Goal: Communication & Community: Answer question/provide support

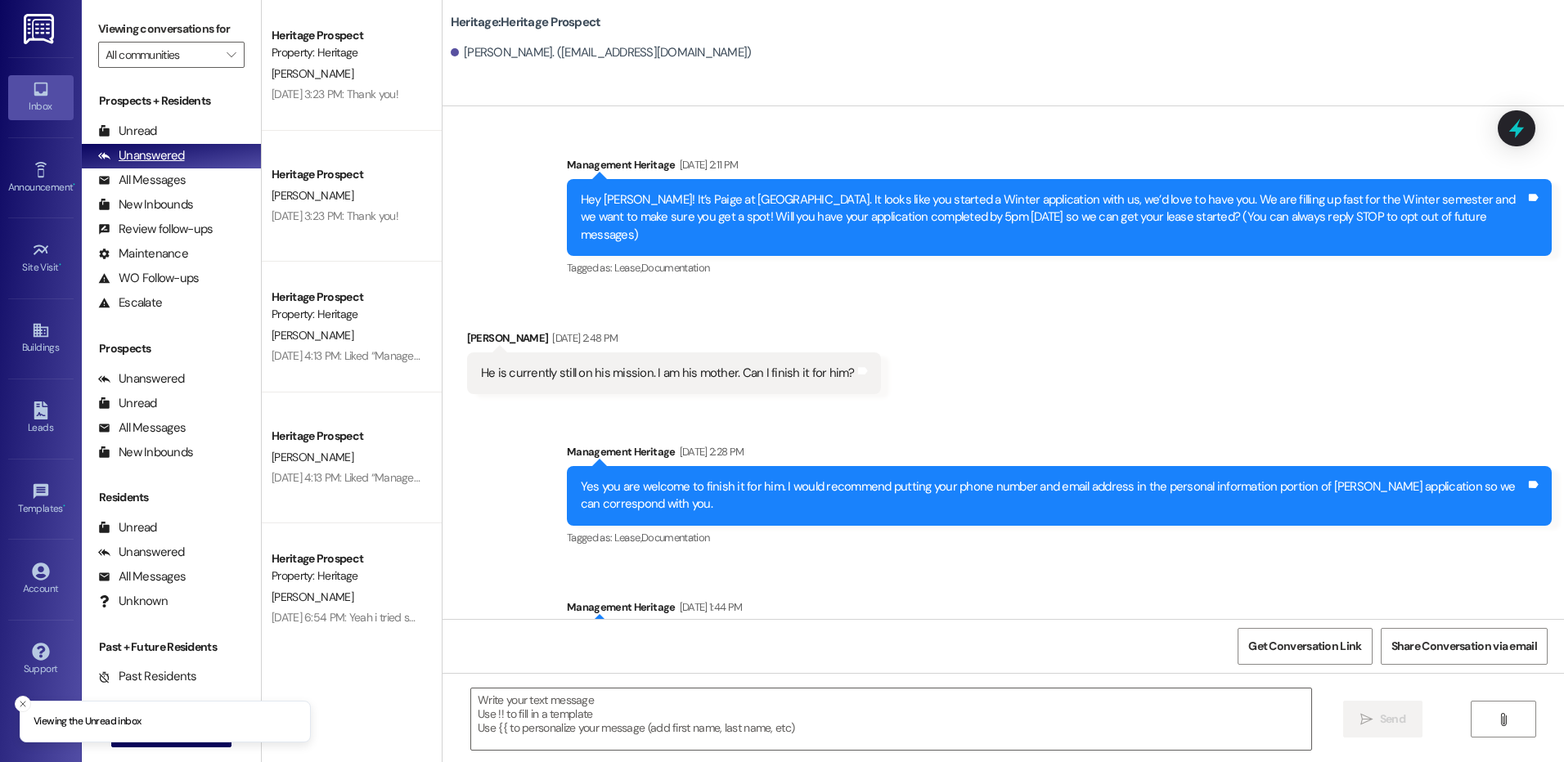
scroll to position [2095, 0]
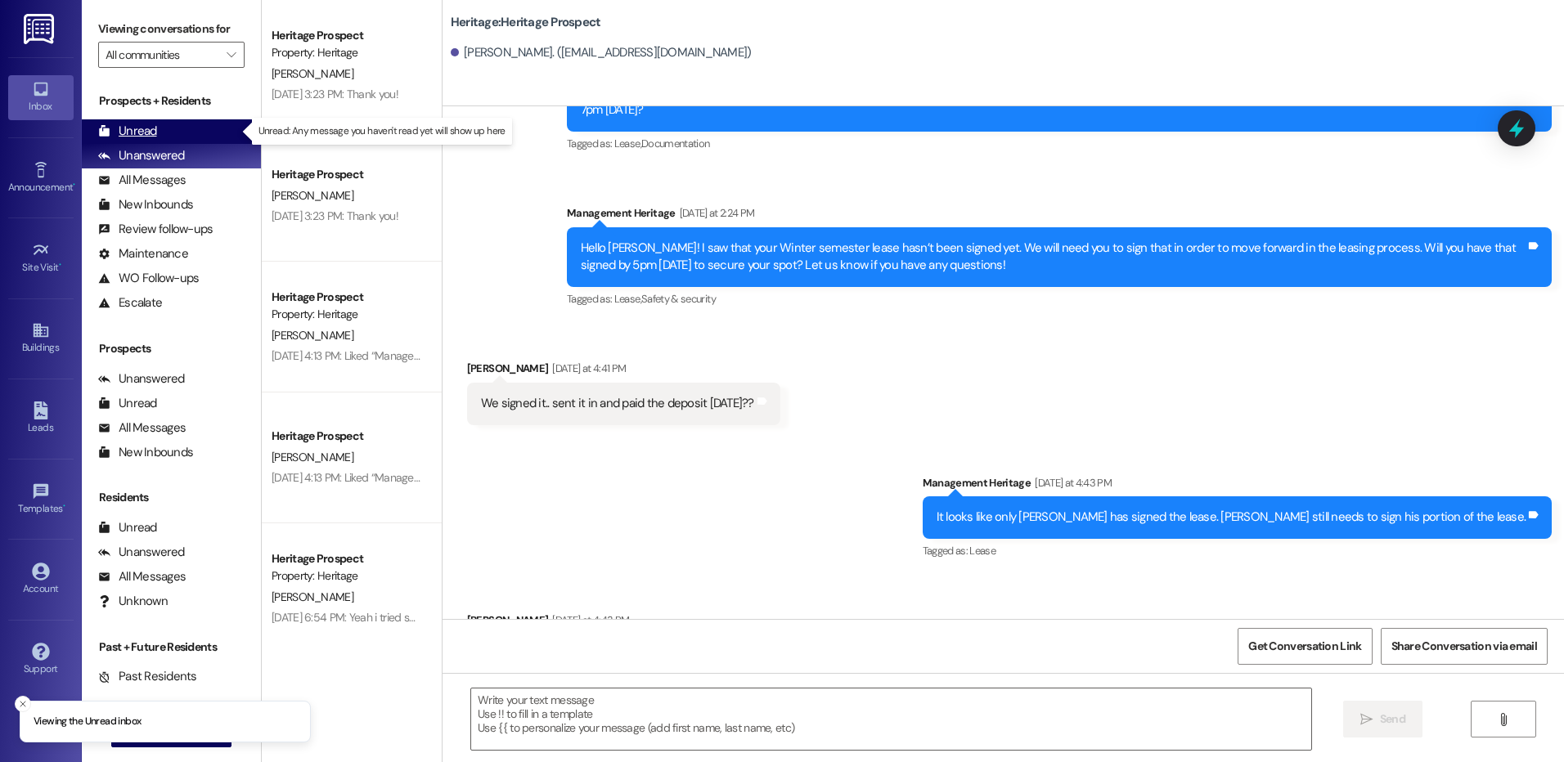
click at [177, 139] on div "Unread (0)" at bounding box center [171, 131] width 179 height 25
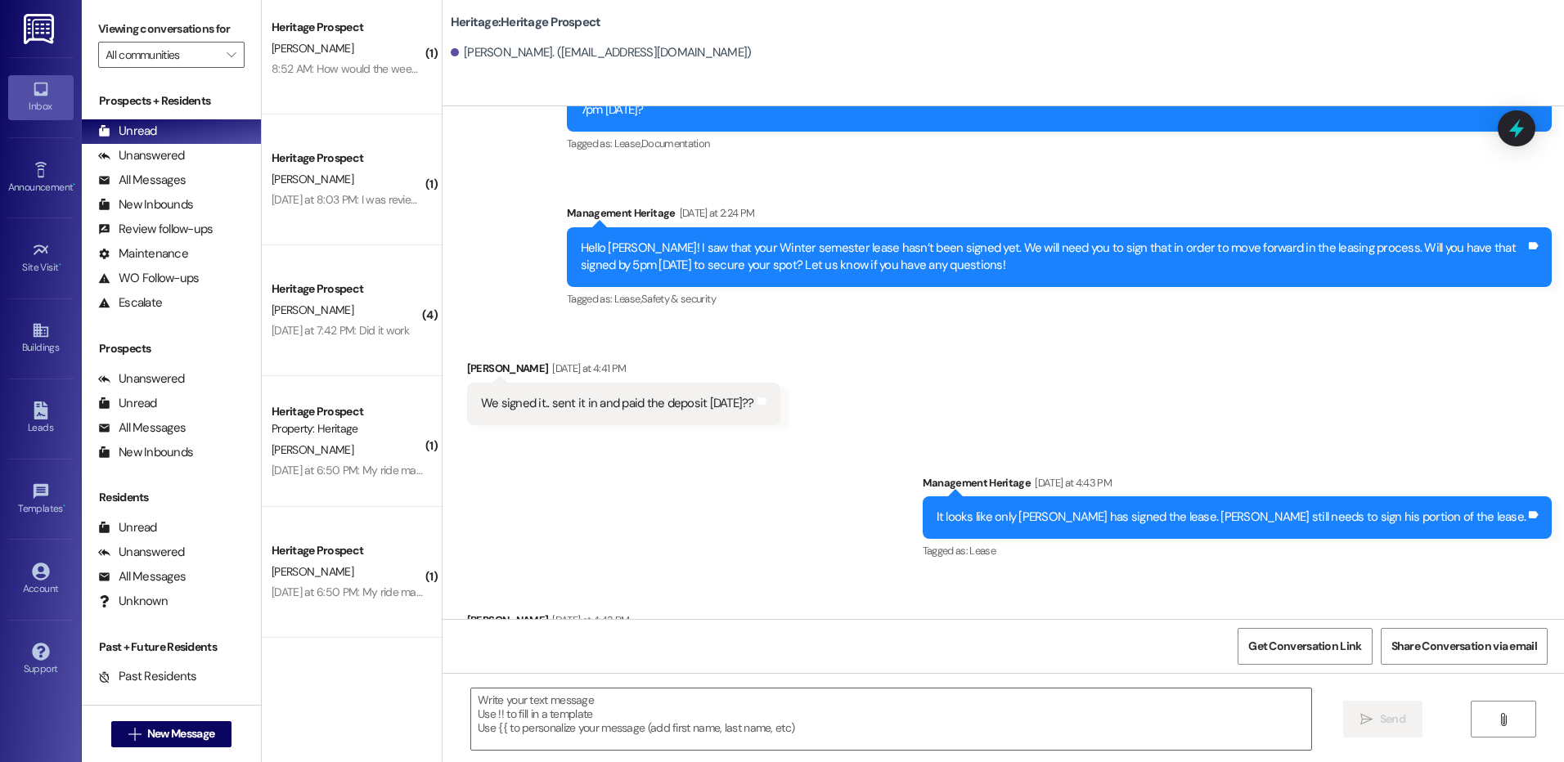
scroll to position [0, 0]
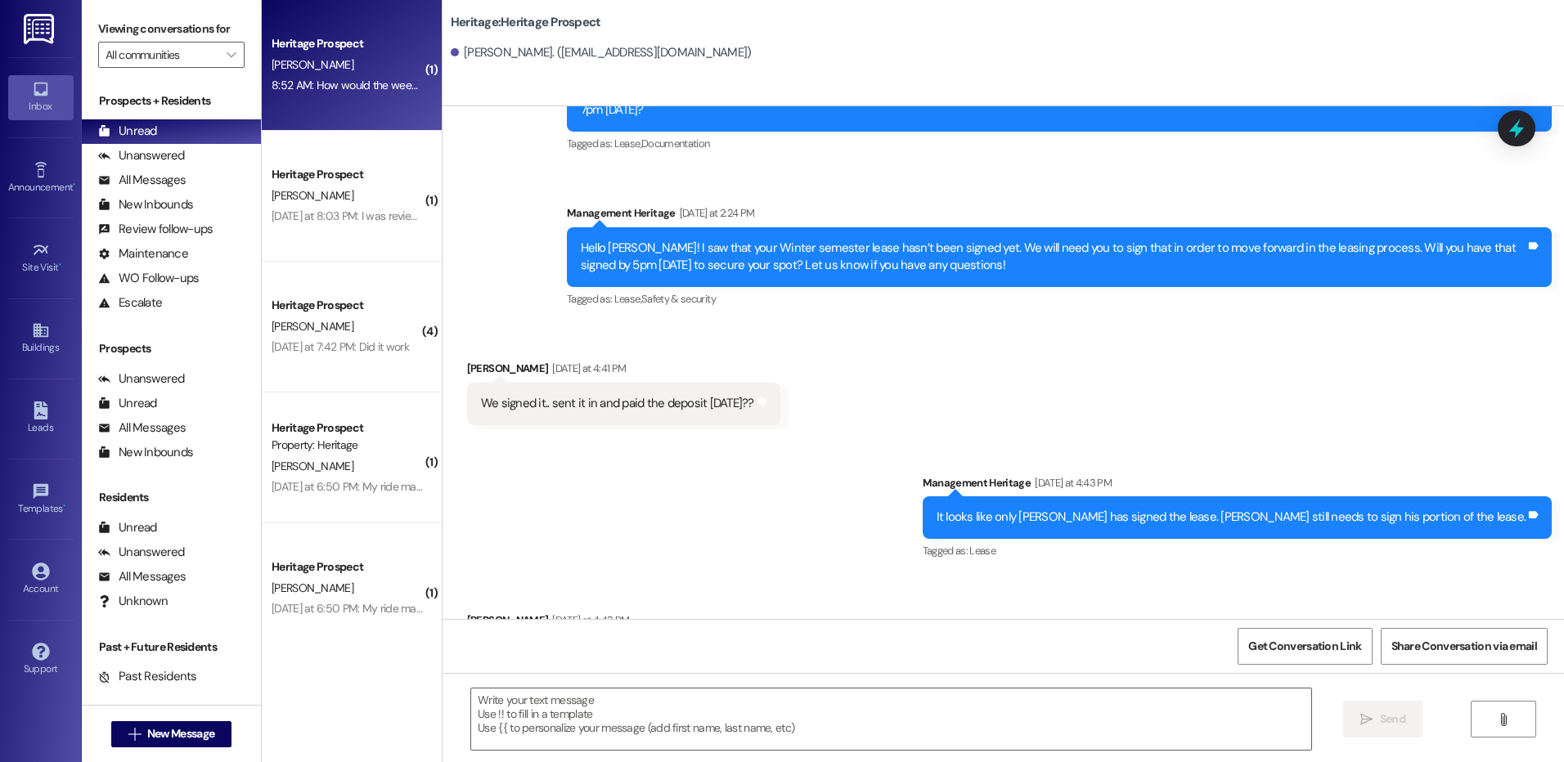
click at [335, 66] on div "A. Hanks" at bounding box center [347, 65] width 155 height 20
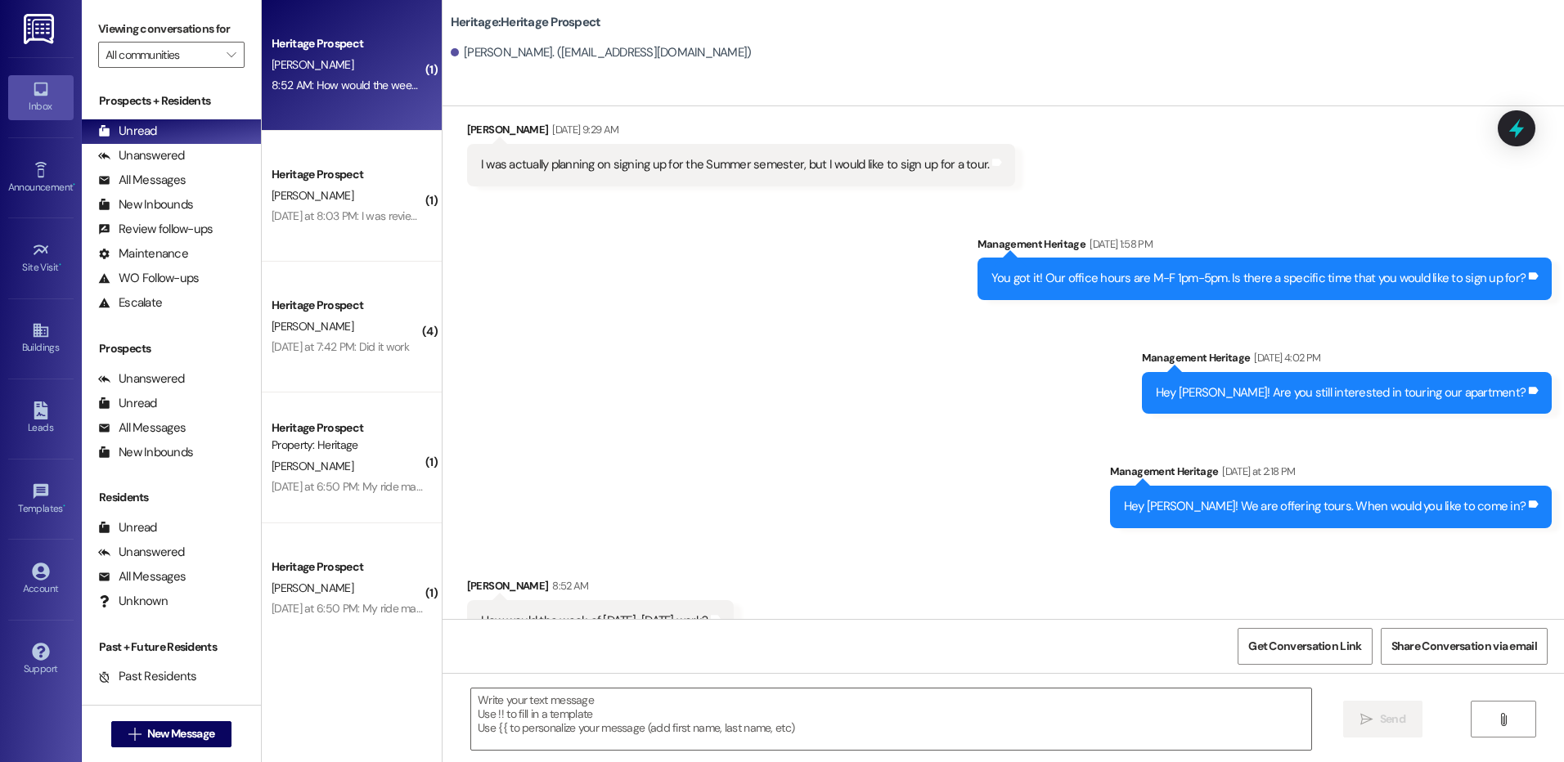
scroll to position [382, 0]
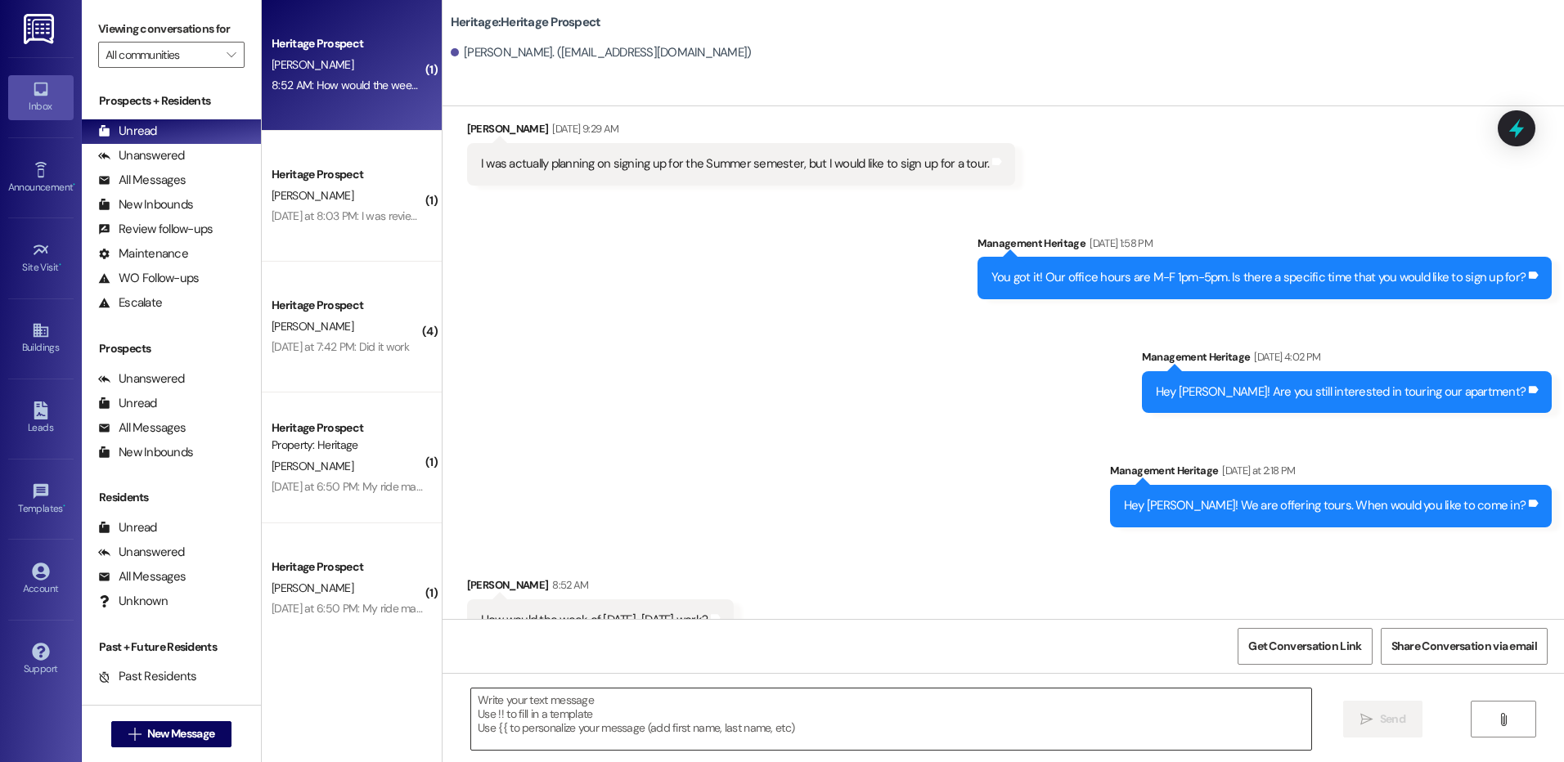
click at [645, 729] on textarea at bounding box center [890, 719] width 839 height 61
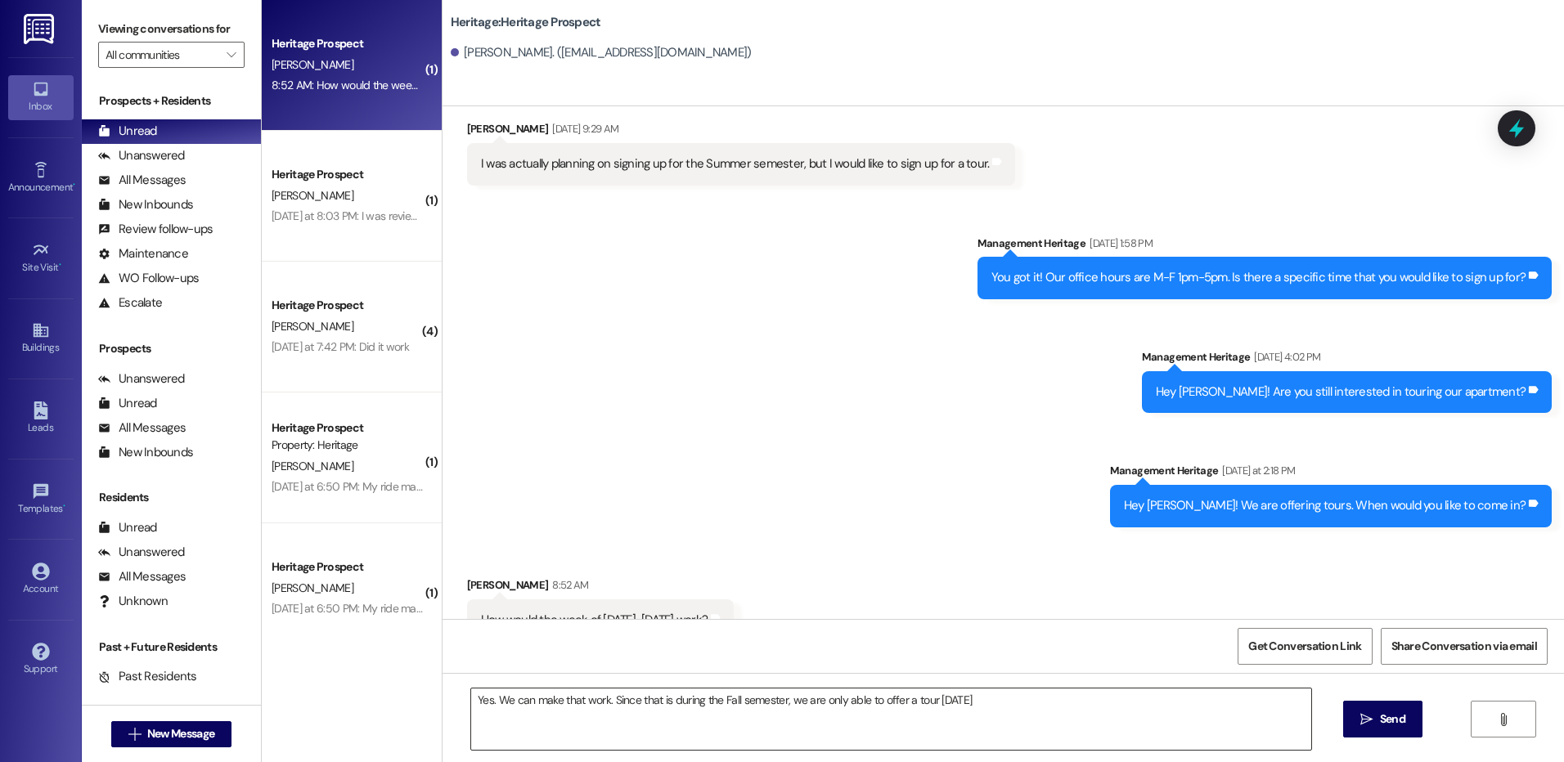
click at [1030, 713] on textarea "Yes. We can make that work. Since that is during the Fall semester, we are only…" at bounding box center [890, 719] width 839 height 61
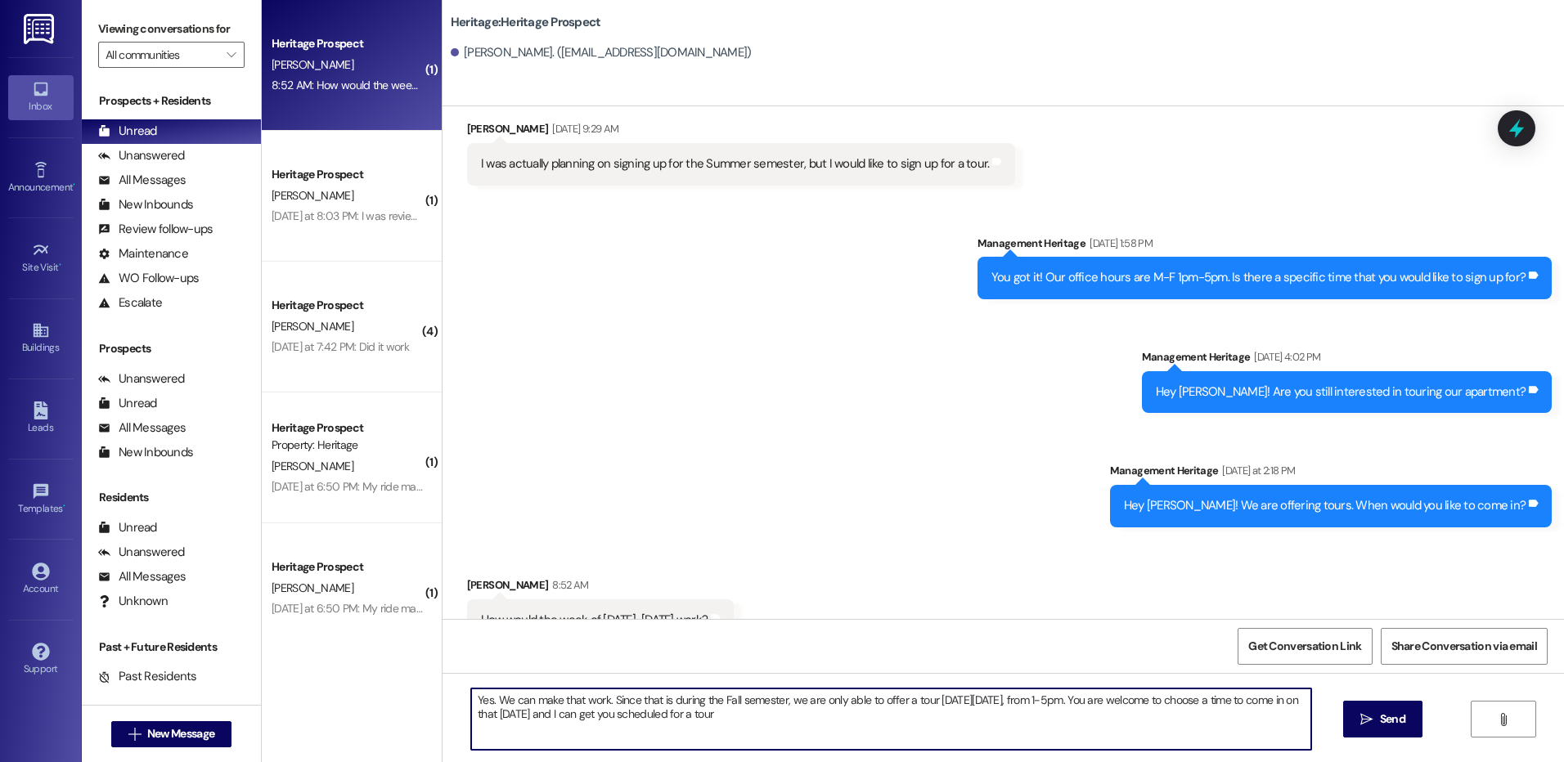
type textarea "Yes. We can make that work. Since that is during the Fall semester, we are only…"
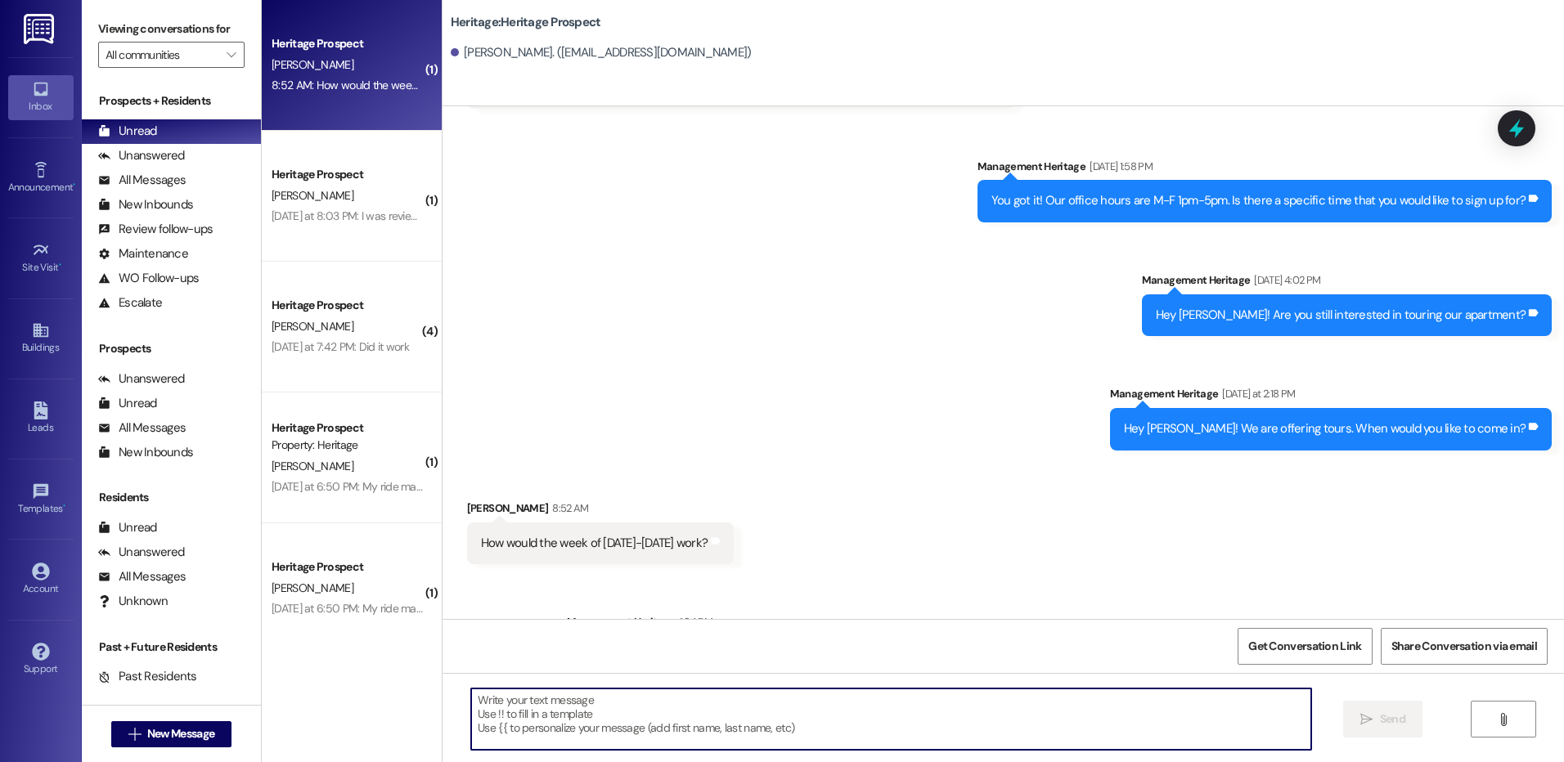
scroll to position [514, 0]
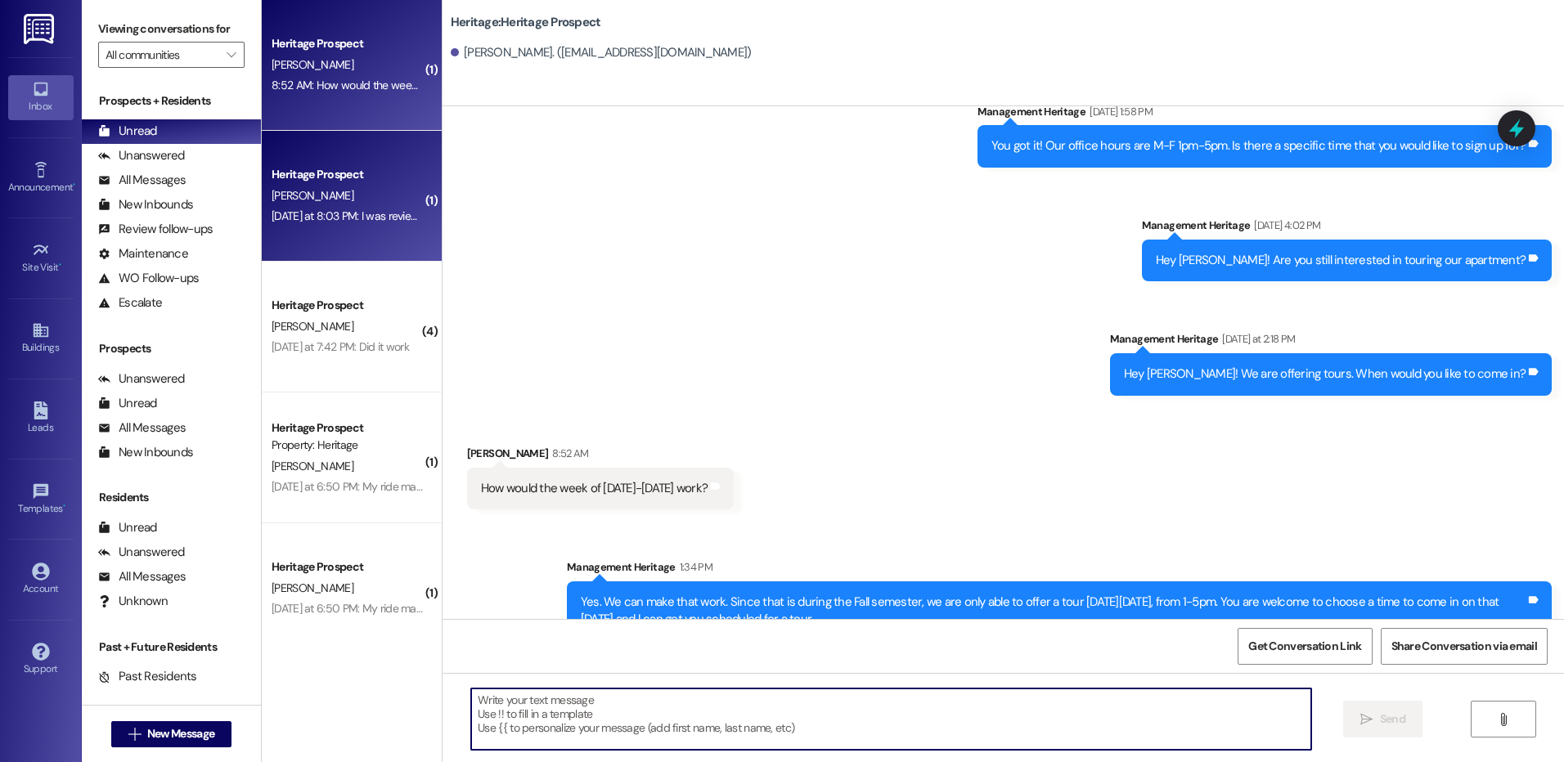
click at [362, 169] on div "Heritage Prospect" at bounding box center [347, 174] width 151 height 17
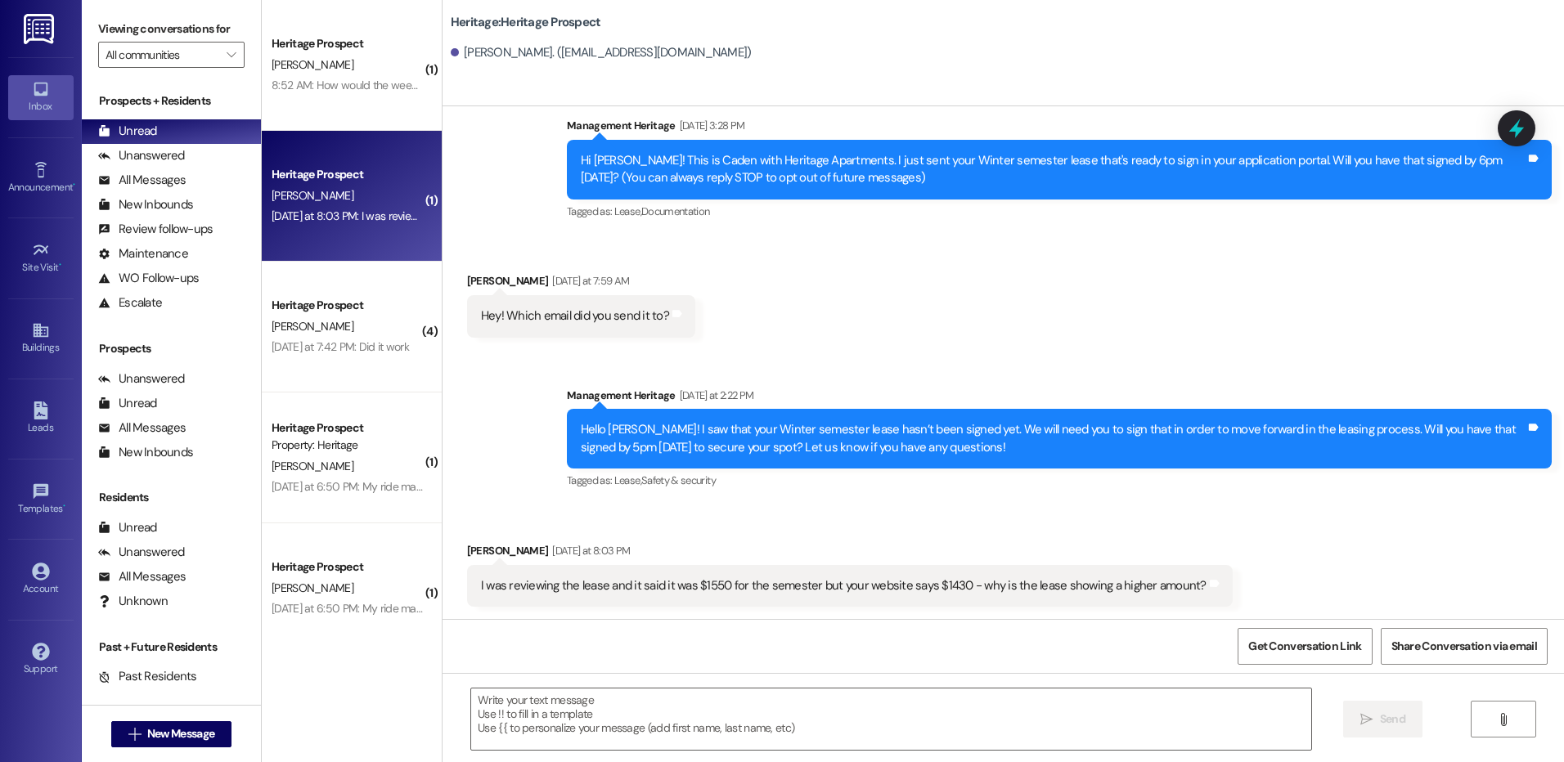
scroll to position [40, 0]
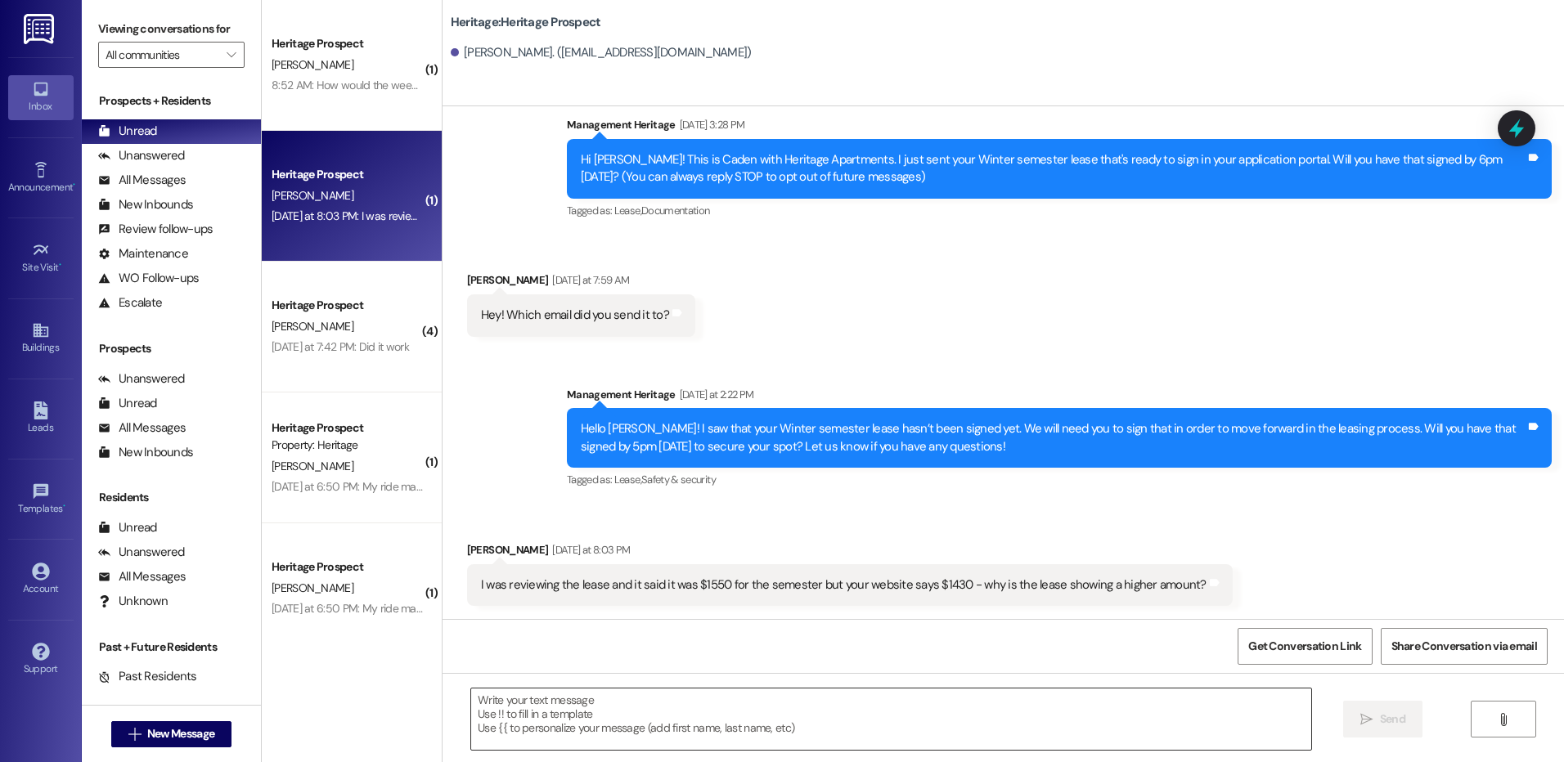
click at [630, 711] on textarea at bounding box center [890, 719] width 839 height 61
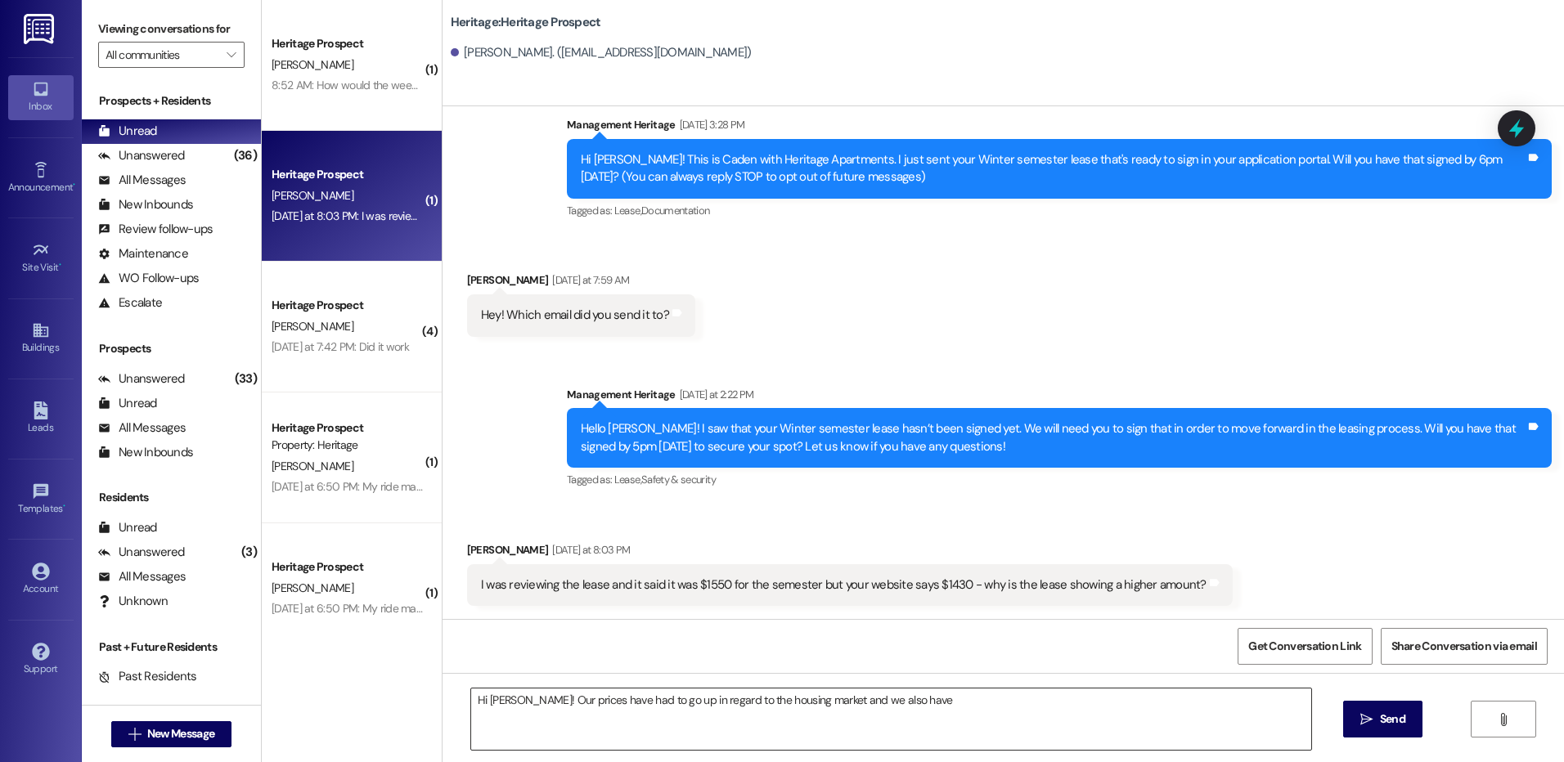
click at [909, 700] on textarea "Hi Daniel! Our prices have had to go up in regard to the housing market and we …" at bounding box center [890, 719] width 839 height 61
click at [834, 702] on textarea "Hi Daniel! Our prices have had to go up in regard to the housing market." at bounding box center [890, 719] width 839 height 61
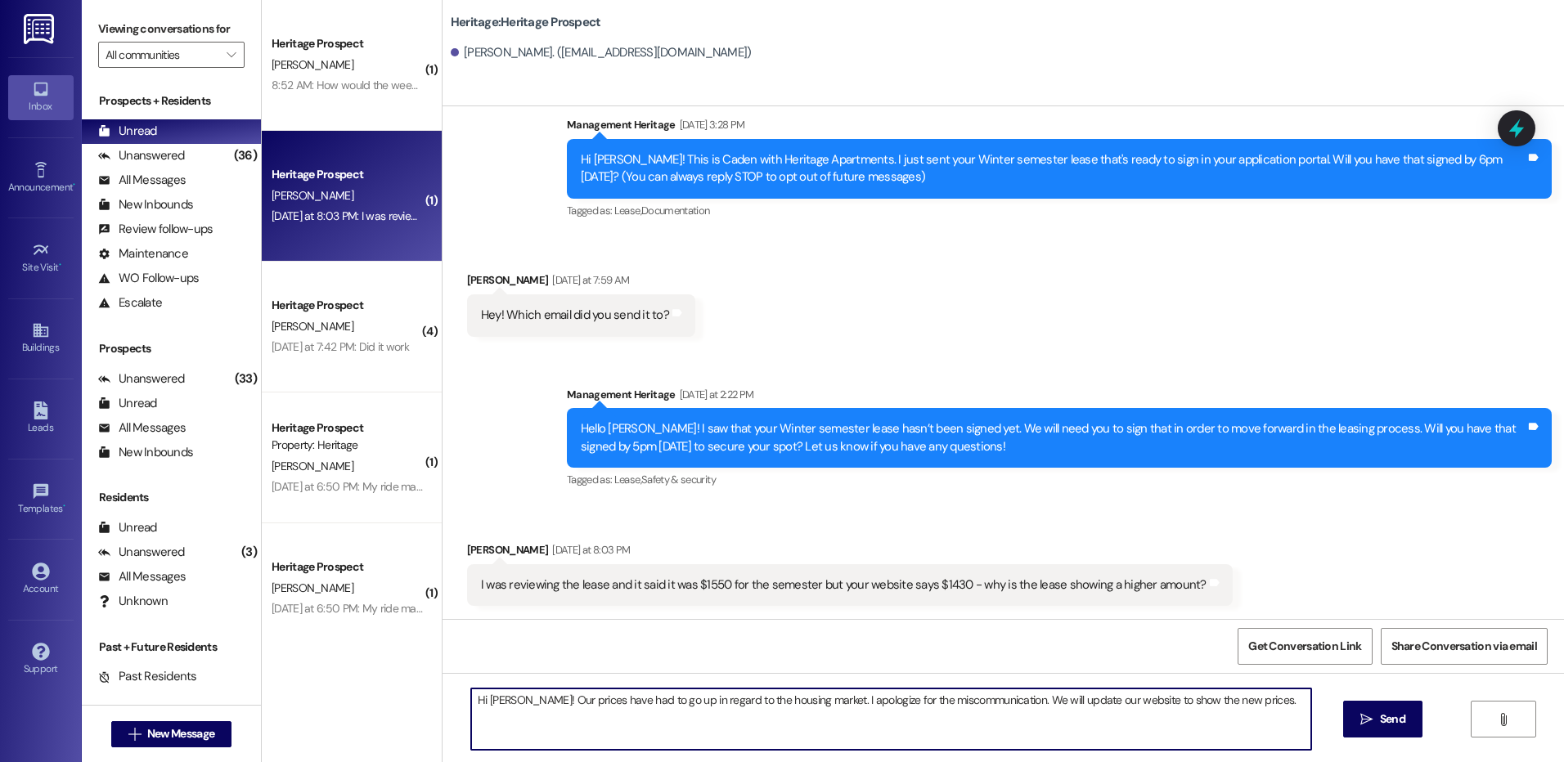
click at [820, 692] on textarea "Hi Daniel! Our prices have had to go up in regard to the housing market. I apol…" at bounding box center [890, 719] width 839 height 61
type textarea "Hi Daniel! Our prices have had to go up in regard to the housing market. I apol…"
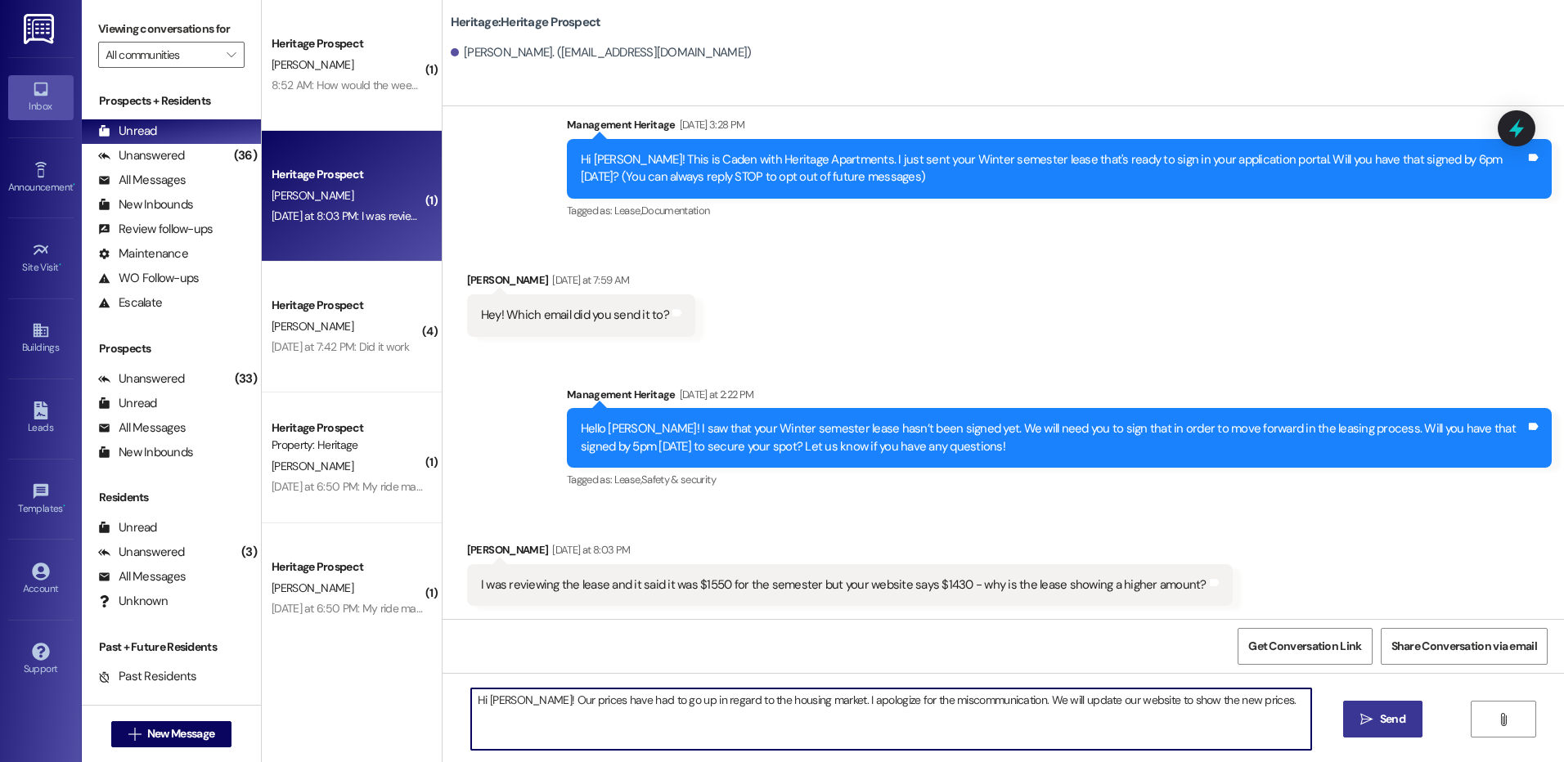
click at [1383, 713] on span "Send" at bounding box center [1392, 719] width 25 height 17
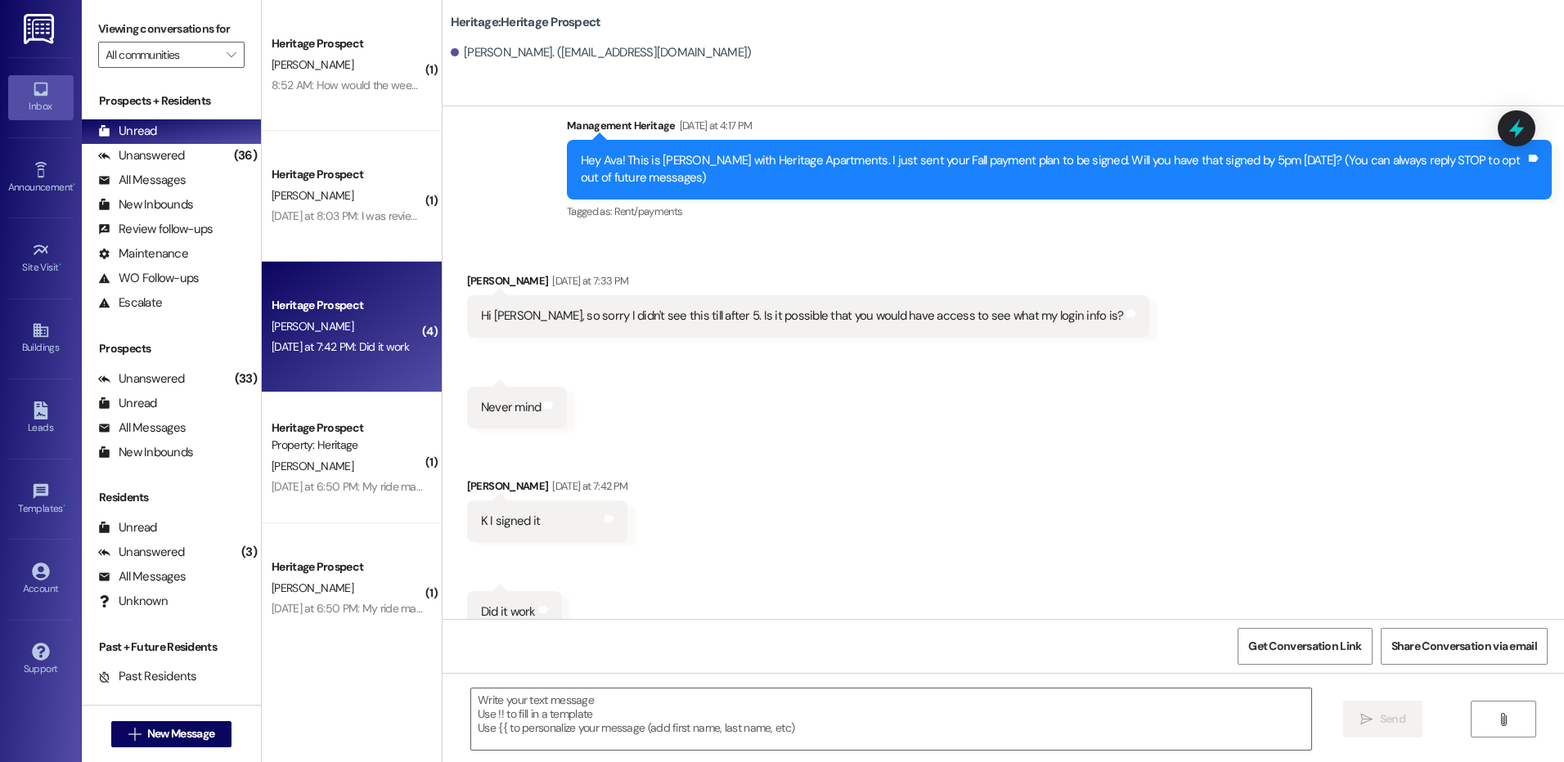
scroll to position [67, 0]
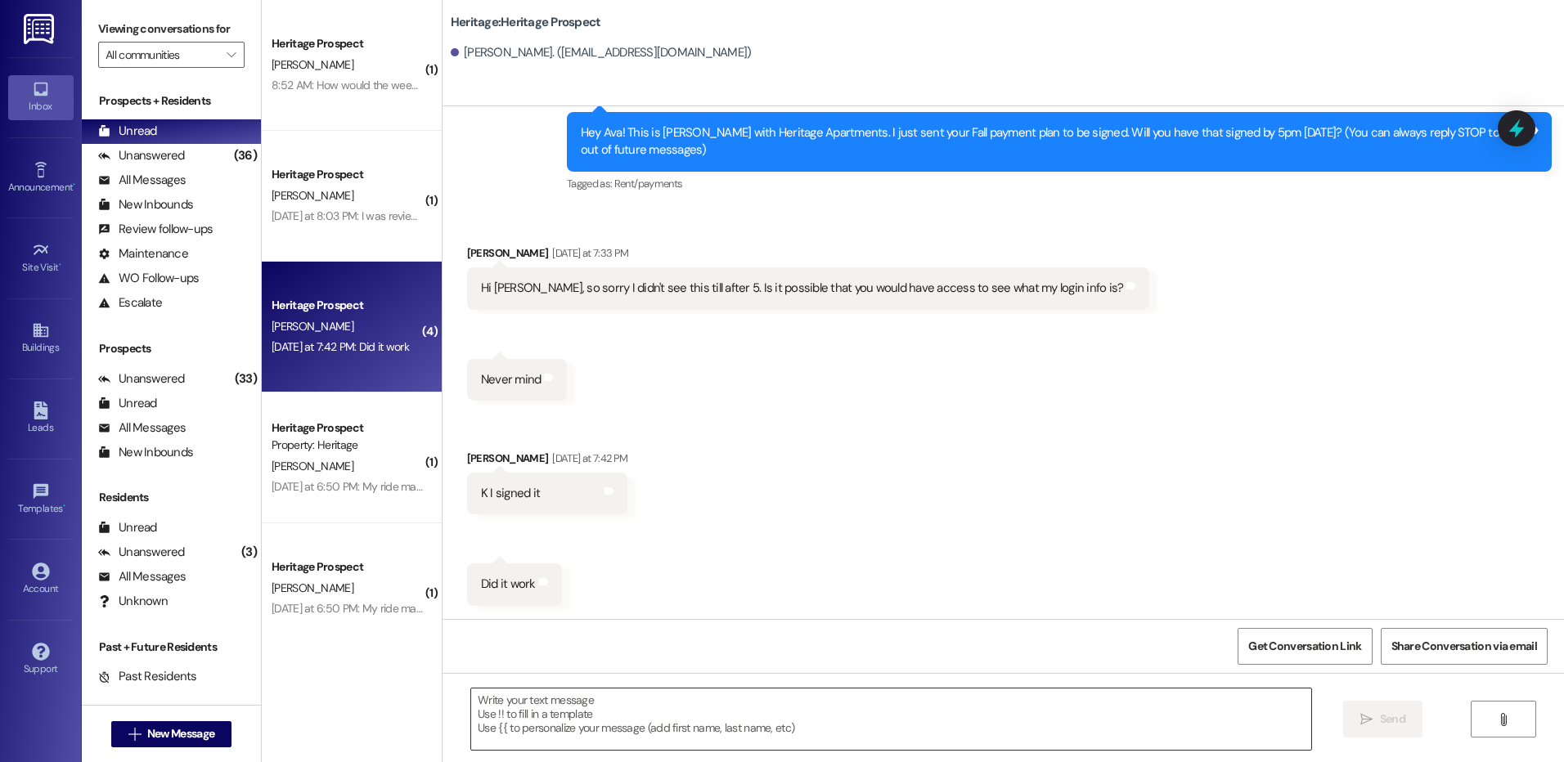
drag, startPoint x: 640, startPoint y: 725, endPoint x: 647, endPoint y: 707, distance: 20.2
click at [640, 725] on textarea at bounding box center [890, 719] width 839 height 61
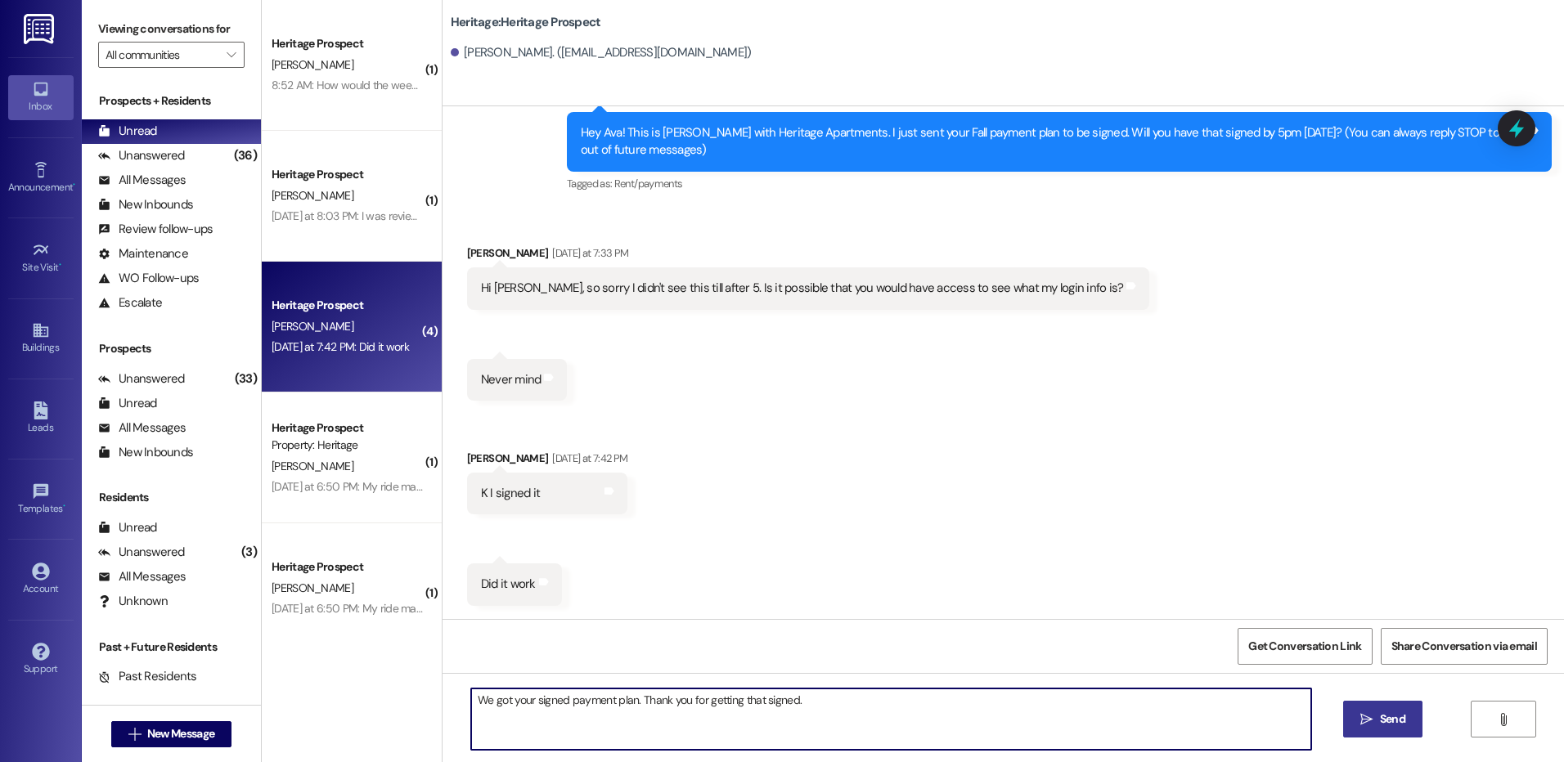
type textarea "We got your signed payment plan. Thank you for getting that signed."
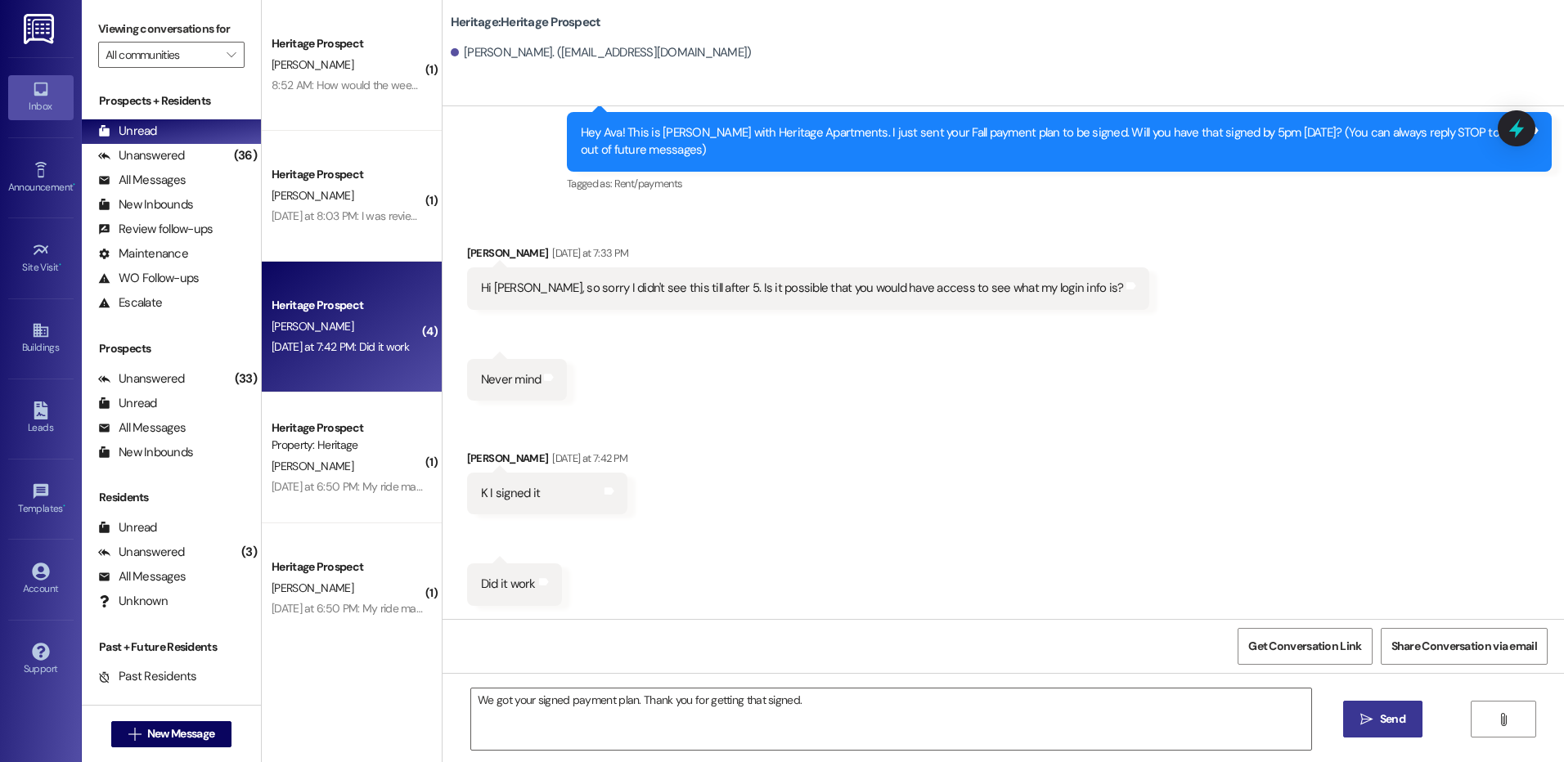
click at [1363, 724] on icon "" at bounding box center [1366, 719] width 12 height 13
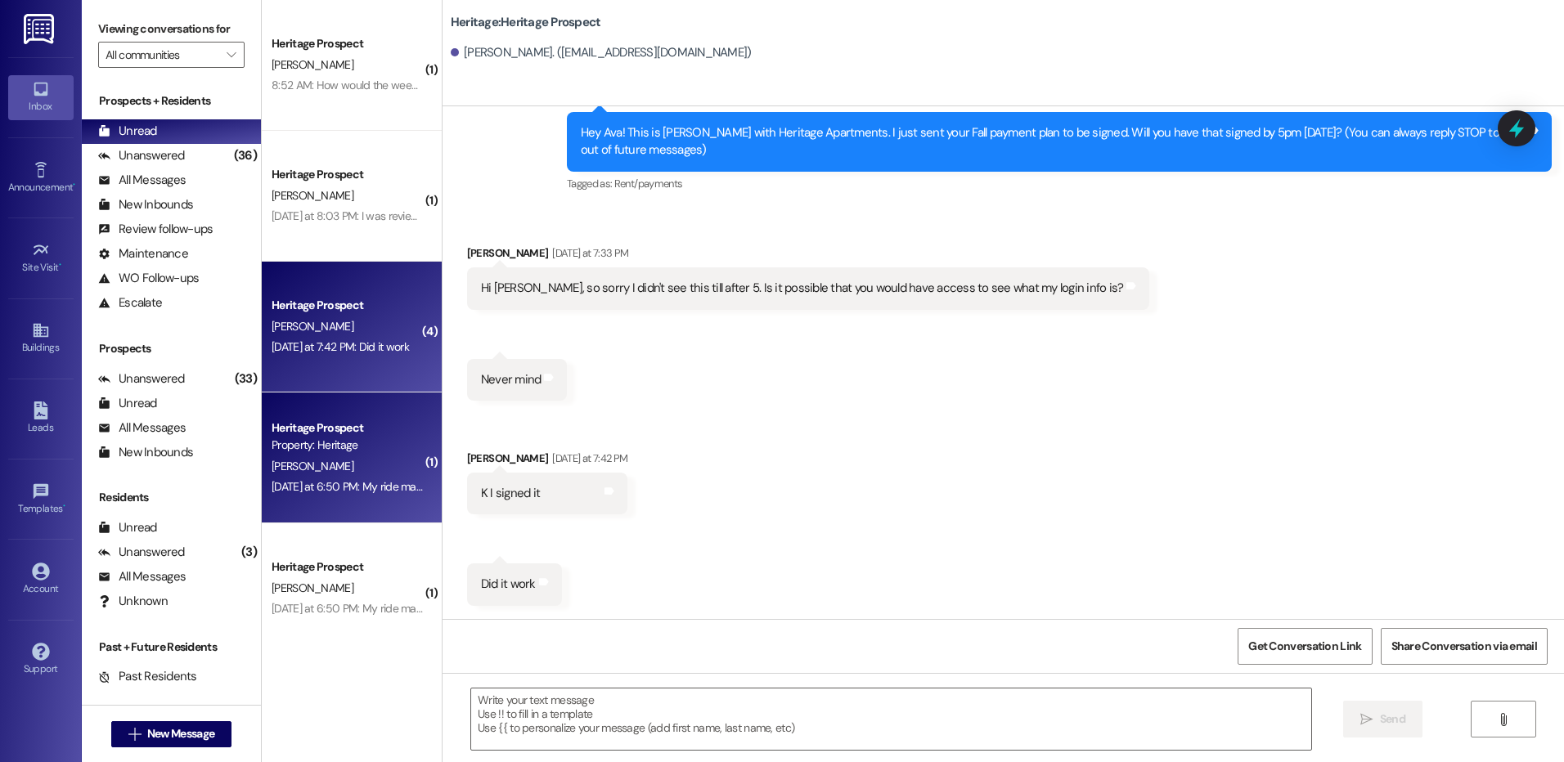
click at [362, 470] on div "J. Feickert" at bounding box center [347, 466] width 155 height 20
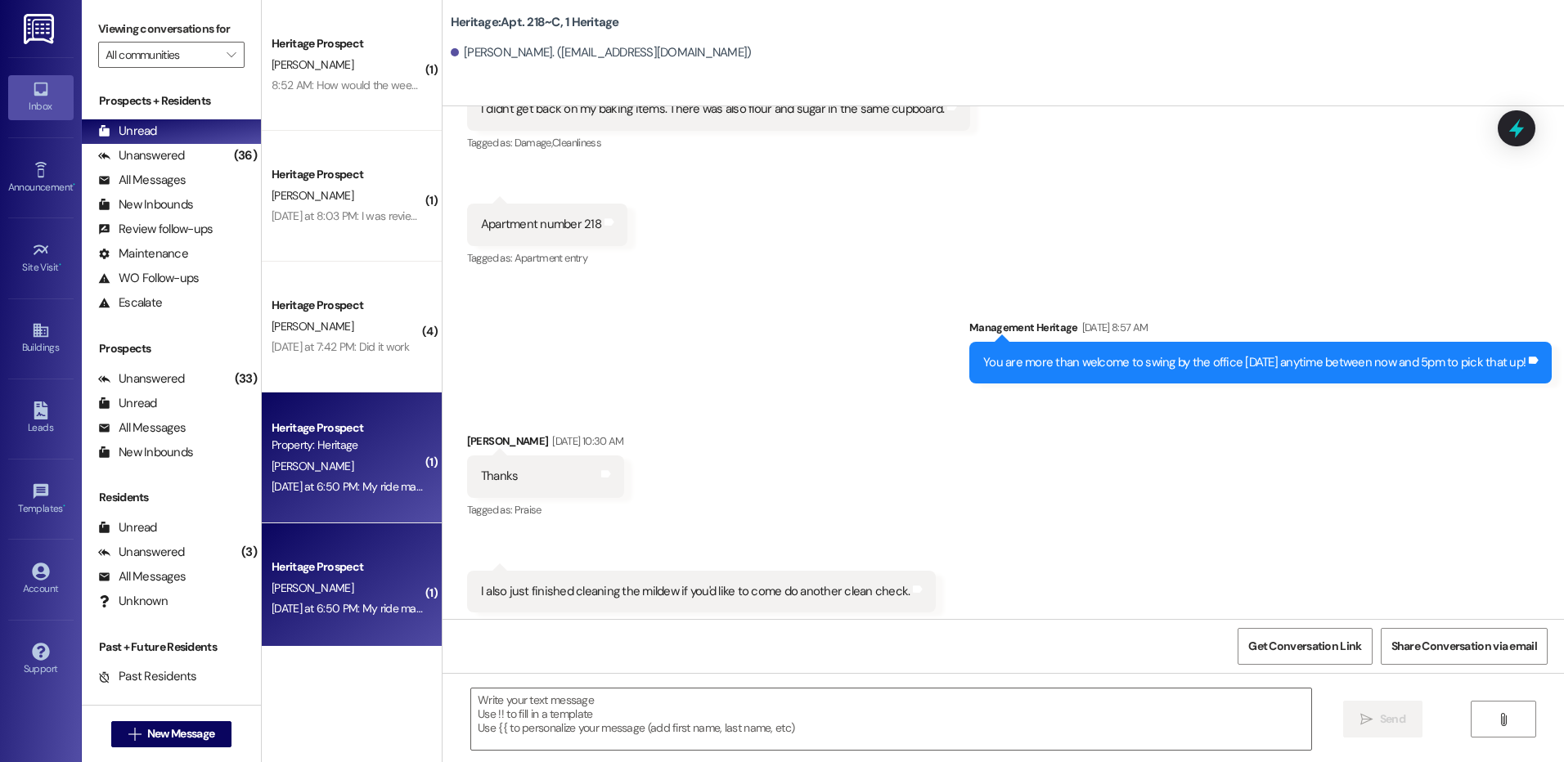
scroll to position [33162, 0]
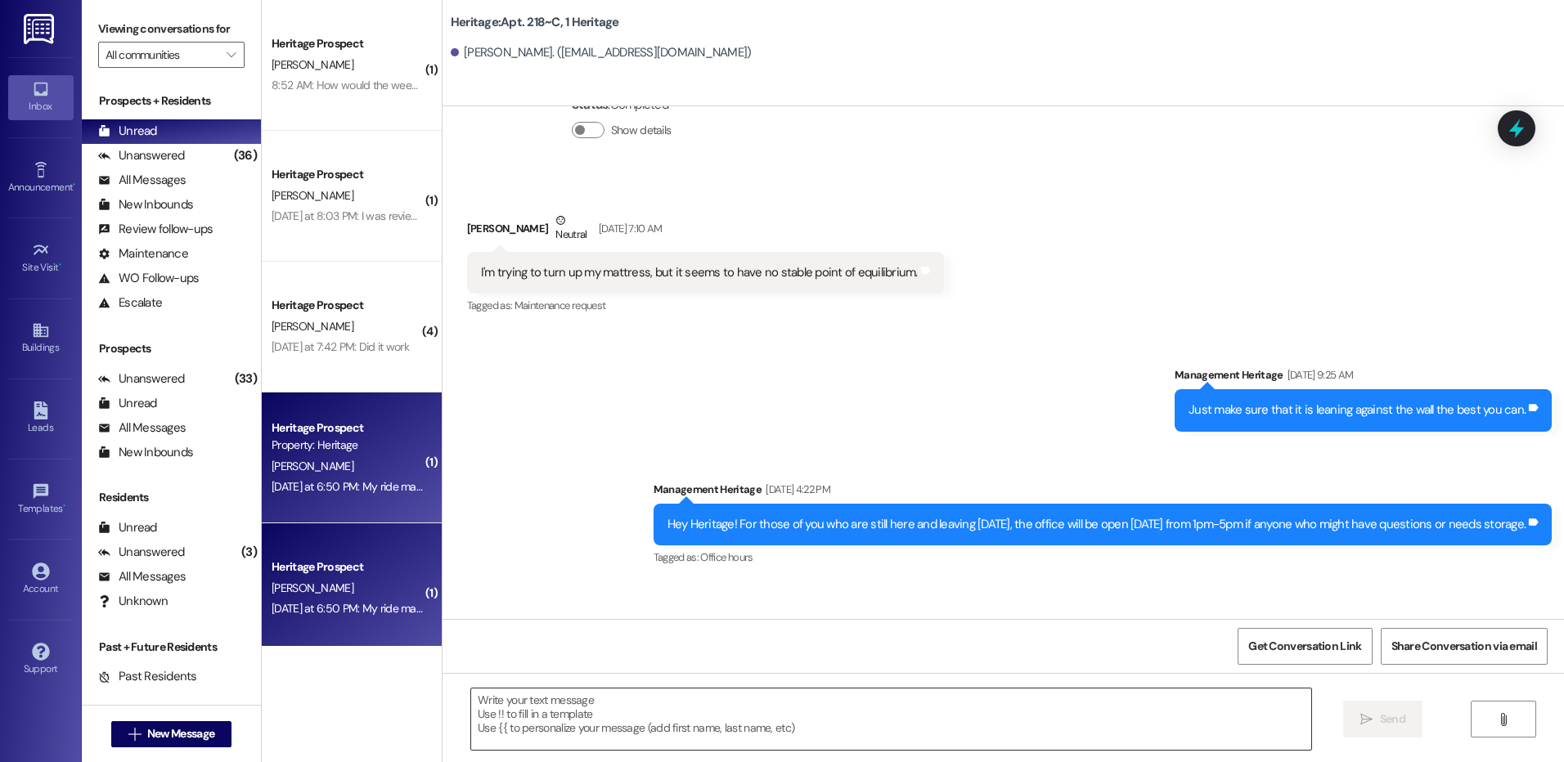
click at [667, 738] on textarea at bounding box center [890, 719] width 839 height 61
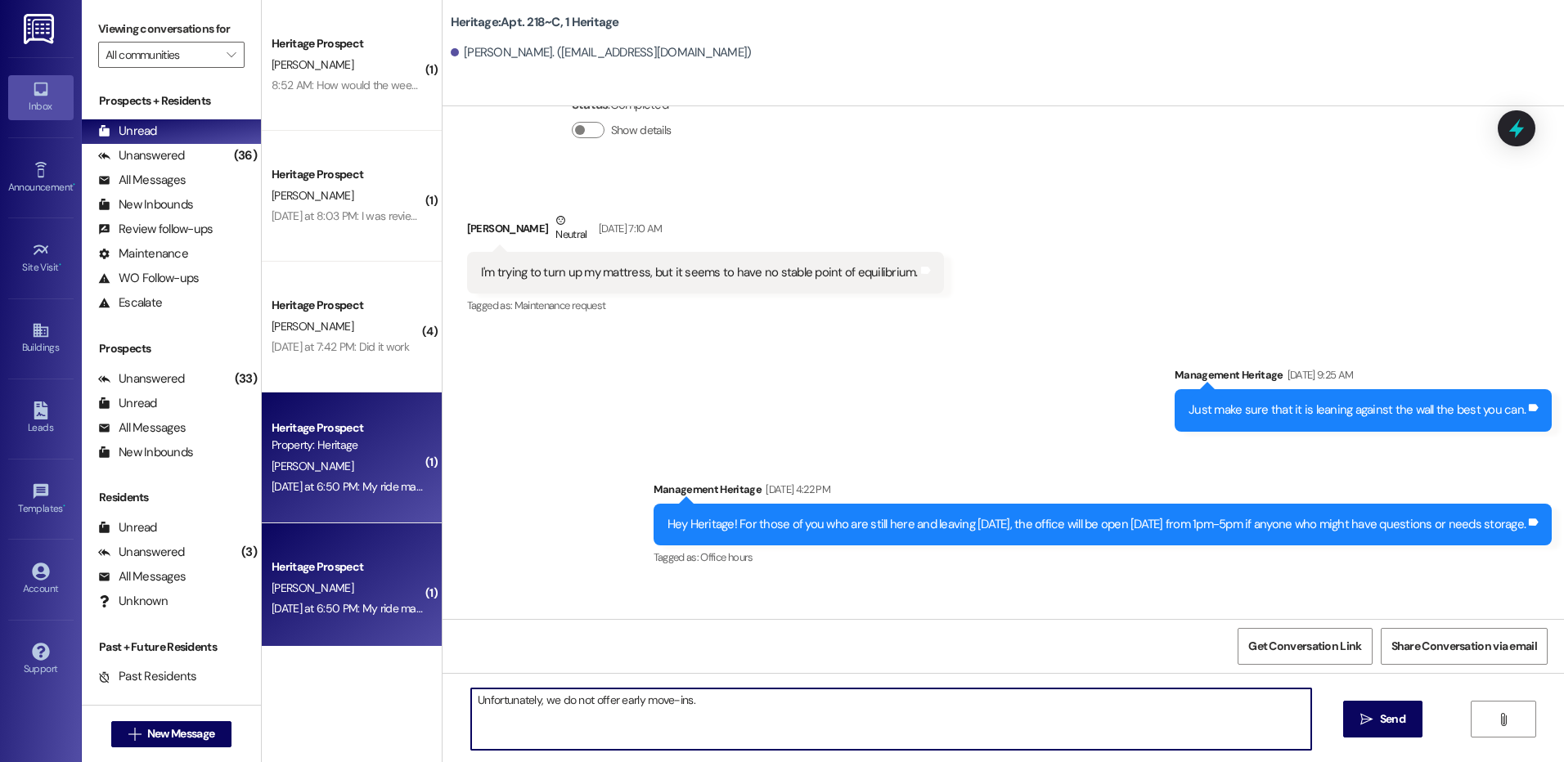
type textarea "Unfortunately, we do not offer early move-ins."
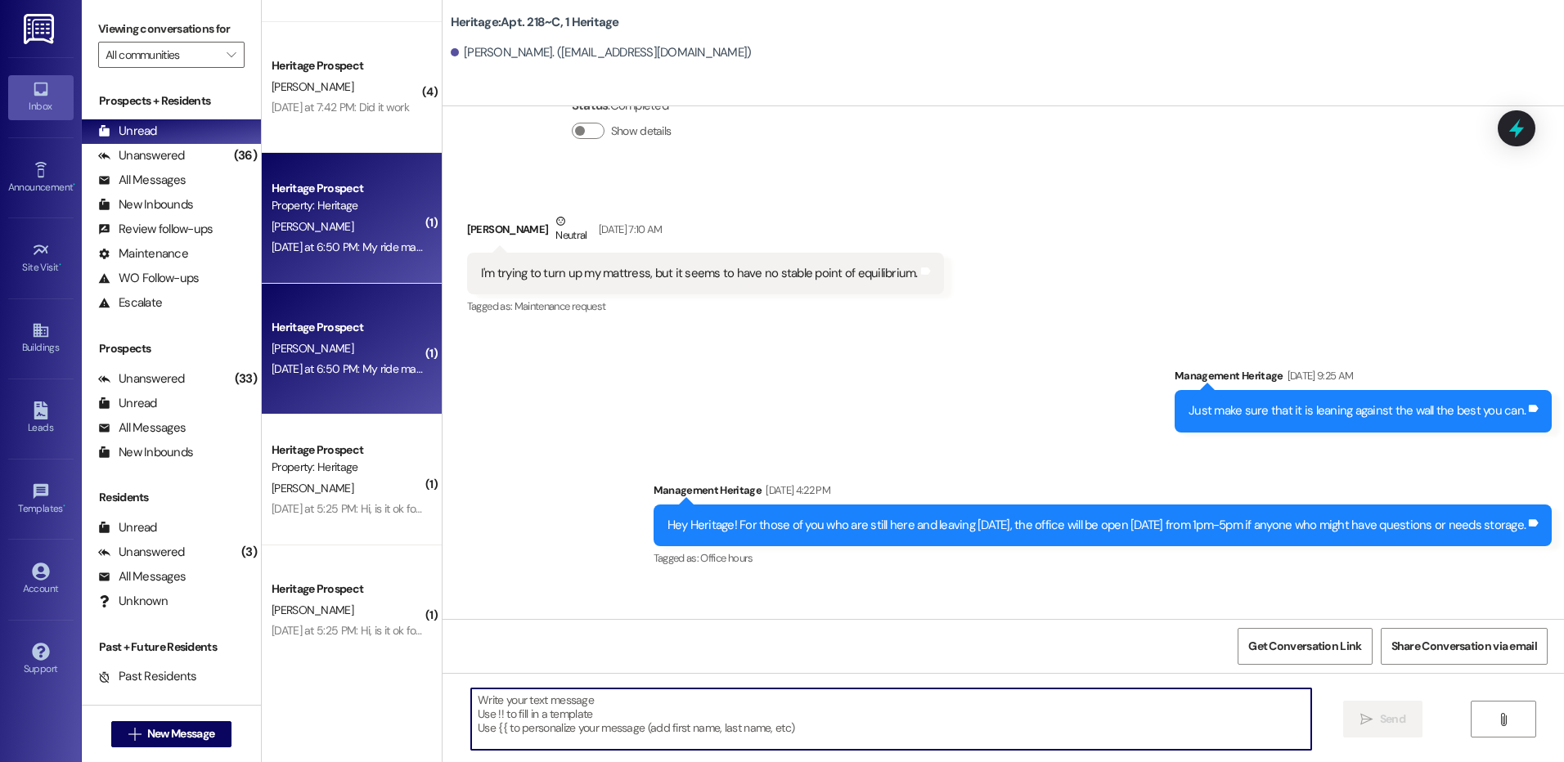
scroll to position [245, 0]
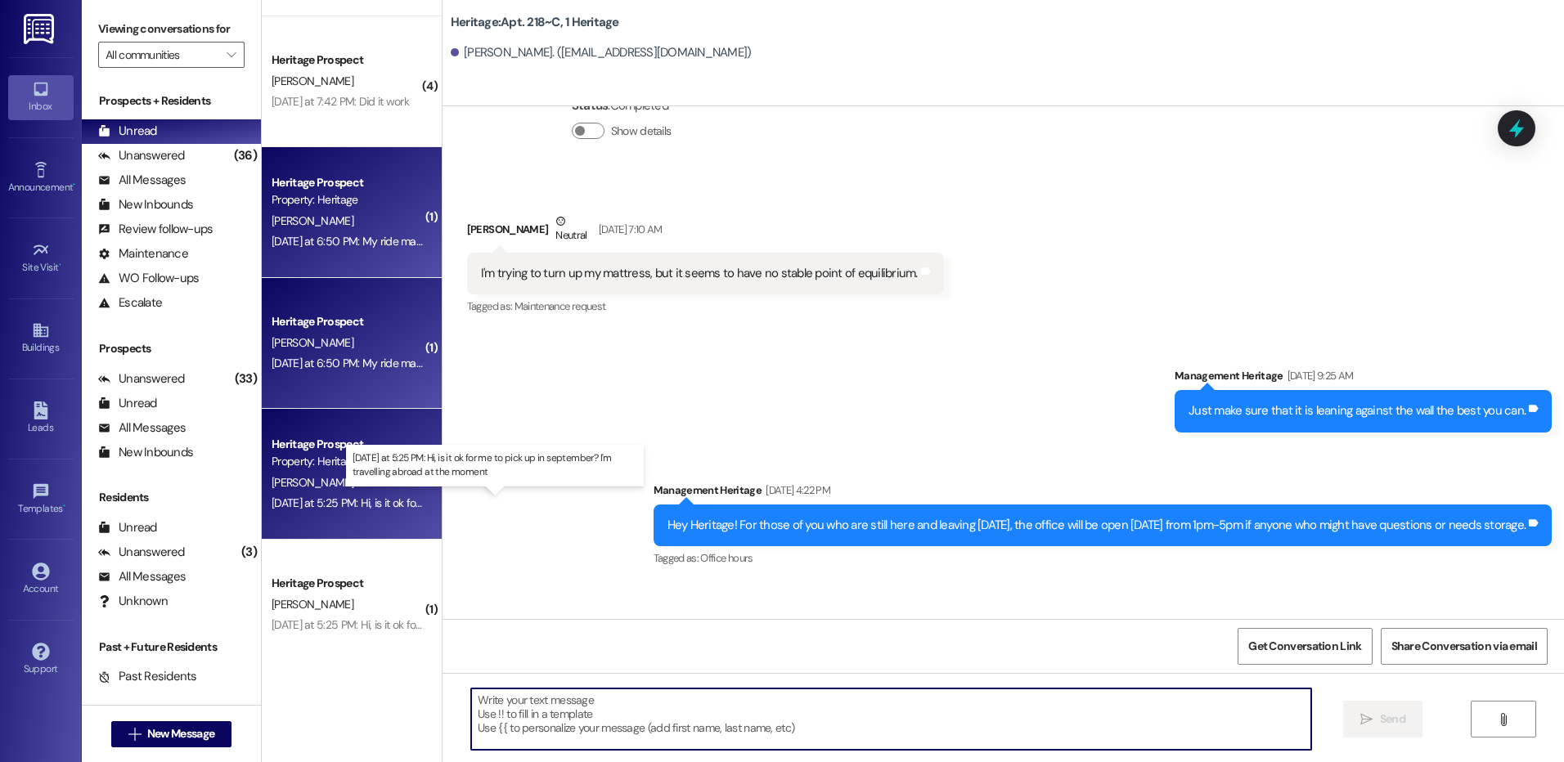
click at [323, 504] on div "Yesterday at 5:25 PM: Hi, is it ok for me to pick up in september? I'm travelli…" at bounding box center [500, 503] width 457 height 15
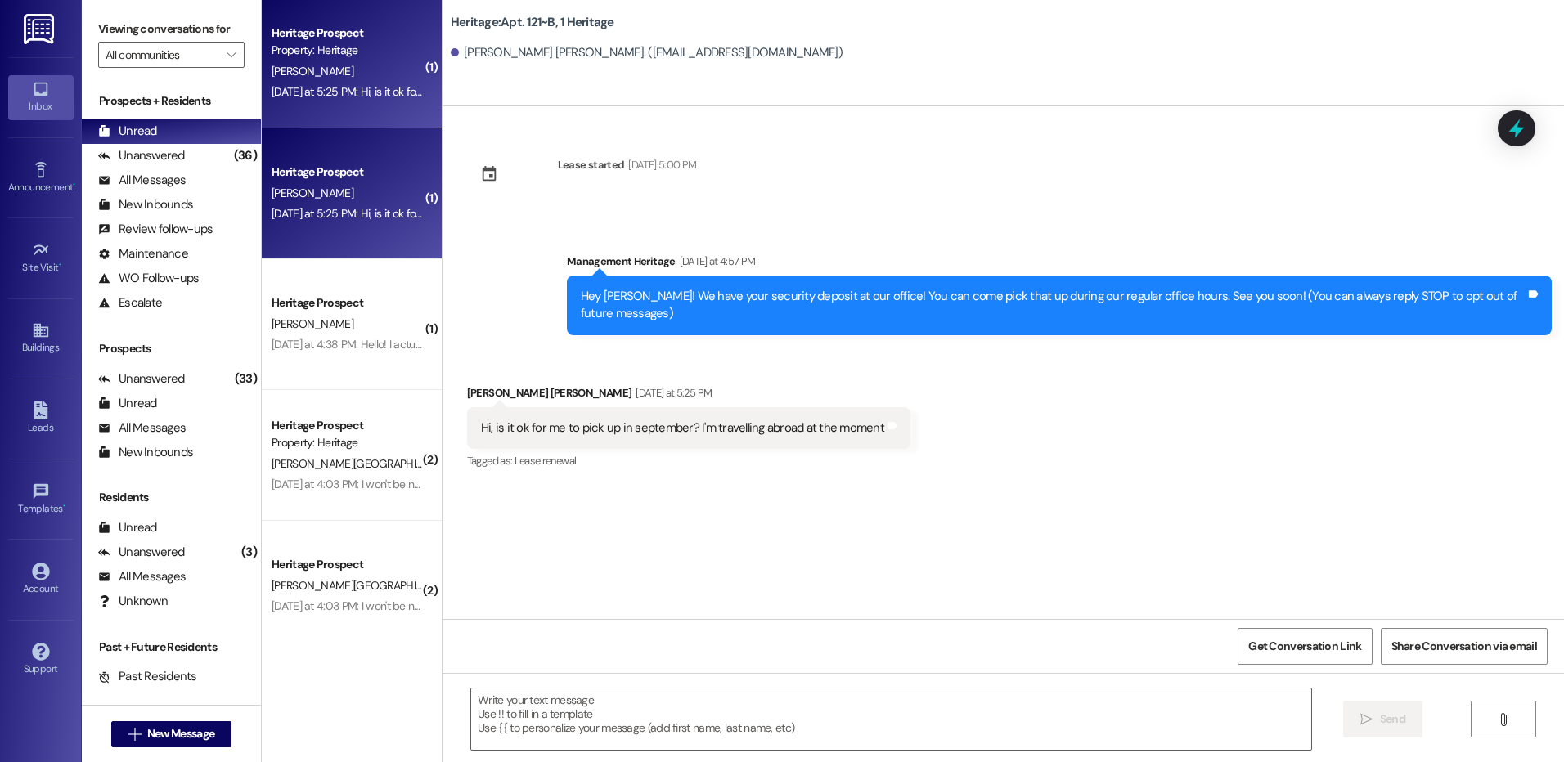
scroll to position [662, 0]
click at [529, 743] on textarea at bounding box center [890, 719] width 839 height 61
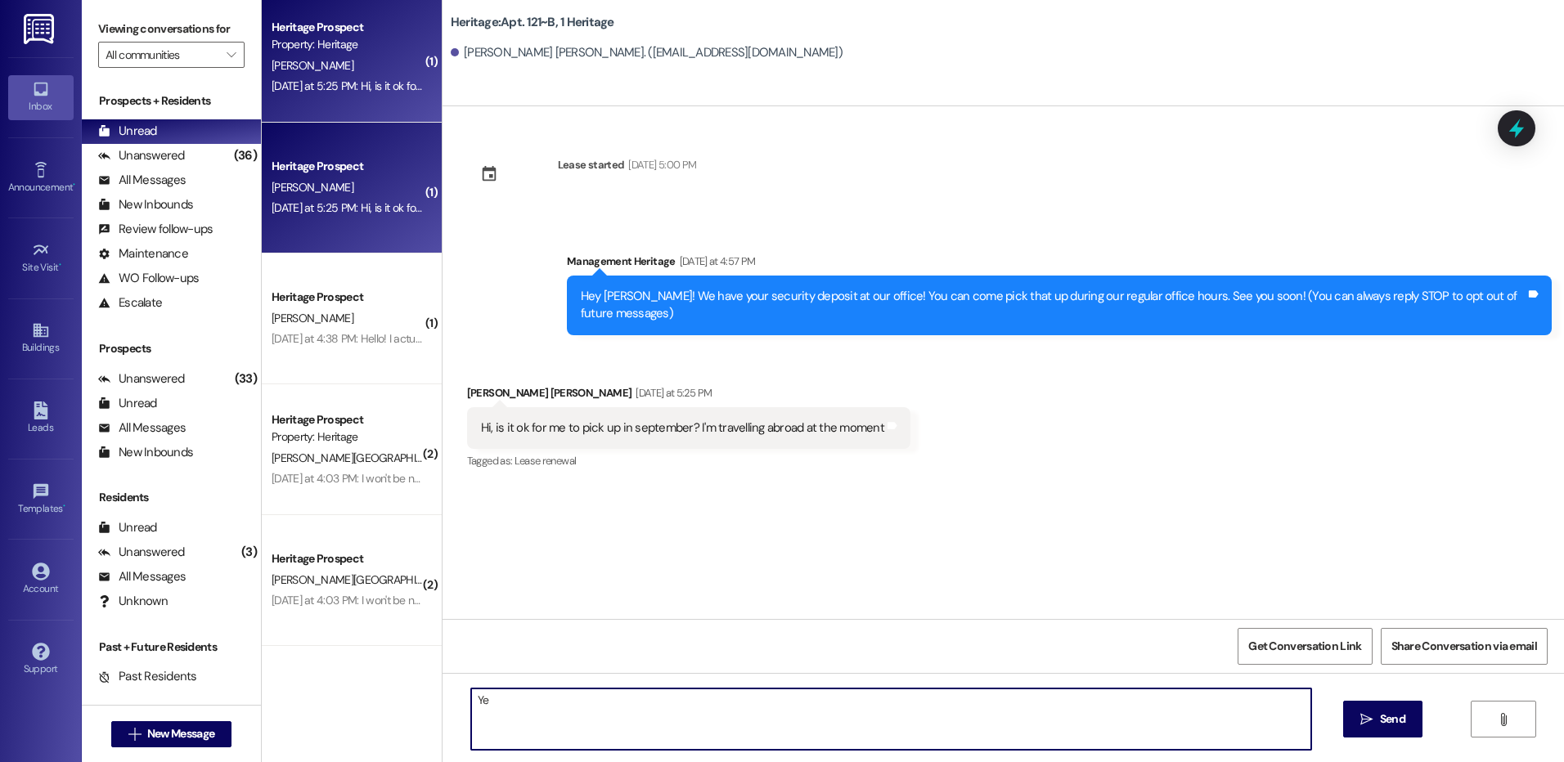
type textarea "Y"
type textarea "You are welcome to pick it up in September. We will hold on to it until then."
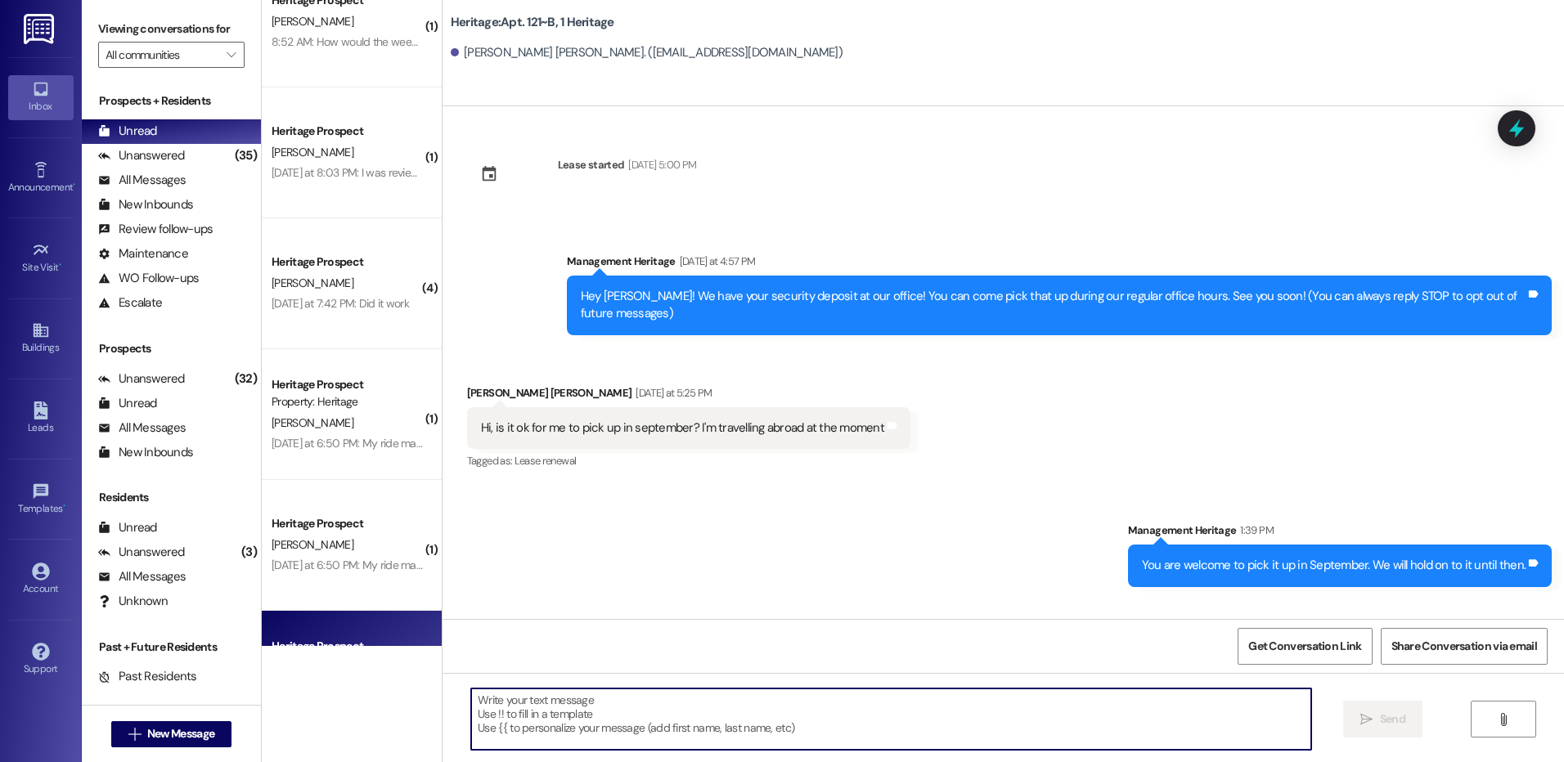
scroll to position [0, 0]
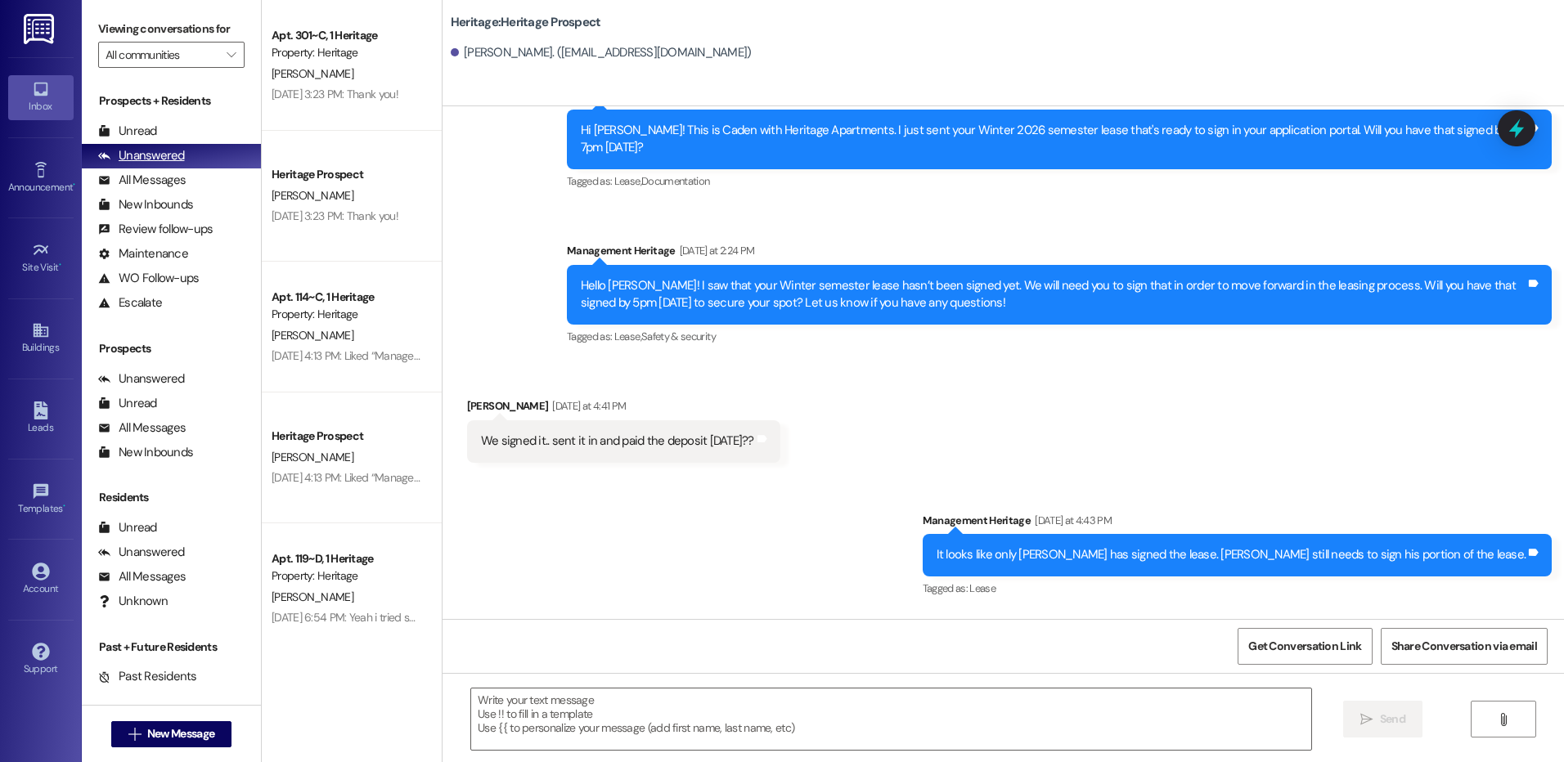
scroll to position [2095, 0]
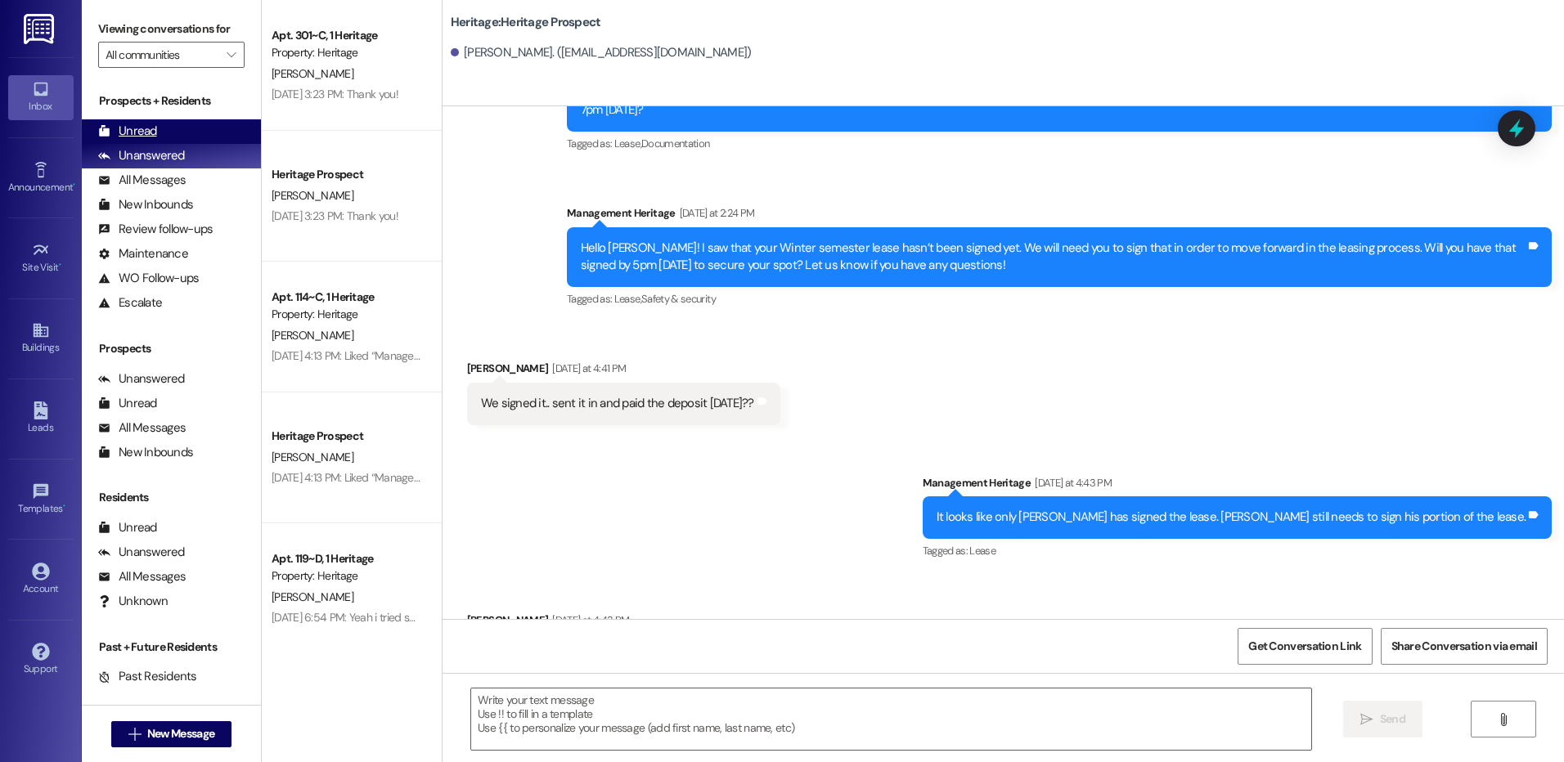
click at [181, 141] on div "Unread (0)" at bounding box center [171, 131] width 179 height 25
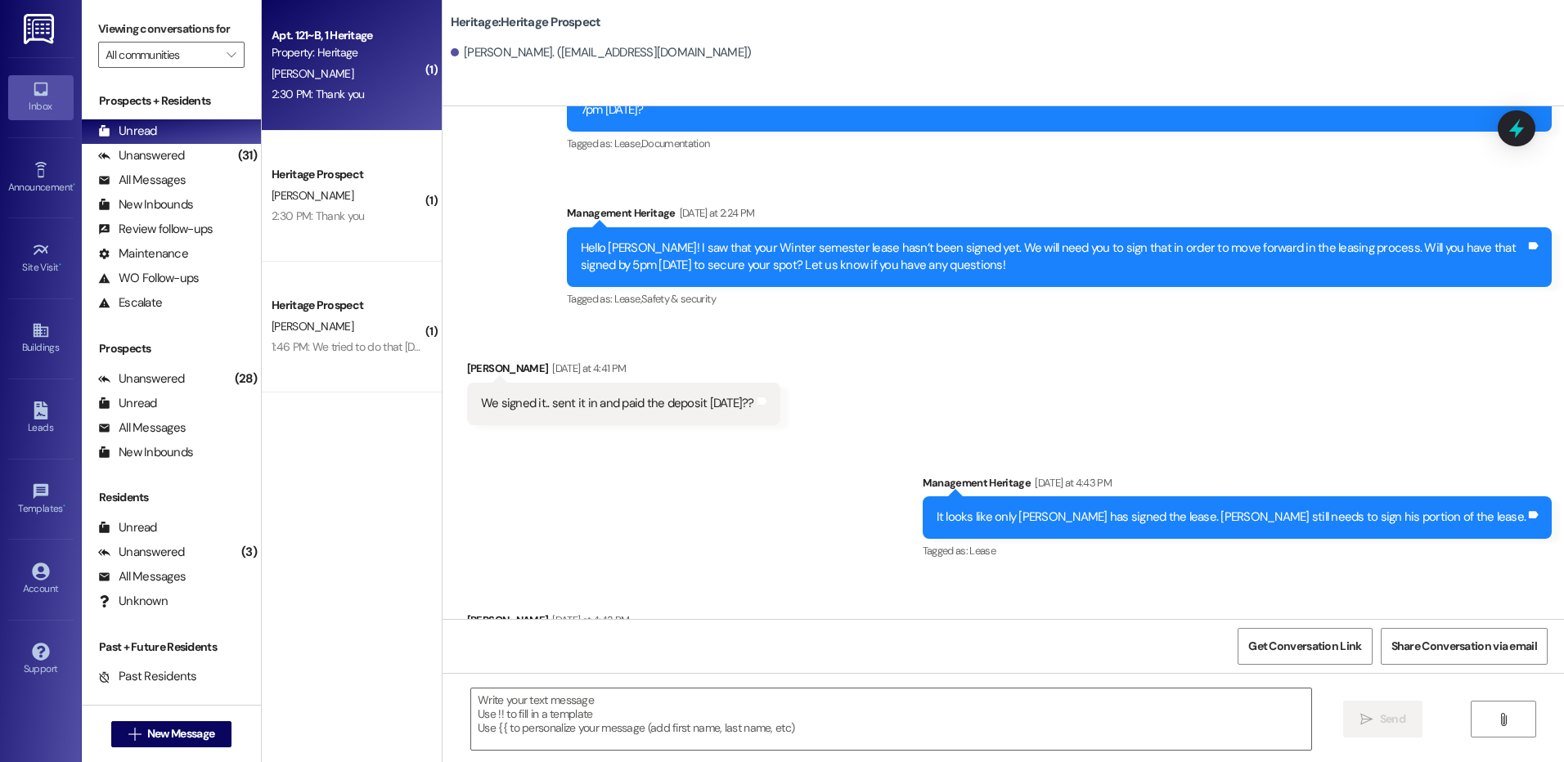
click at [375, 90] on div "2:30 PM: Thank you 2:30 PM: Thank you" at bounding box center [347, 94] width 155 height 20
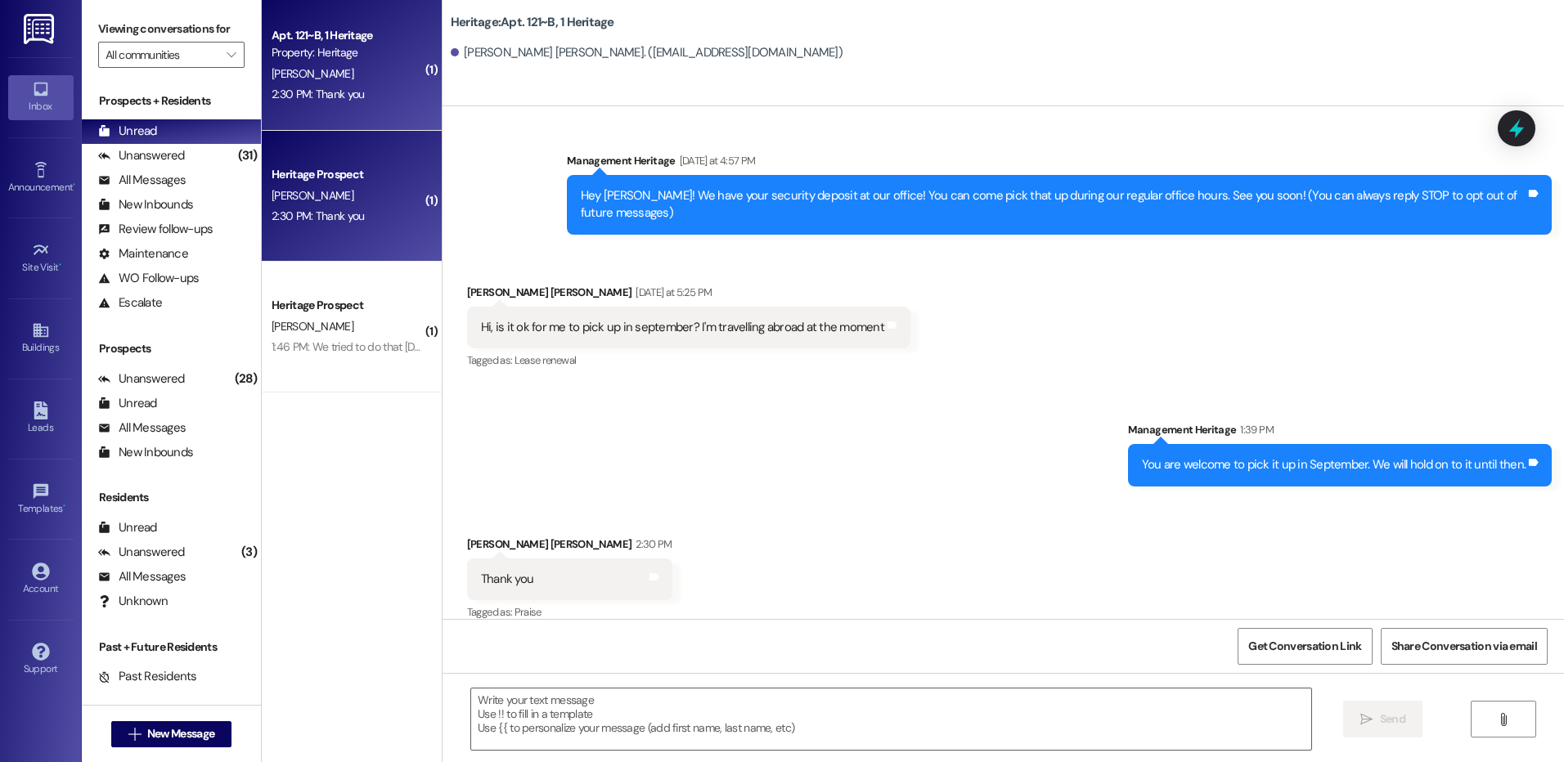
scroll to position [101, 0]
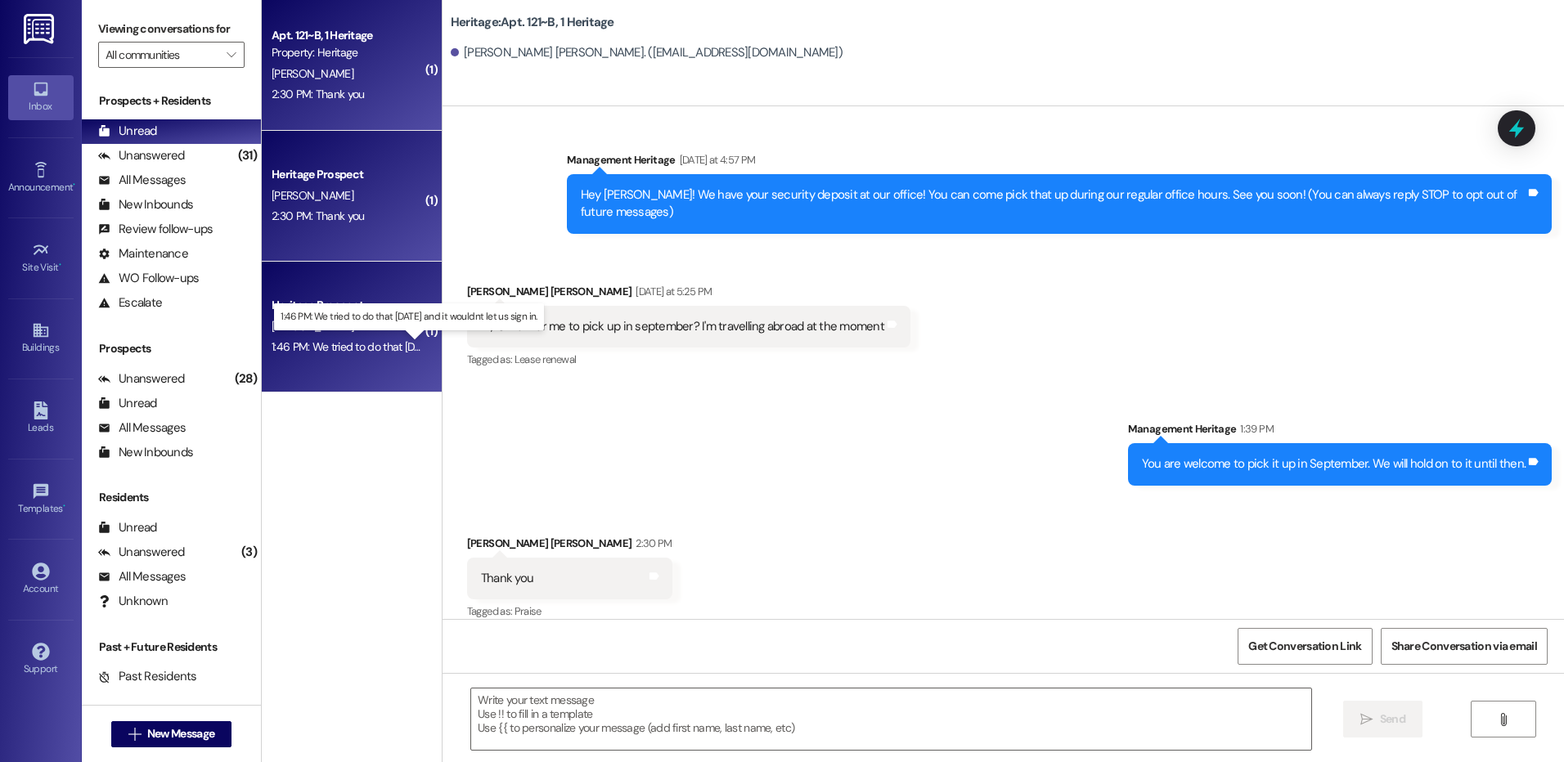
click at [315, 339] on div "1:46 PM: We tried to do that [DATE] and it wouldnt let us sign in. 1:46 PM: We …" at bounding box center [420, 346] width 296 height 15
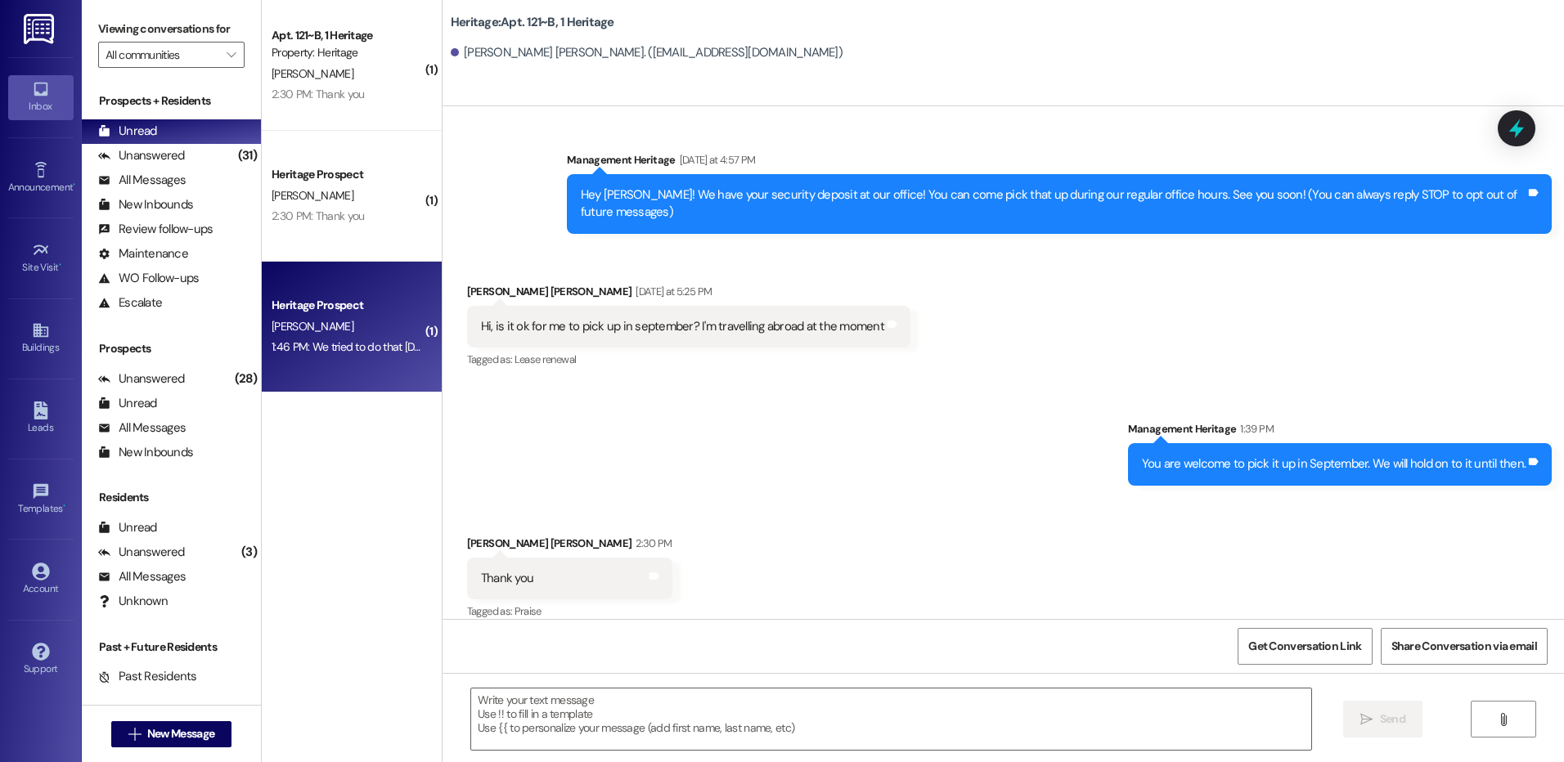
scroll to position [501, 0]
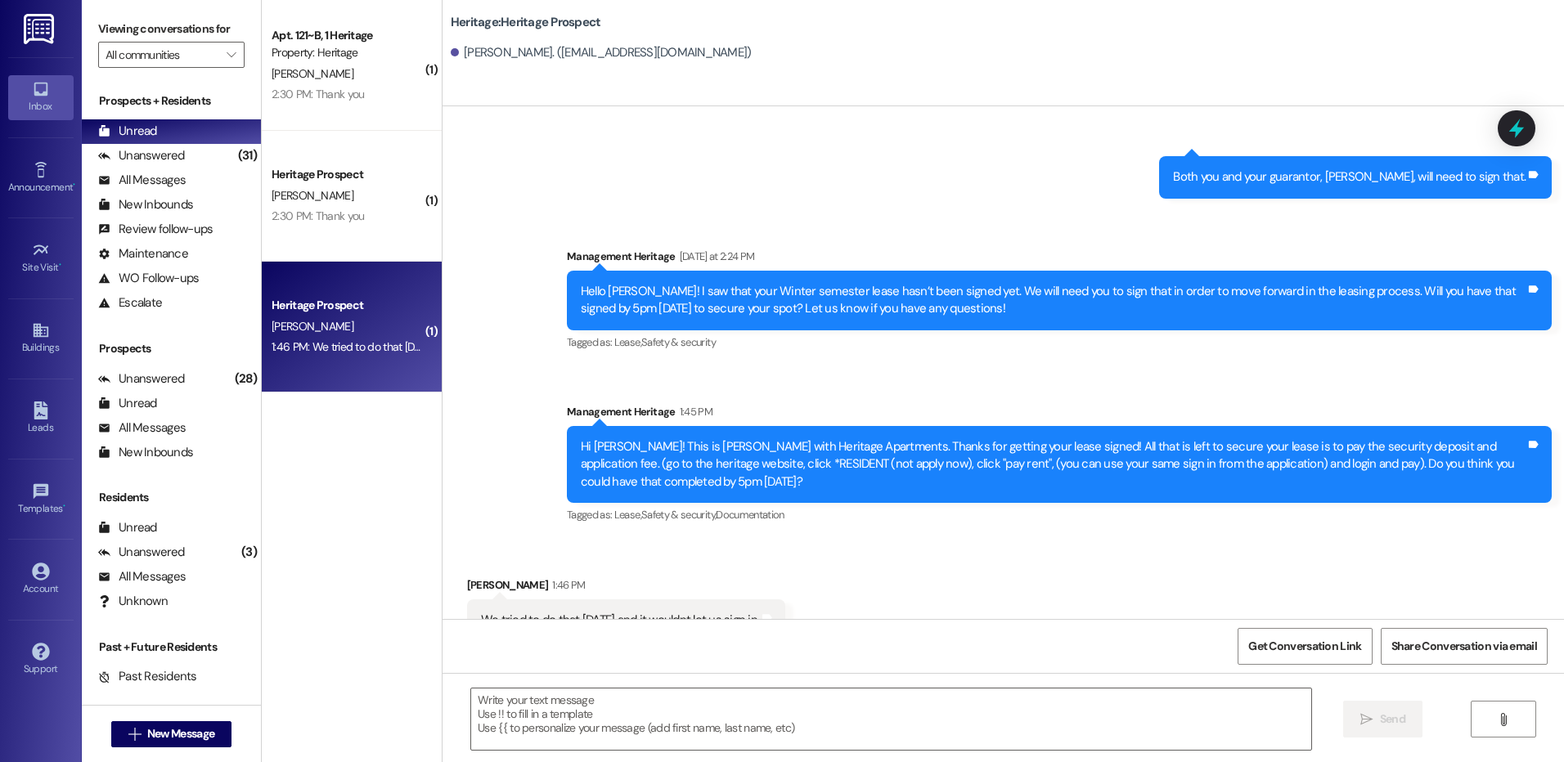
click at [606, 754] on div " Send " at bounding box center [1002, 734] width 1121 height 123
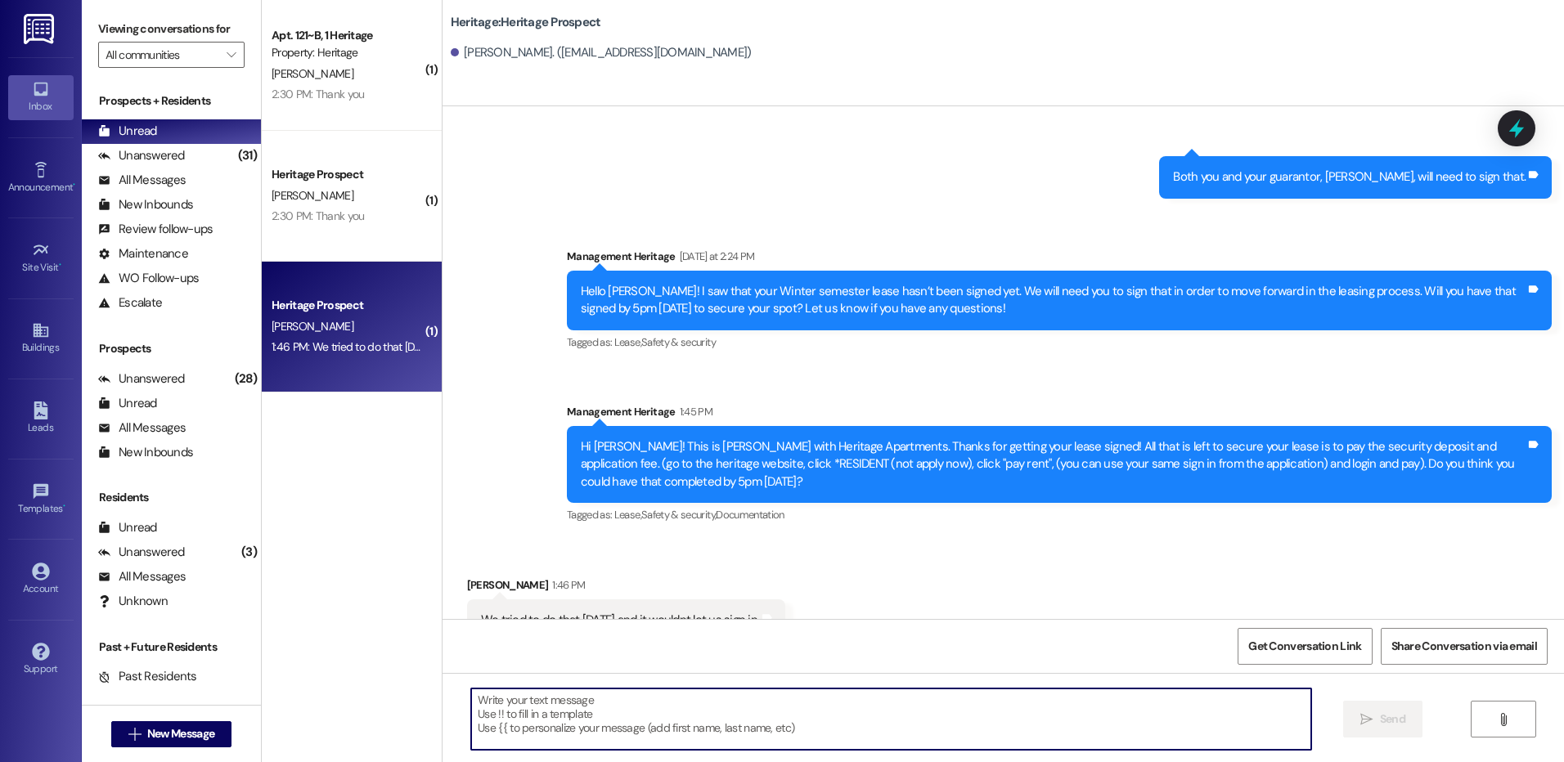
click at [607, 735] on textarea at bounding box center [890, 719] width 839 height 61
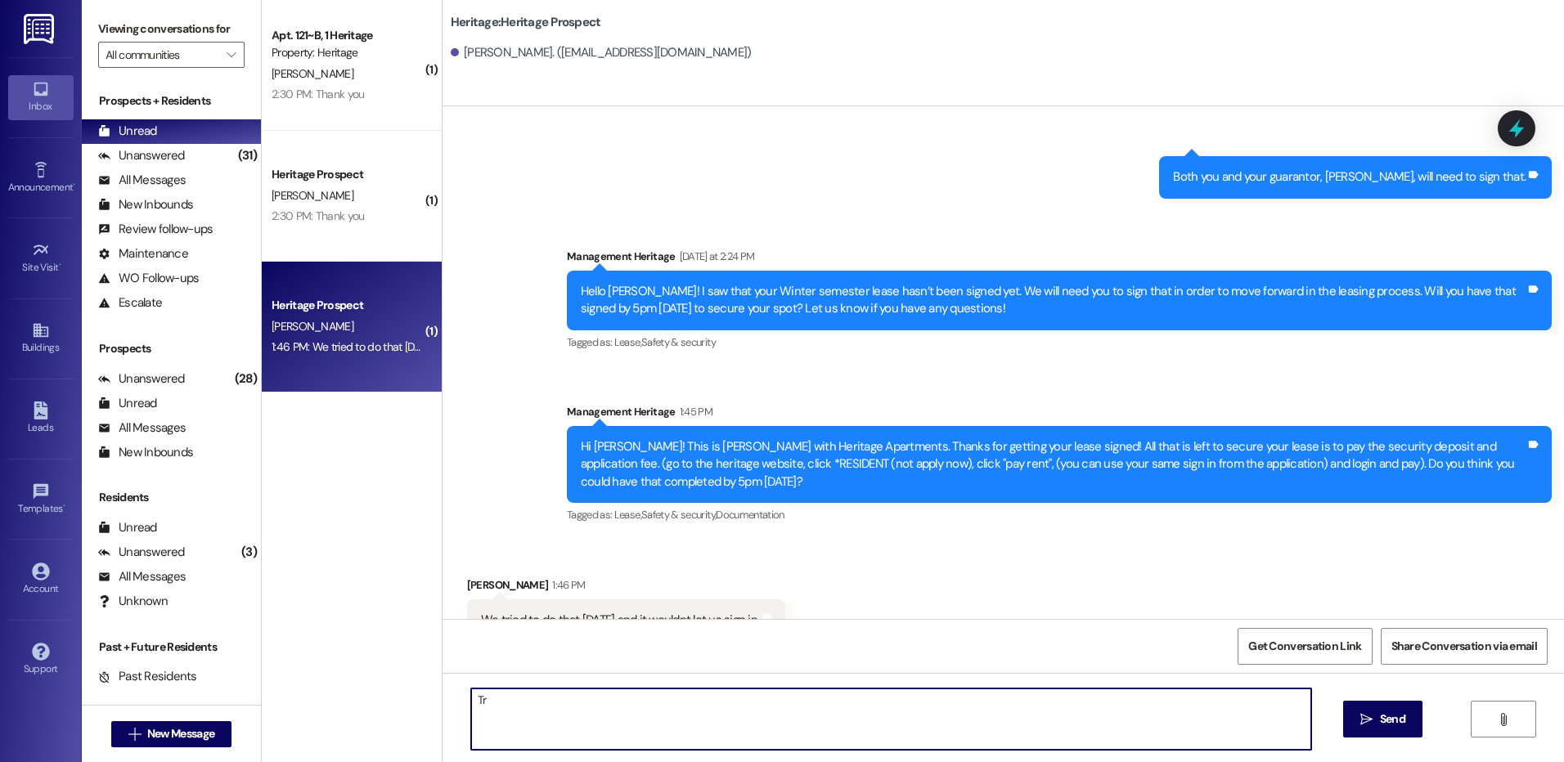
type textarea "T"
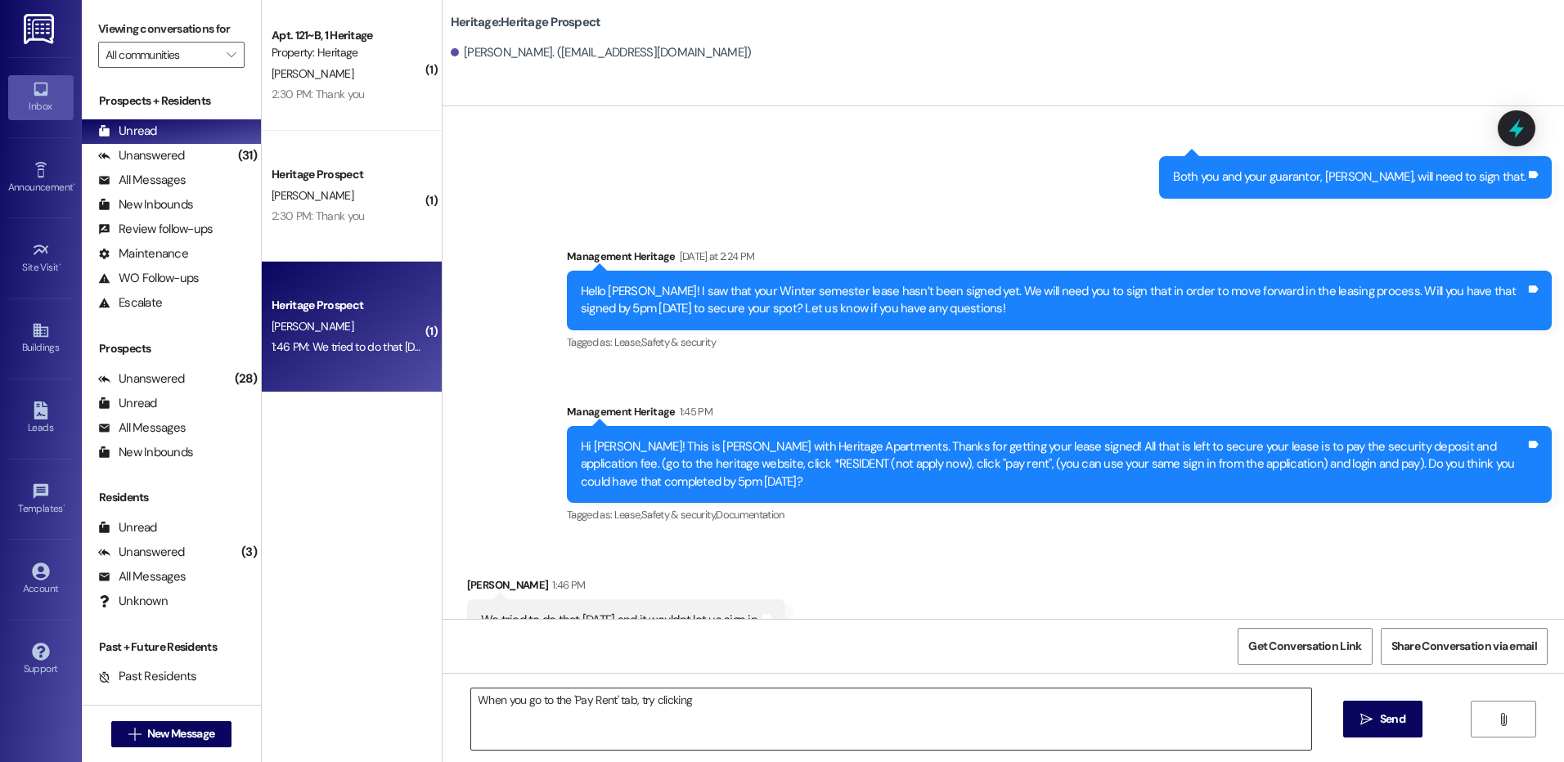
click at [761, 706] on textarea "When you go to the 'Pay Rent' tab, try clicking" at bounding box center [890, 719] width 839 height 61
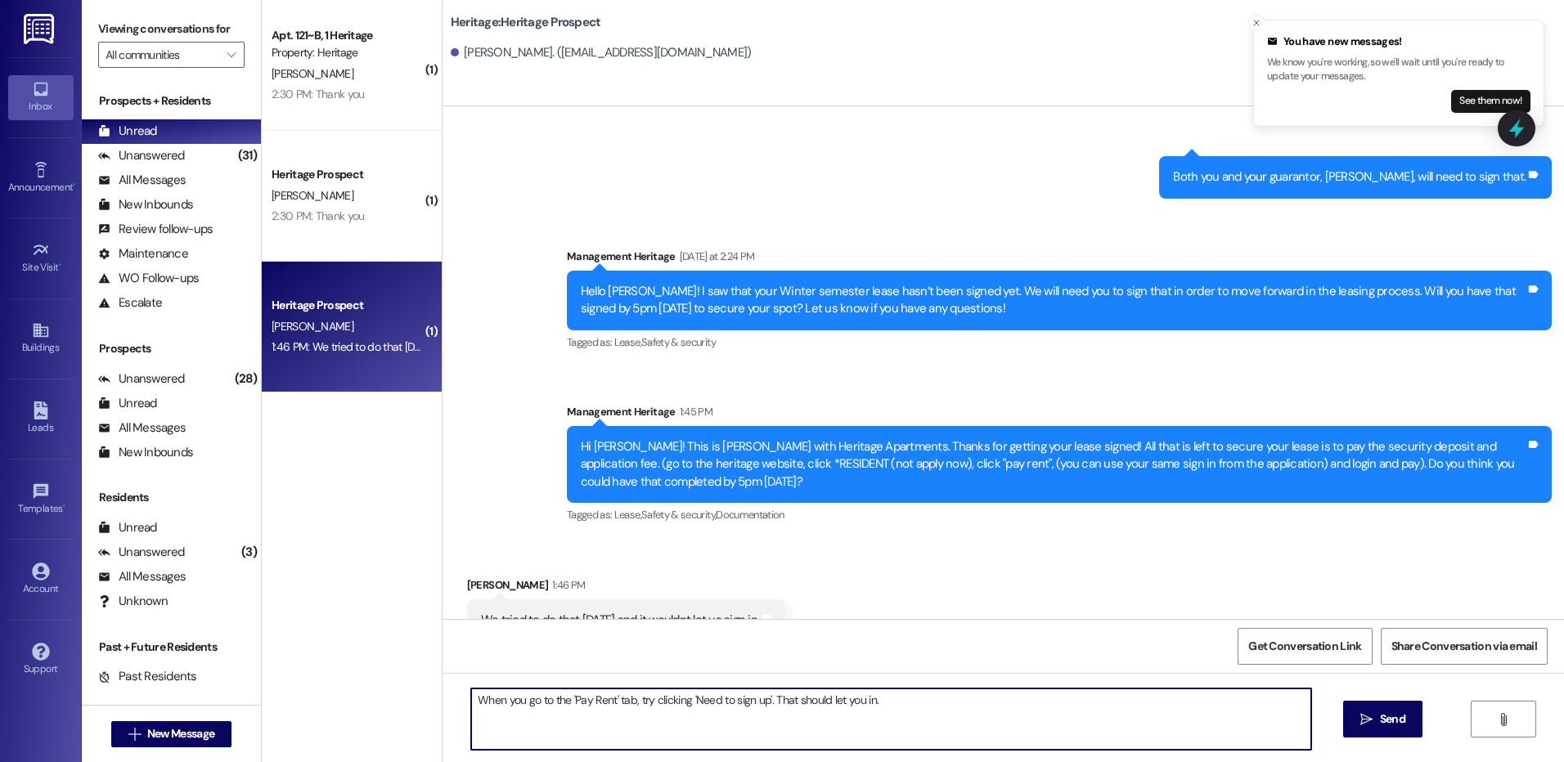
type textarea "When you go to the 'Pay Rent' tab, try clicking 'Need to sign up'. That should …"
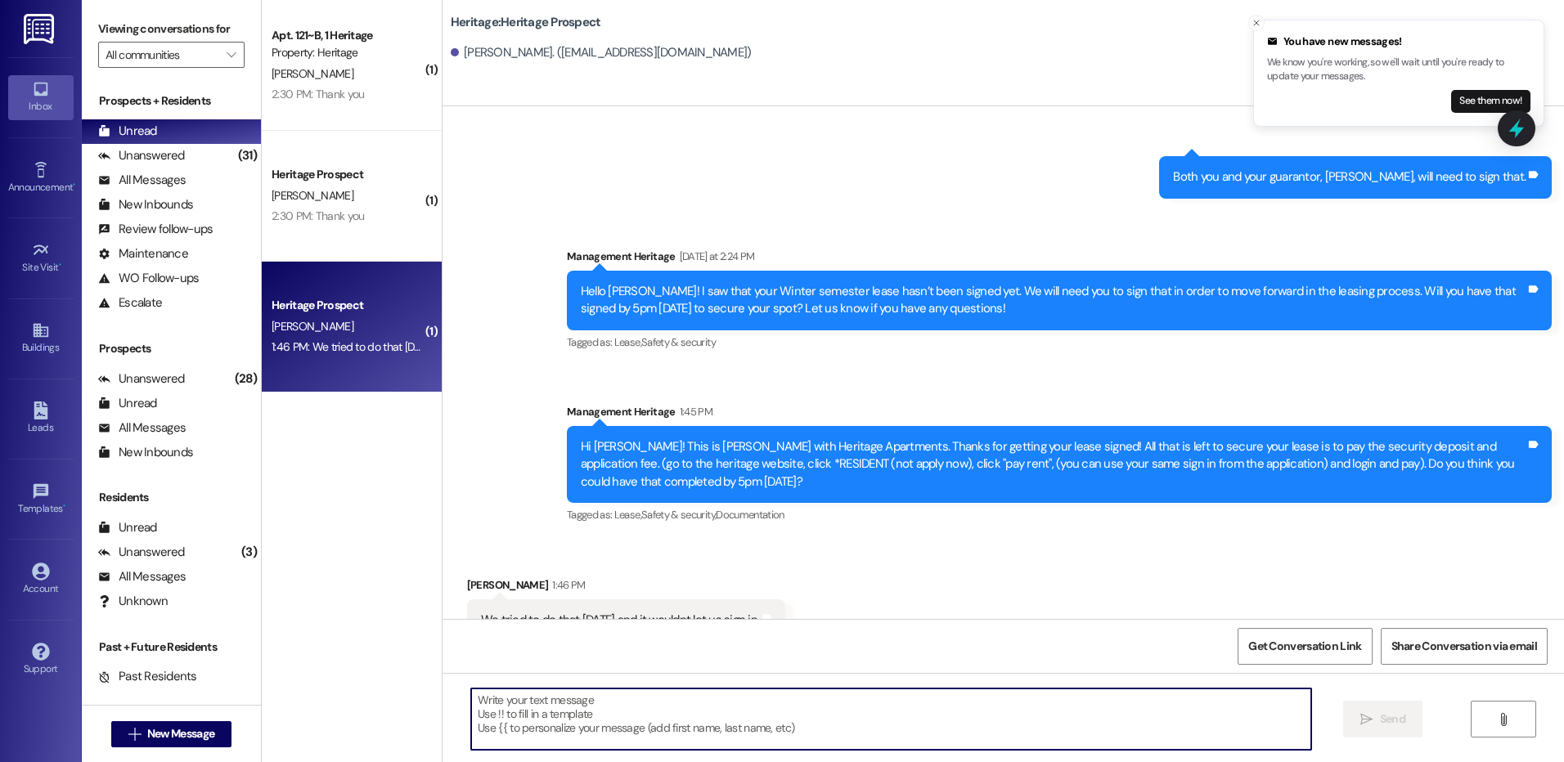
scroll to position [615, 0]
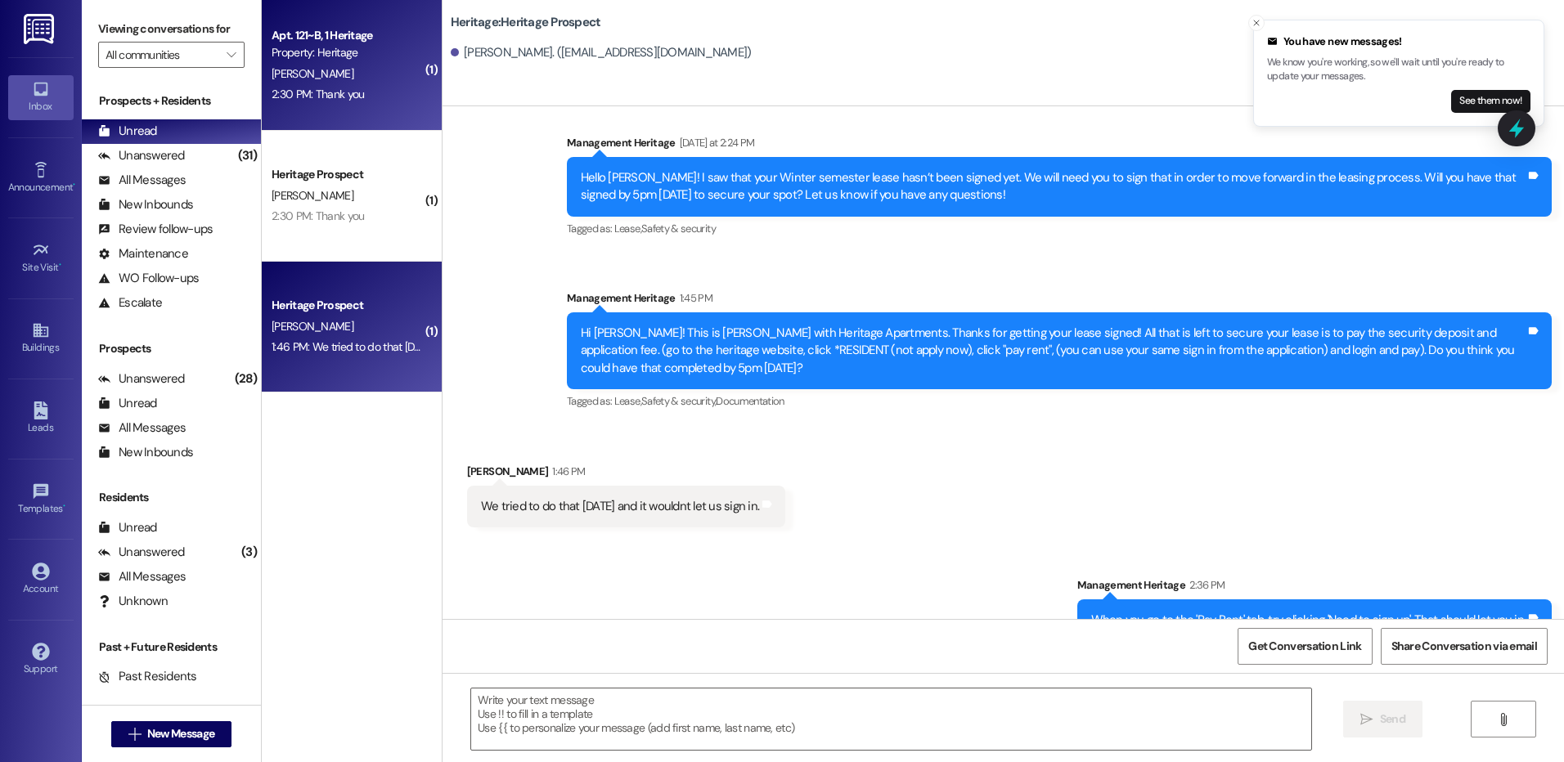
click at [344, 79] on div "L. Alves" at bounding box center [347, 74] width 155 height 20
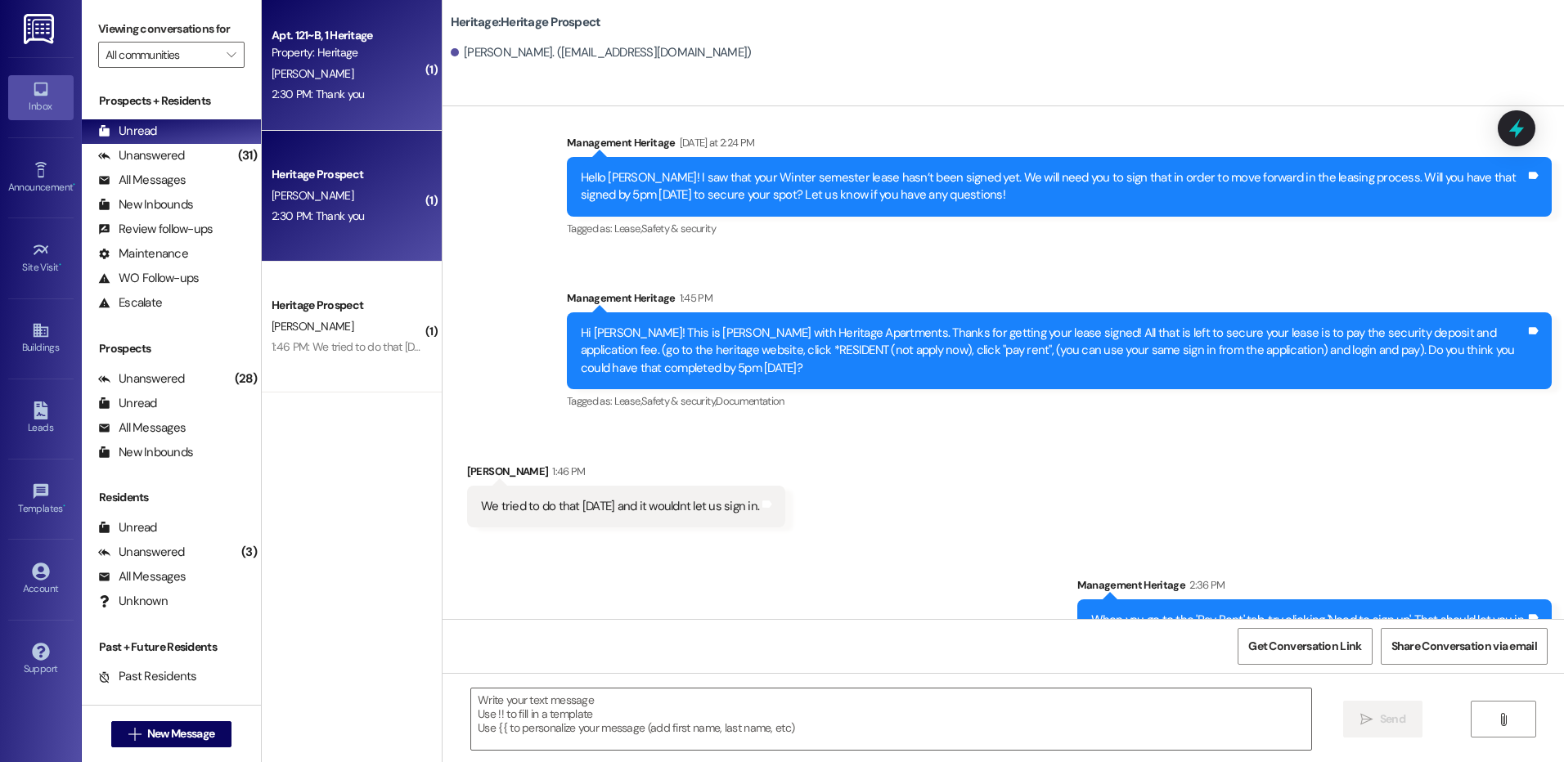
scroll to position [101, 0]
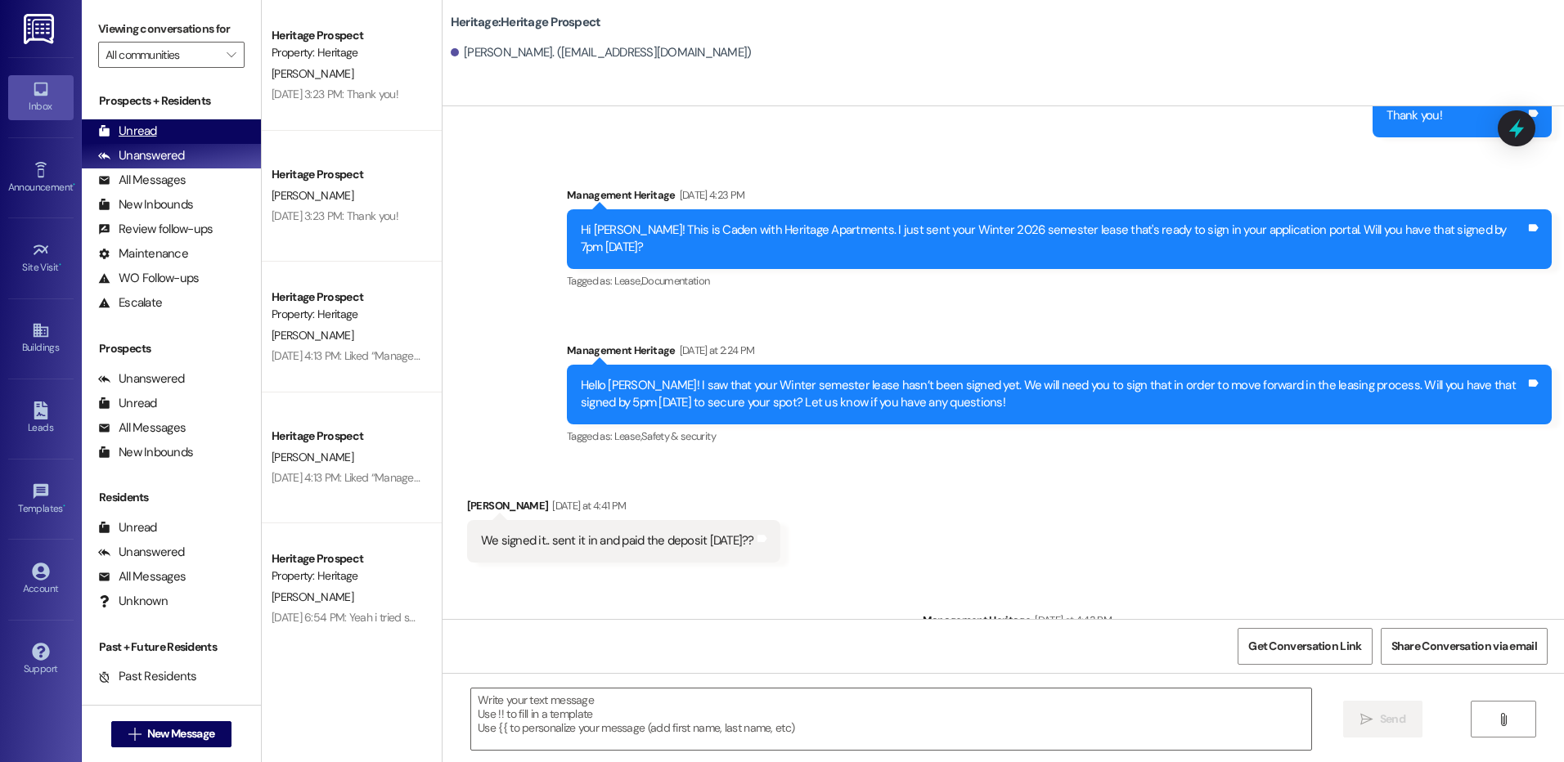
click at [175, 134] on div "Unread (0)" at bounding box center [171, 131] width 179 height 25
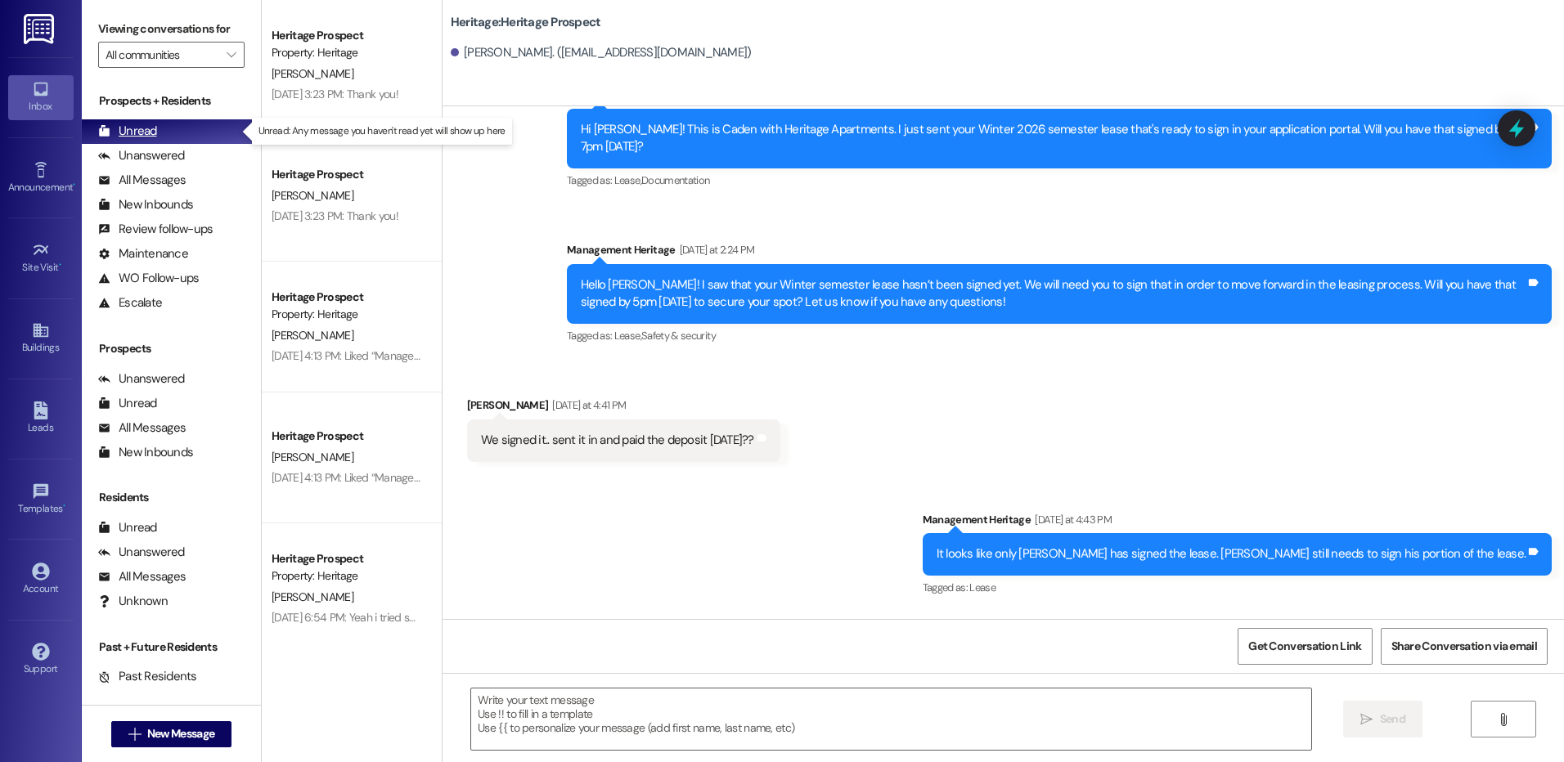
scroll to position [2095, 0]
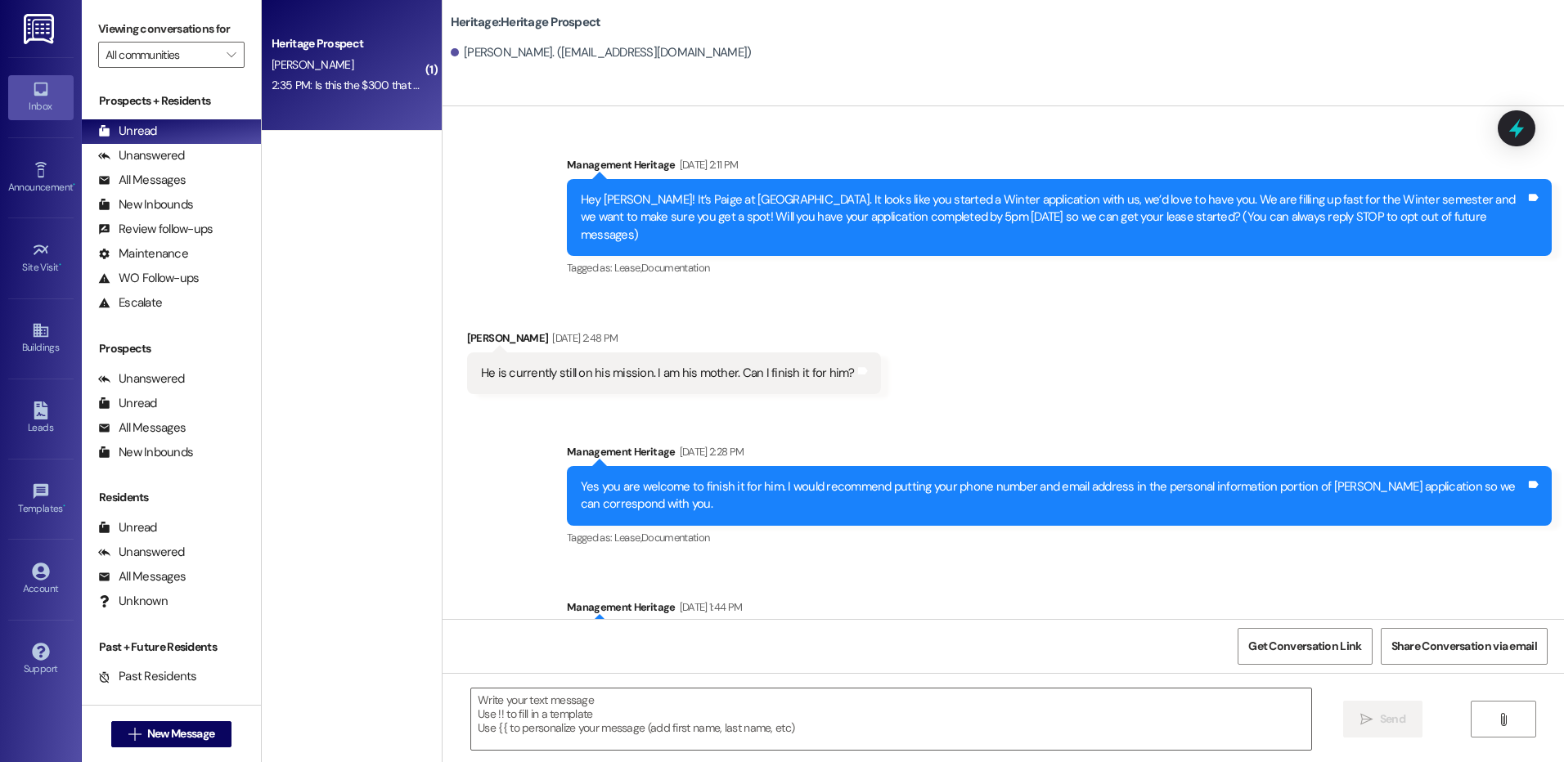
click at [370, 64] on div "[PERSON_NAME]" at bounding box center [347, 65] width 155 height 20
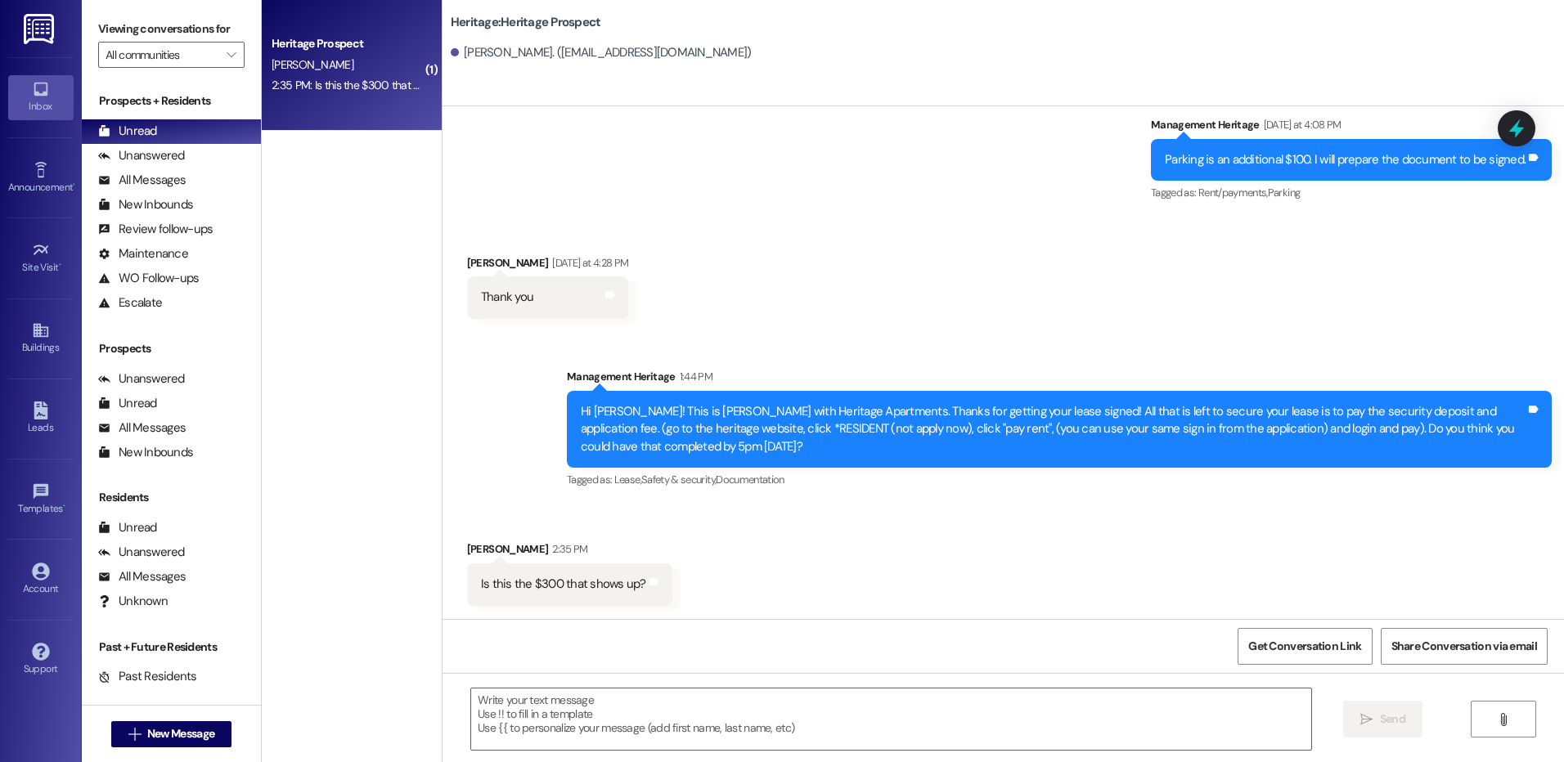
scroll to position [1336, 0]
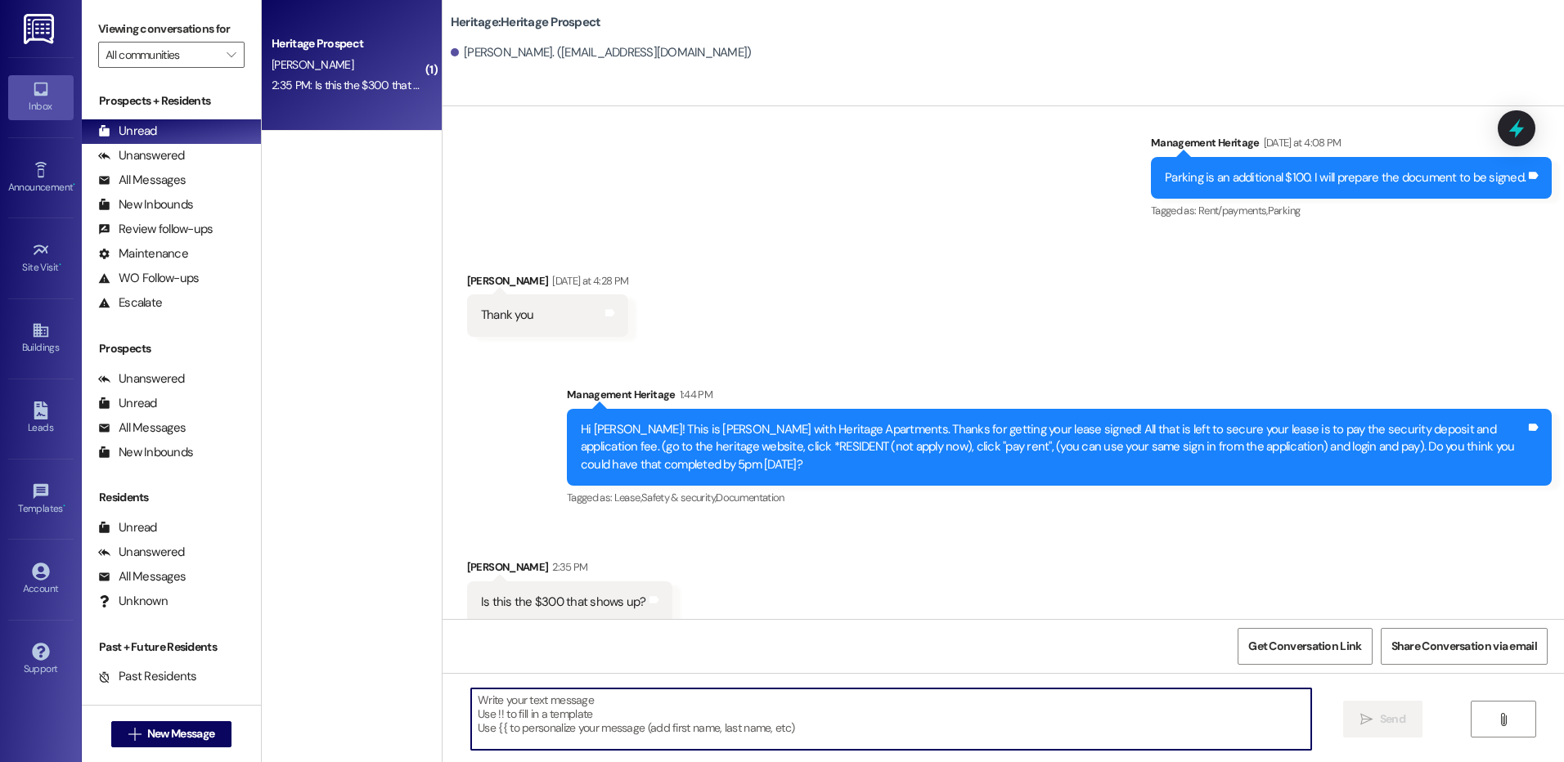
click at [615, 721] on textarea at bounding box center [890, 719] width 839 height 61
type textarea "Yes that is correct."
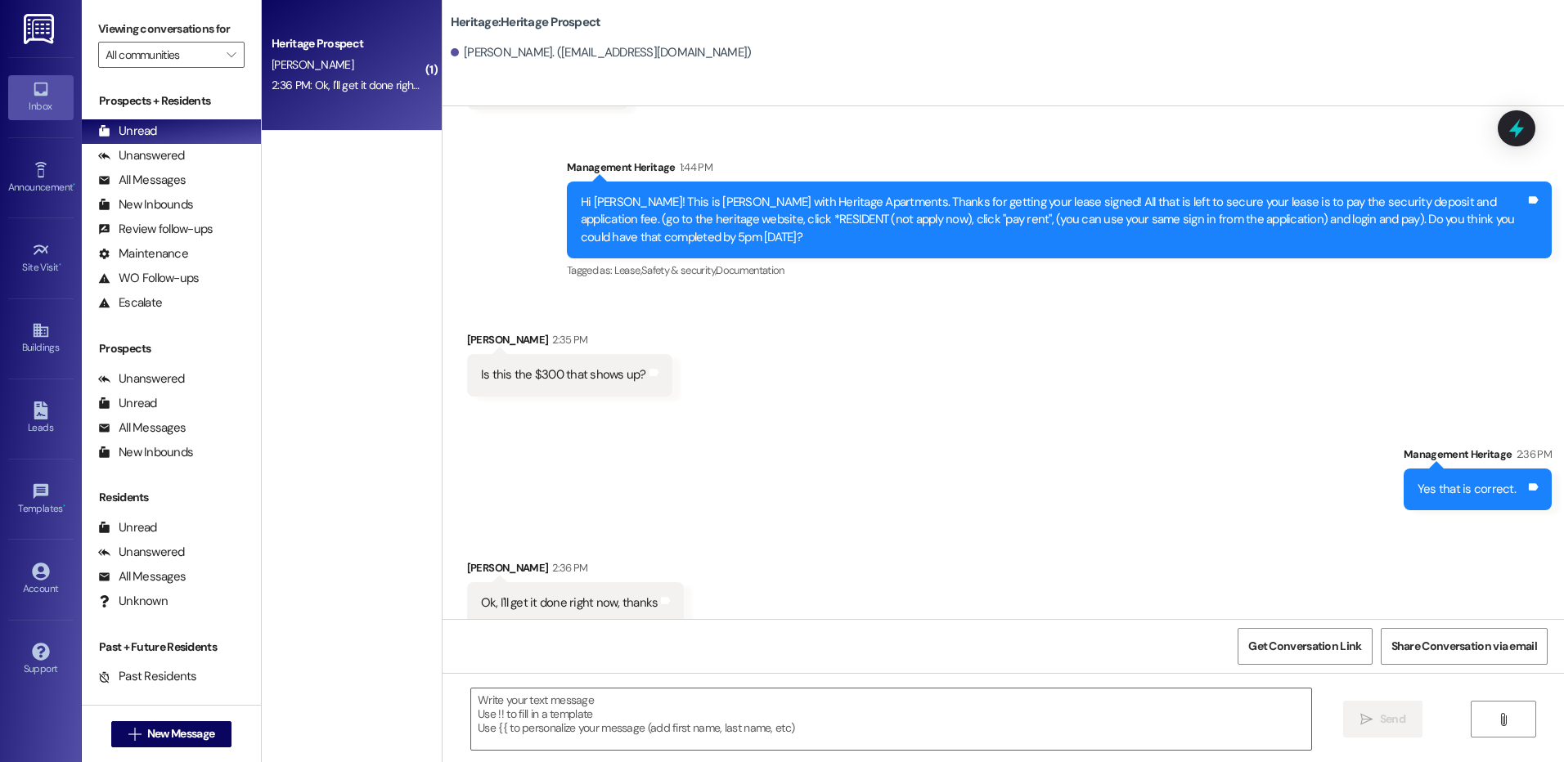
scroll to position [1565, 0]
click at [619, 696] on textarea at bounding box center [890, 719] width 839 height 61
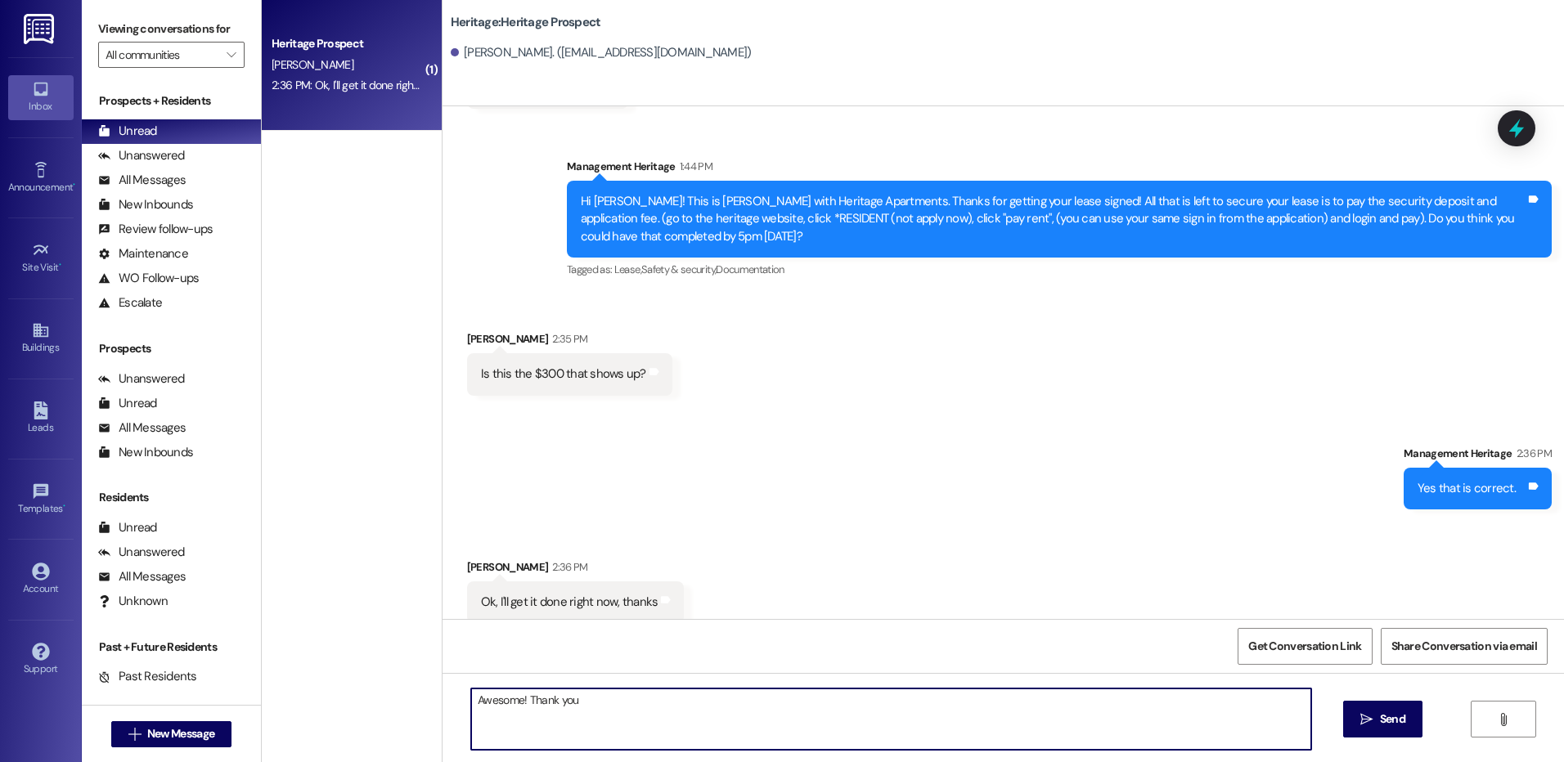
type textarea "Awesome! Thank you!"
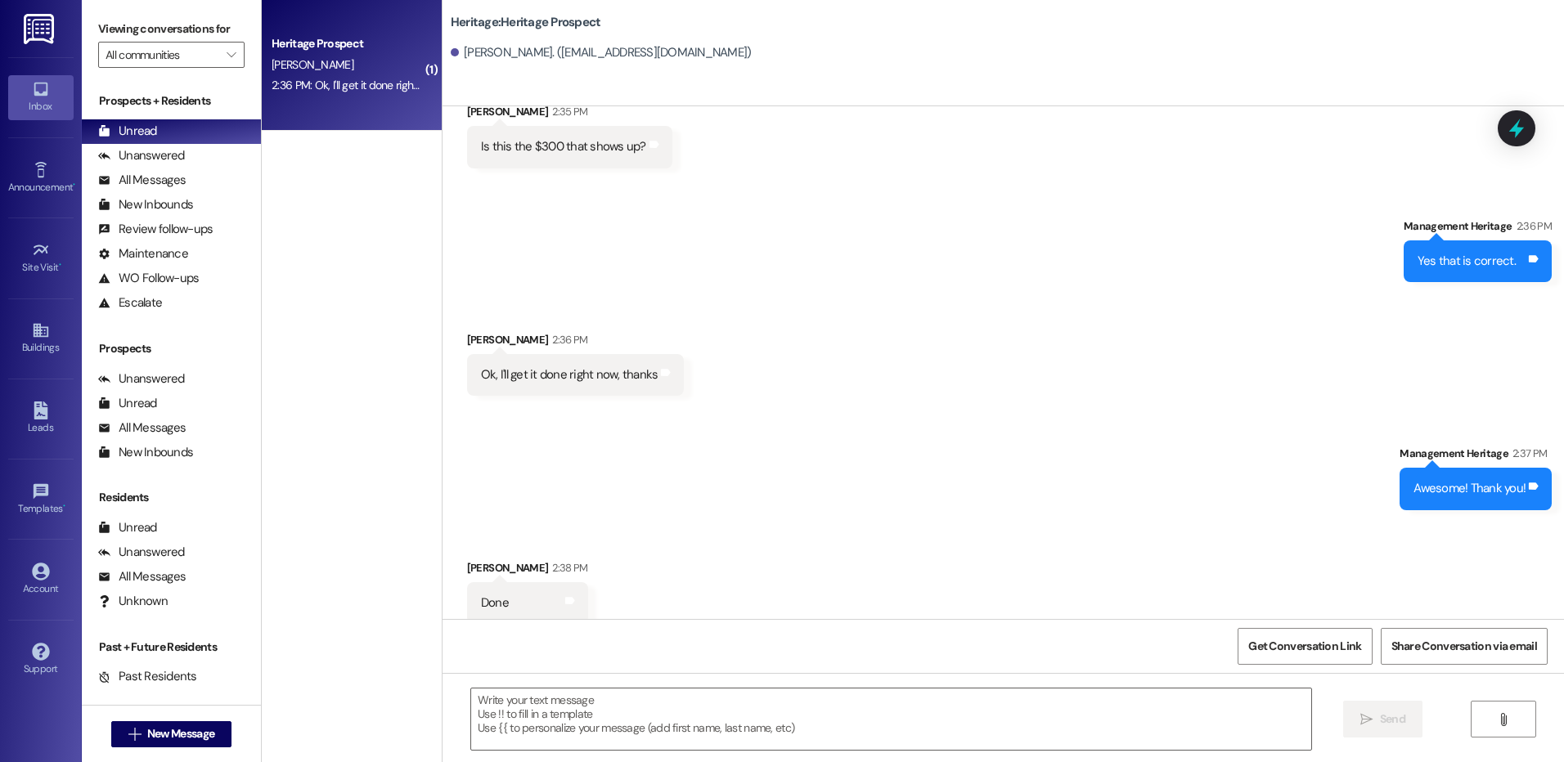
scroll to position [1793, 0]
click at [523, 729] on textarea at bounding box center [890, 719] width 839 height 61
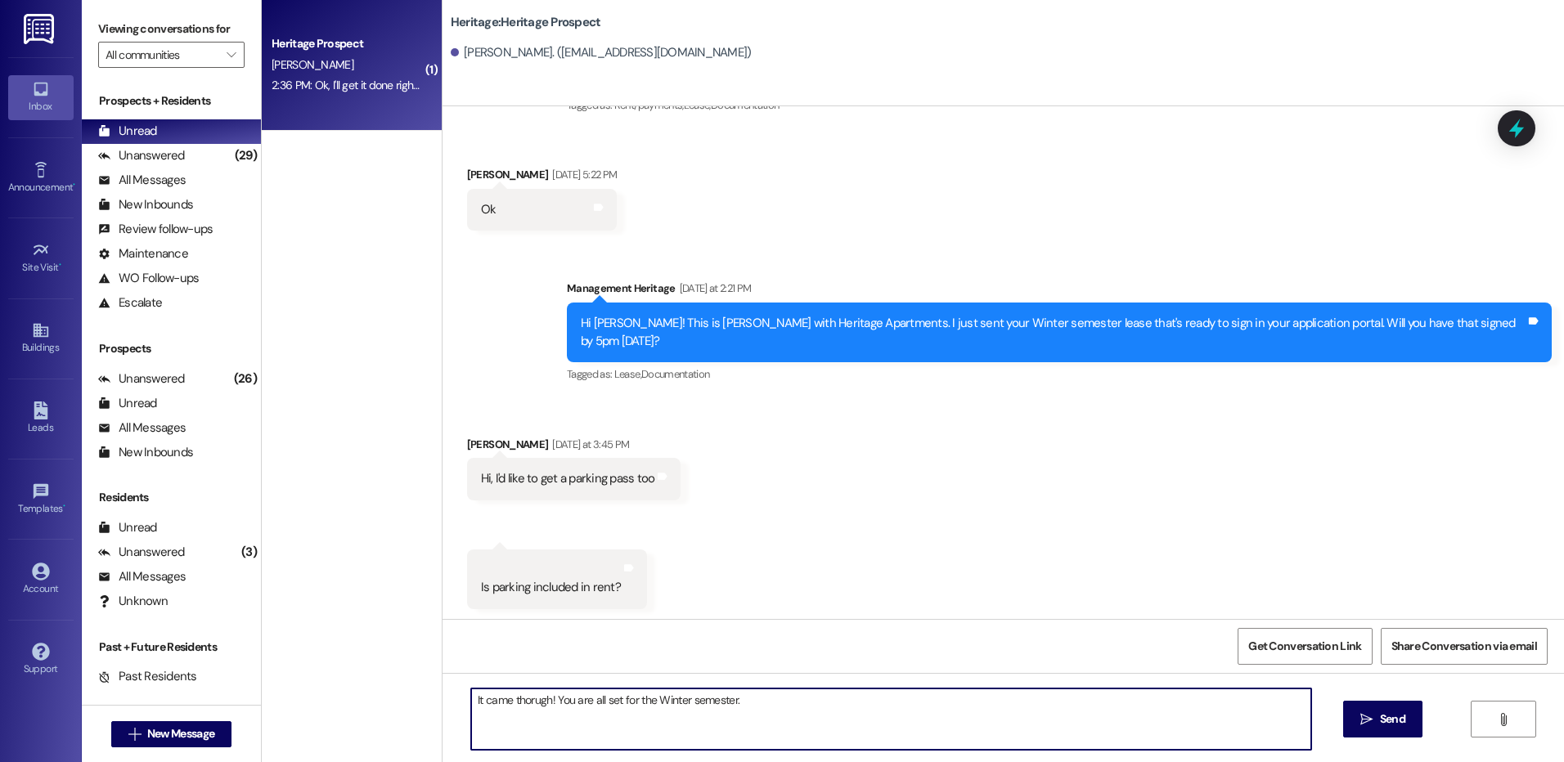
scroll to position [648, 0]
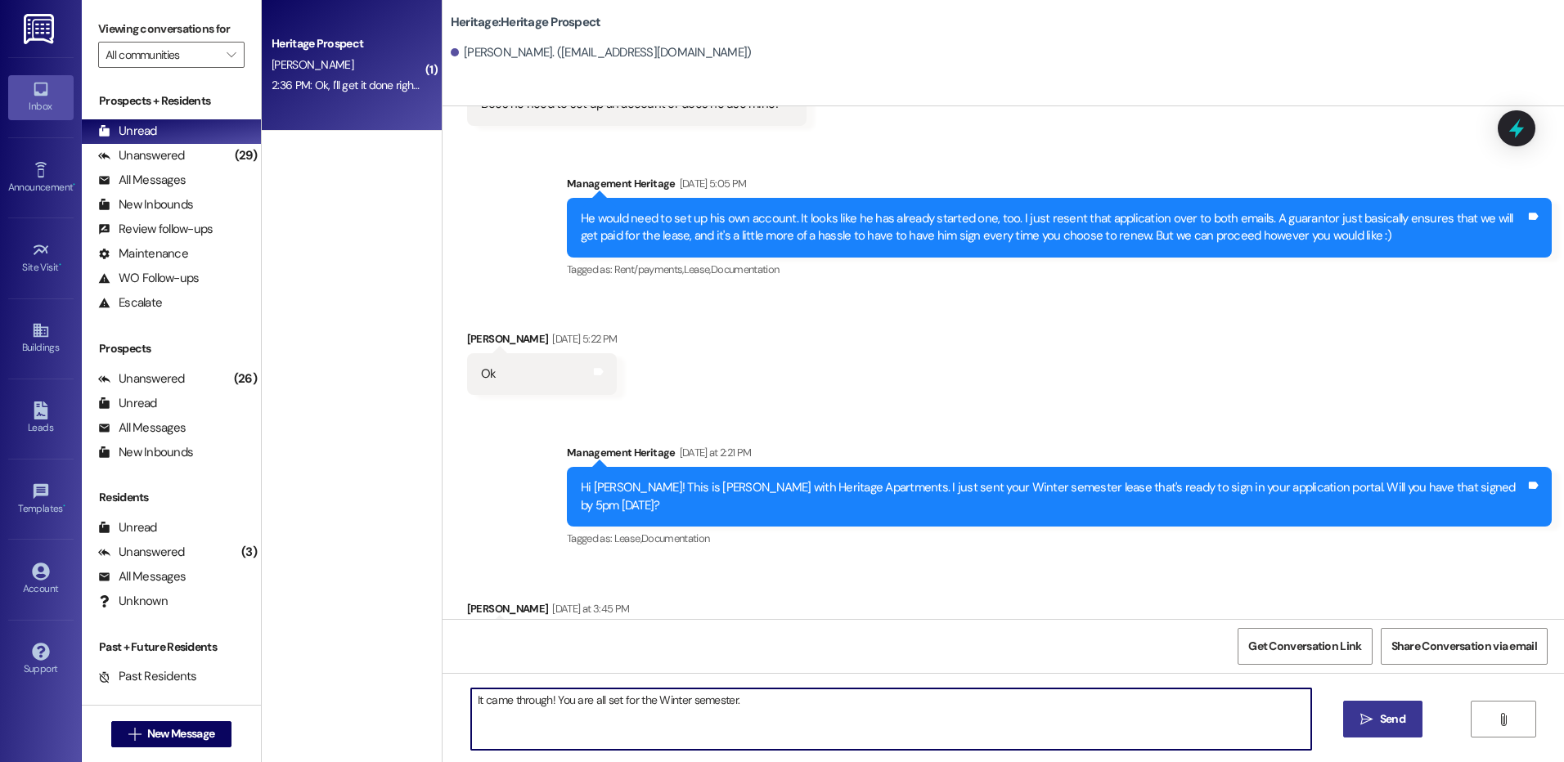
type textarea "It came through! You are all set for the Winter semester."
click at [1350, 730] on button " Send" at bounding box center [1382, 719] width 79 height 37
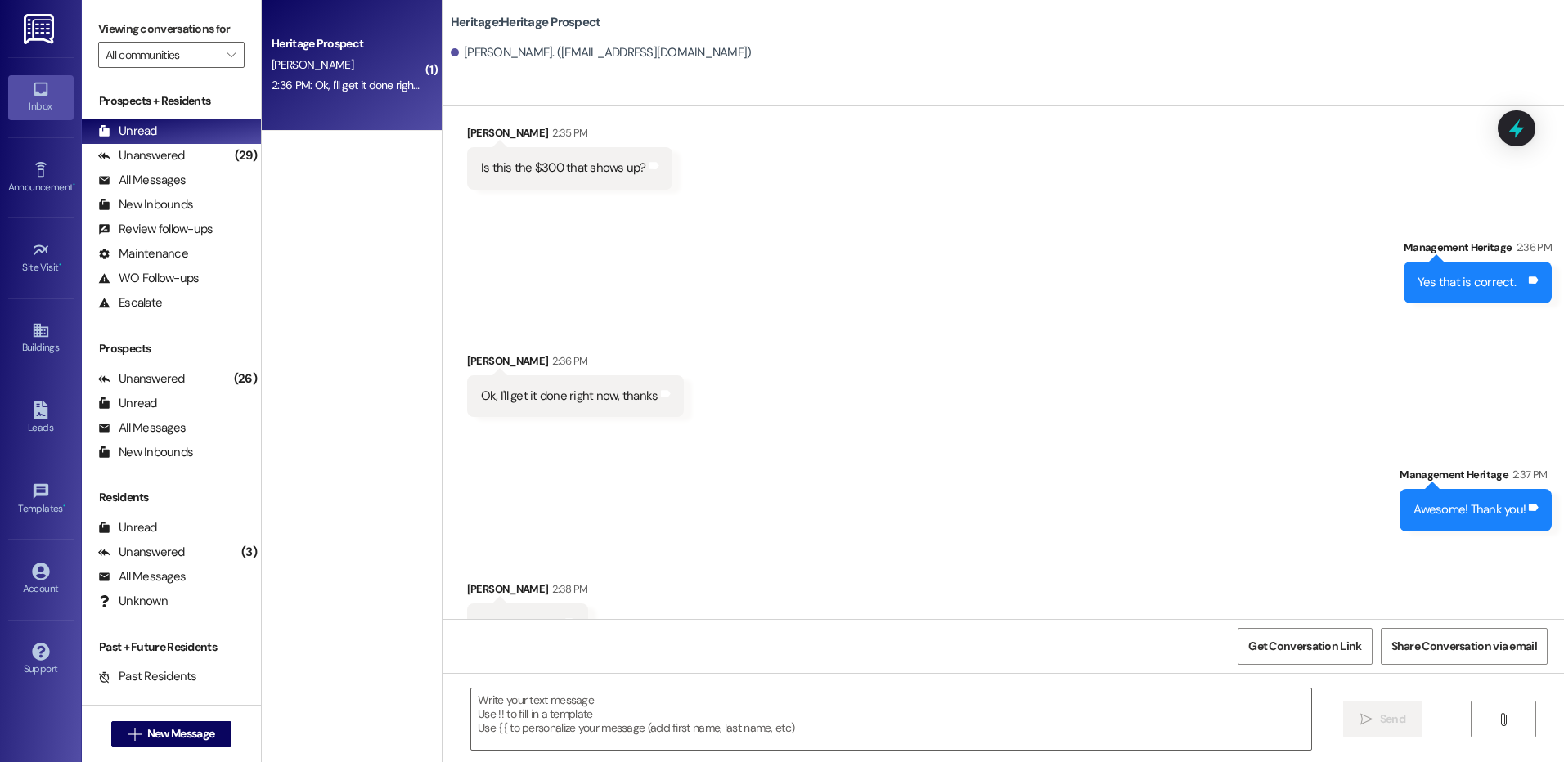
scroll to position [1906, 0]
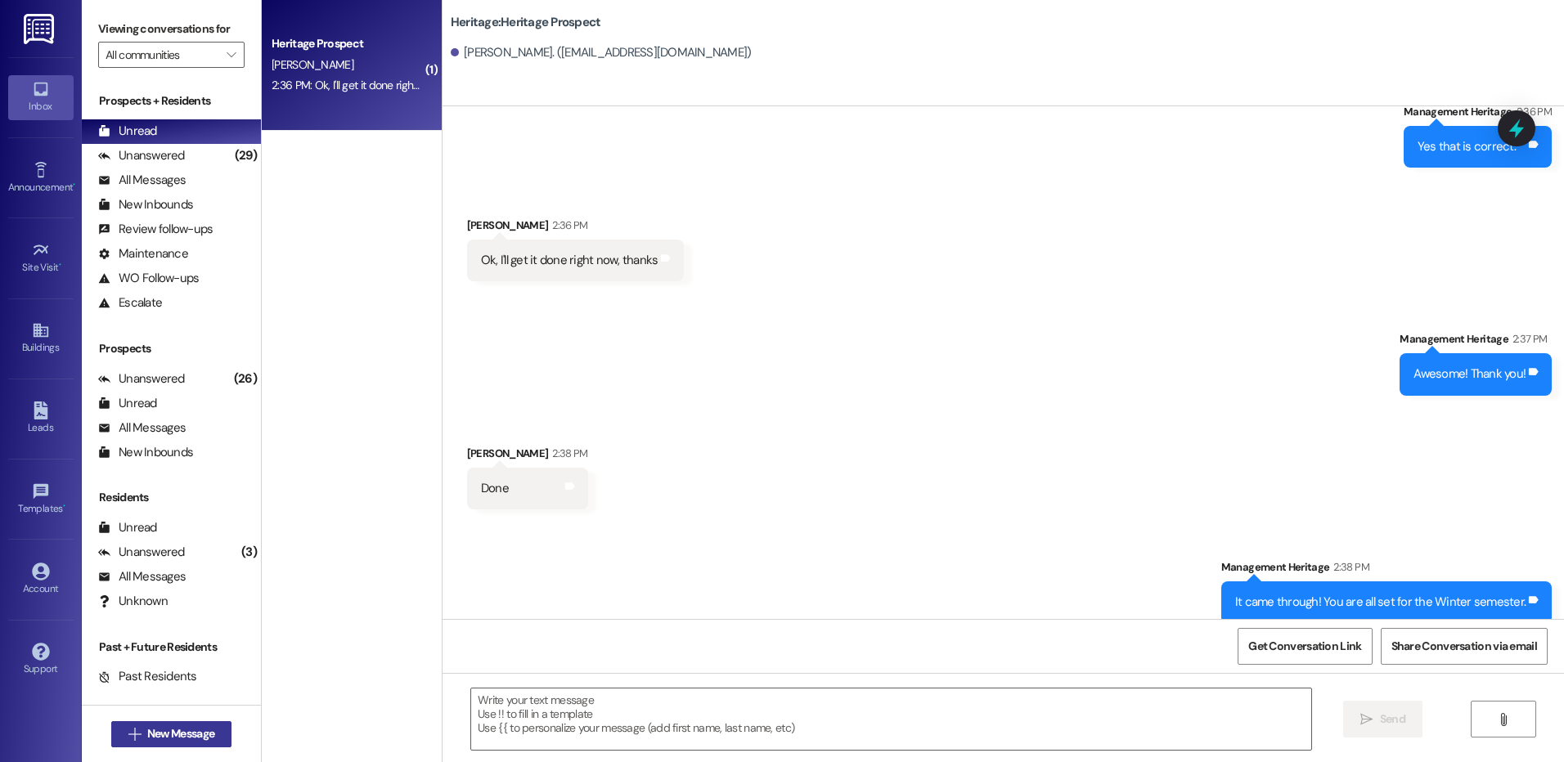
click at [145, 722] on button " New Message" at bounding box center [171, 734] width 121 height 26
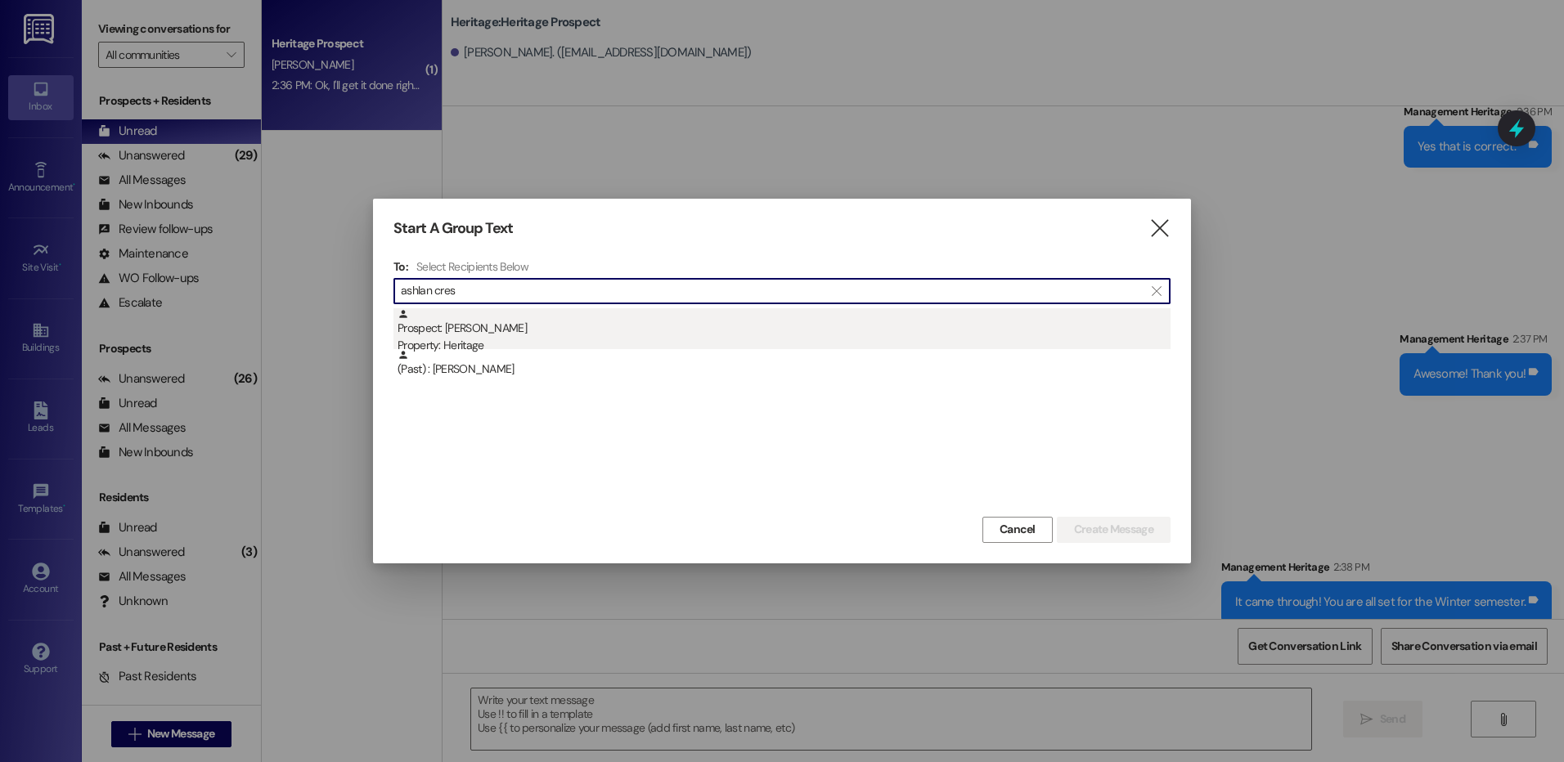
type input "ashlan cres"
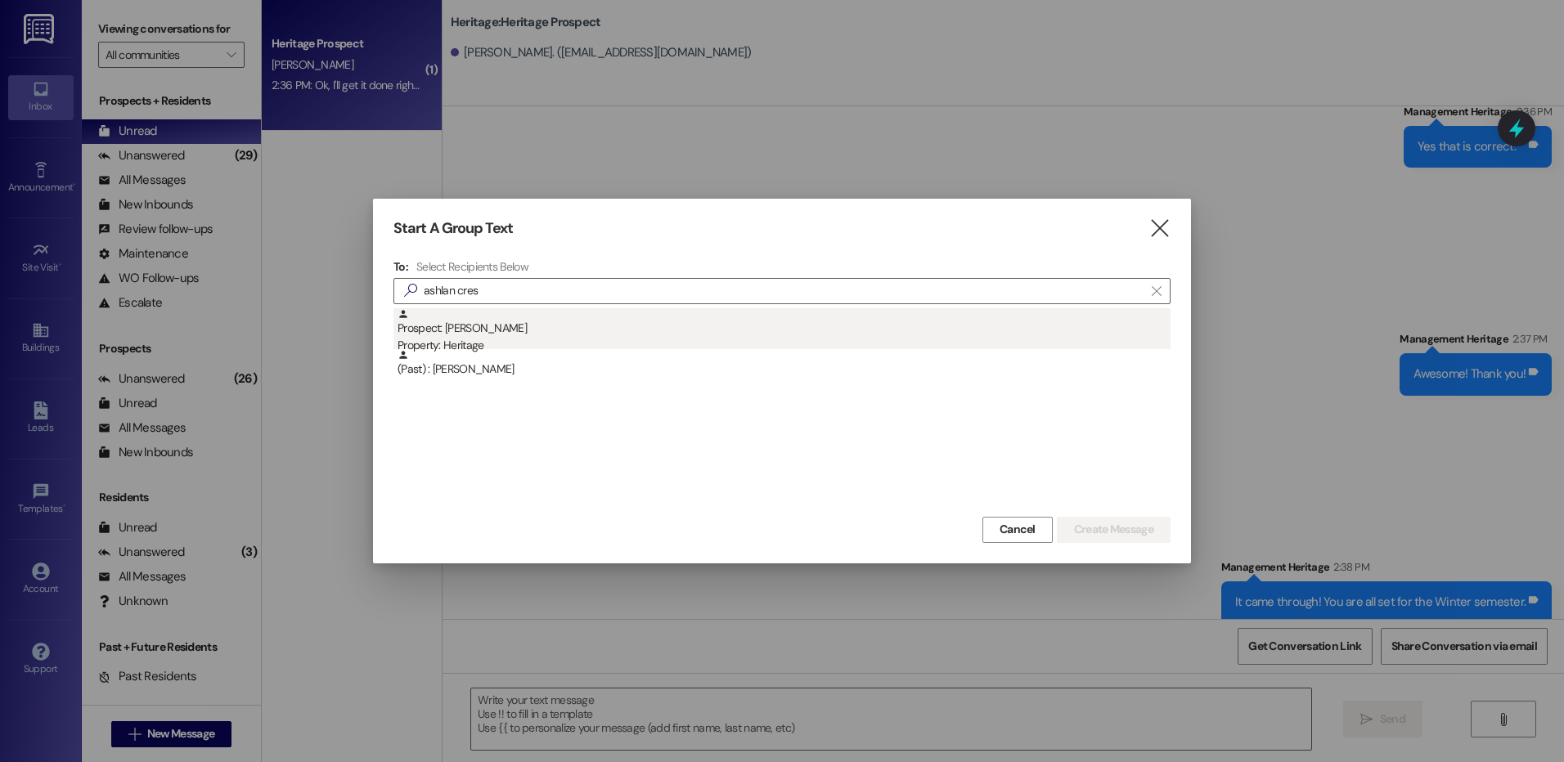
click at [627, 324] on div "Prospect: ashlan crespo Property: Heritage" at bounding box center [783, 331] width 773 height 47
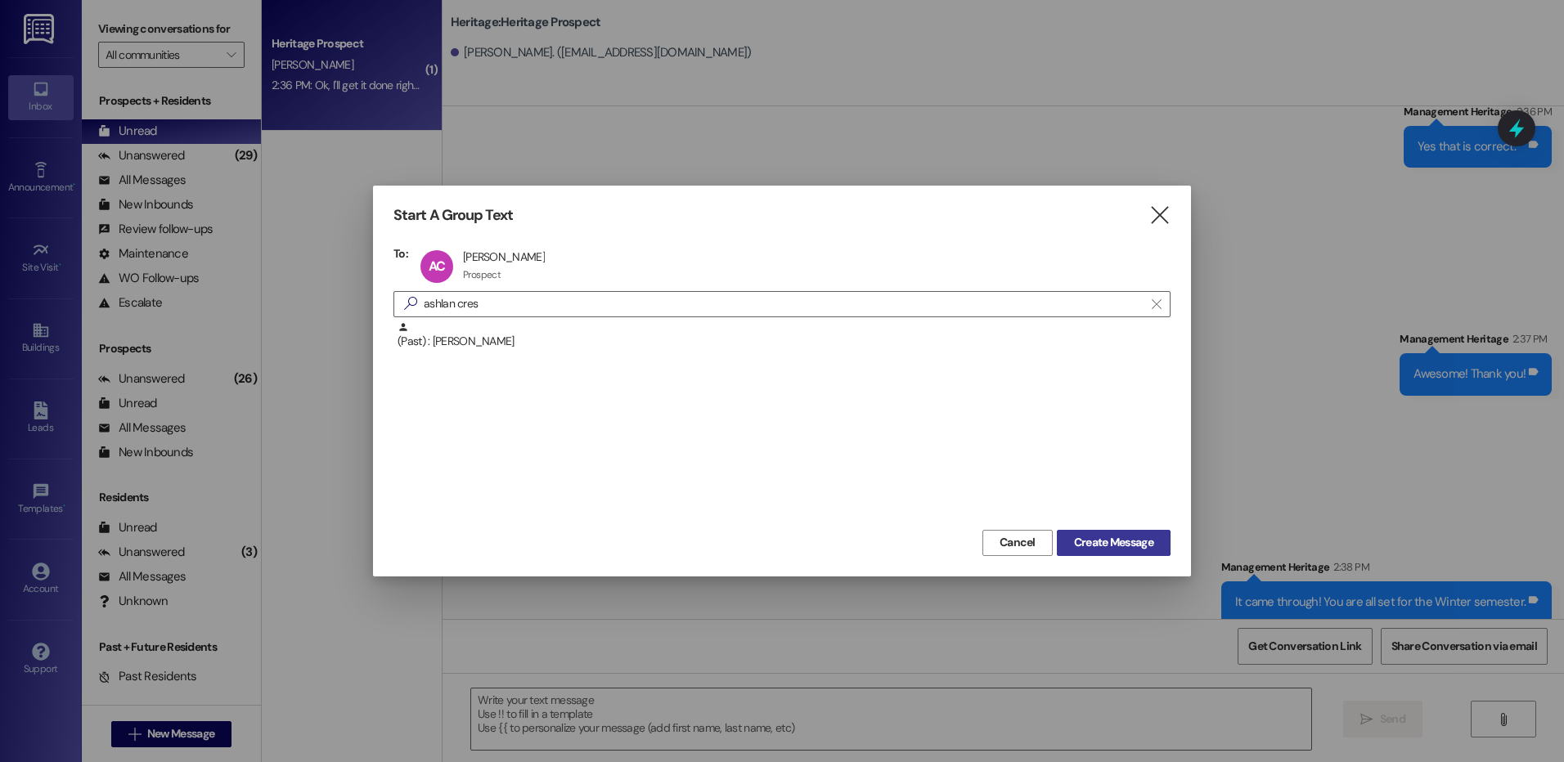
click at [1103, 551] on span "Create Message" at bounding box center [1113, 542] width 79 height 17
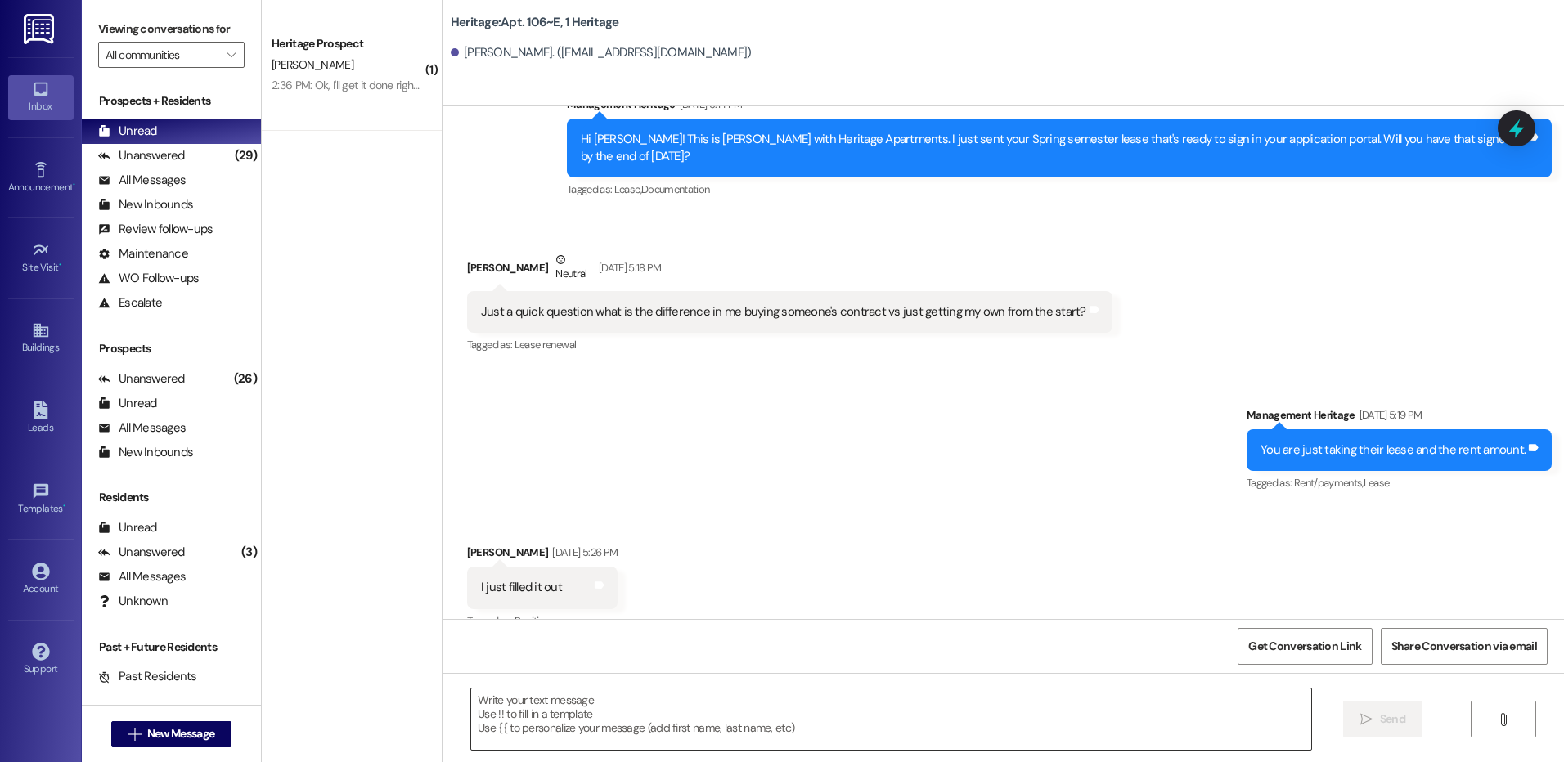
scroll to position [2999, 0]
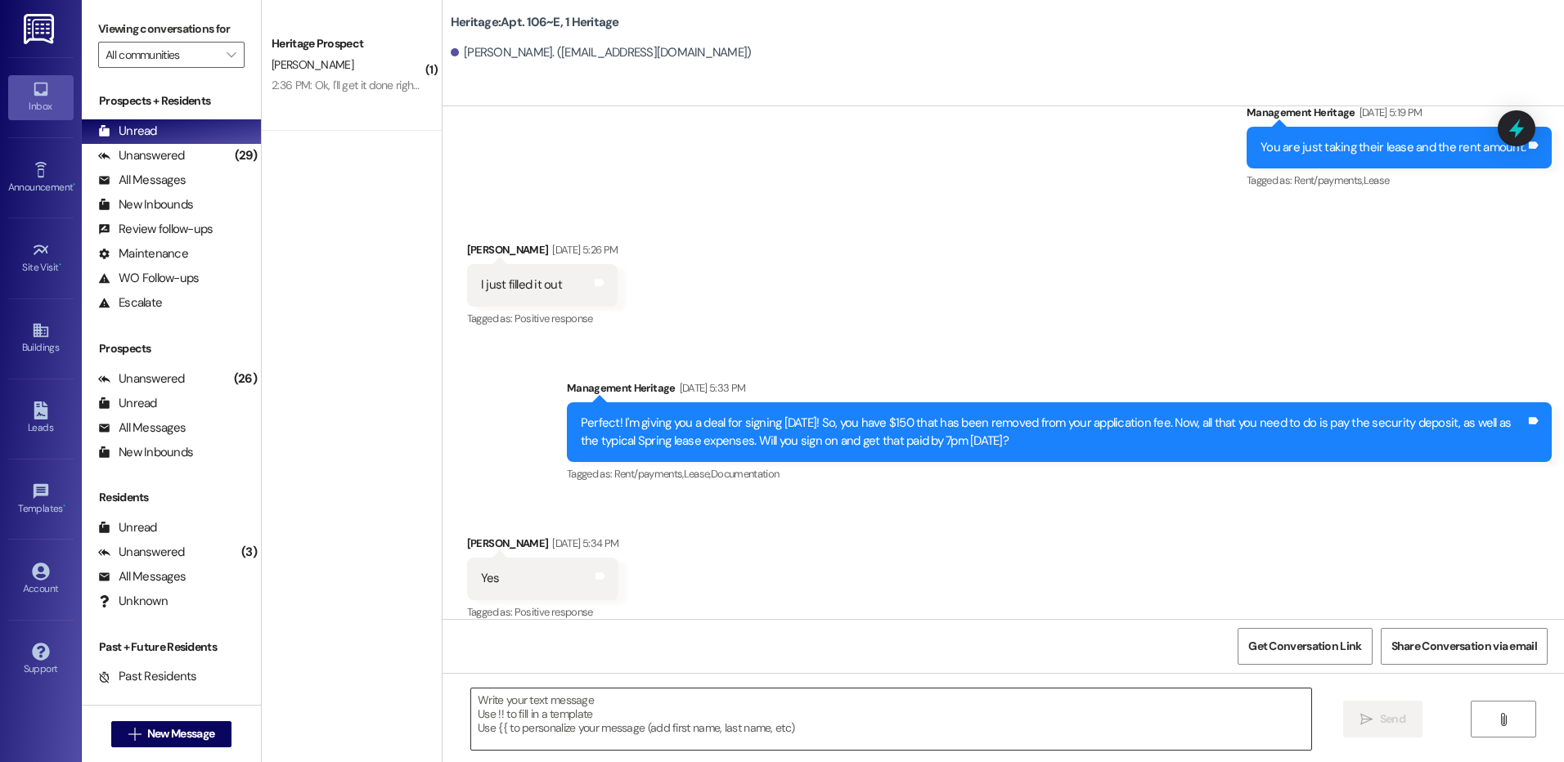
click at [552, 718] on textarea at bounding box center [890, 719] width 839 height 61
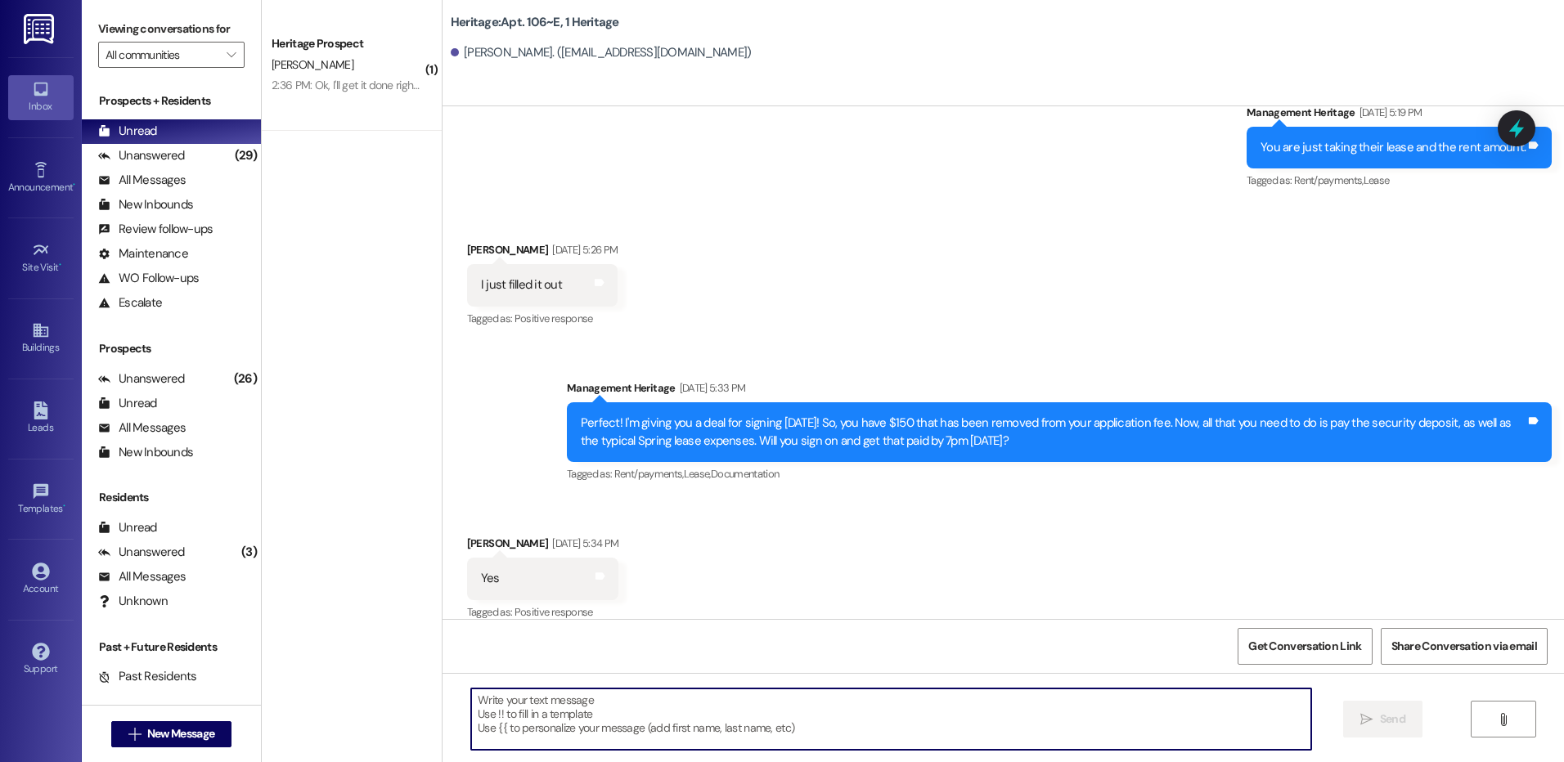
paste textarea "Hey ____! This is Paige with Heritage Apartments. I just sent your ____ payment…"
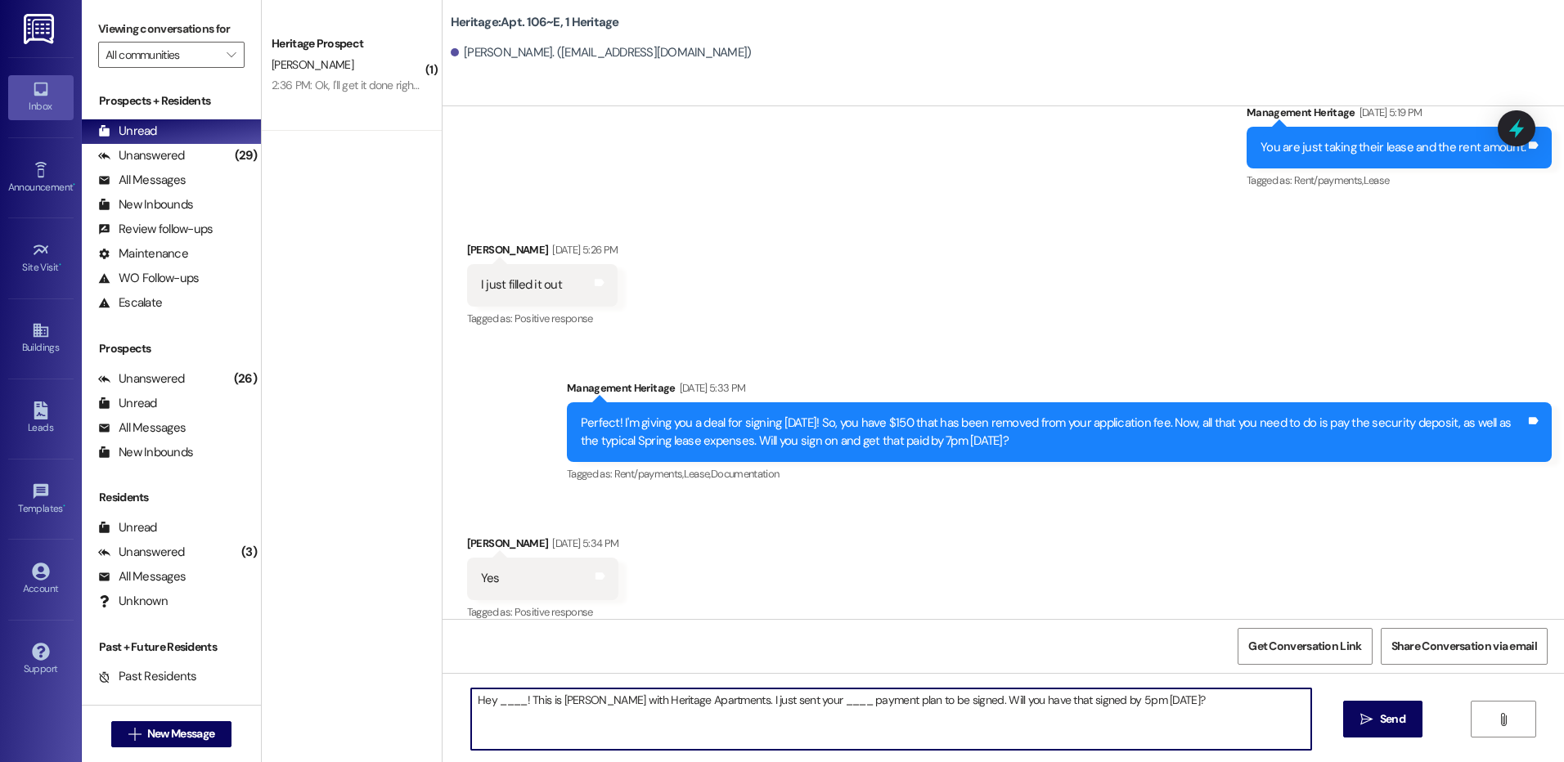
click at [508, 699] on textarea "Hey ____! This is Paige with Heritage Apartments. I just sent your ____ payment…" at bounding box center [890, 719] width 839 height 61
click at [783, 695] on textarea "Hey Ashlan! This is Paige with Heritage Apartments. I just sent your ____ payme…" at bounding box center [890, 719] width 839 height 61
click at [784, 695] on textarea "Hey Ashlan! This is Paige with Heritage Apartments. I just sent your Fall payme…" at bounding box center [890, 719] width 839 height 61
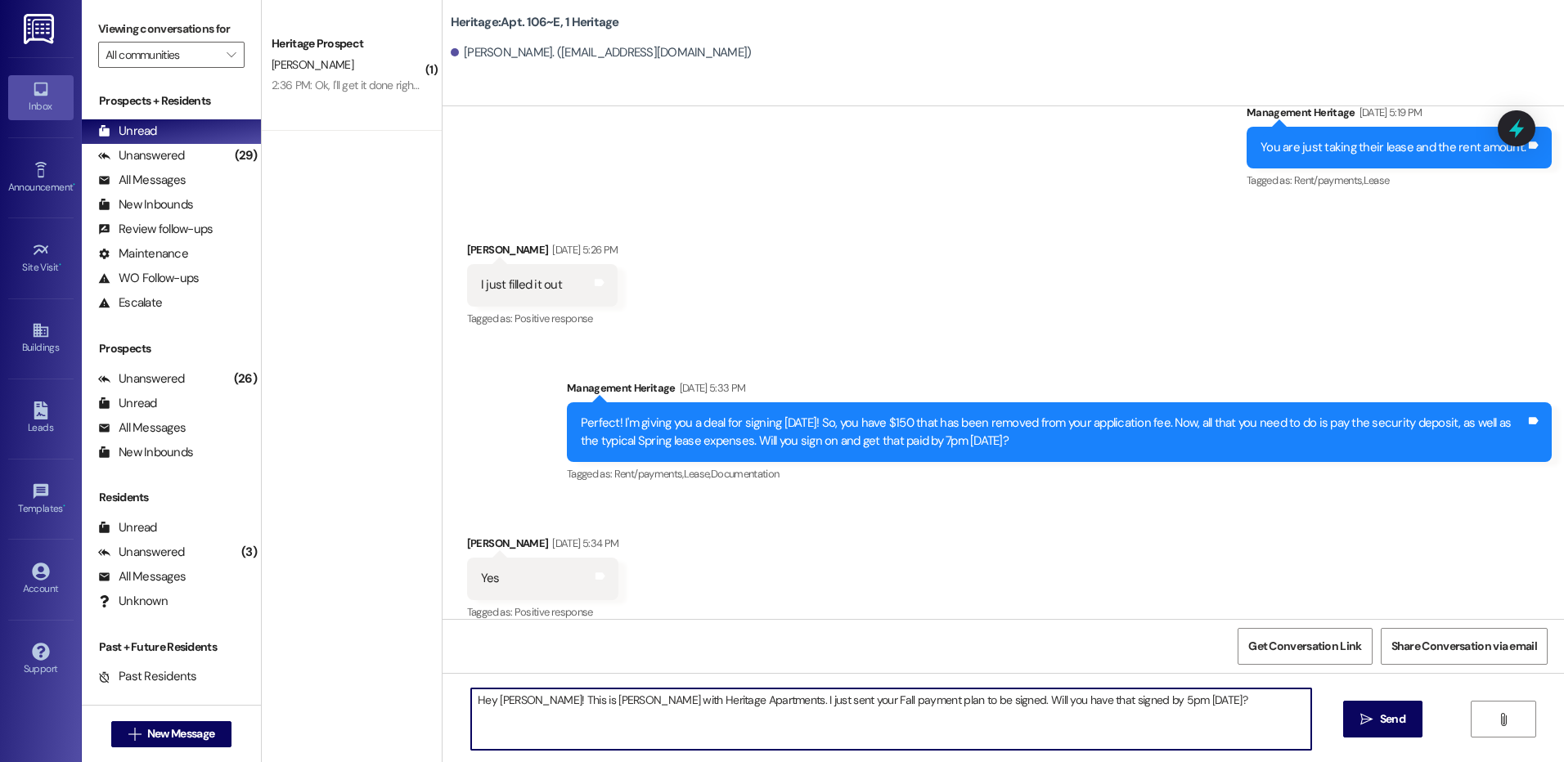
click at [784, 695] on textarea "Hey Ashlan! This is Paige with Heritage Apartments. I just sent your Fall payme…" at bounding box center [890, 719] width 839 height 61
click at [783, 695] on textarea "Hey Ashlan! This is Paige with Heritage Apartments. I just sent your Fall payme…" at bounding box center [890, 719] width 839 height 61
type textarea "Hey Ashlan! This is Paige with Heritage Apartments. I just sent your Fall payme…"
click at [1357, 722] on span " Send" at bounding box center [1383, 719] width 52 height 17
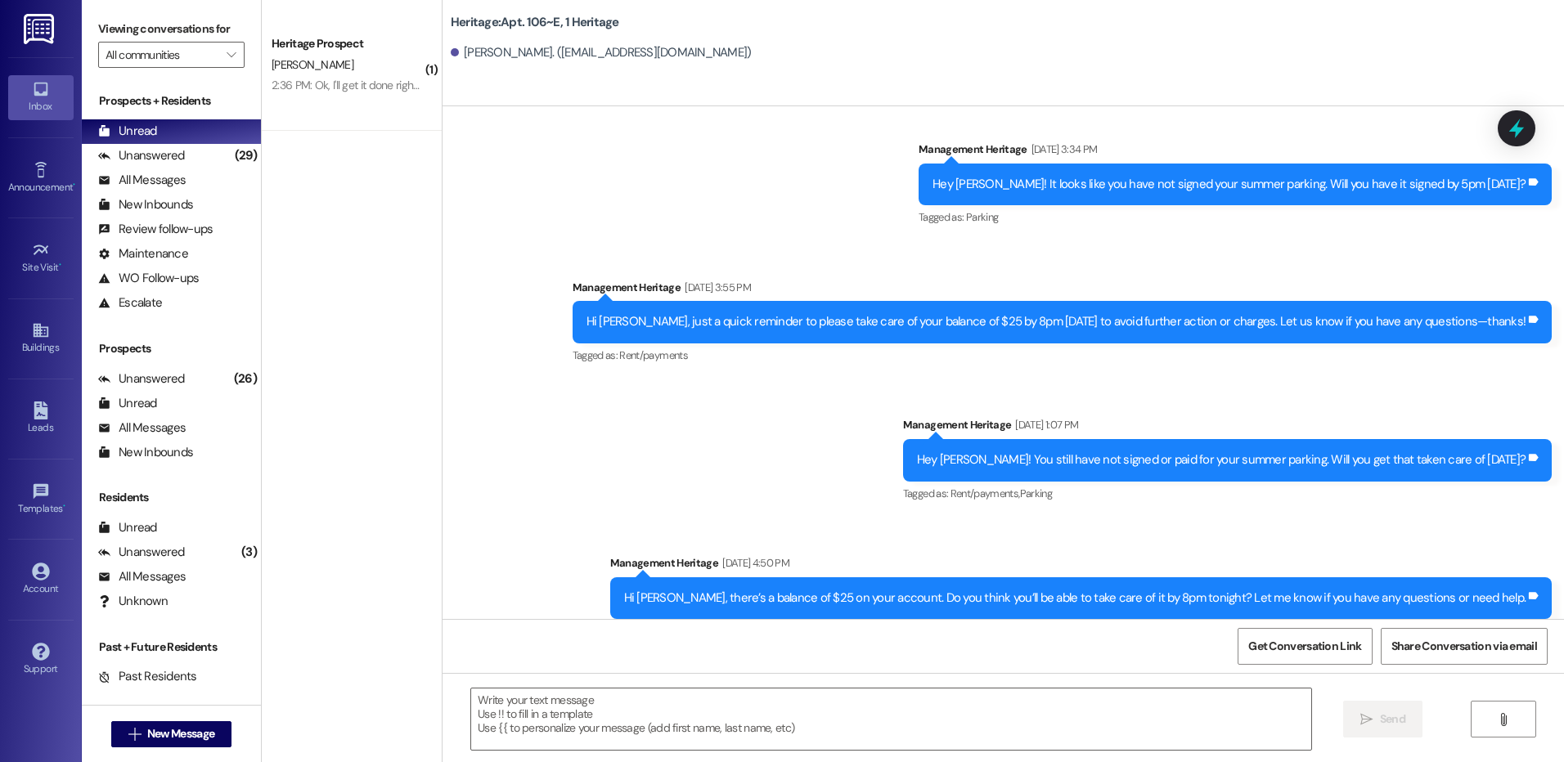
scroll to position [8902, 0]
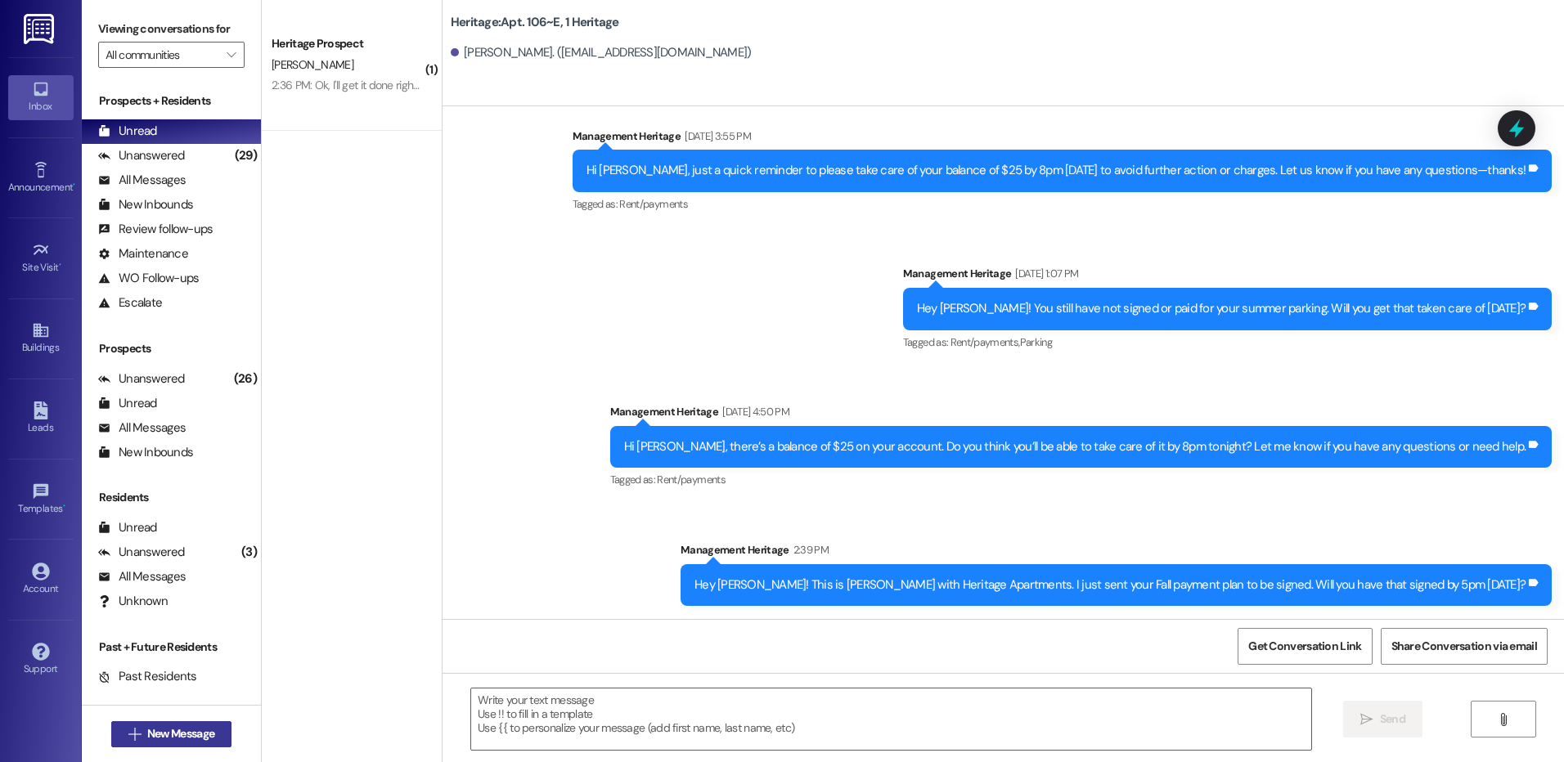
click at [135, 737] on span " New Message" at bounding box center [171, 733] width 93 height 17
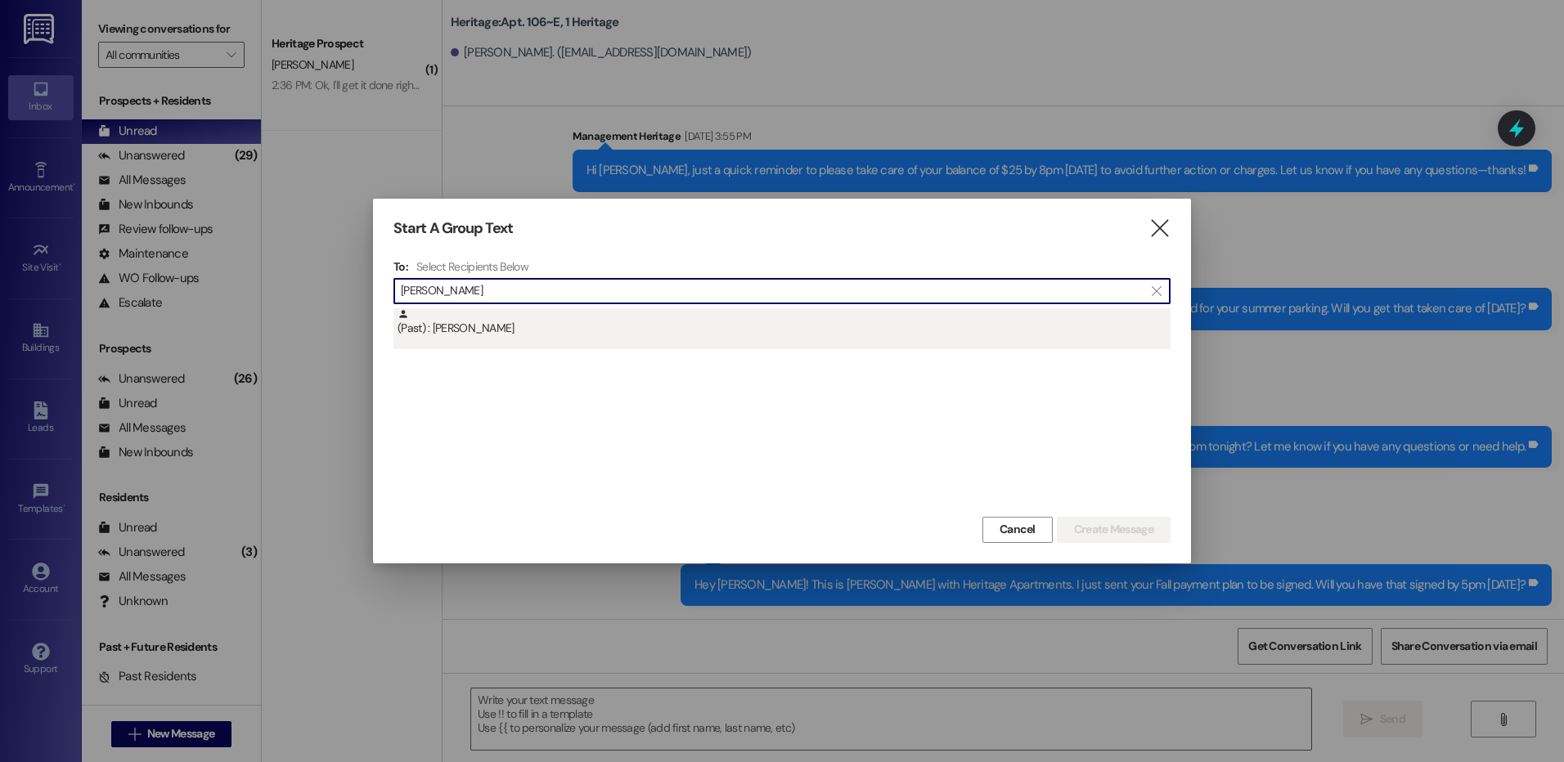
type input "peyton haw"
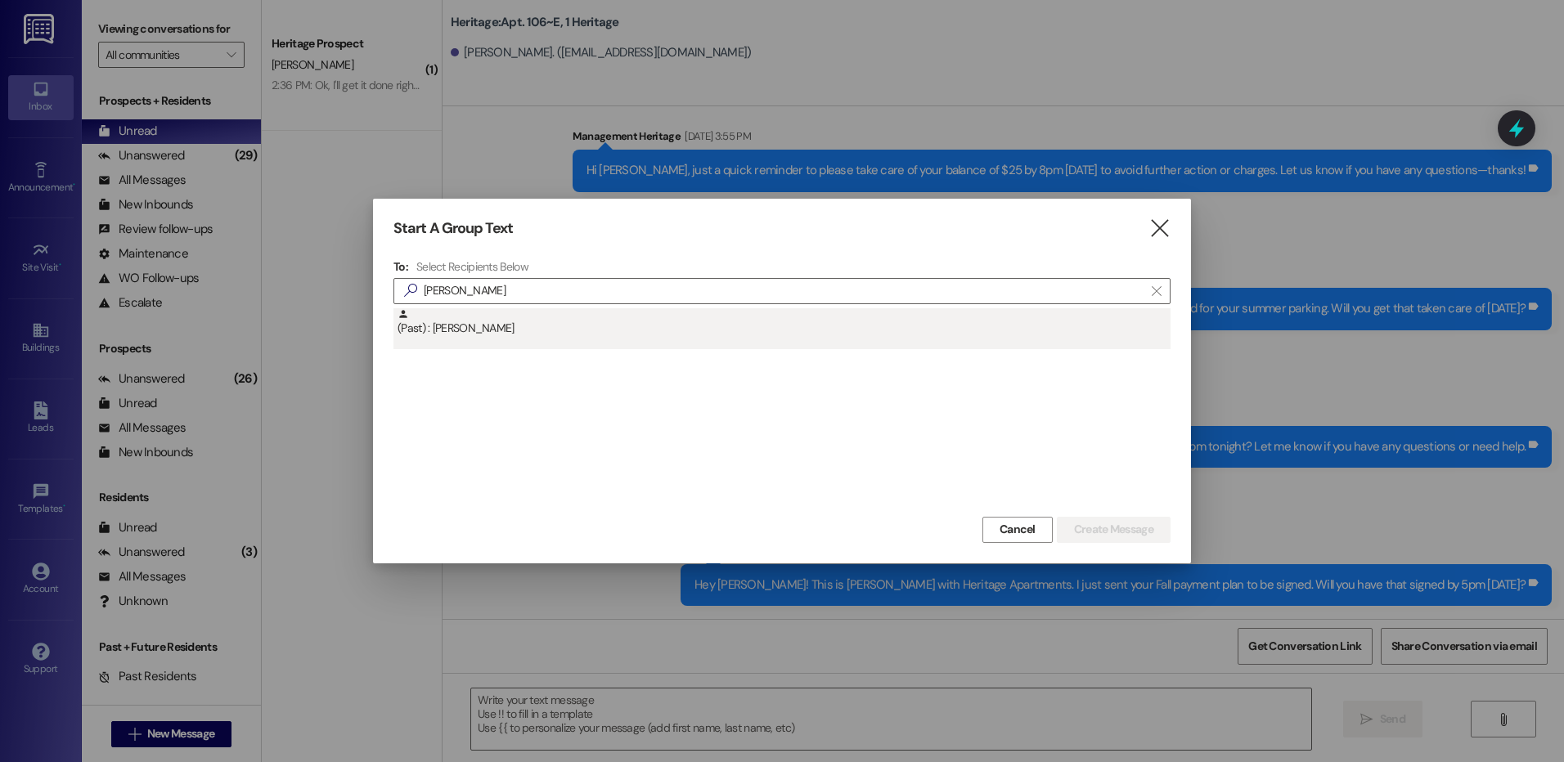
click at [644, 337] on div "(Past) : Peyton Haws" at bounding box center [783, 322] width 773 height 29
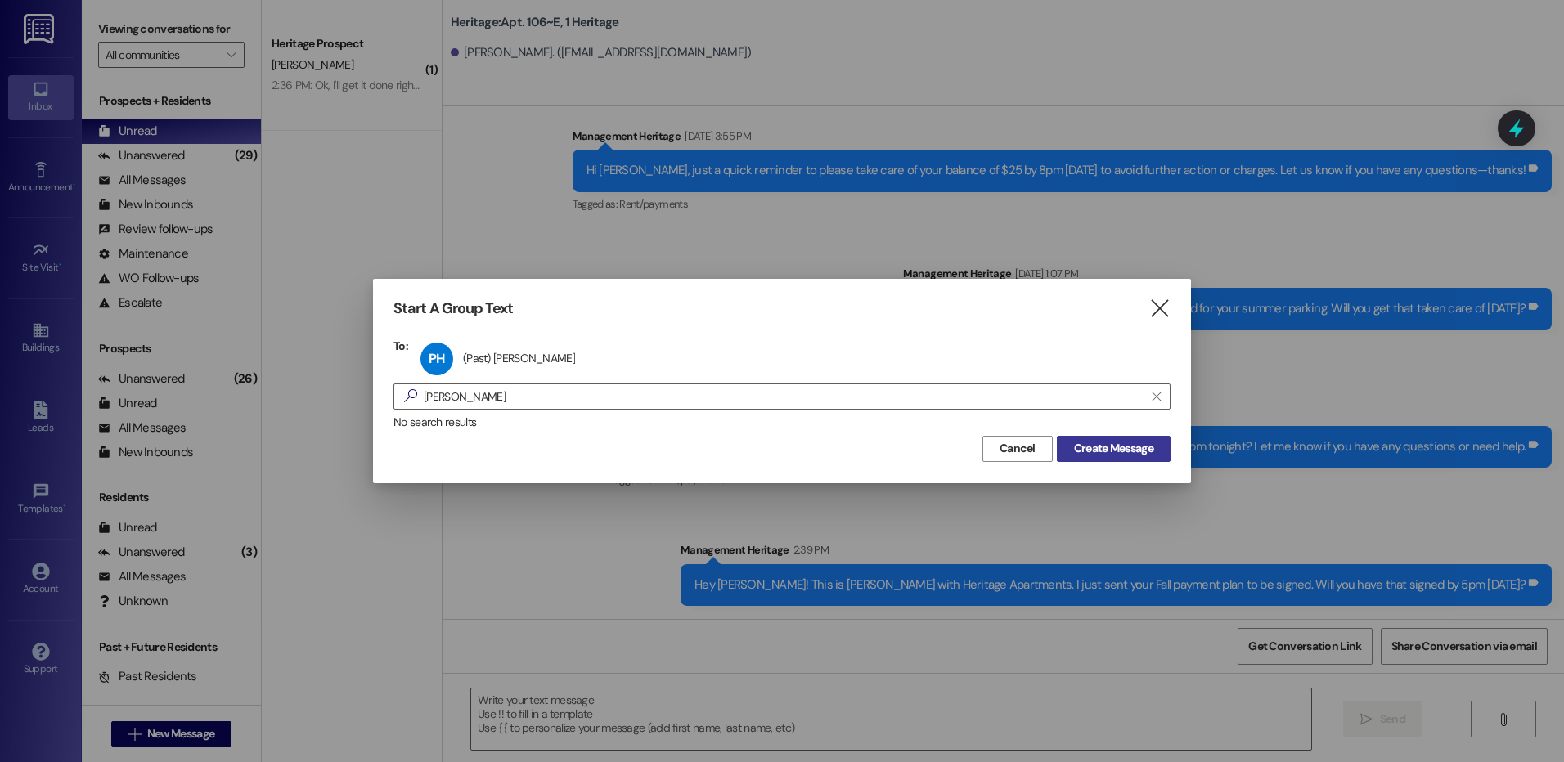
click at [1089, 450] on span "Create Message" at bounding box center [1113, 448] width 79 height 17
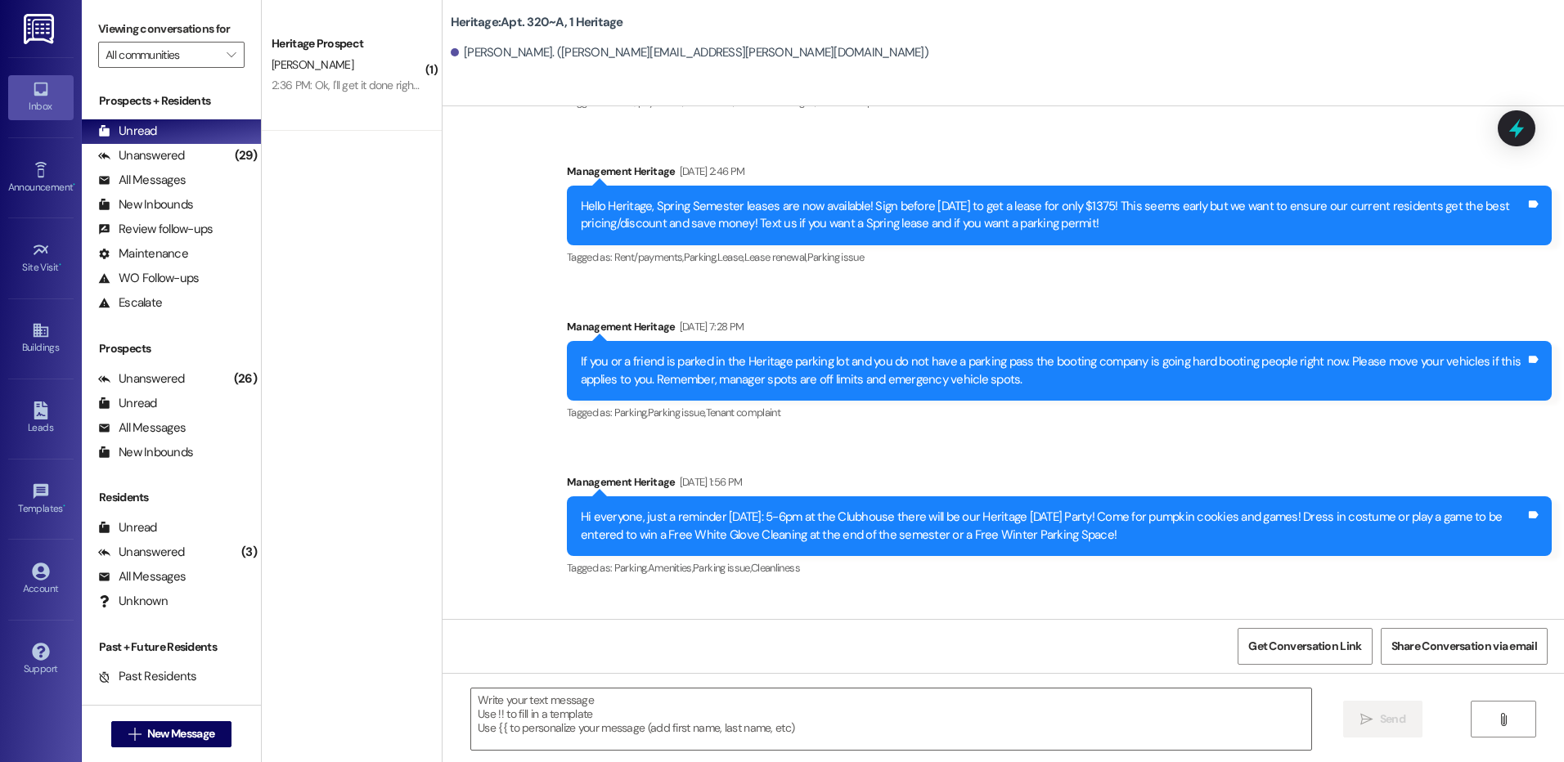
scroll to position [2999, 0]
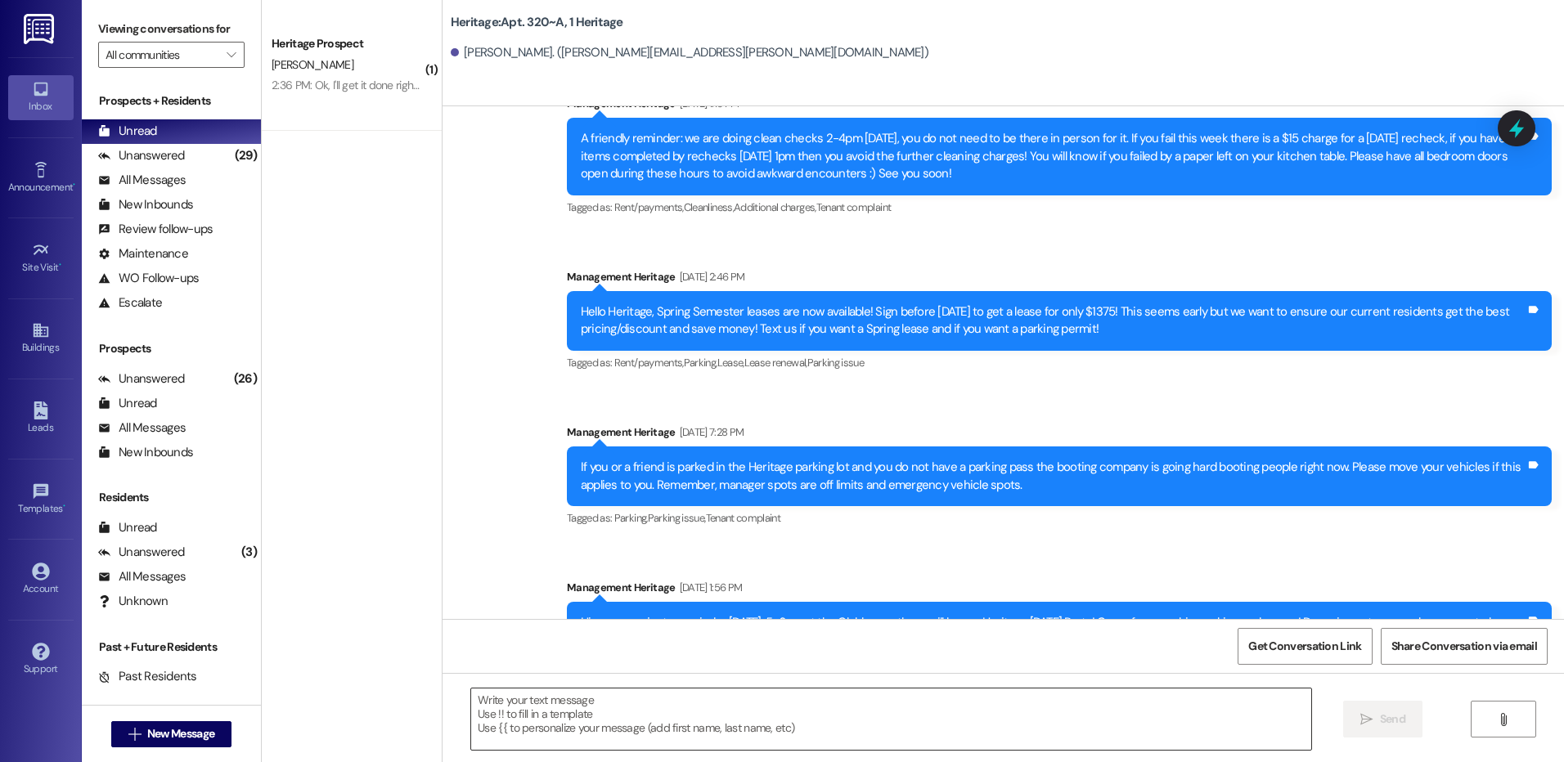
click at [701, 703] on textarea at bounding box center [890, 719] width 839 height 61
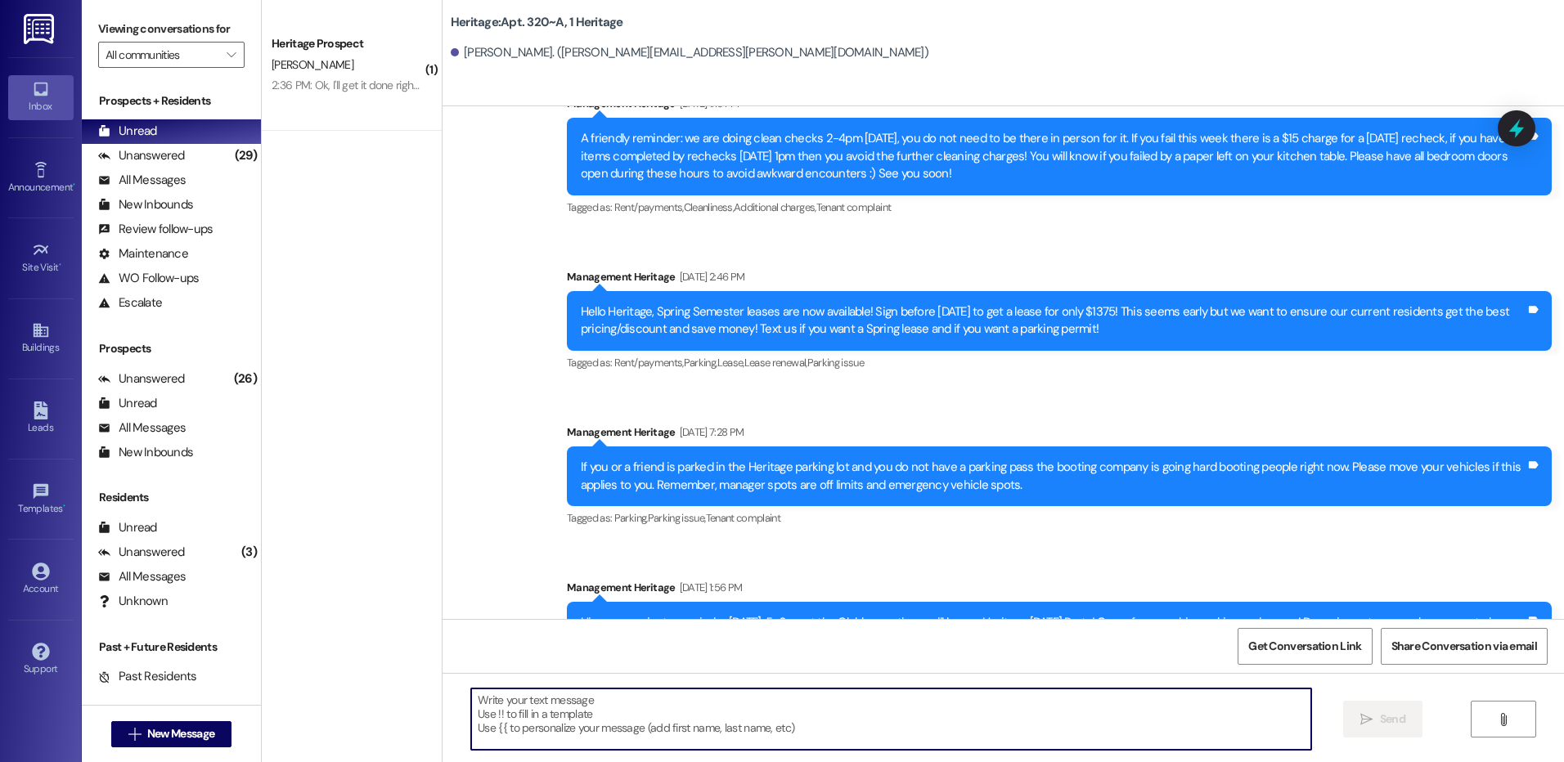
click at [556, 741] on textarea at bounding box center [890, 719] width 839 height 61
paste textarea "Hey ____! This is Paige with Heritage Apartments. I just sent your ____ payment…"
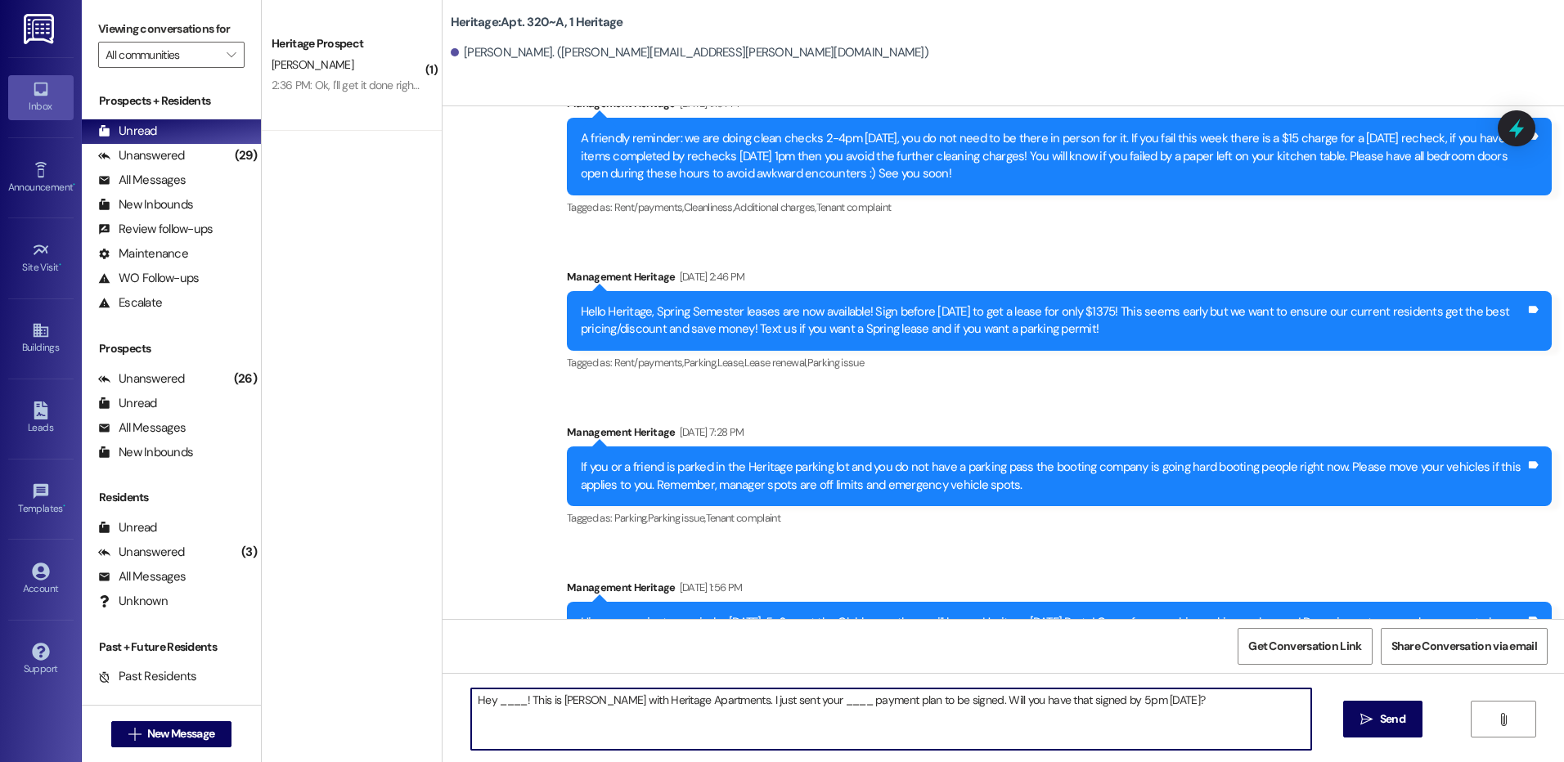
click at [495, 702] on textarea "Hey ____! This is Paige with Heritage Apartments. I just sent your ____ payment…" at bounding box center [890, 719] width 839 height 61
click at [786, 701] on textarea "Hey Peyton! This is Paige with Heritage Apartments. I just sent your ____ payme…" at bounding box center [890, 719] width 839 height 61
click at [782, 701] on textarea "Hey Peyton! This is Paige with Heritage Apartments. I just sent your Fall payme…" at bounding box center [890, 719] width 839 height 61
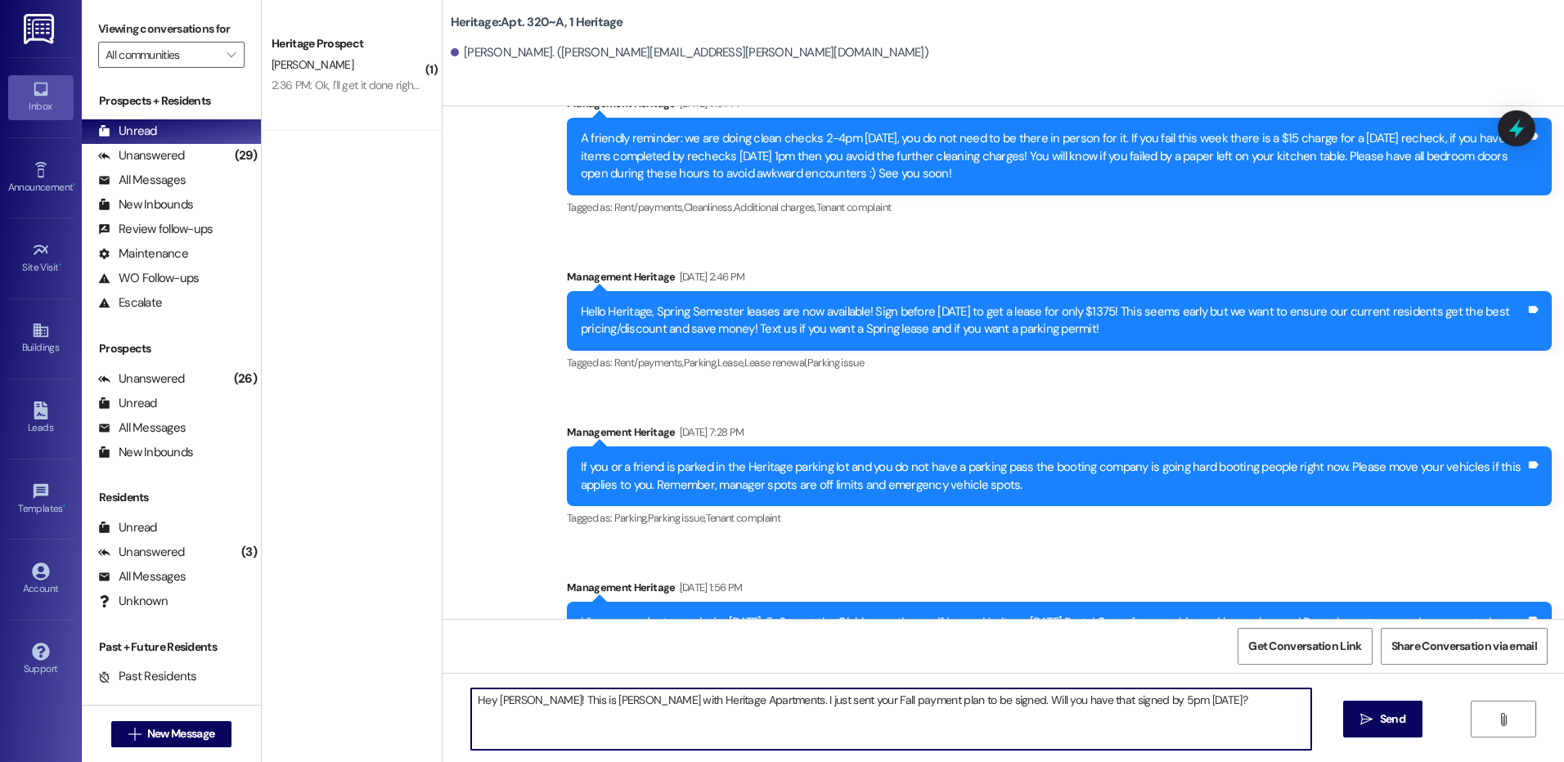
click at [782, 701] on textarea "Hey Peyton! This is Paige with Heritage Apartments. I just sent your Fall payme…" at bounding box center [890, 719] width 839 height 61
type textarea "Hey Peyton! This is Paige with Heritage Apartments. I just sent your Fall payme…"
click at [1394, 726] on span "Send" at bounding box center [1392, 719] width 25 height 17
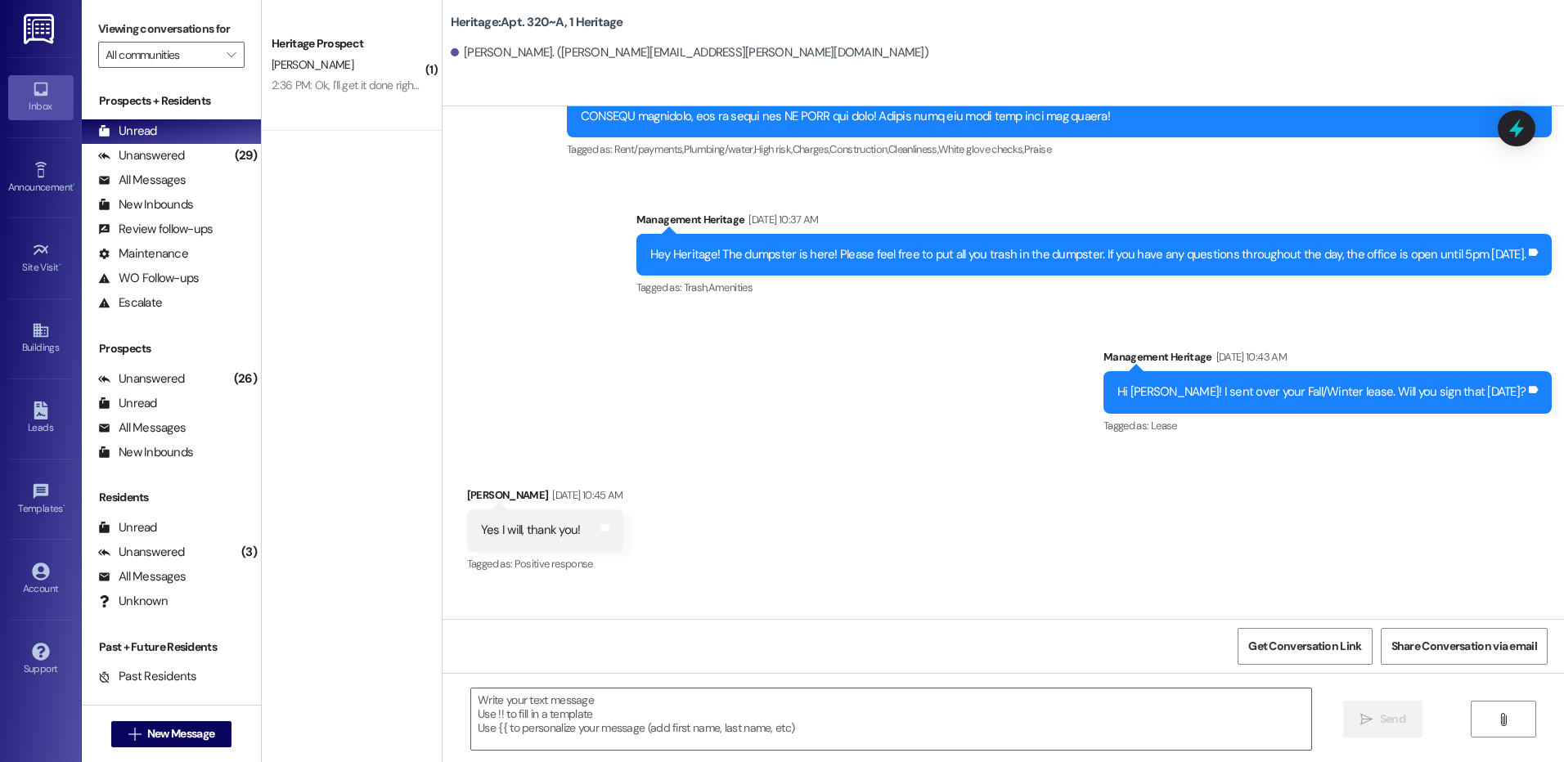
scroll to position [13750, 0]
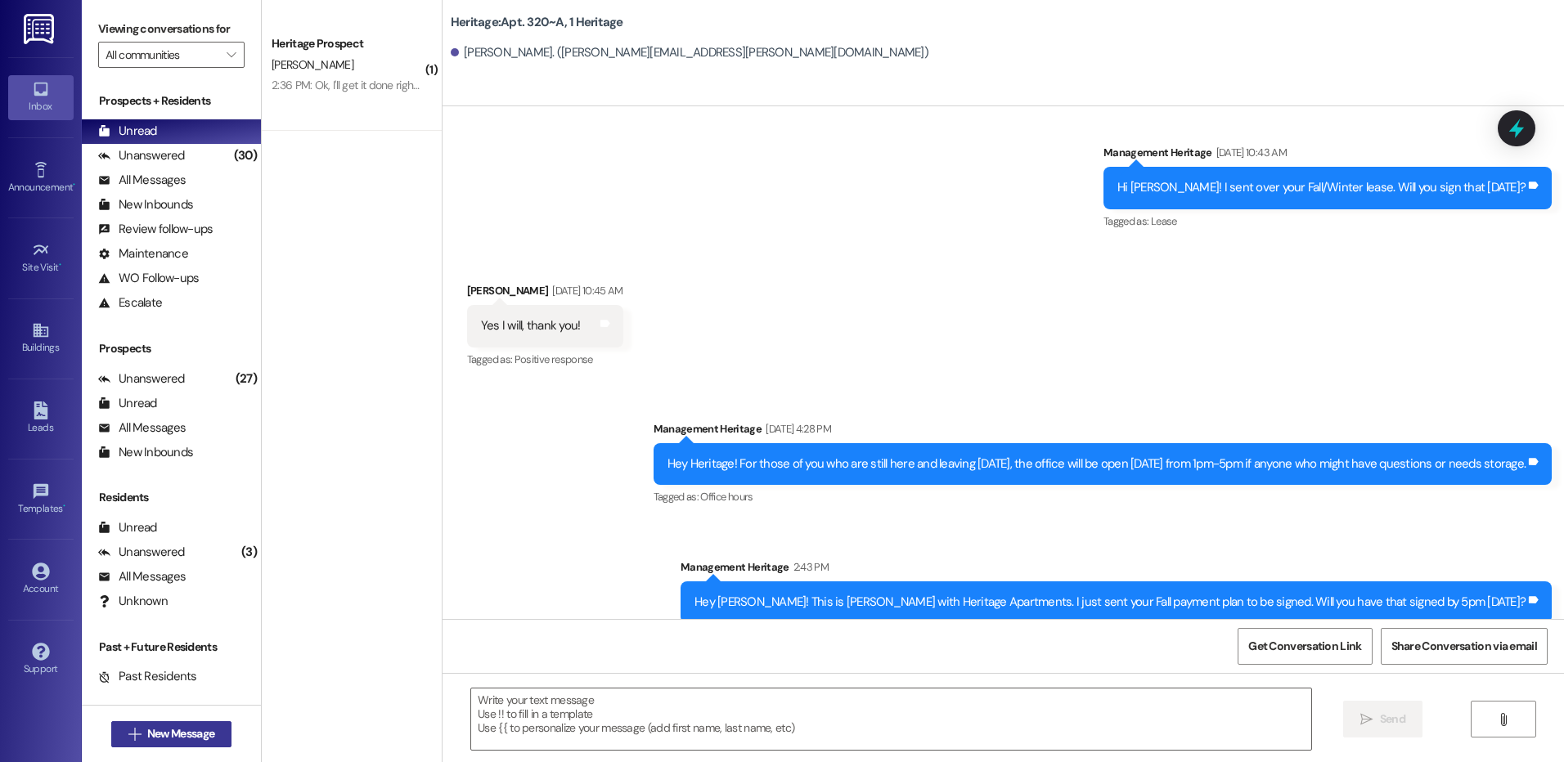
click at [132, 732] on icon "" at bounding box center [134, 734] width 12 height 13
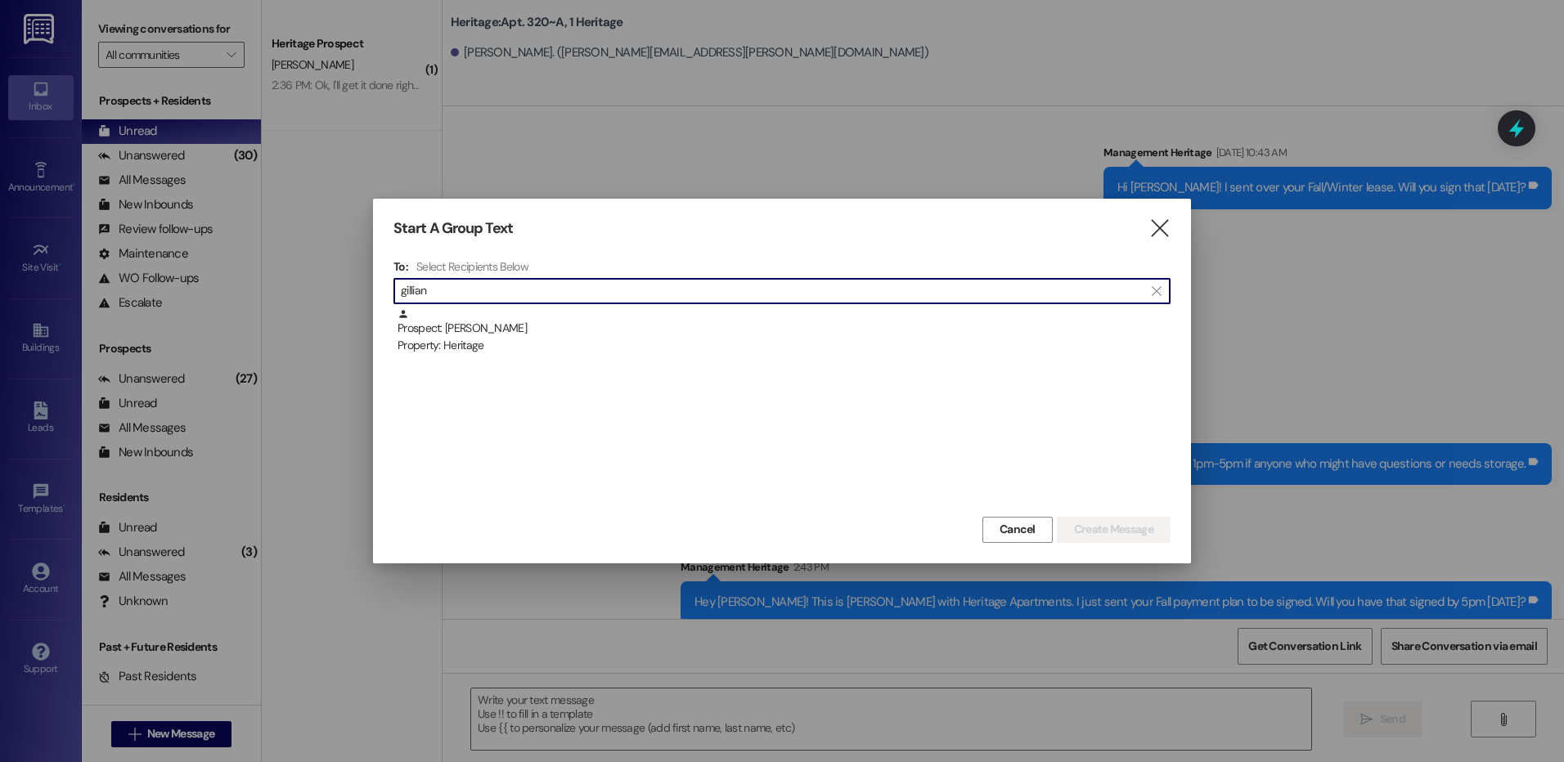
type input "gillian"
click at [602, 303] on div " gillian " at bounding box center [781, 291] width 777 height 26
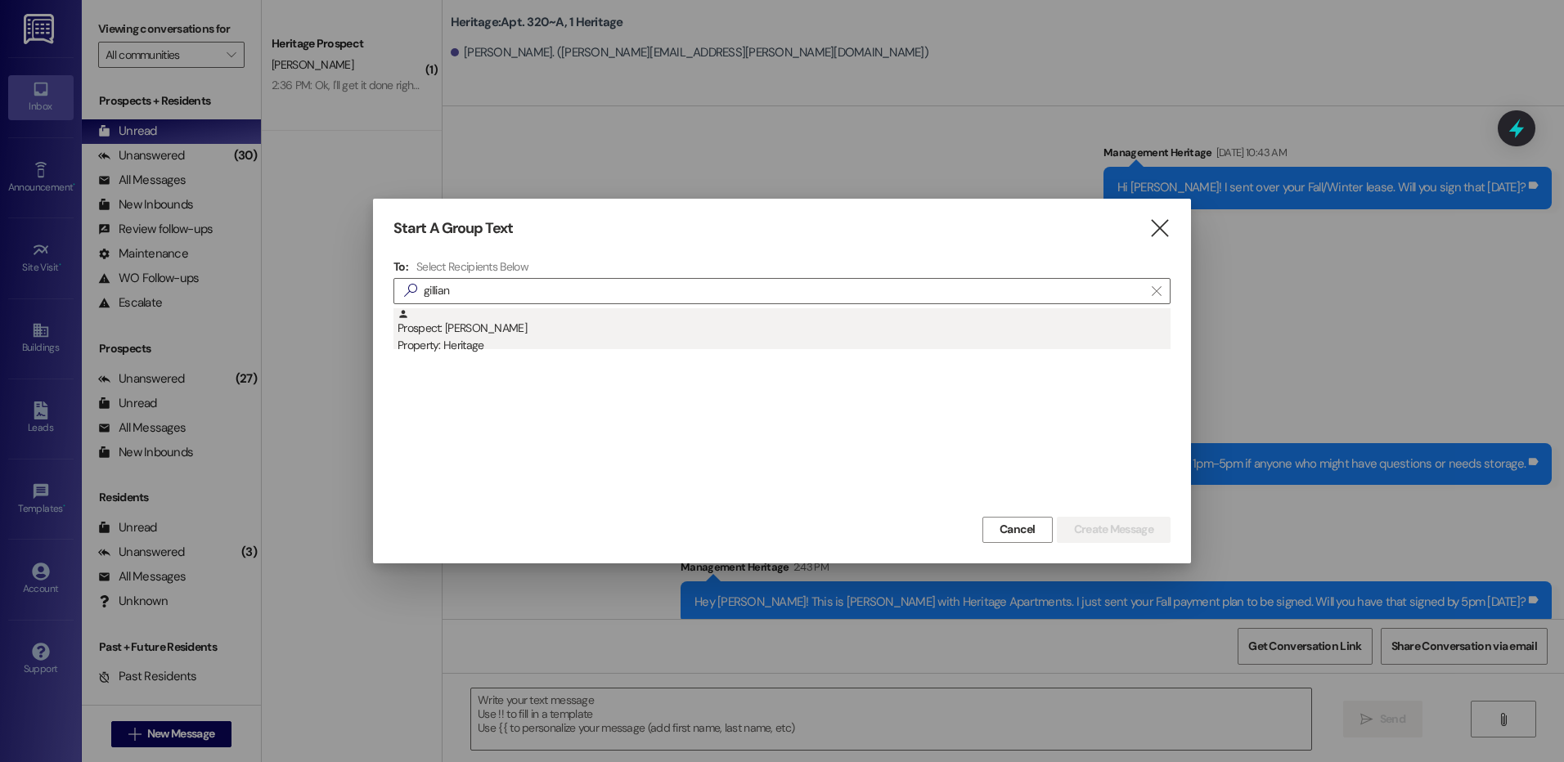
click at [608, 328] on div "Prospect: Gillian Tyson Property: Heritage" at bounding box center [783, 331] width 773 height 47
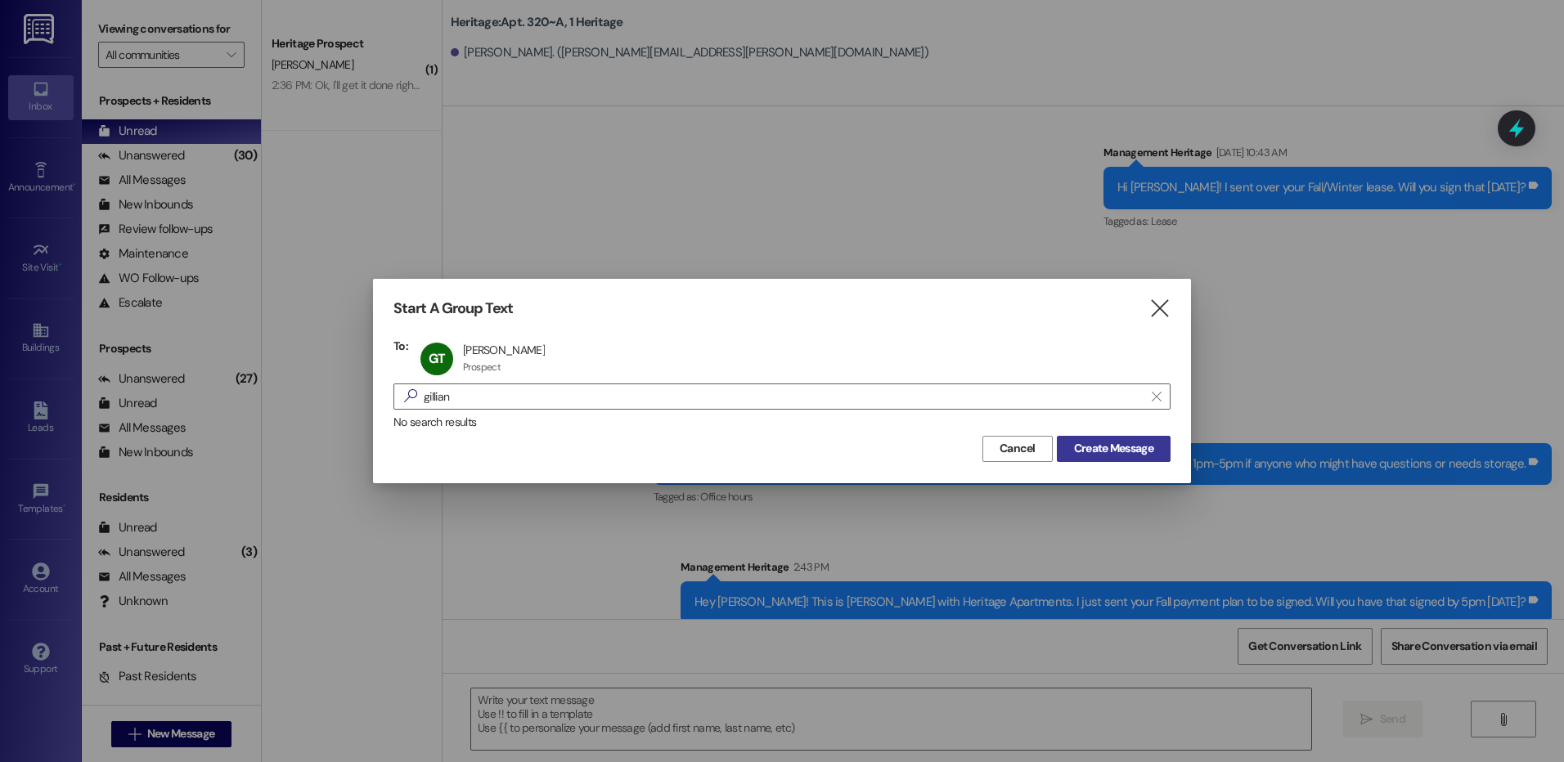
click at [1131, 451] on span "Create Message" at bounding box center [1113, 448] width 79 height 17
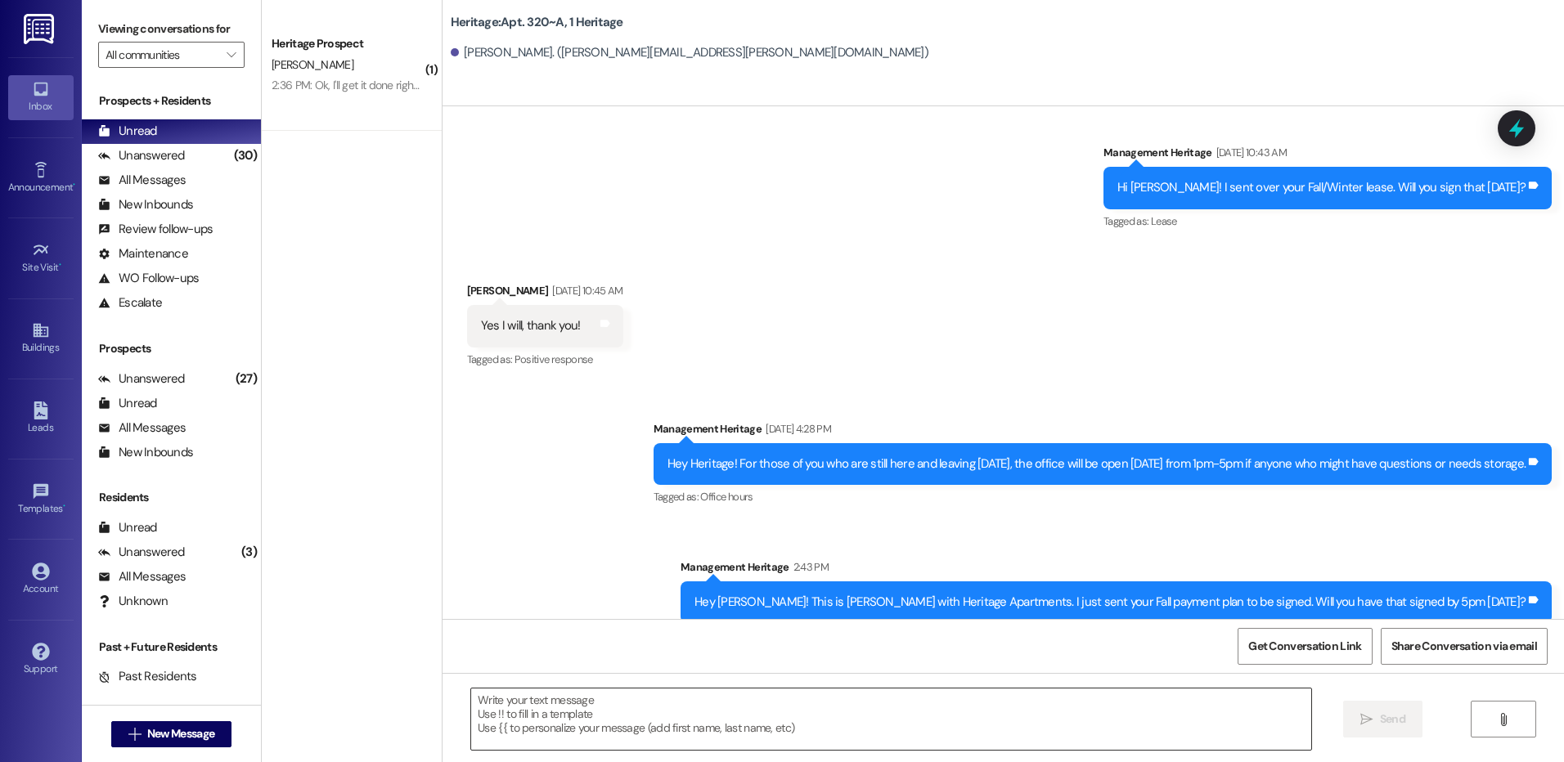
click at [623, 737] on textarea at bounding box center [890, 719] width 839 height 61
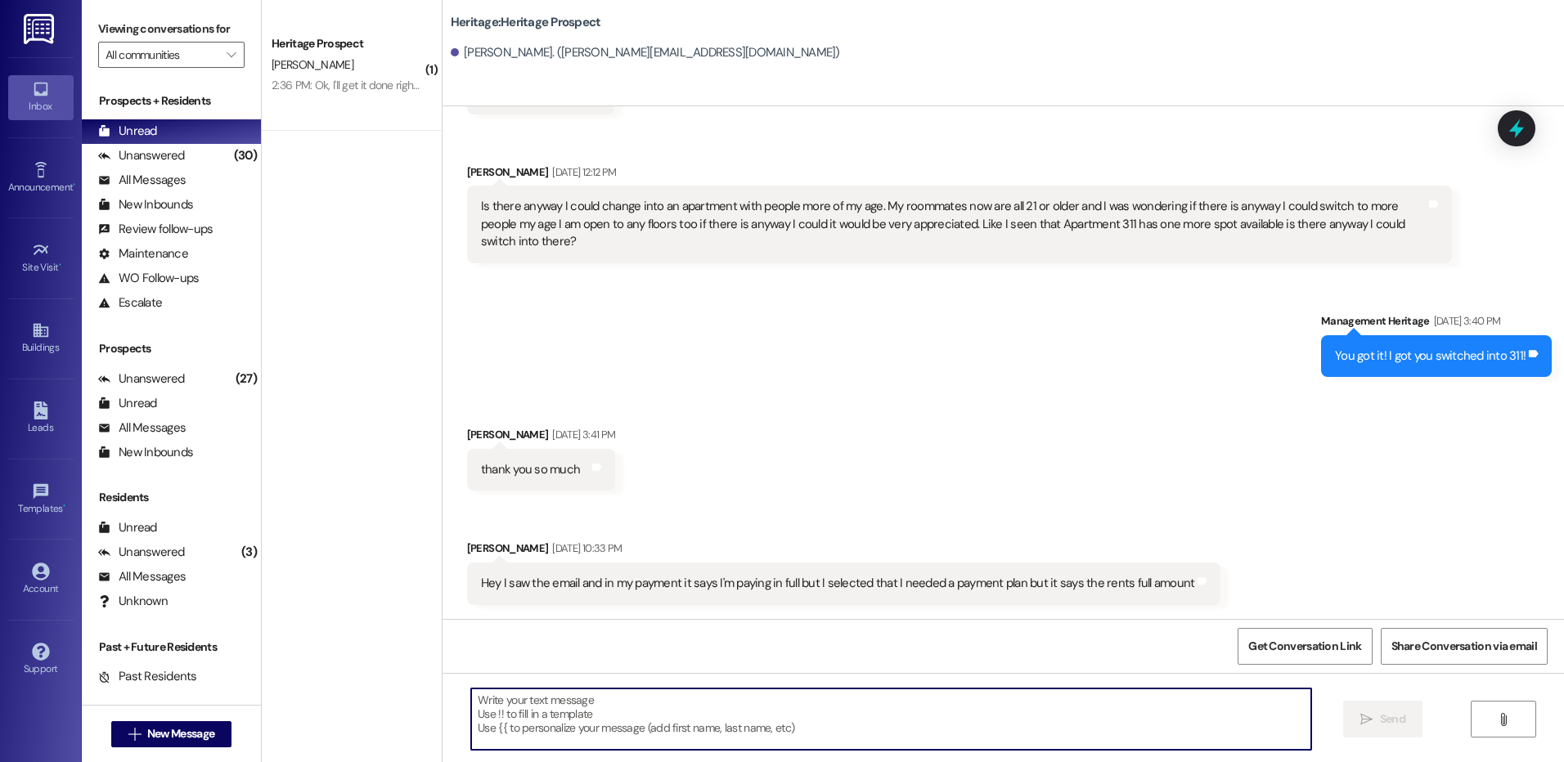
scroll to position [4704, 0]
click at [611, 728] on textarea at bounding box center [890, 719] width 839 height 61
paste textarea "Hey Peyton! This is Paige with Heritage Apartments. I just sent your Fall payme…"
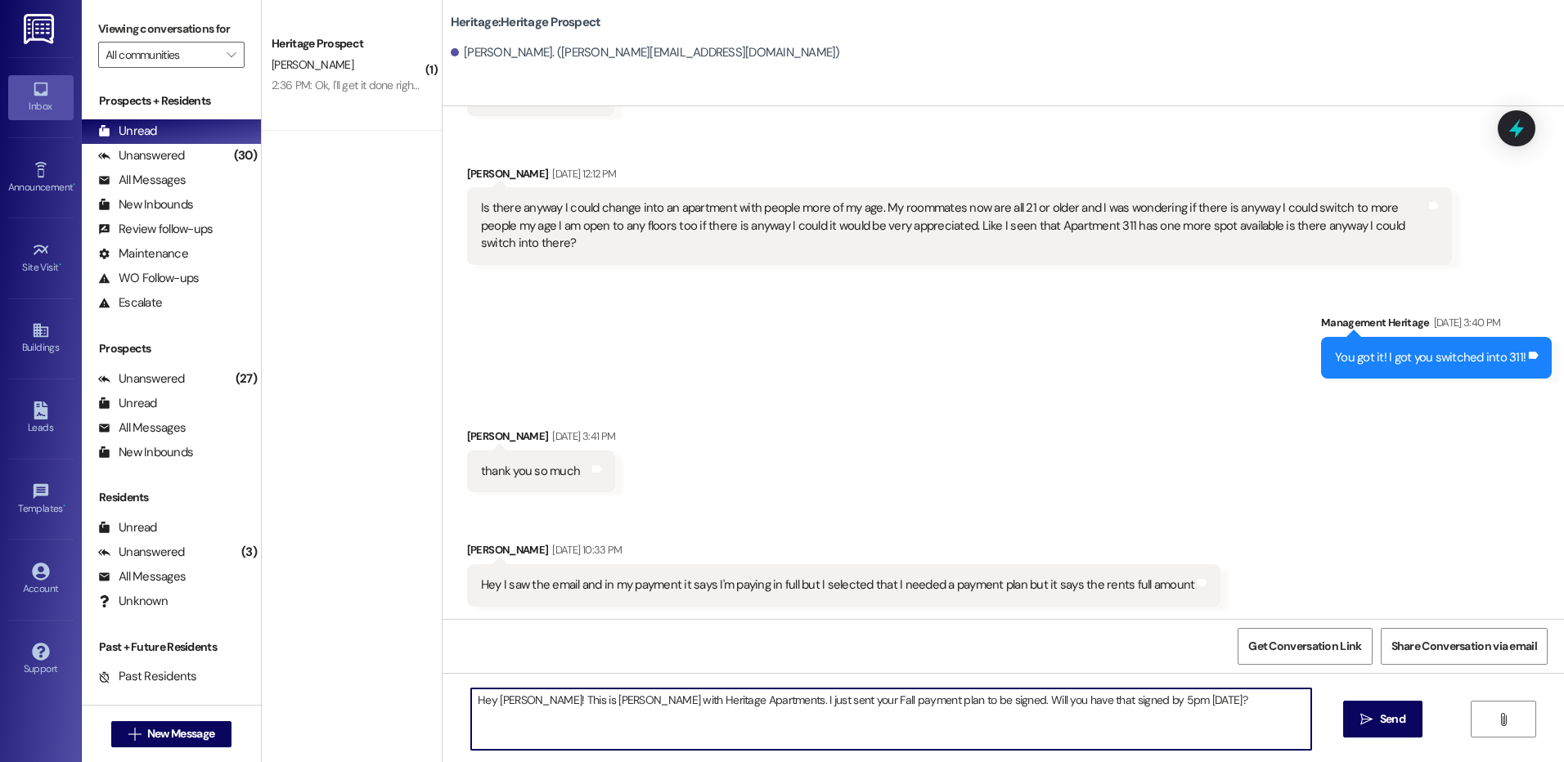
click at [498, 698] on textarea "Hey Peyton! This is Paige with Heritage Apartments. I just sent your Fall payme…" at bounding box center [890, 719] width 839 height 61
click at [533, 706] on textarea "Hey [PERSON_NAME]! This is [PERSON_NAME] with Heritage Apartments. I just sent …" at bounding box center [890, 719] width 839 height 61
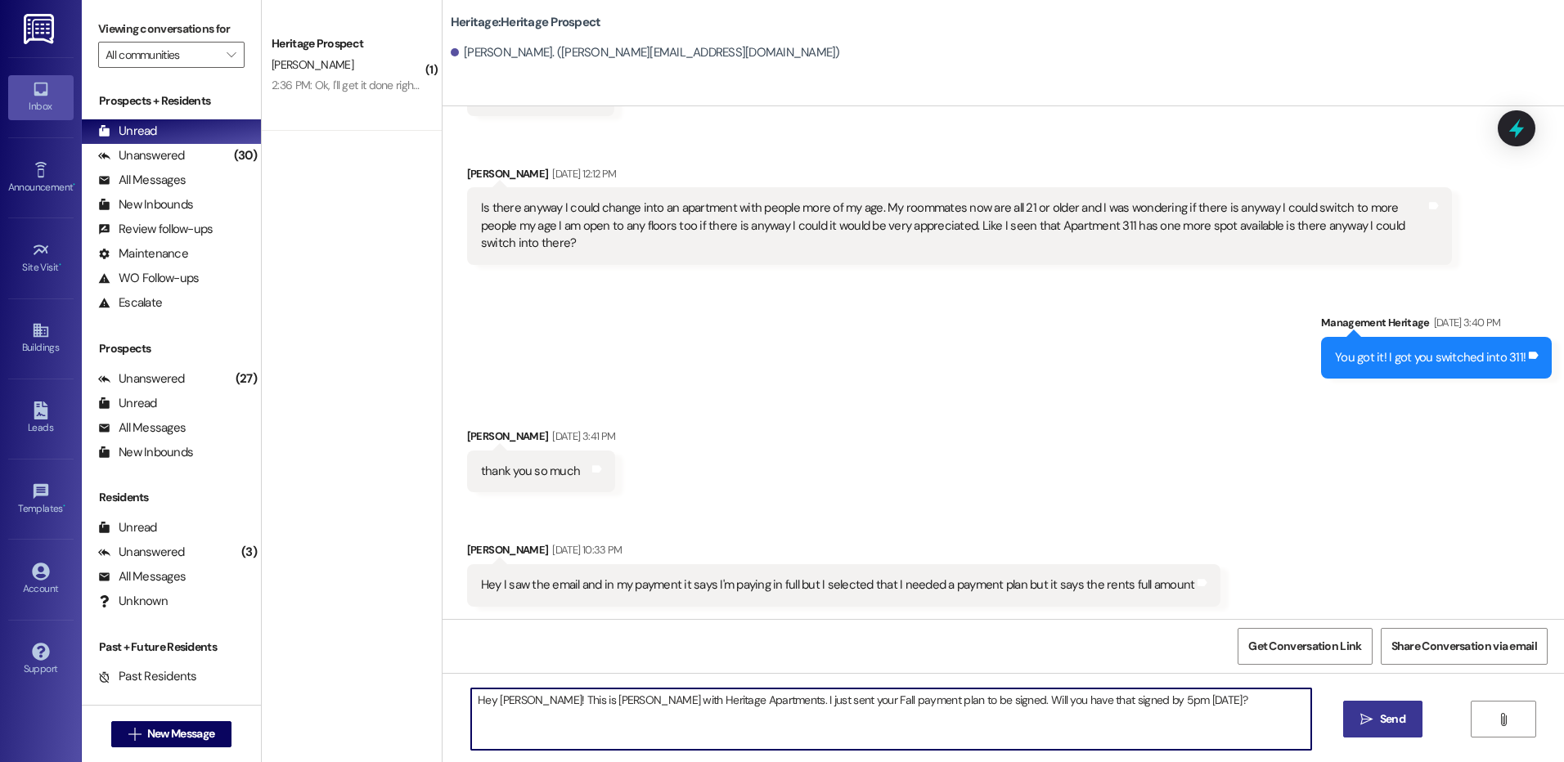
type textarea "Hey [PERSON_NAME]! This is [PERSON_NAME] with Heritage Apartments. I just sent …"
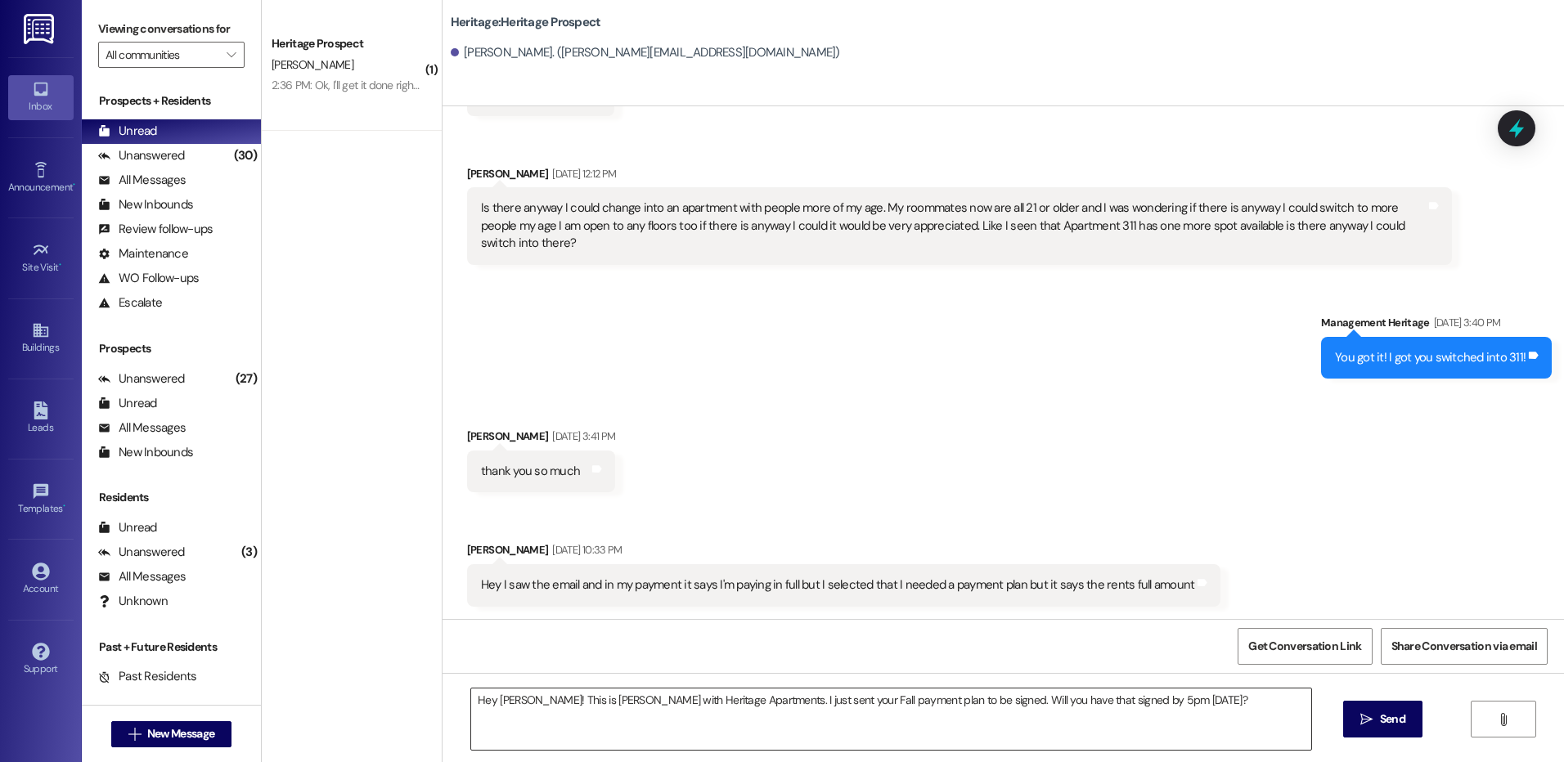
drag, startPoint x: 1345, startPoint y: 707, endPoint x: 1264, endPoint y: 712, distance: 82.0
click at [1347, 707] on button " Send" at bounding box center [1382, 719] width 79 height 37
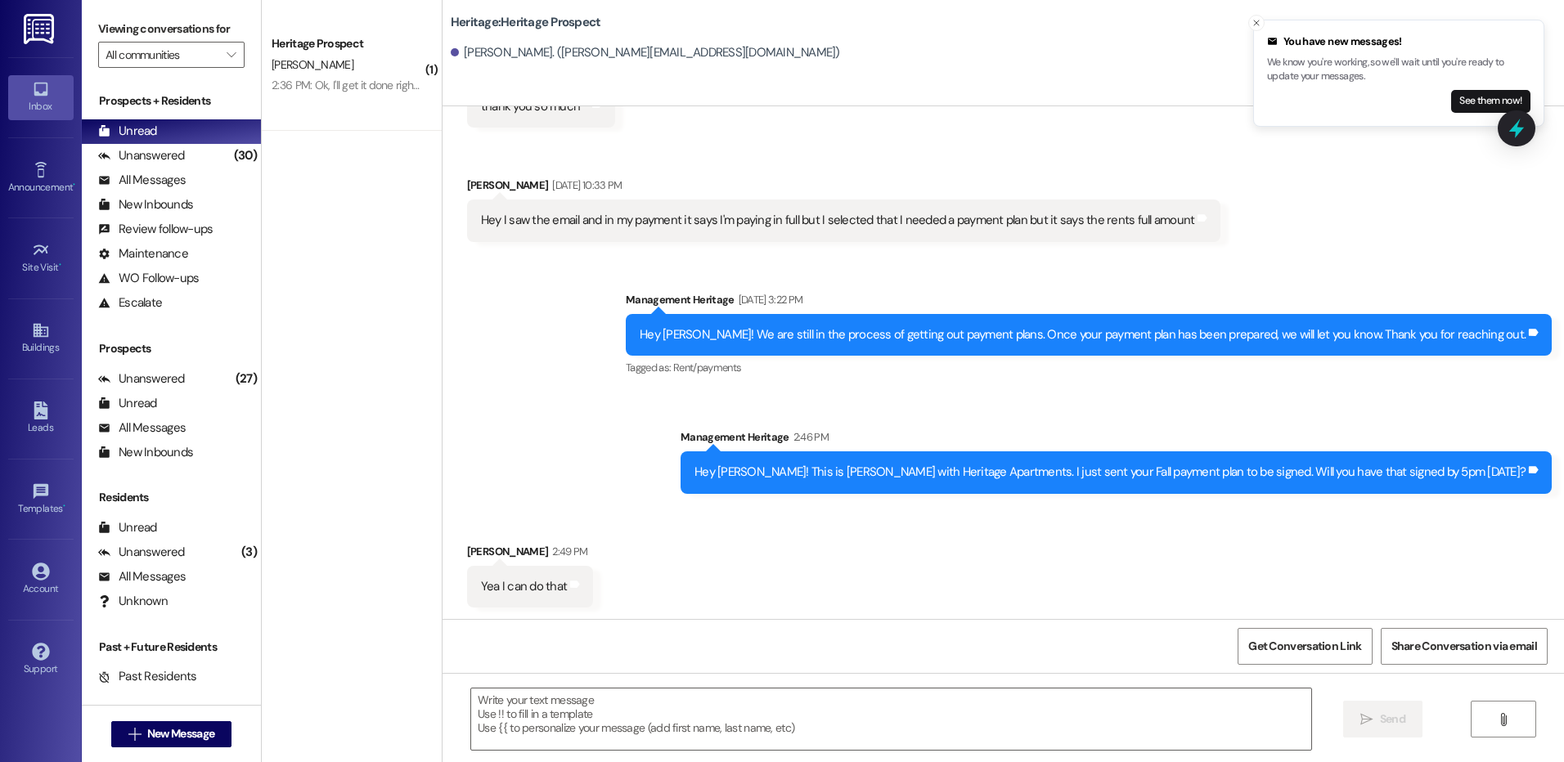
scroll to position [5069, 0]
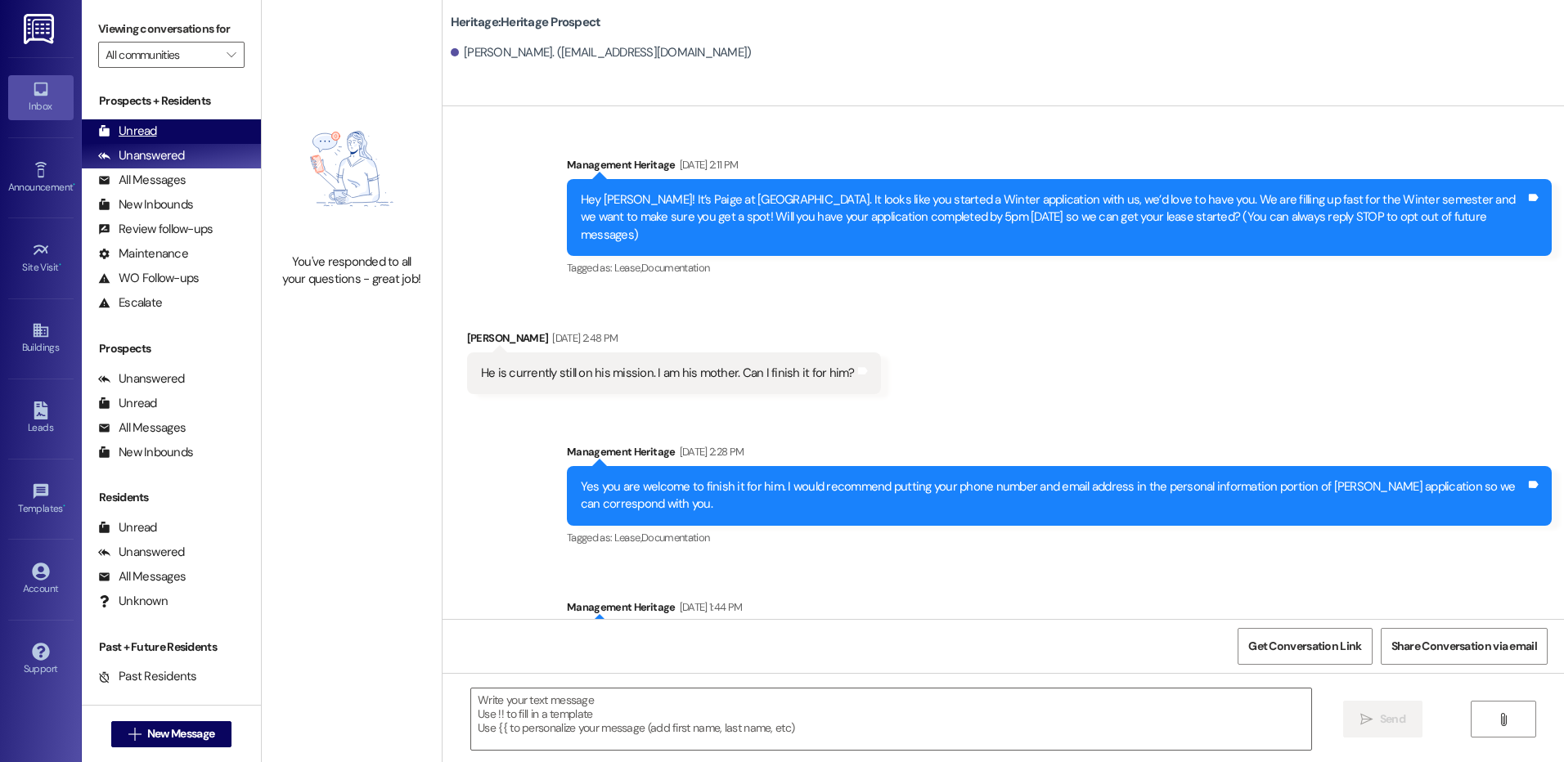
click at [137, 128] on div "Unread" at bounding box center [127, 131] width 59 height 17
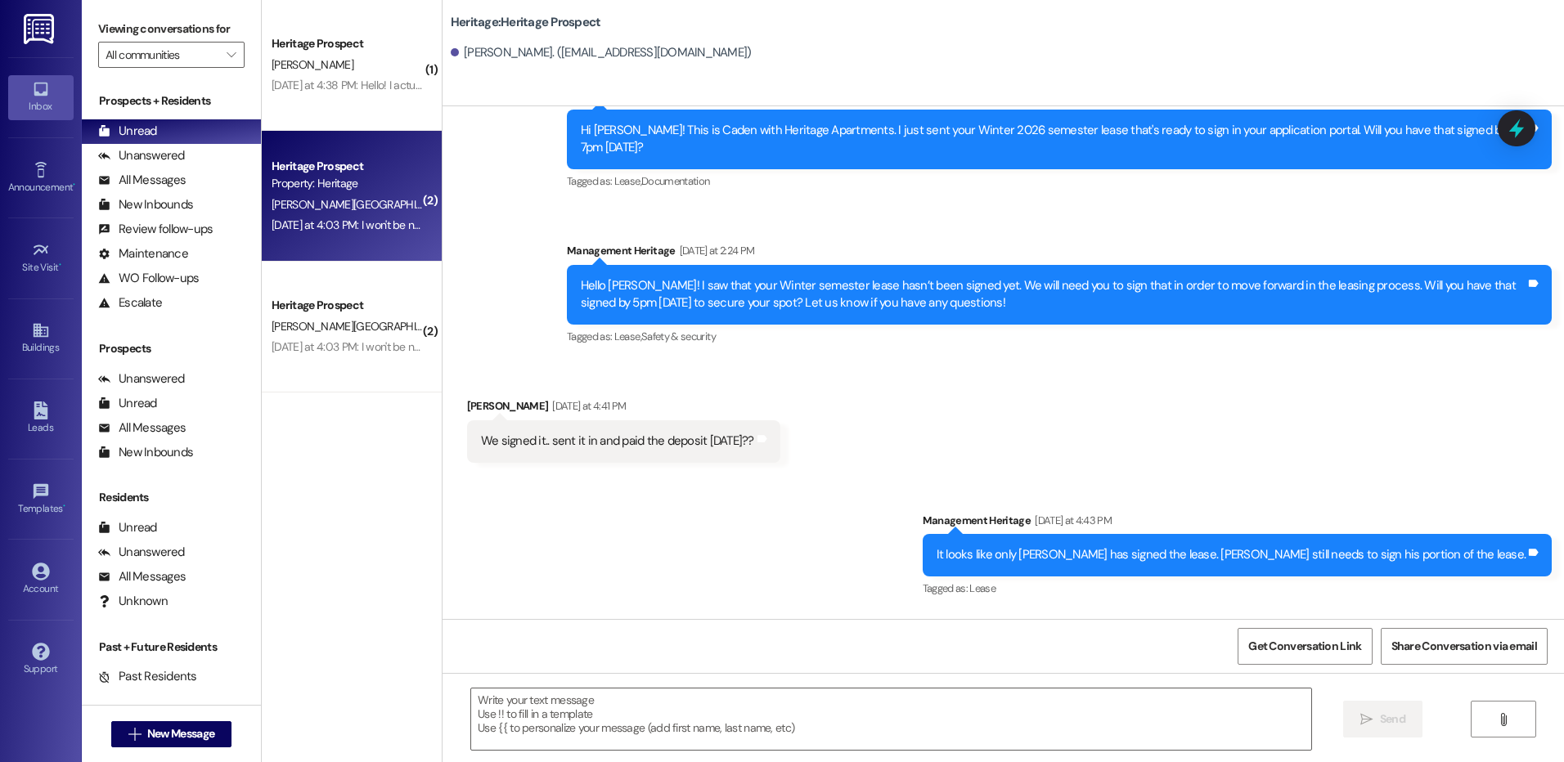
scroll to position [2095, 0]
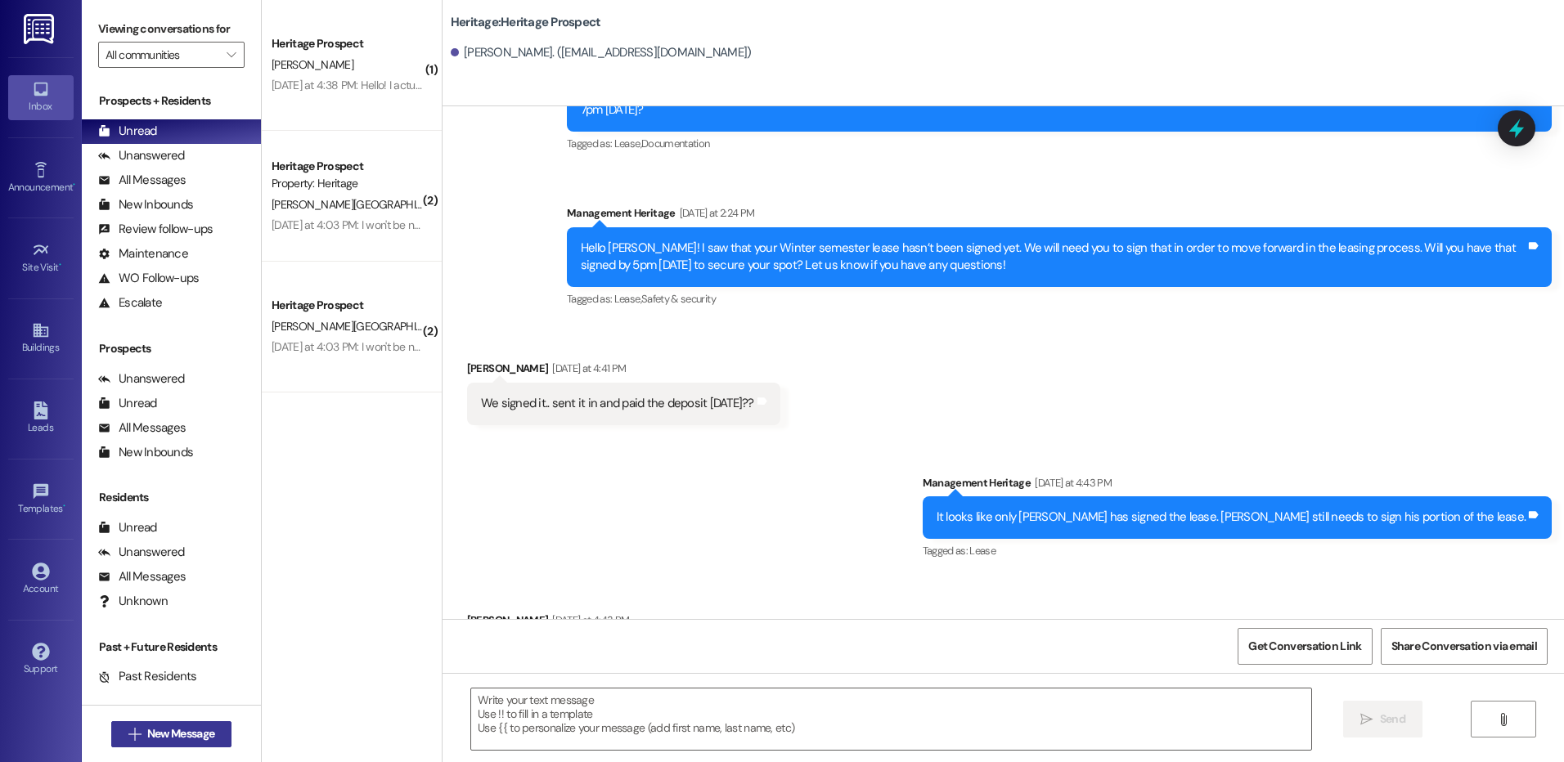
click at [191, 731] on span "New Message" at bounding box center [180, 733] width 67 height 17
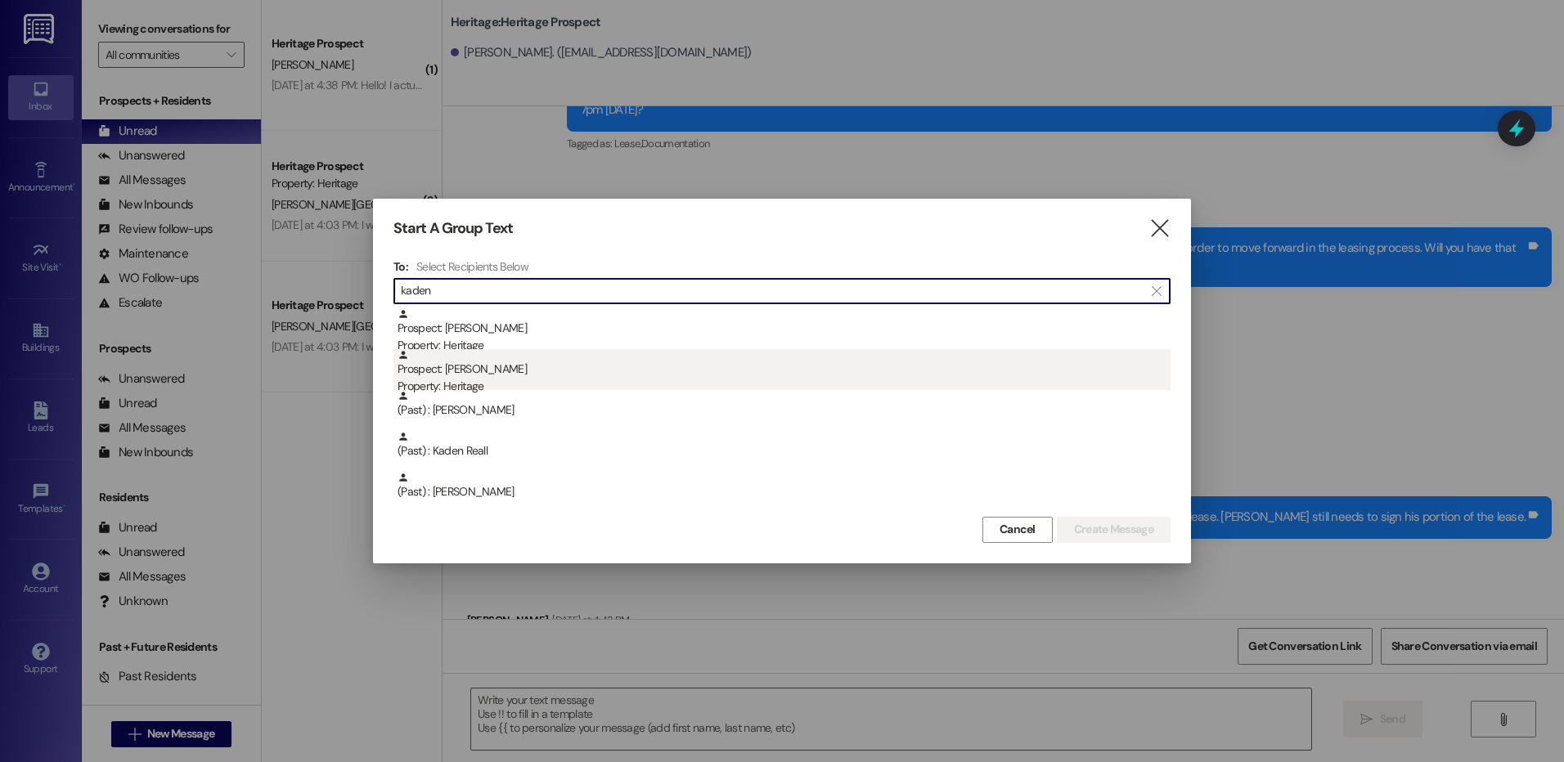
type input "kaden"
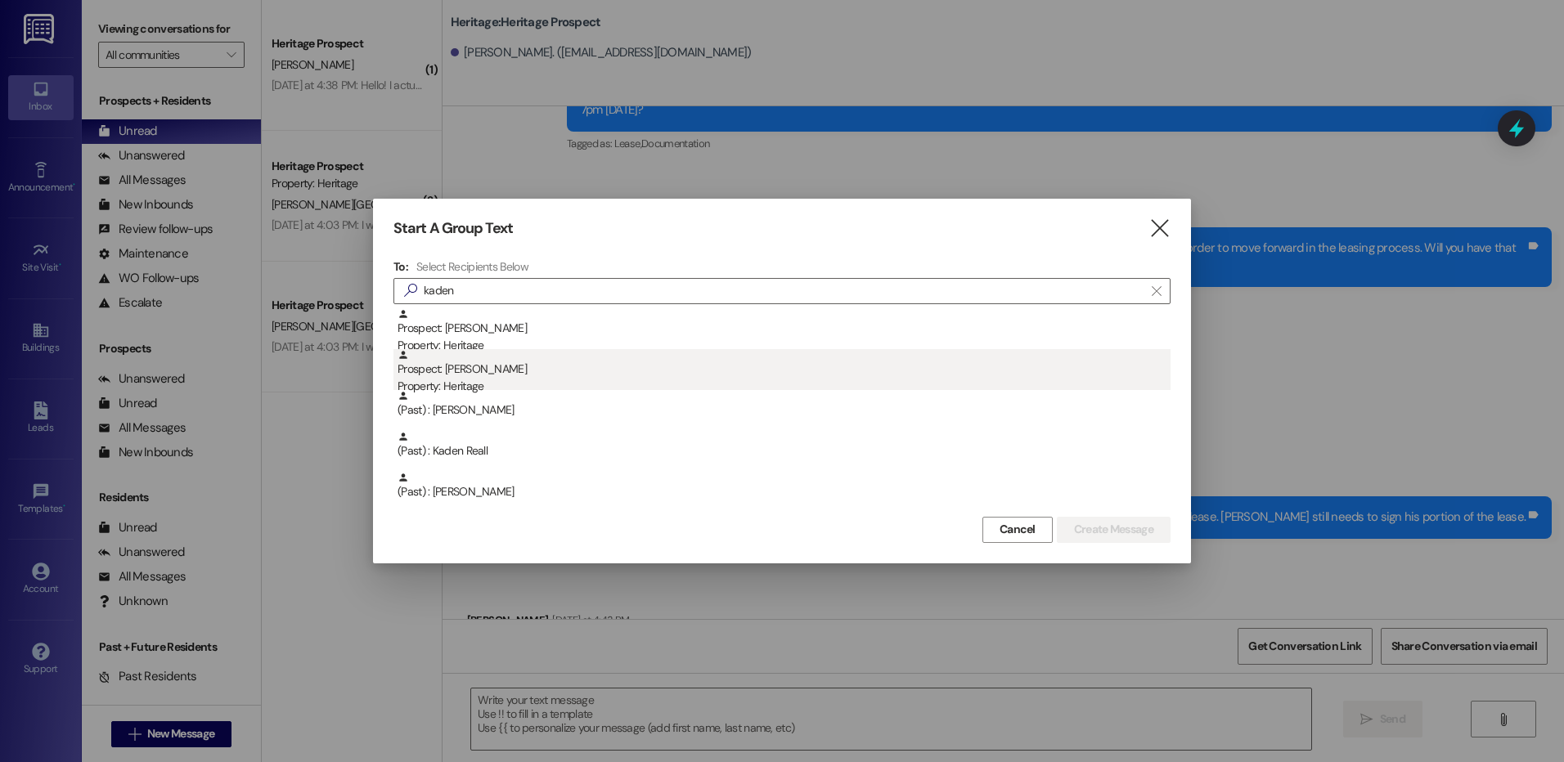
click at [707, 385] on div "Property: Heritage" at bounding box center [783, 386] width 773 height 17
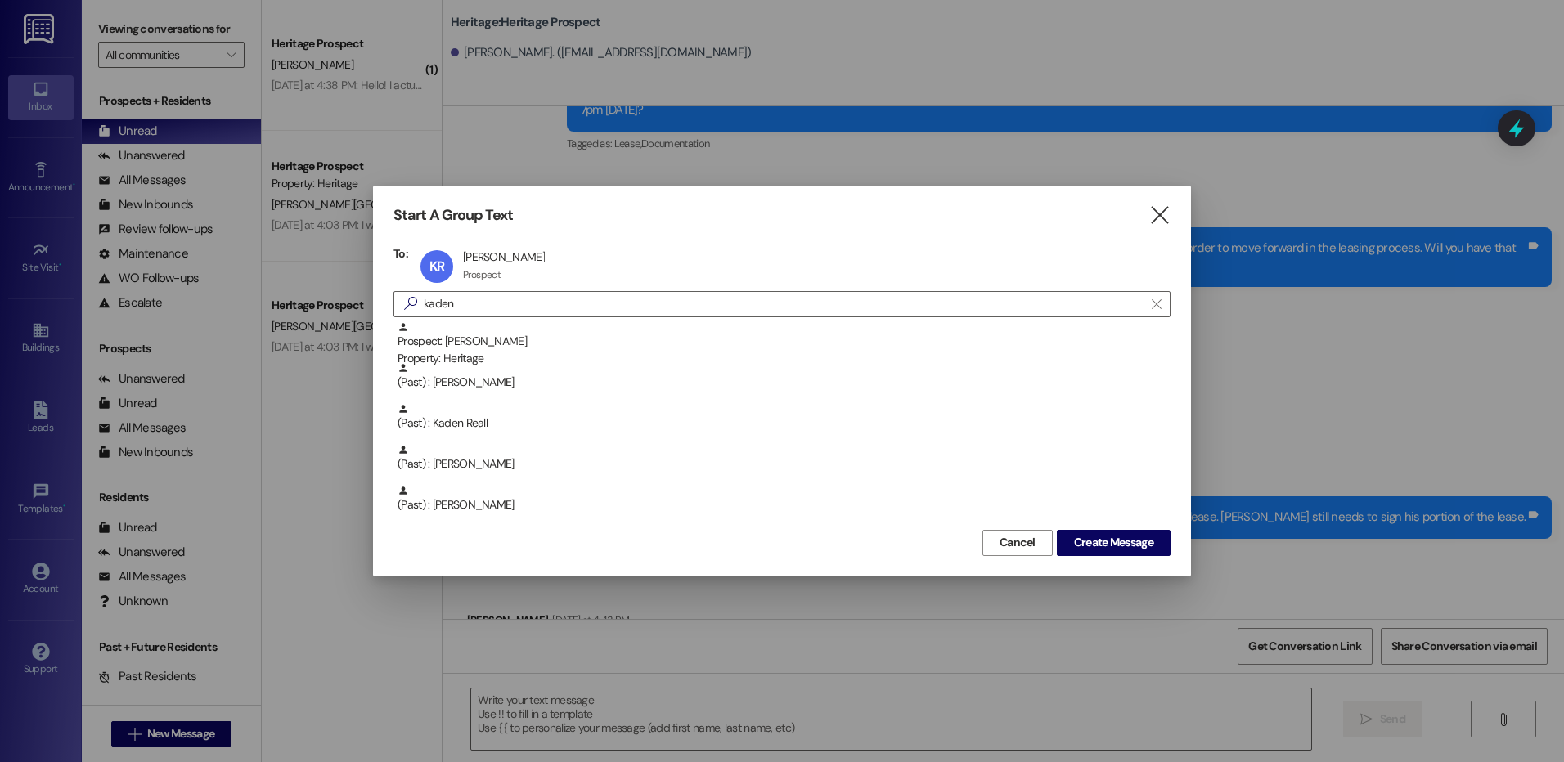
click at [1105, 556] on div "Start A Group Text  To: KR Kaden Rosenlund Kaden Rosenlund Prospect Prospect c…" at bounding box center [782, 381] width 818 height 390
click at [1105, 543] on span "Create Message" at bounding box center [1113, 542] width 79 height 17
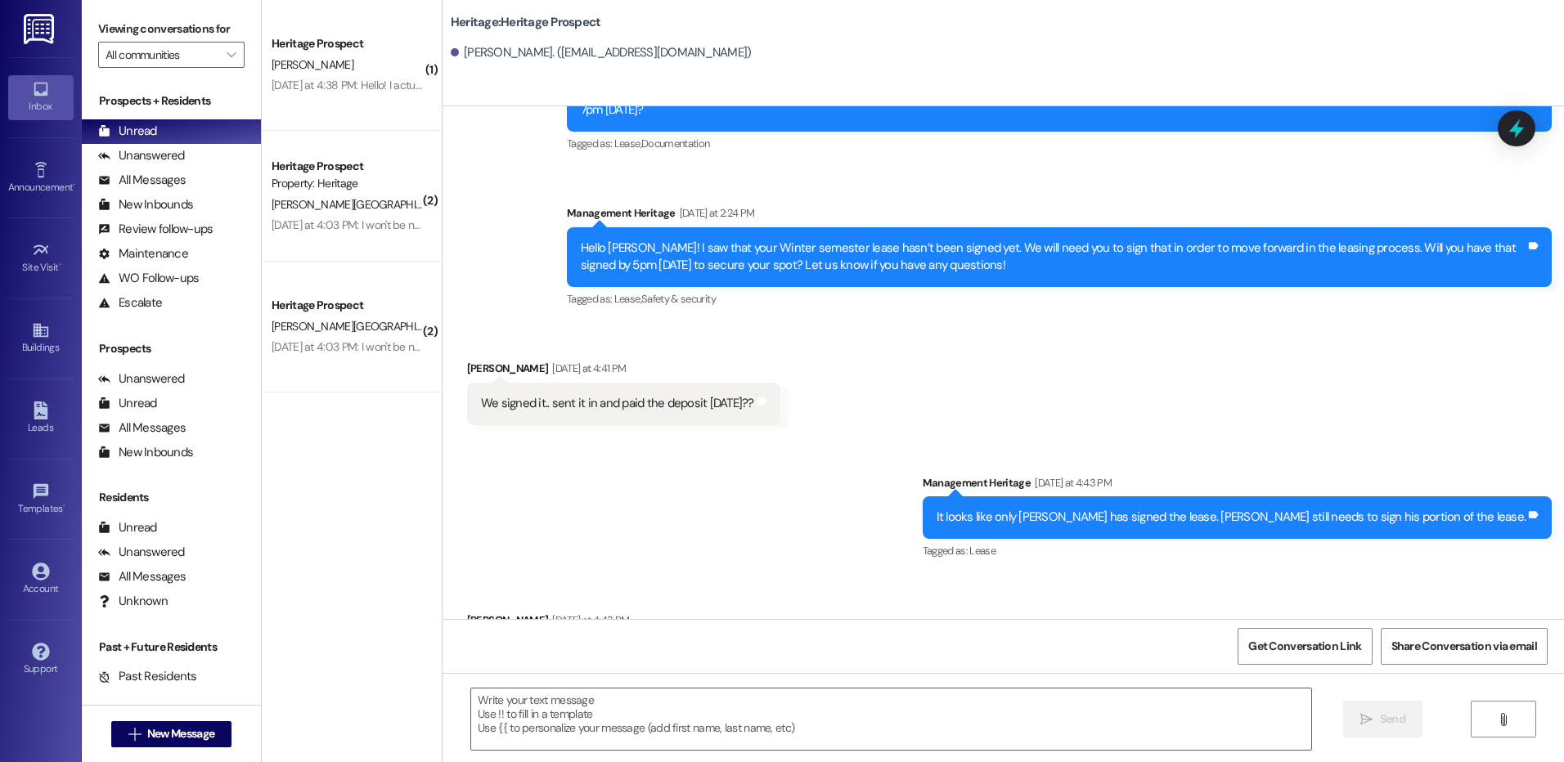
scroll to position [1049, 0]
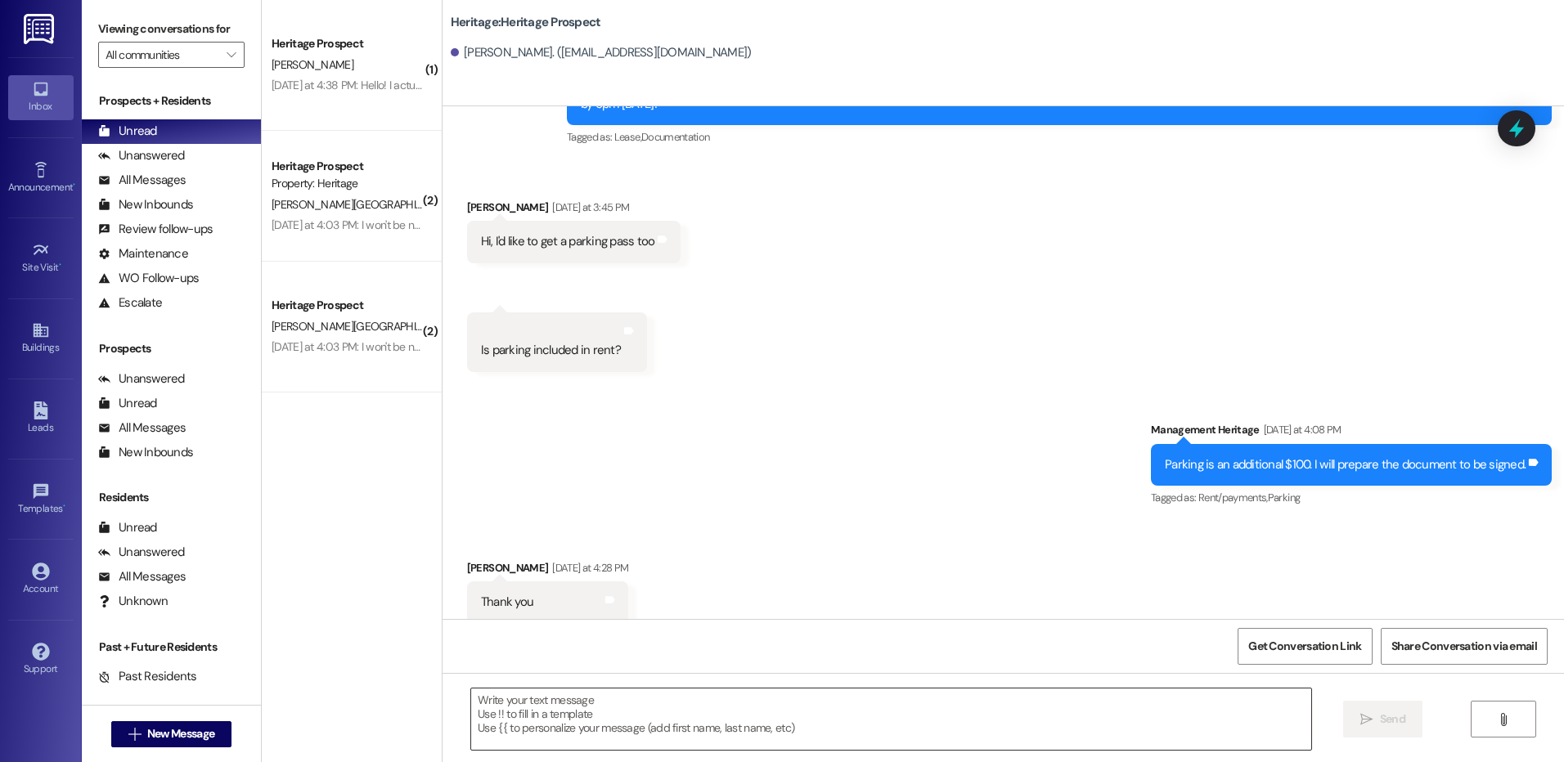
click at [528, 732] on textarea at bounding box center [890, 719] width 839 height 61
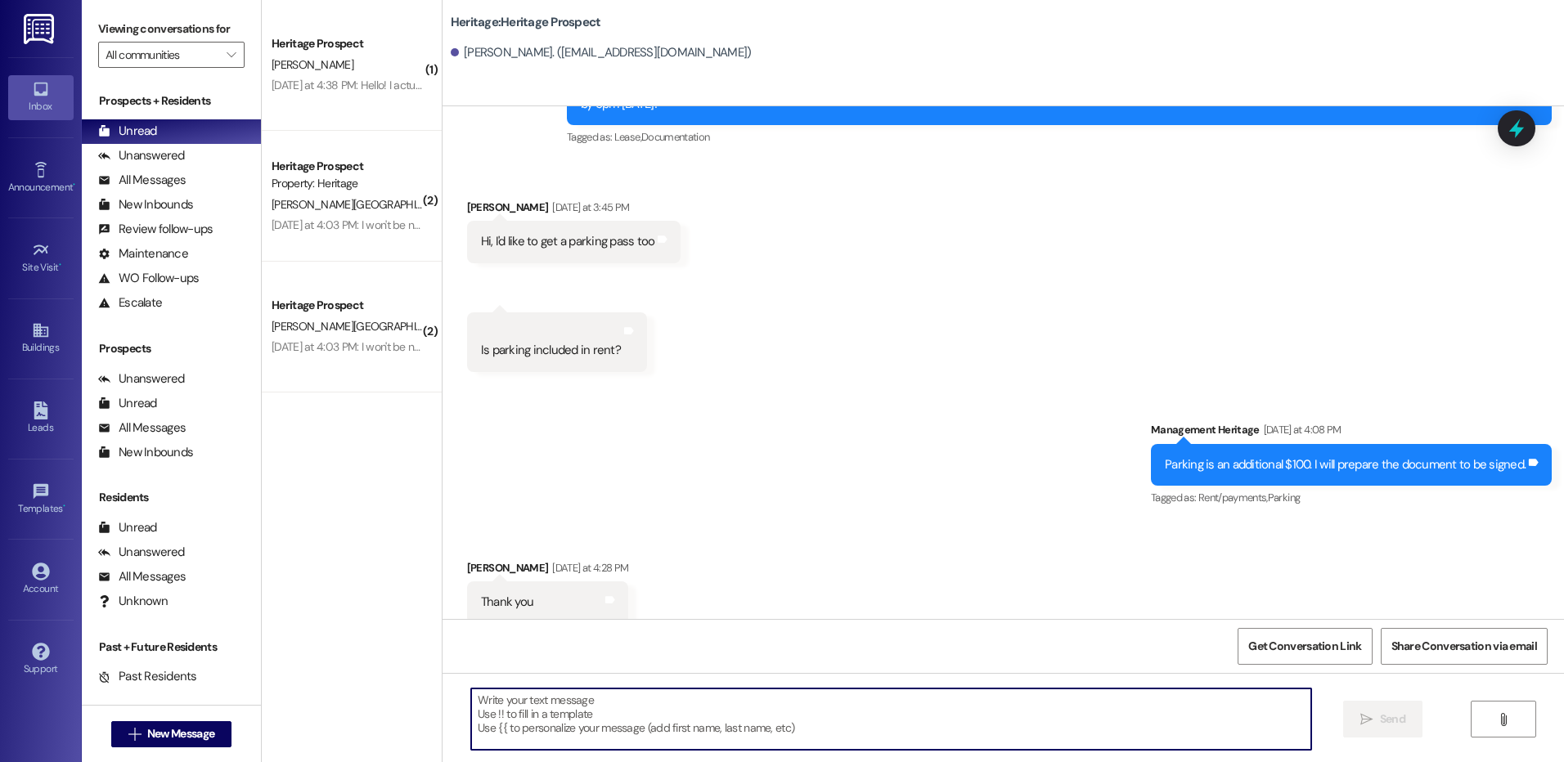
paste textarea "Hi ___! This is Paige with Heritage Apartments. Thanks for getting your lease s…"
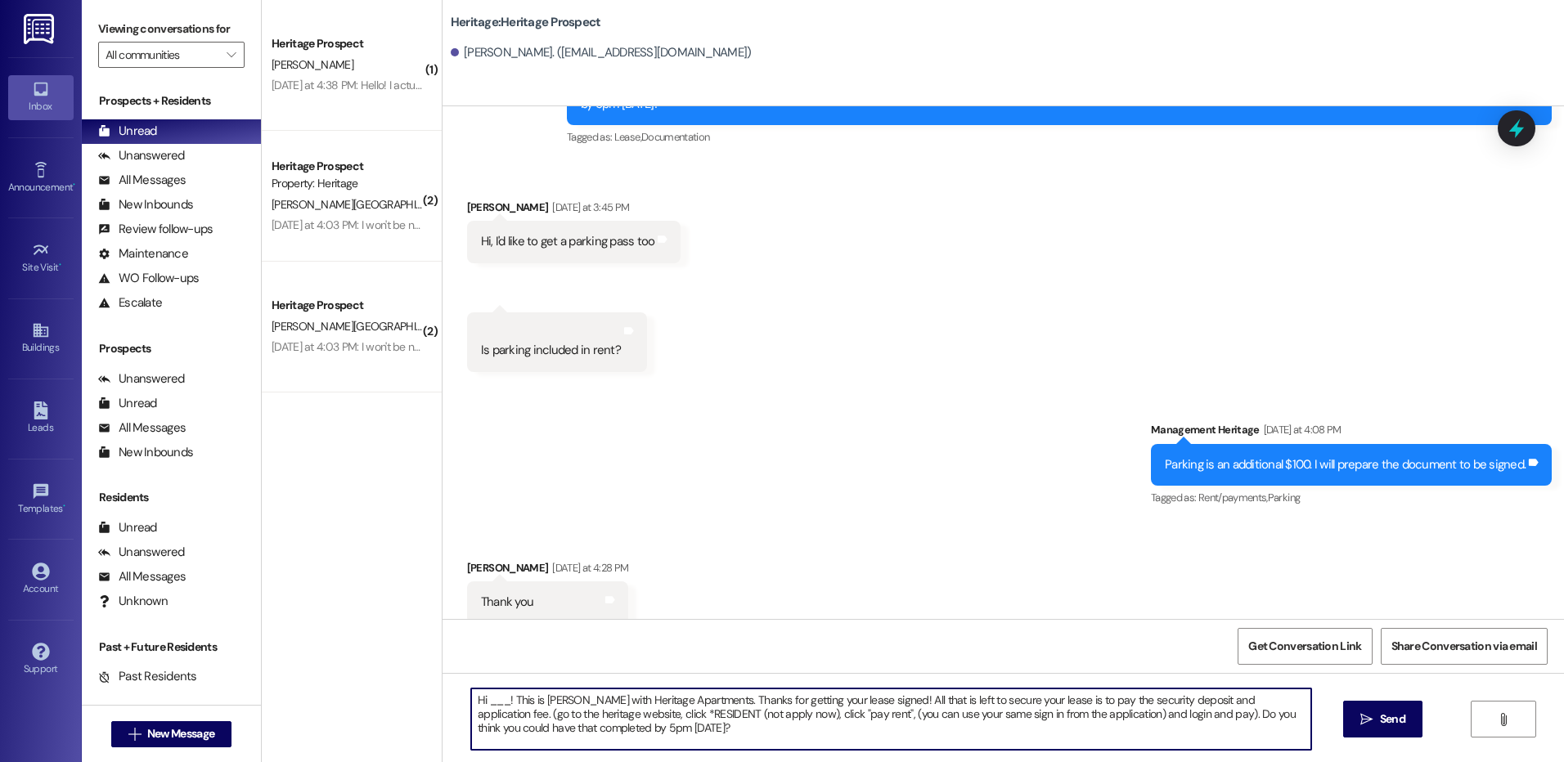
click at [489, 700] on textarea "Hi ___! This is Paige with Heritage Apartments. Thanks for getting your lease s…" at bounding box center [890, 719] width 839 height 61
click at [489, 700] on textarea "Hi Kaden! This is Paige with Heritage Apartments. Thanks for getting your lease…" at bounding box center [890, 719] width 839 height 61
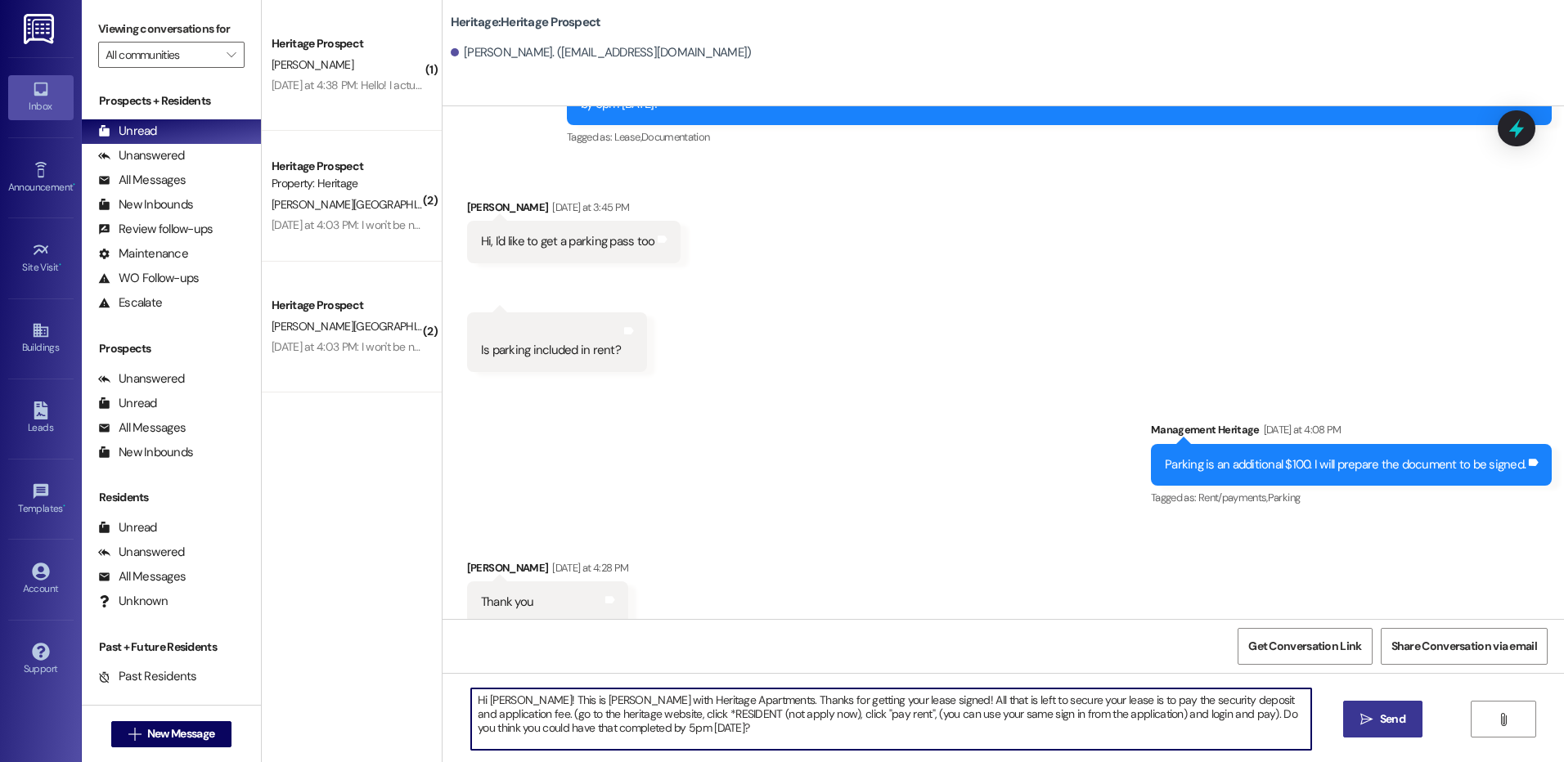
type textarea "Hi Kaden! This is Paige with Heritage Apartments. Thanks for getting your lease…"
click at [1411, 723] on button " Send" at bounding box center [1382, 719] width 79 height 37
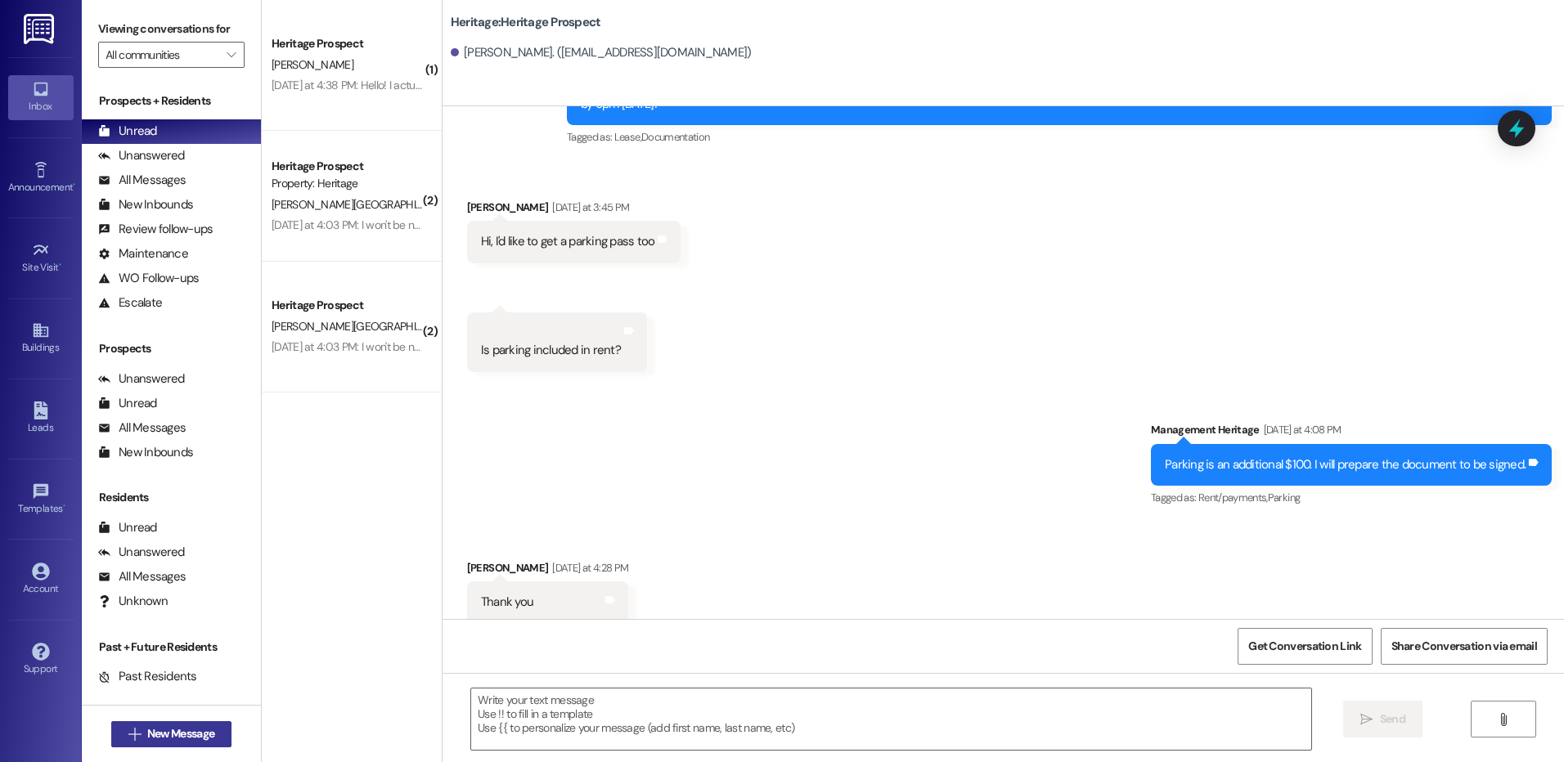
click at [128, 739] on icon "" at bounding box center [134, 734] width 12 height 13
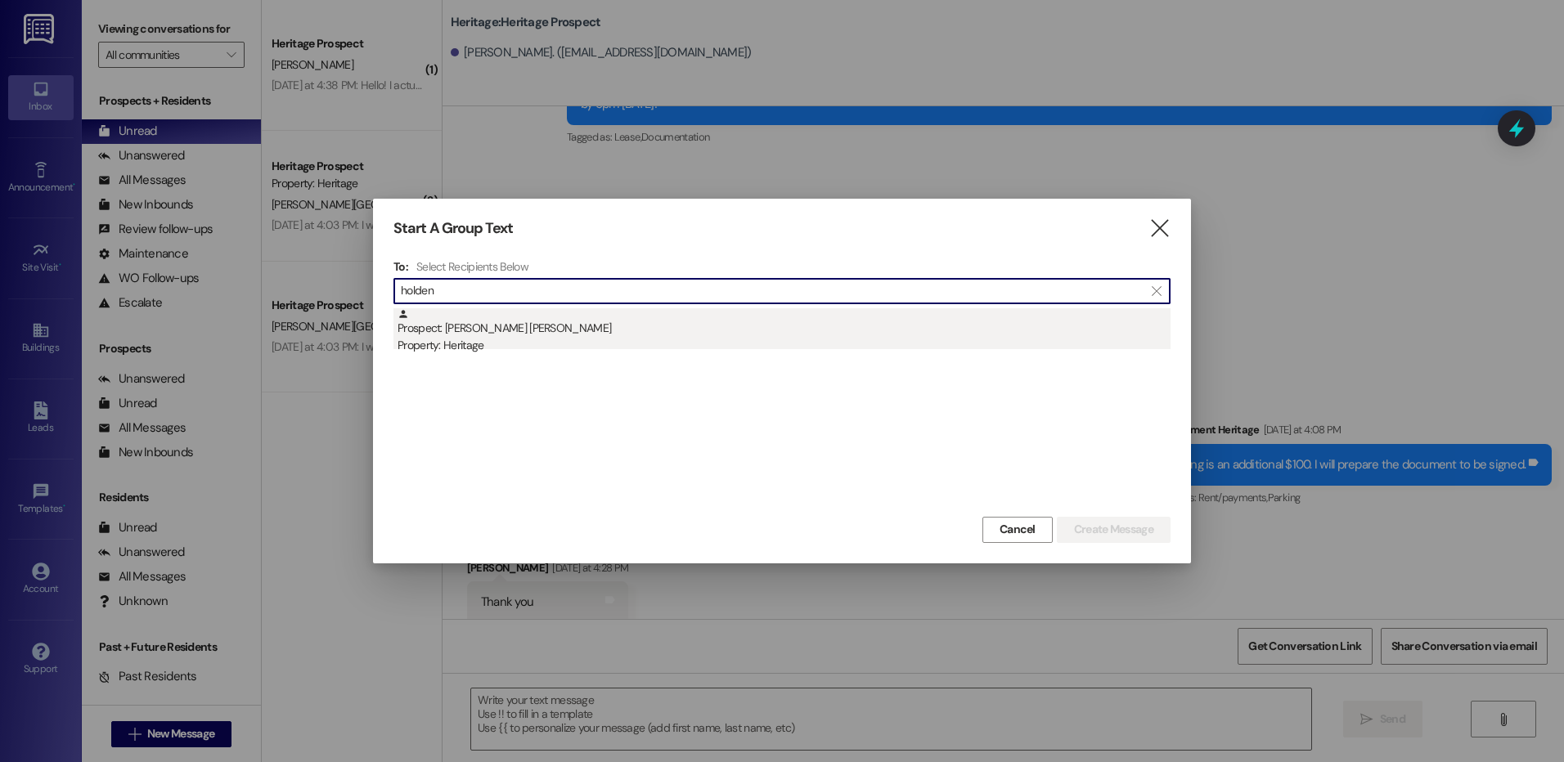
type input "holden"
click at [784, 313] on div "Prospect: Holden Lederer Property: Heritage" at bounding box center [783, 331] width 773 height 47
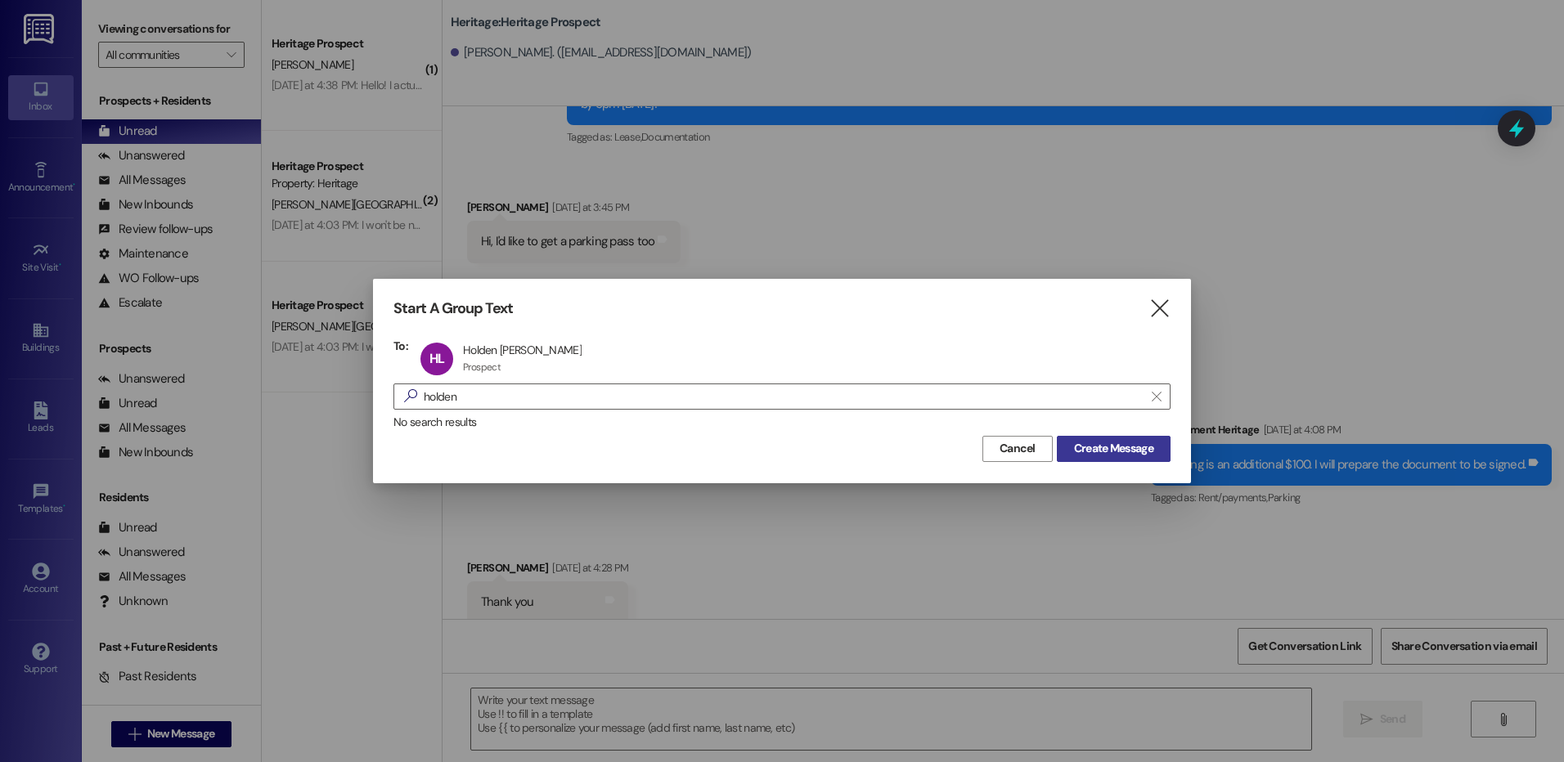
click at [1112, 451] on span "Create Message" at bounding box center [1113, 448] width 79 height 17
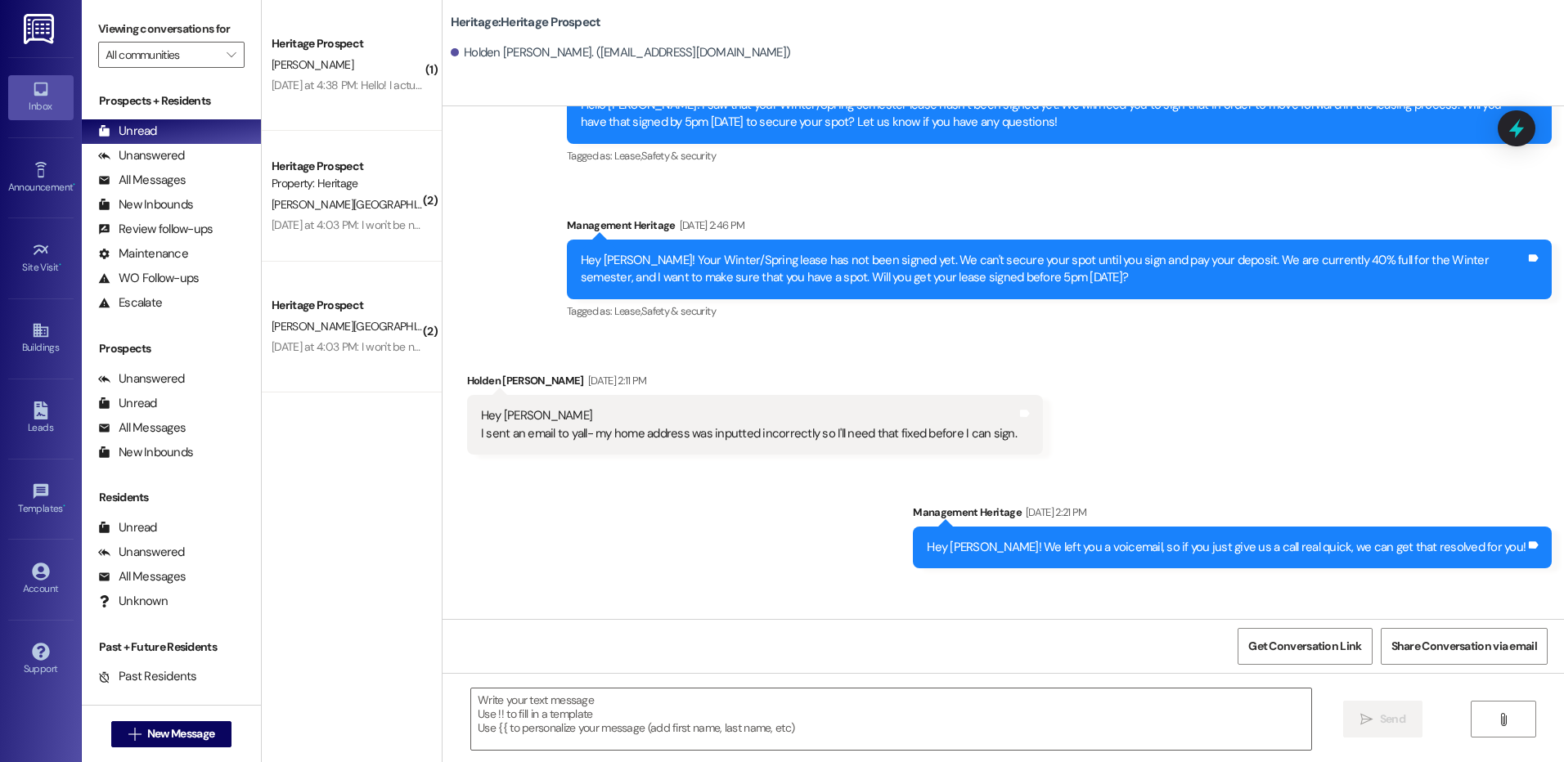
scroll to position [1164, 0]
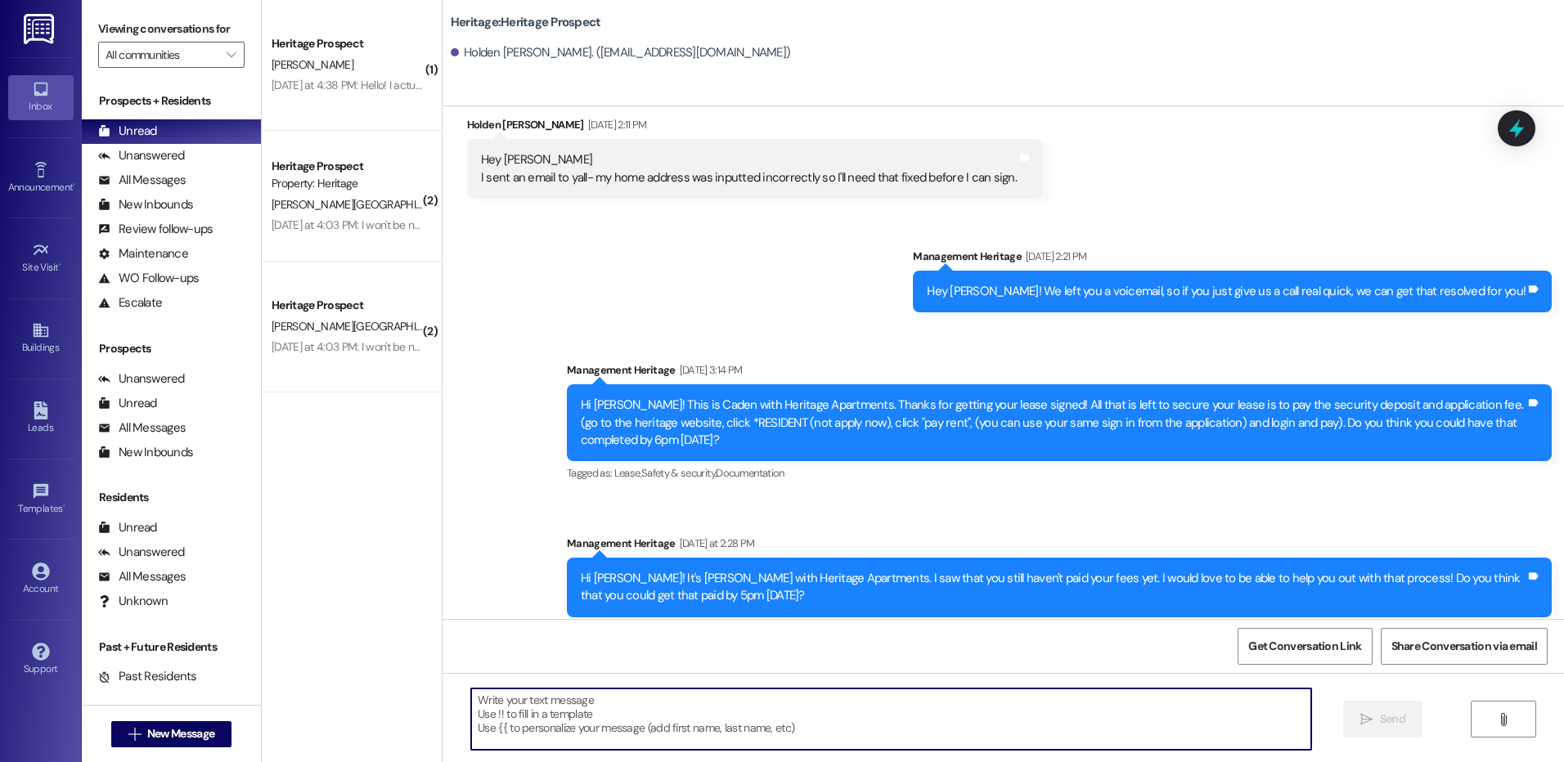
click at [618, 712] on textarea at bounding box center [890, 719] width 839 height 61
paste textarea "Hi Kaden! This is Paige with Heritage Apartments. Thanks for getting your lease…"
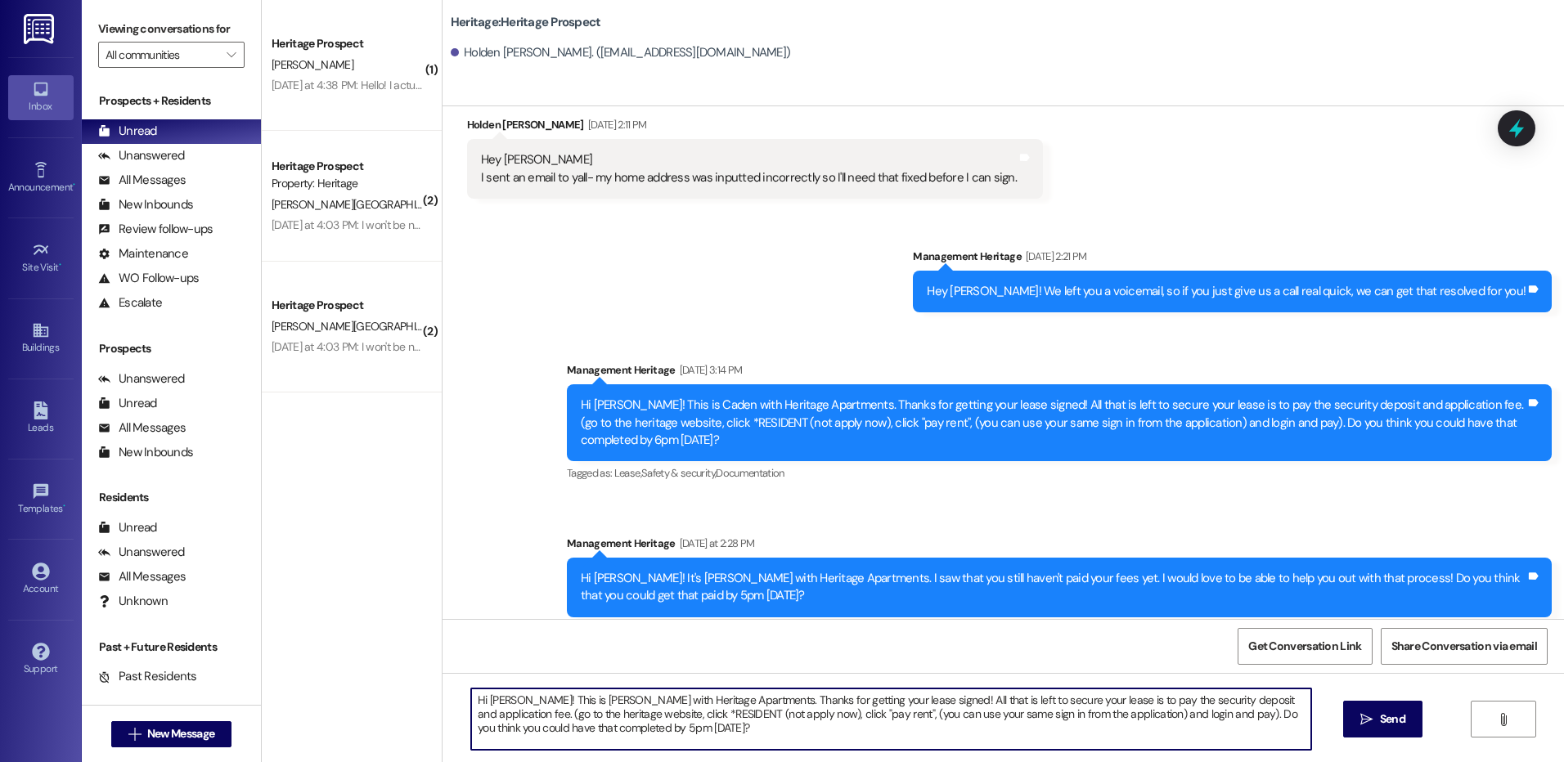
click at [485, 710] on textarea "Hi Kaden! This is Paige with Heritage Apartments. Thanks for getting your lease…" at bounding box center [890, 719] width 839 height 61
click at [489, 699] on textarea "Hi Kaden! This is Paige with Heritage Apartments. Thanks for getting your lease…" at bounding box center [890, 719] width 839 height 61
click at [487, 696] on textarea "Hi Holden! This is Paige with Heritage Apartments. Thanks for getting your leas…" at bounding box center [890, 719] width 839 height 61
click at [487, 699] on textarea "Hi Holden! This is Paige with Heritage Apartments. Thanks for getting your leas…" at bounding box center [890, 719] width 839 height 61
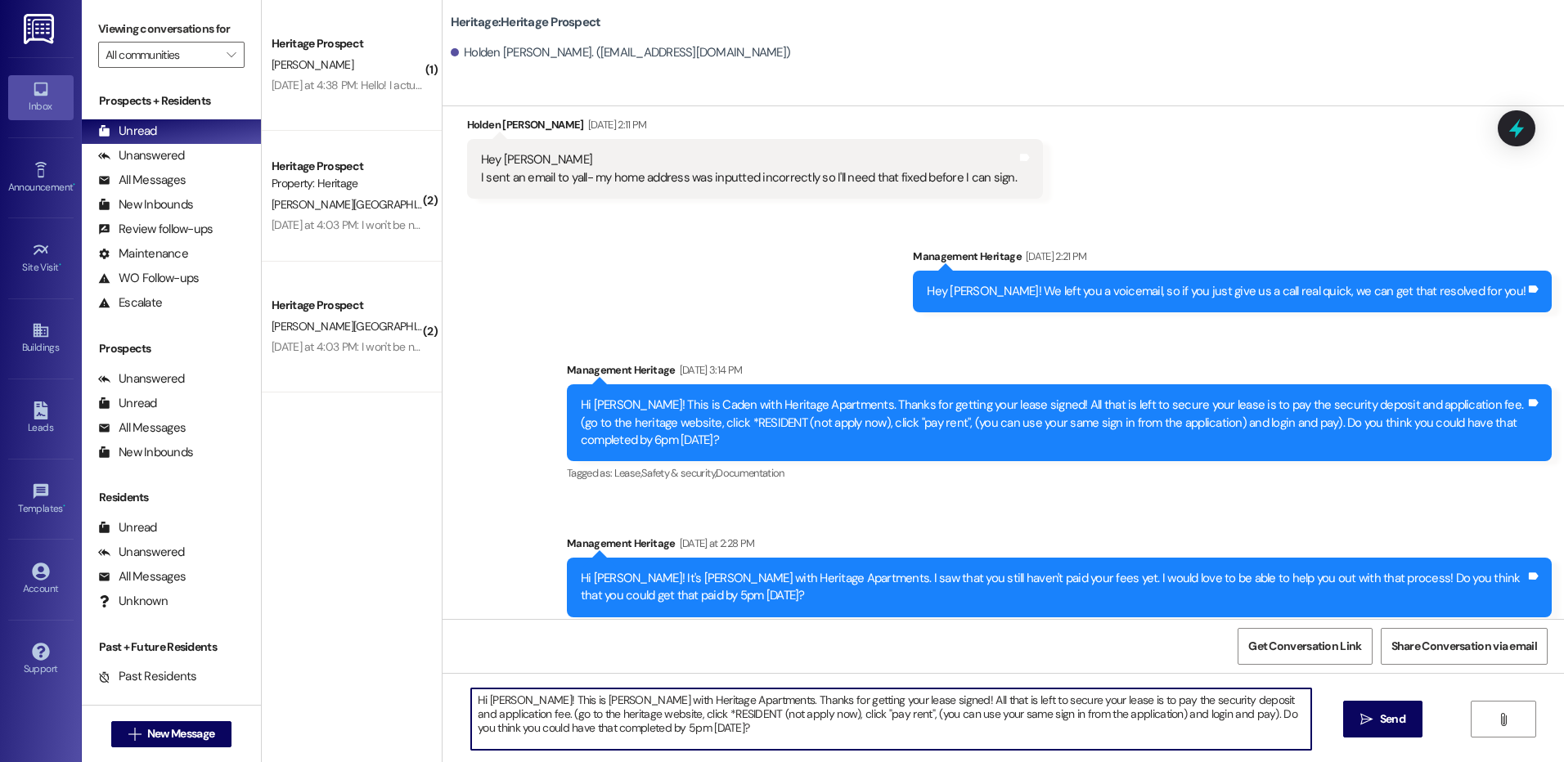
click at [487, 699] on textarea "Hi Holden! This is Paige with Heritage Apartments. Thanks for getting your leas…" at bounding box center [890, 719] width 839 height 61
click at [502, 749] on textarea "Hi Holden! This is Paige with Heritage Apartments. Thanks for getting your leas…" at bounding box center [890, 719] width 839 height 61
click at [505, 739] on textarea "Hi Holden! This is Paige with Heritage Apartments. Thanks for getting your leas…" at bounding box center [890, 719] width 839 height 61
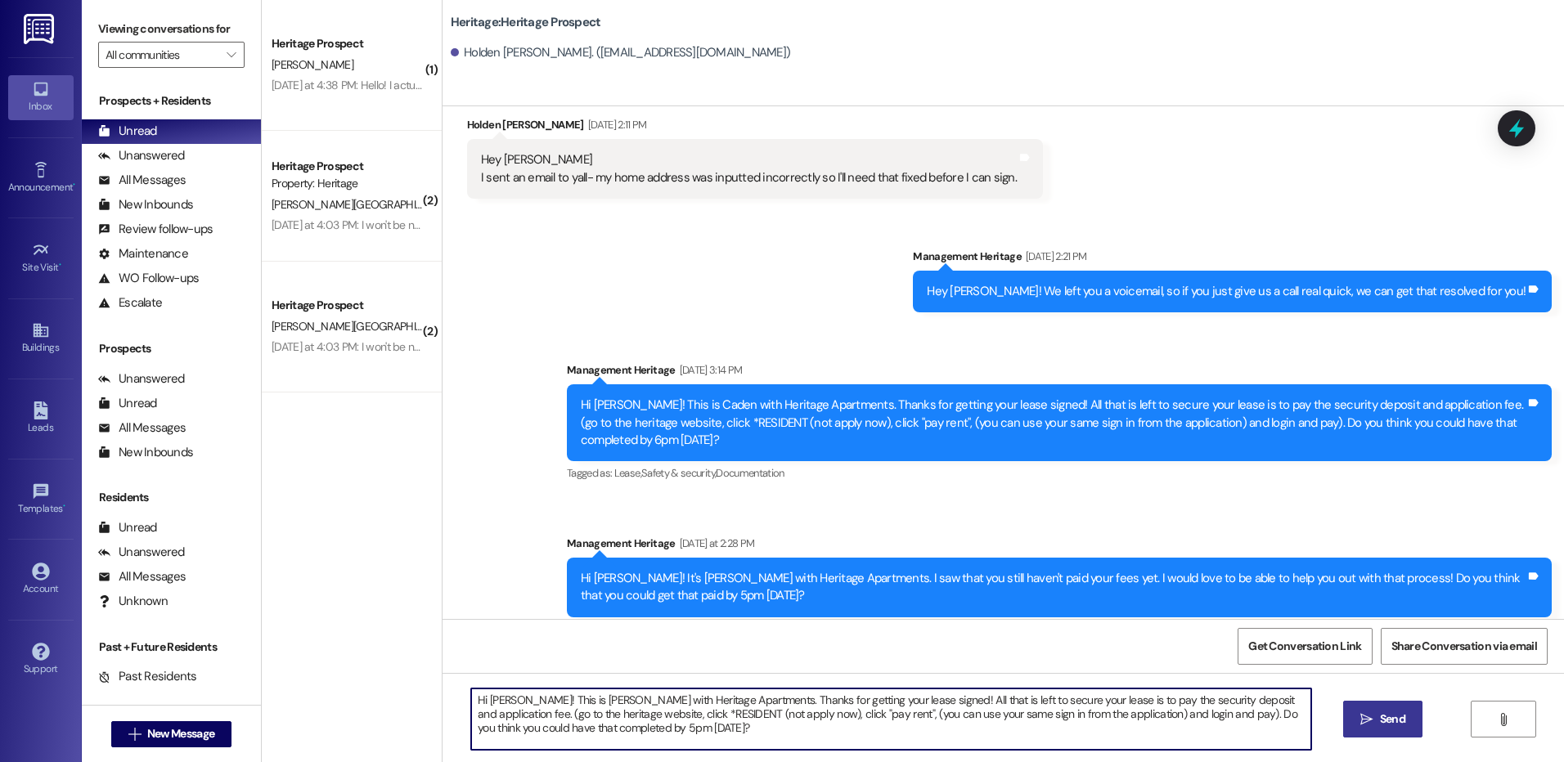
type textarea "Hi Holden! This is Paige with Heritage Apartments. Thanks for getting your leas…"
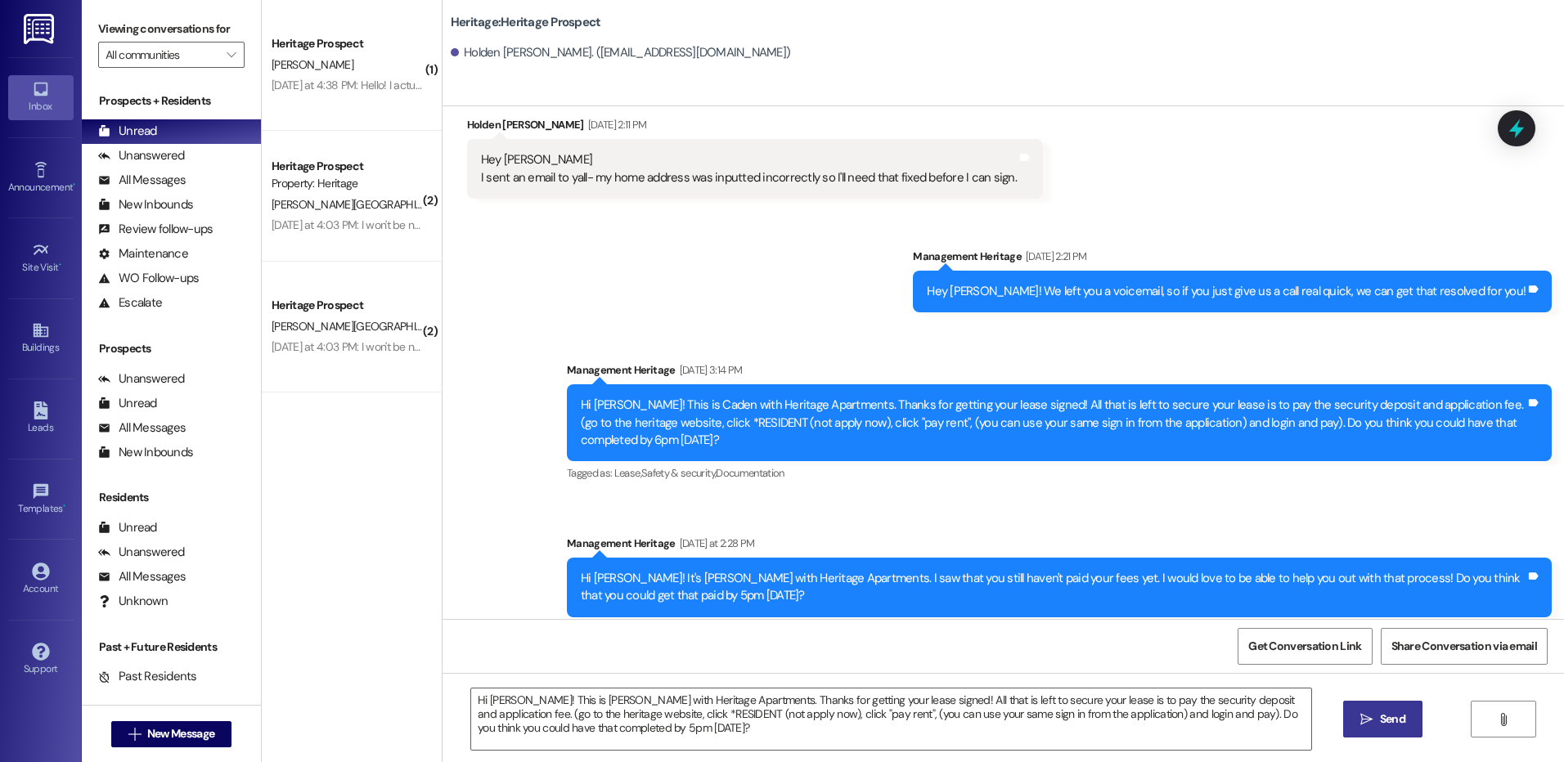
click at [1403, 728] on span "Send" at bounding box center [1392, 719] width 25 height 17
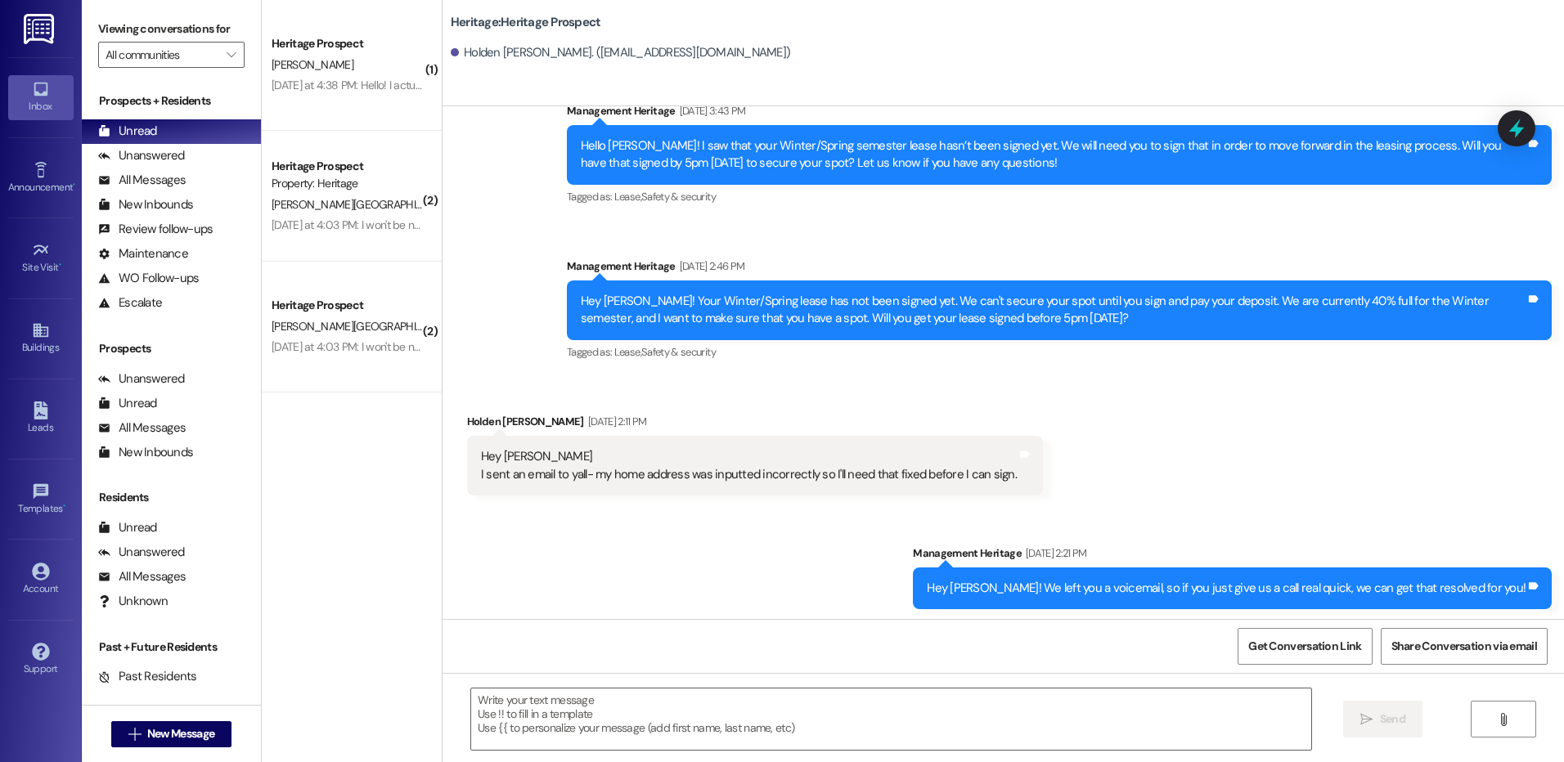
scroll to position [721, 0]
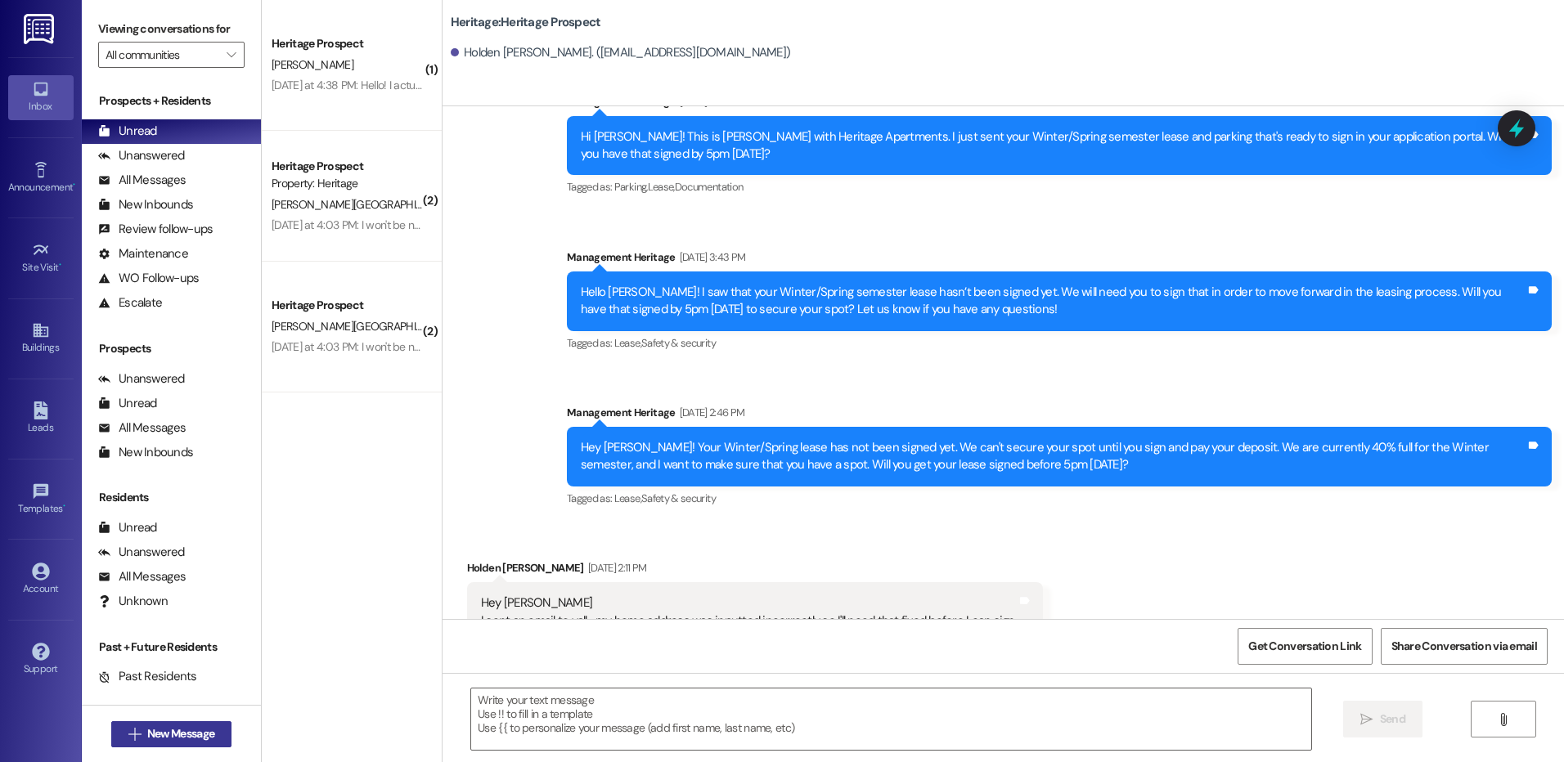
click at [190, 736] on span "New Message" at bounding box center [180, 733] width 67 height 17
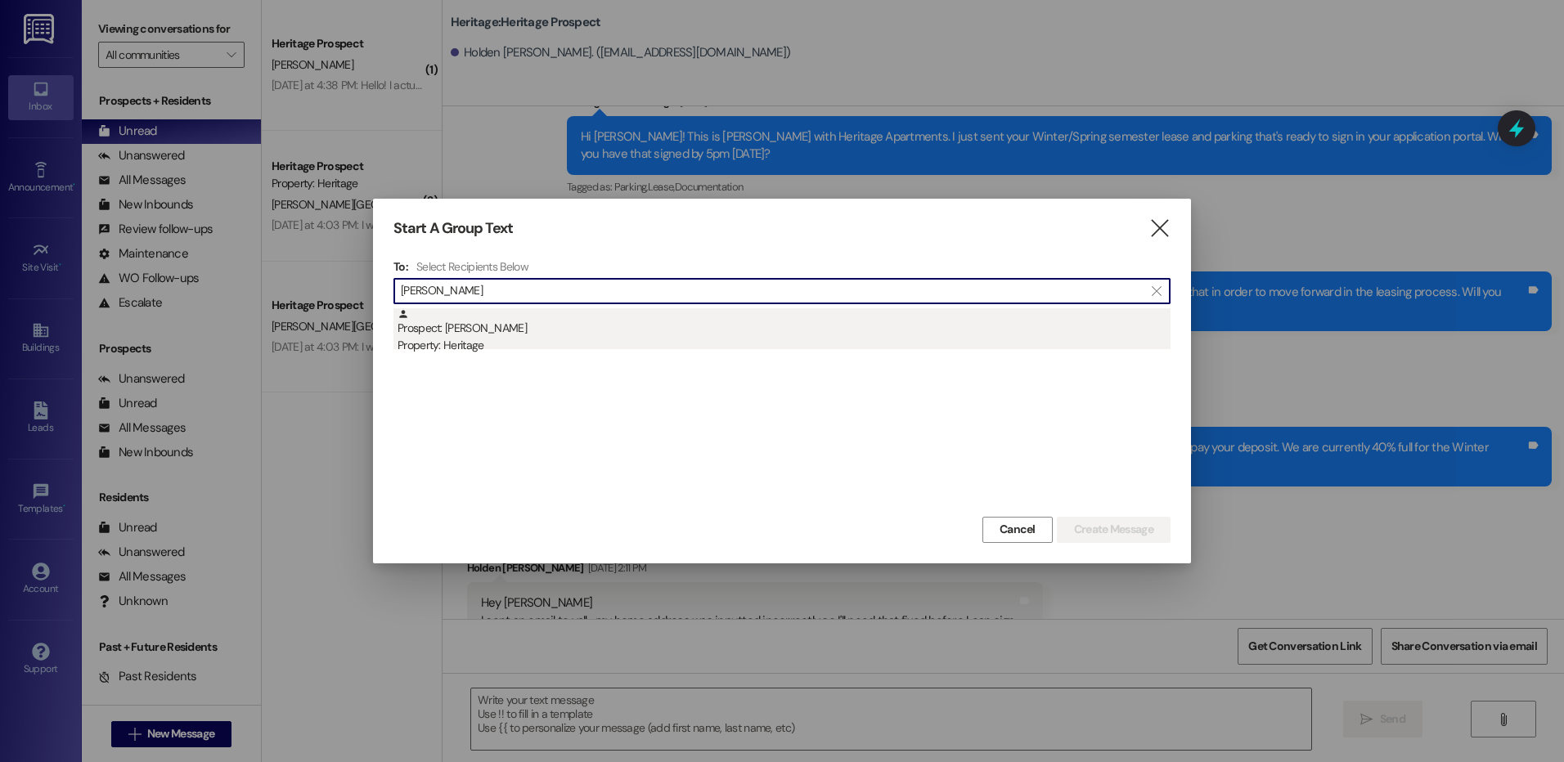
type input "jenna du"
click at [773, 339] on div "Property: Heritage" at bounding box center [783, 345] width 773 height 17
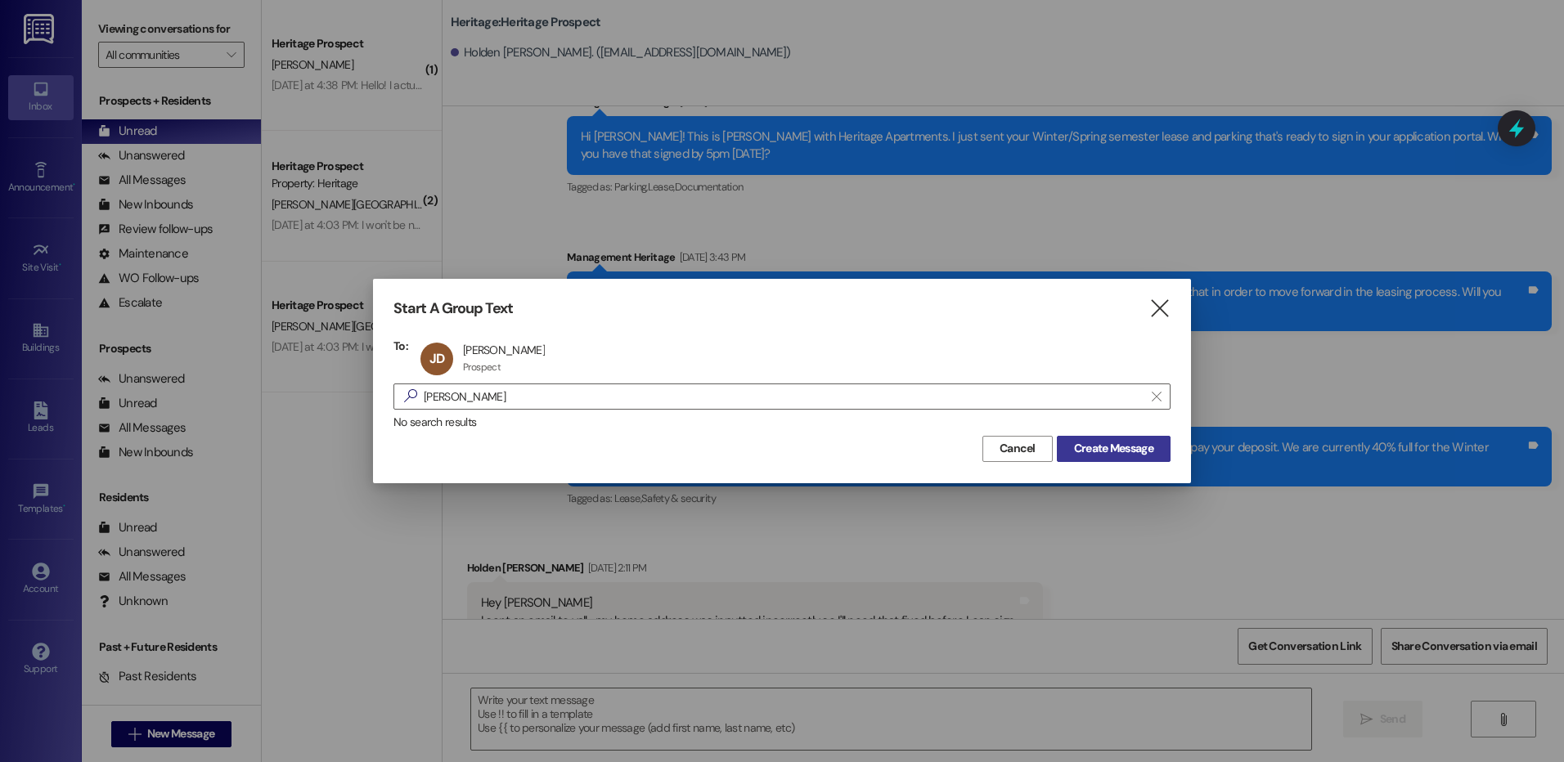
click at [1078, 460] on button "Create Message" at bounding box center [1114, 449] width 114 height 26
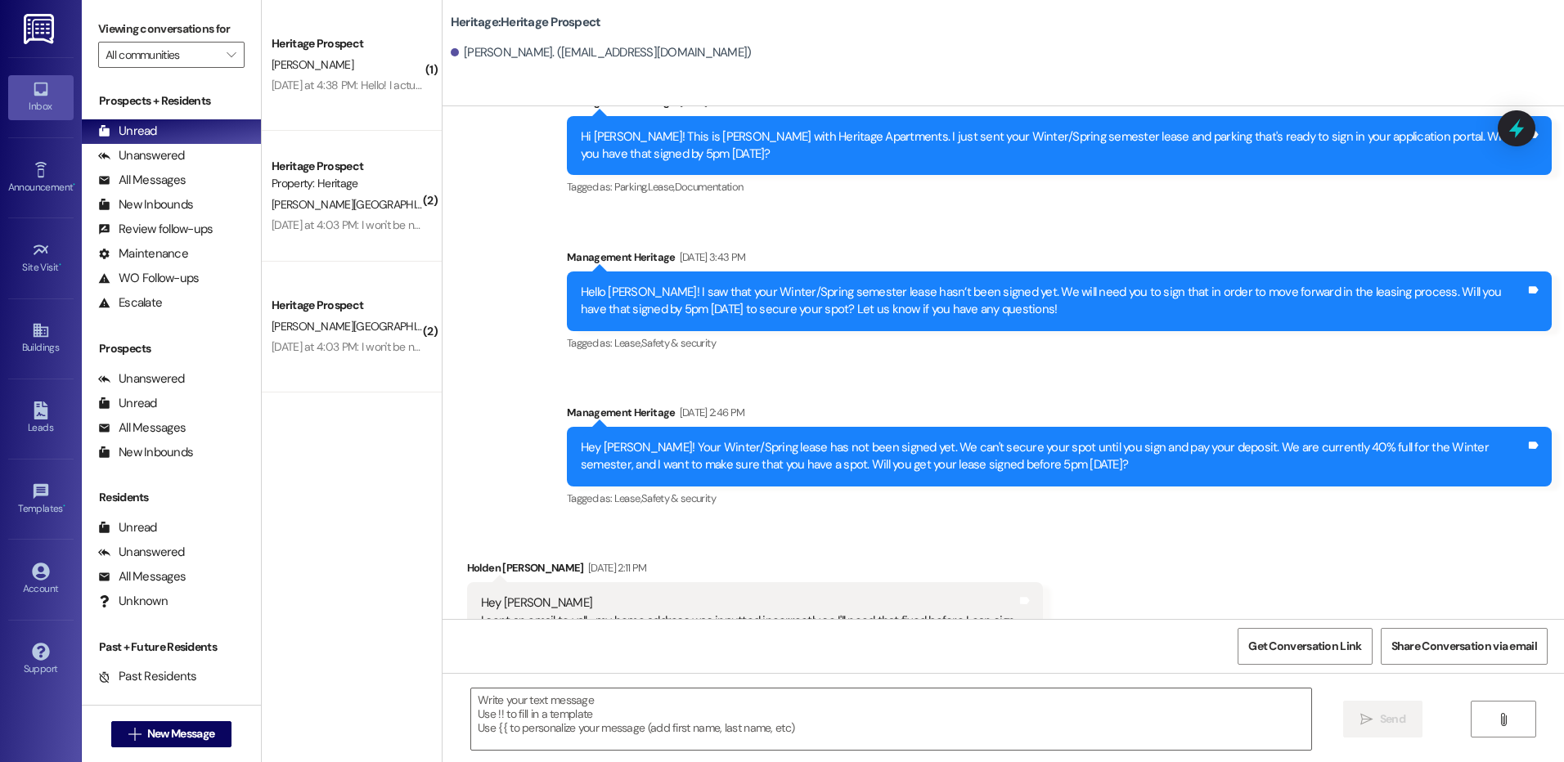
scroll to position [214, 0]
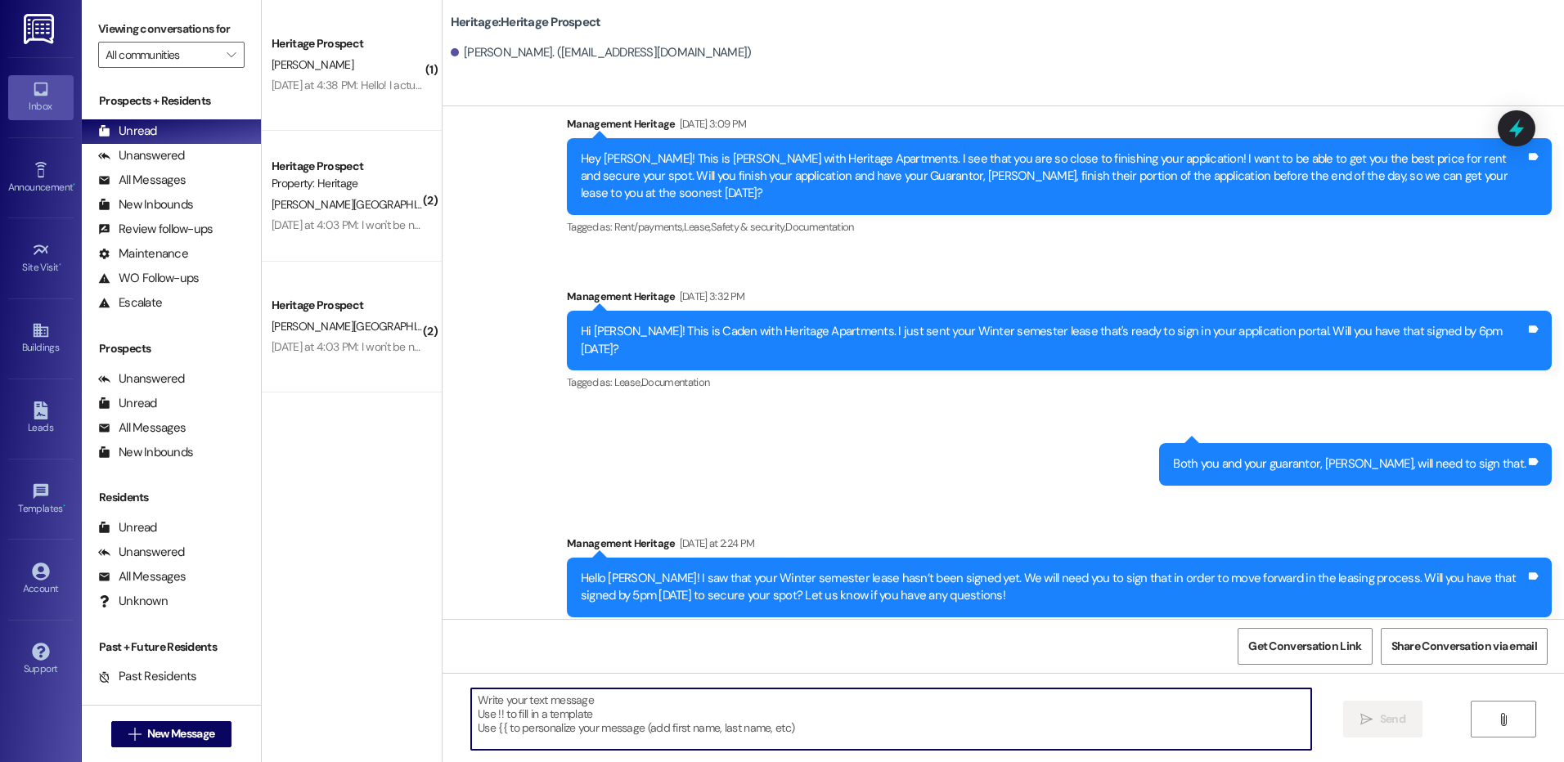
click at [609, 710] on textarea at bounding box center [890, 719] width 839 height 61
paste textarea "Hi Holden! This is Paige with Heritage Apartments. Thanks for getting your leas…"
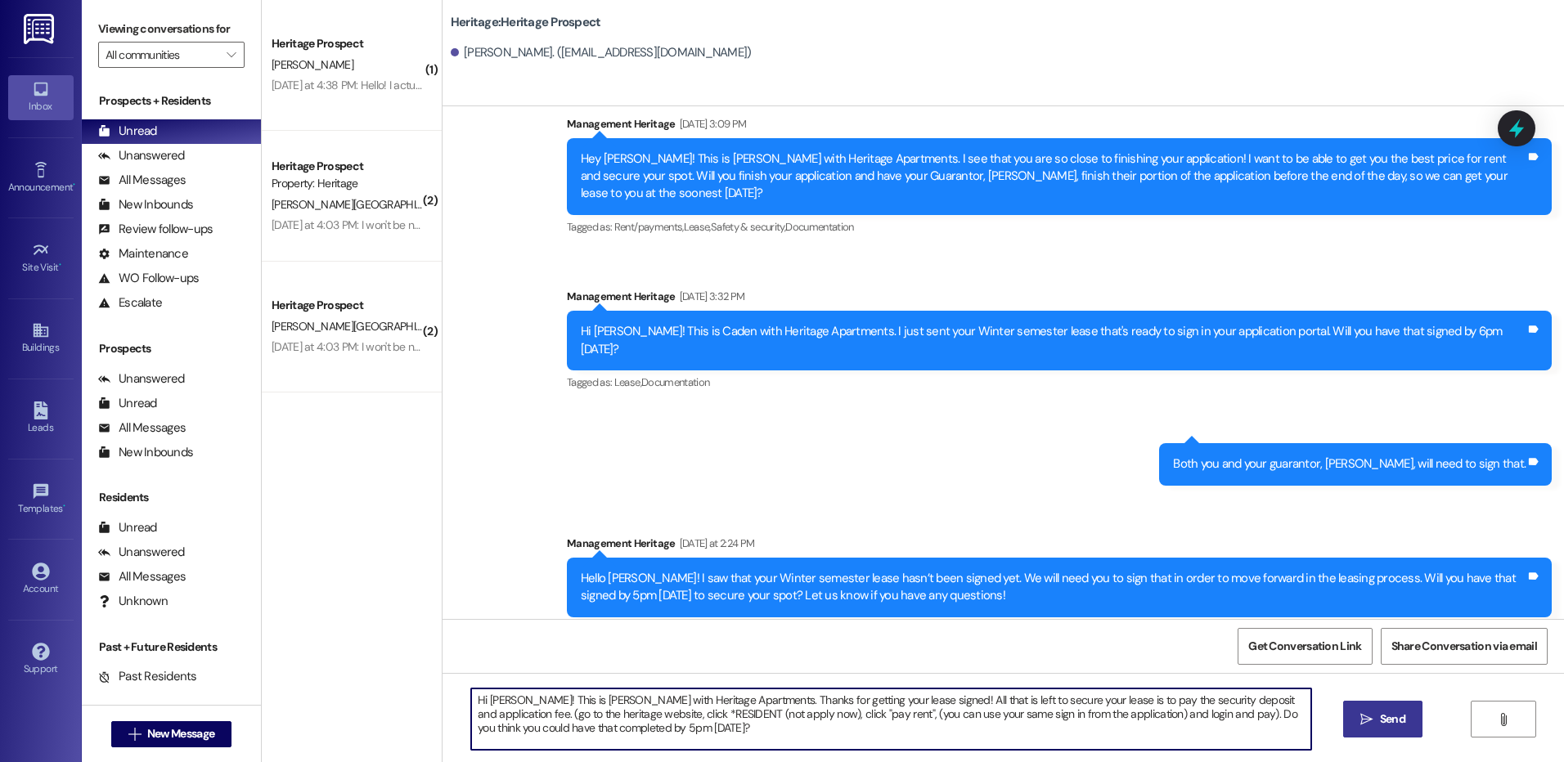
click at [486, 694] on textarea "Hi Holden! This is Paige with Heritage Apartments. Thanks for getting your leas…" at bounding box center [890, 719] width 839 height 61
click at [486, 694] on textarea "Hi Jenna! This is Paige with Heritage Apartments. Thanks for getting your lease…" at bounding box center [890, 719] width 839 height 61
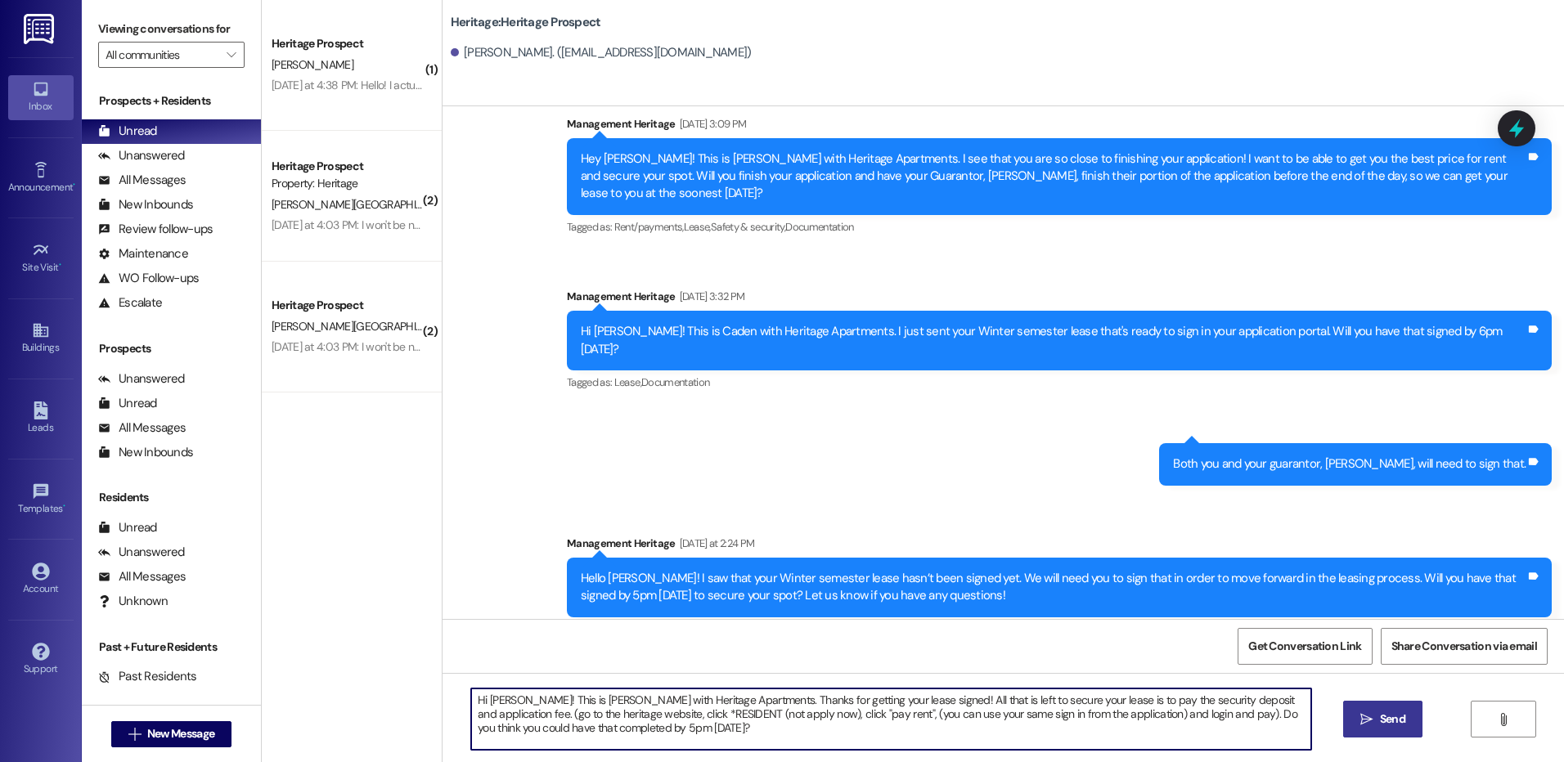
type textarea "Hi Jenna! This is Paige with Heritage Apartments. Thanks for getting your lease…"
click at [1408, 717] on button " Send" at bounding box center [1382, 719] width 79 height 37
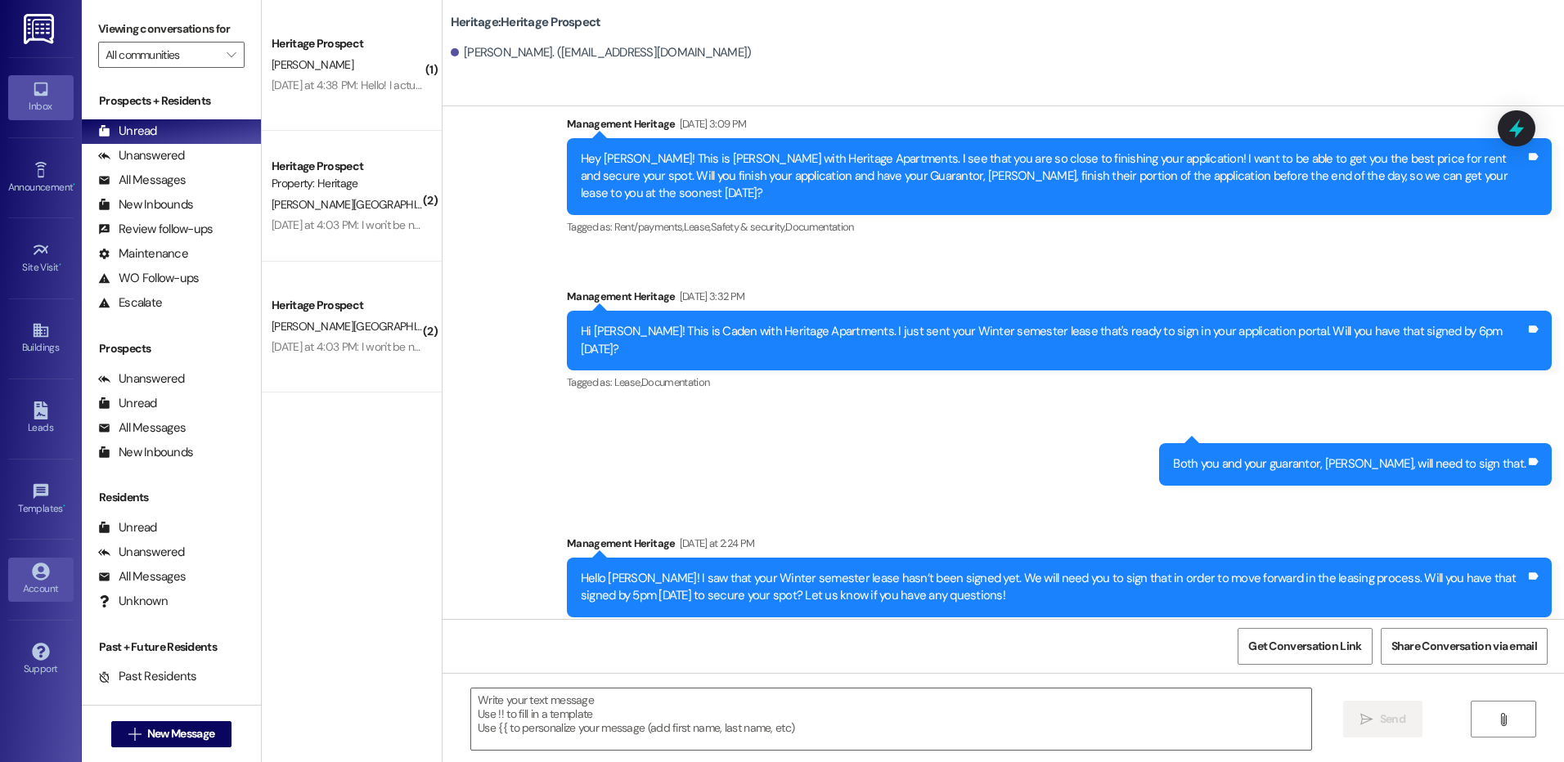
scroll to position [363, 0]
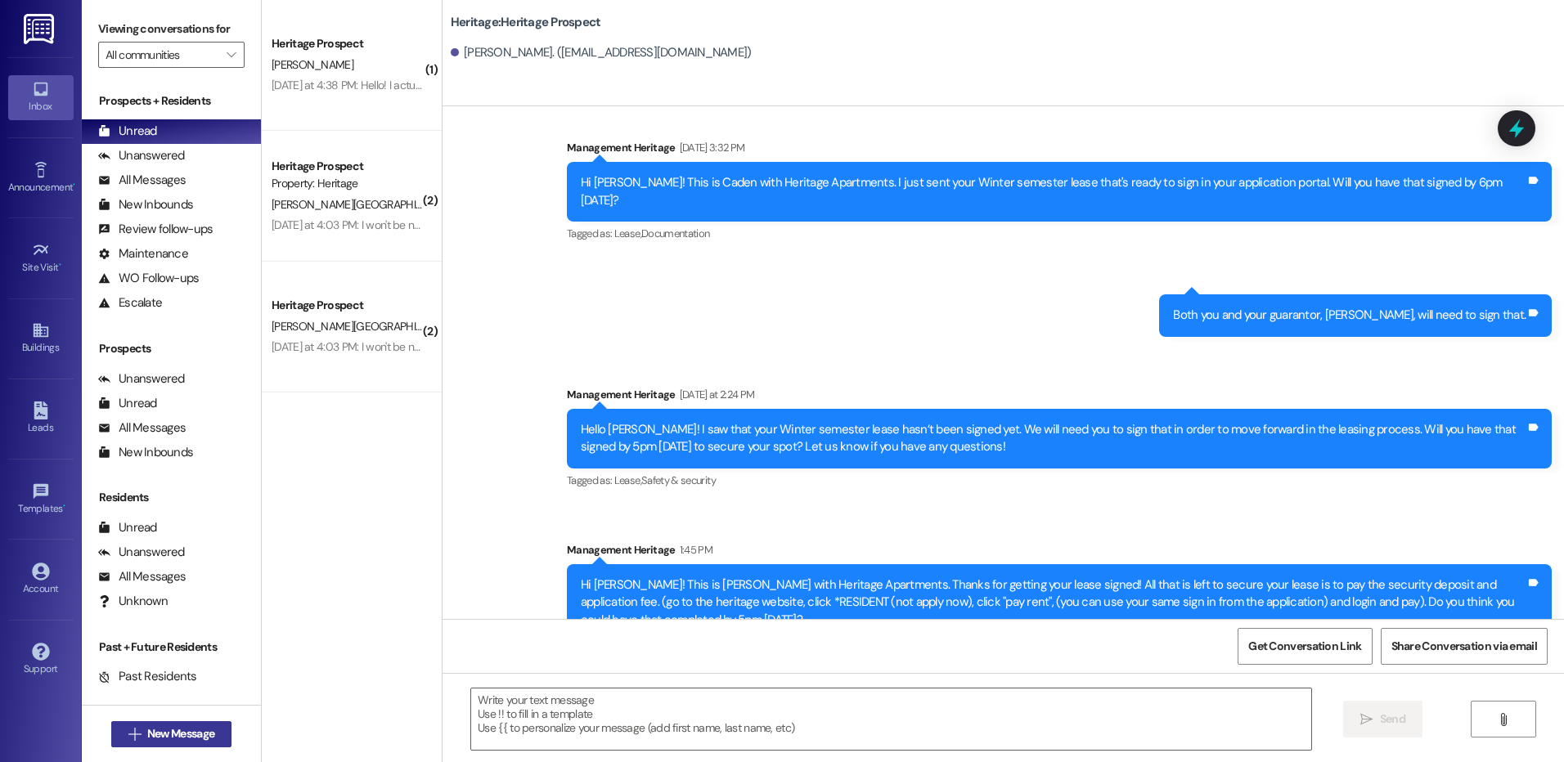
click at [175, 739] on span "New Message" at bounding box center [180, 733] width 67 height 17
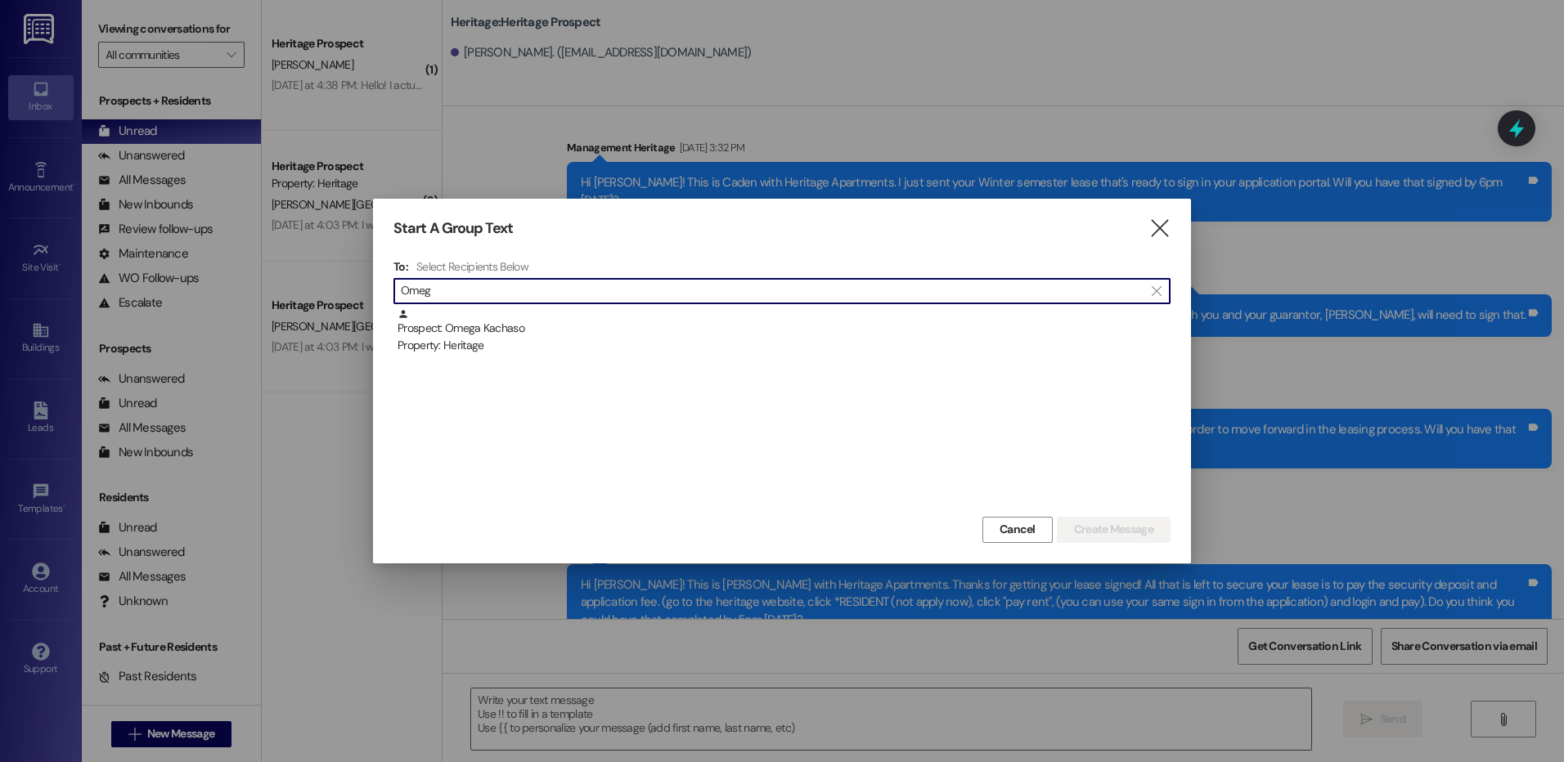
drag, startPoint x: 644, startPoint y: 300, endPoint x: 646, endPoint y: 318, distance: 18.1
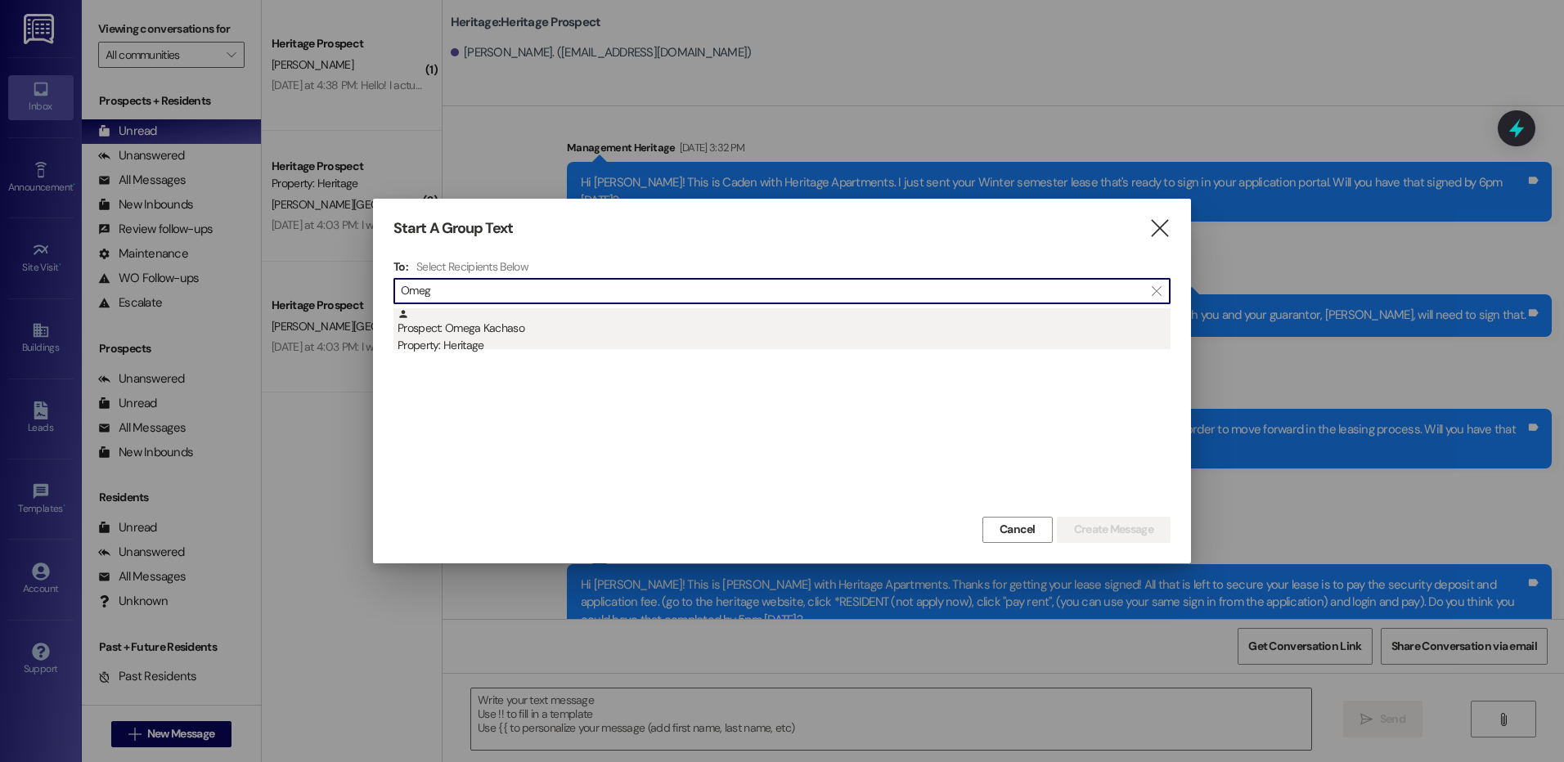
click at [644, 302] on input "Omeg" at bounding box center [772, 291] width 743 height 23
type input "Omeg"
click at [646, 335] on div "Prospect: Omega Kachaso Property: Heritage" at bounding box center [783, 331] width 773 height 47
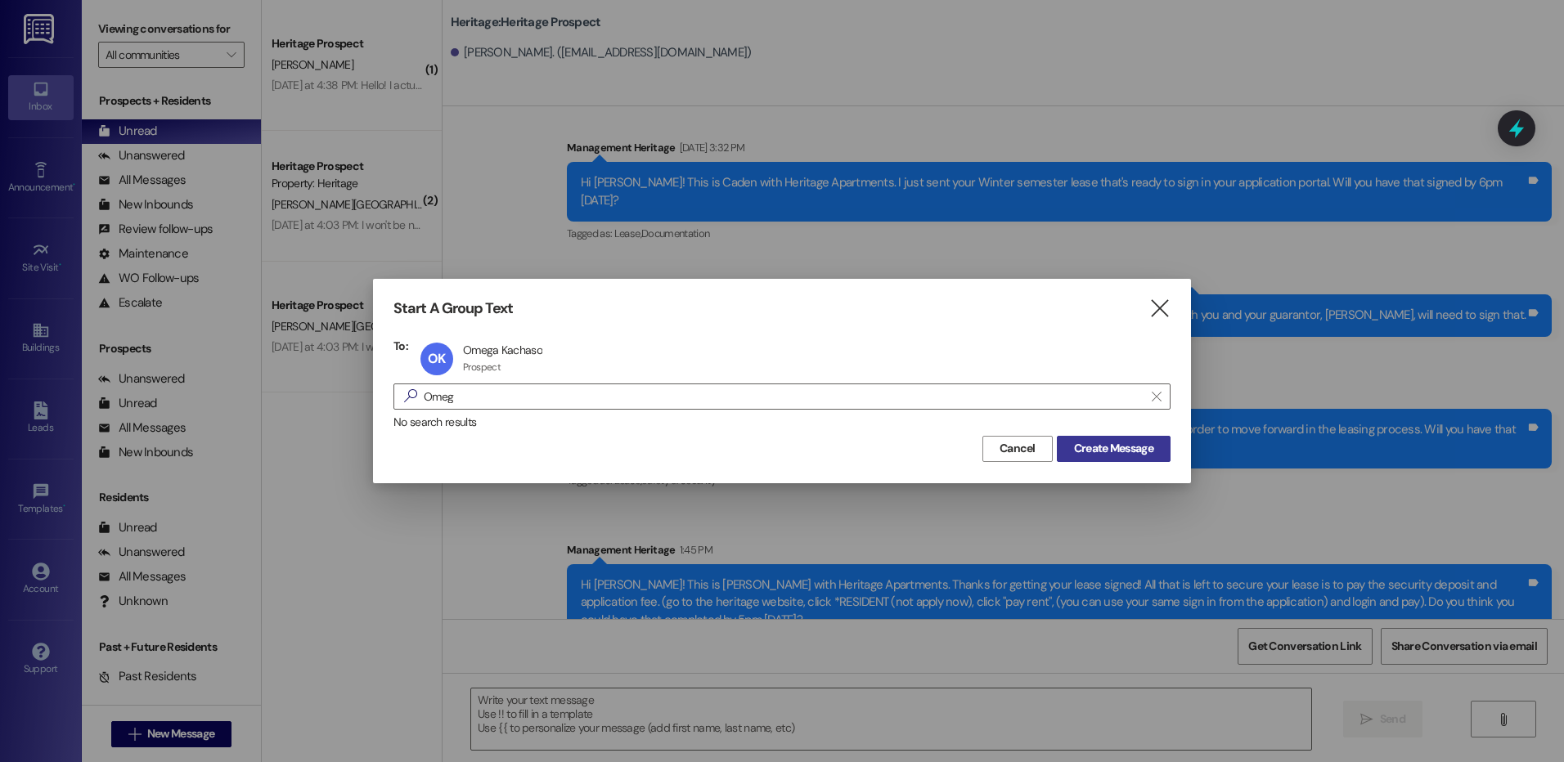
click at [1080, 448] on span "Create Message" at bounding box center [1113, 448] width 79 height 17
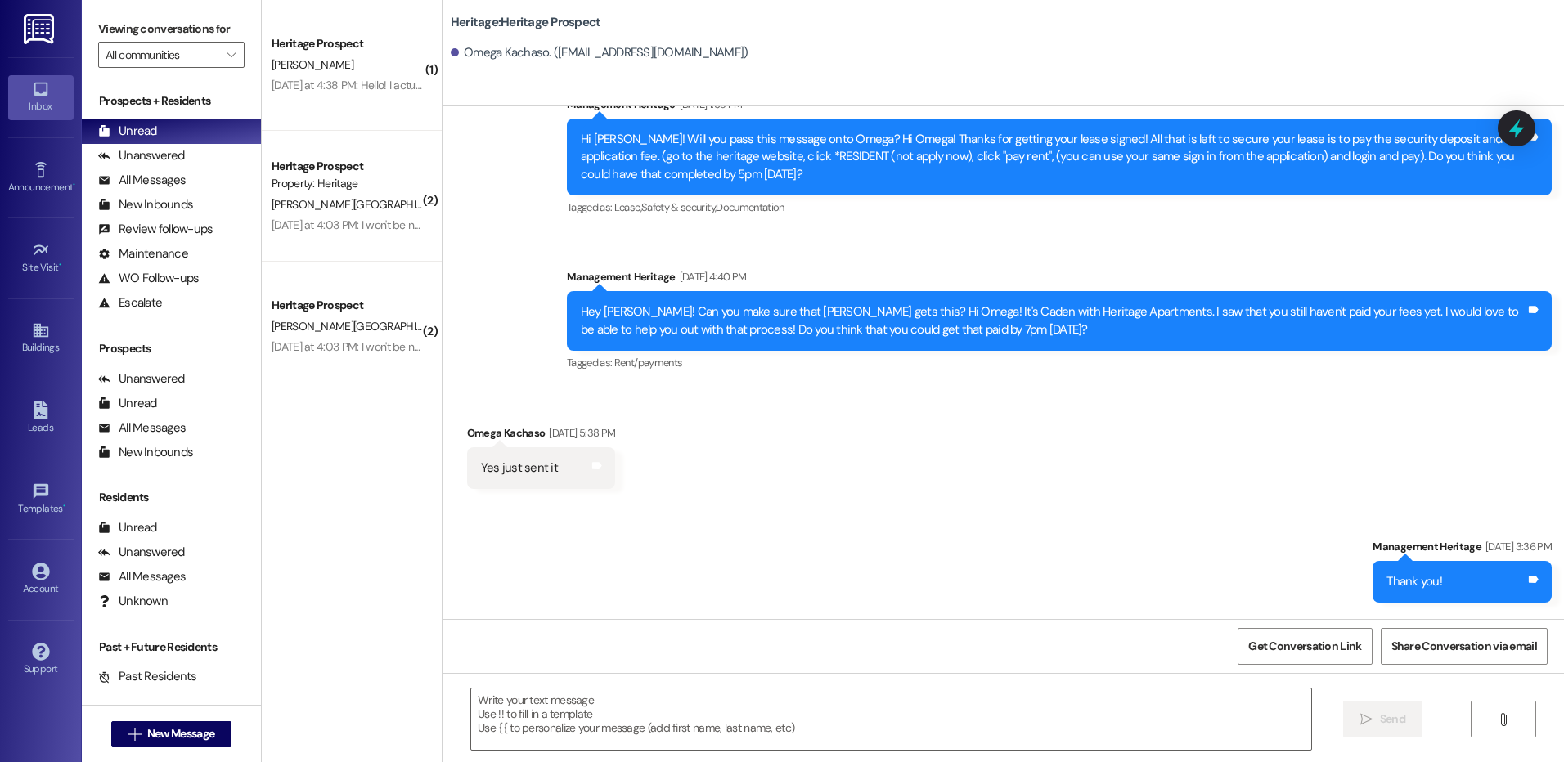
scroll to position [3838, 0]
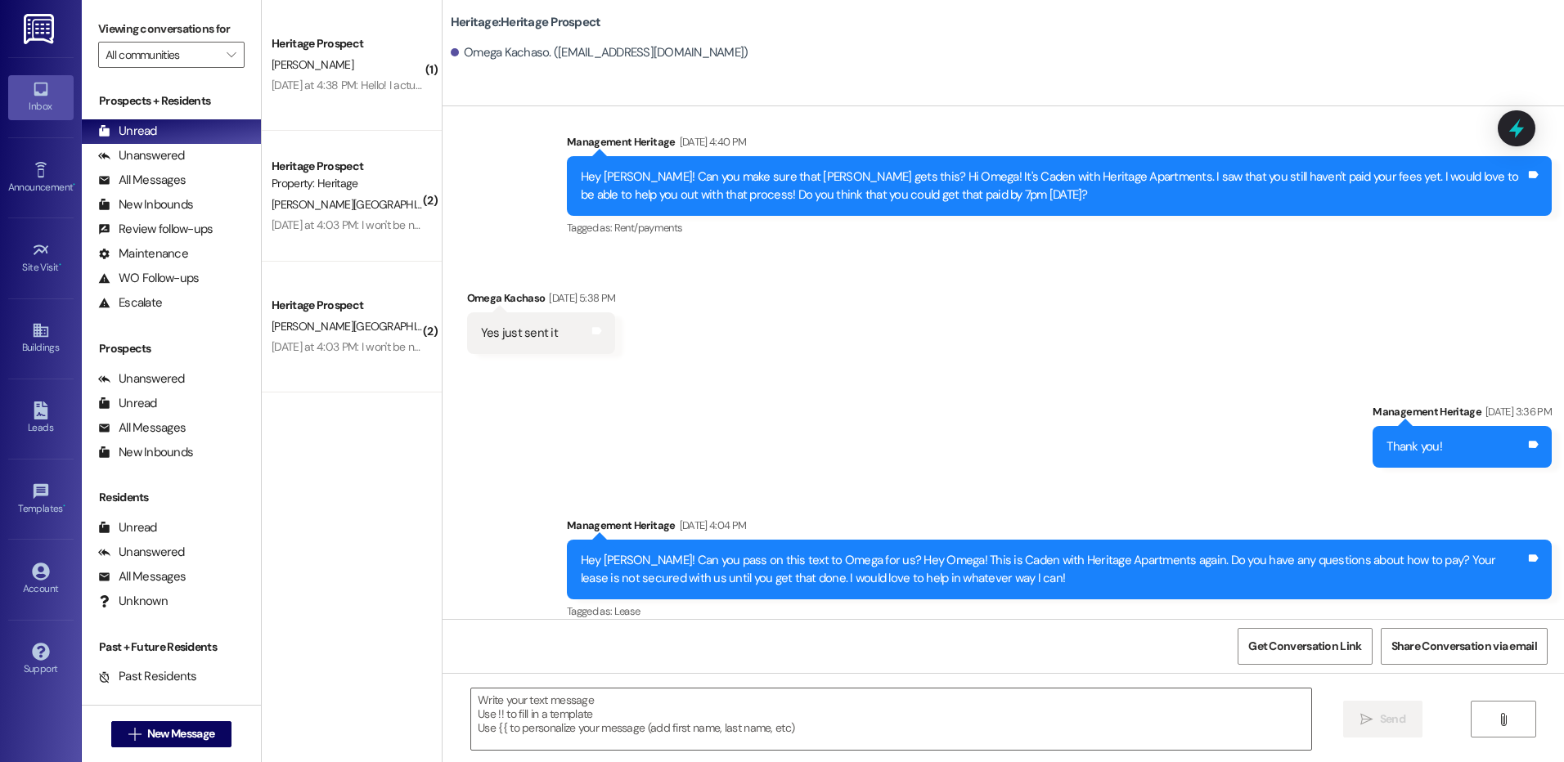
click at [662, 675] on div " Send " at bounding box center [1002, 734] width 1121 height 123
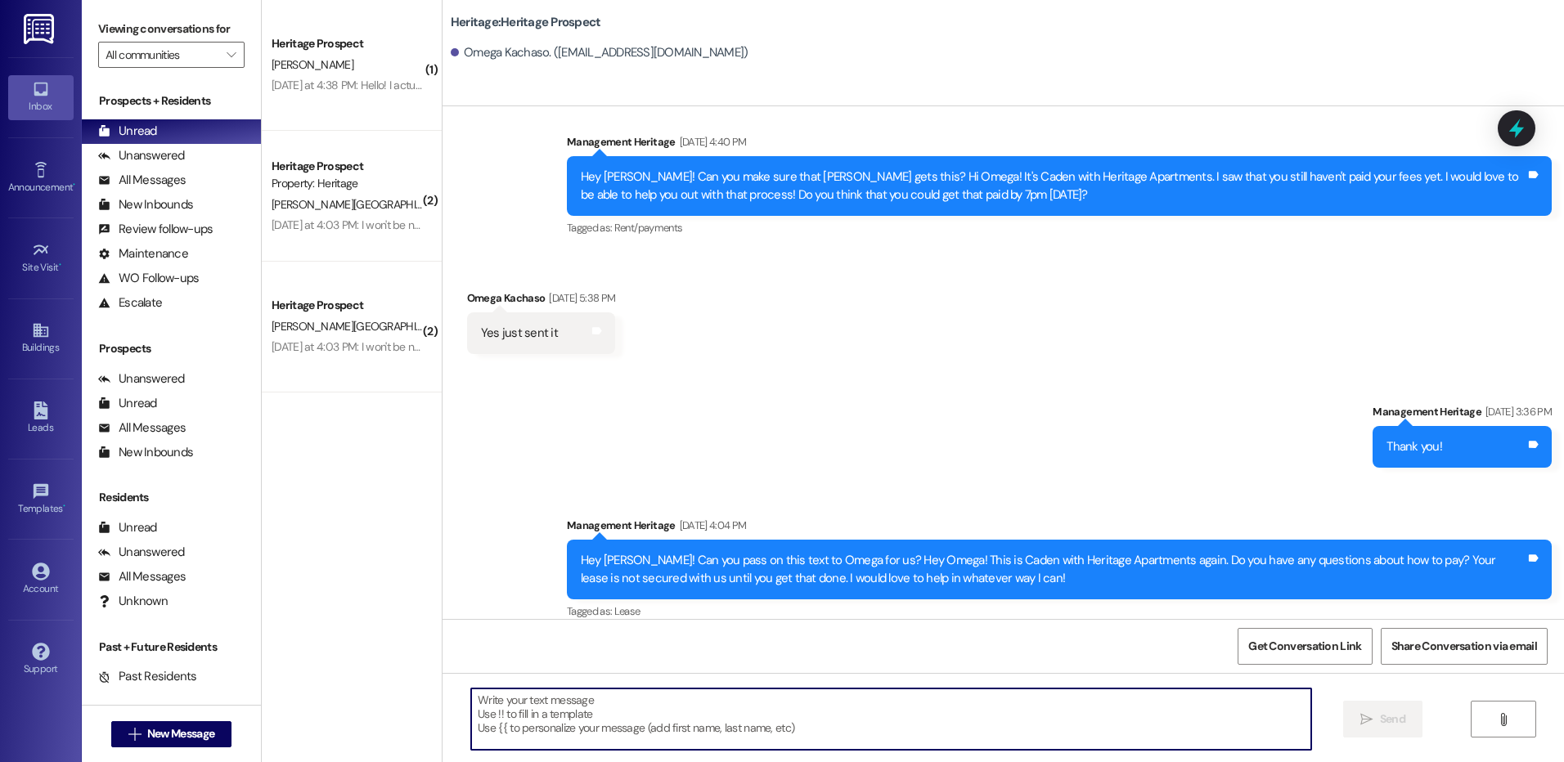
click at [656, 723] on textarea at bounding box center [890, 719] width 839 height 61
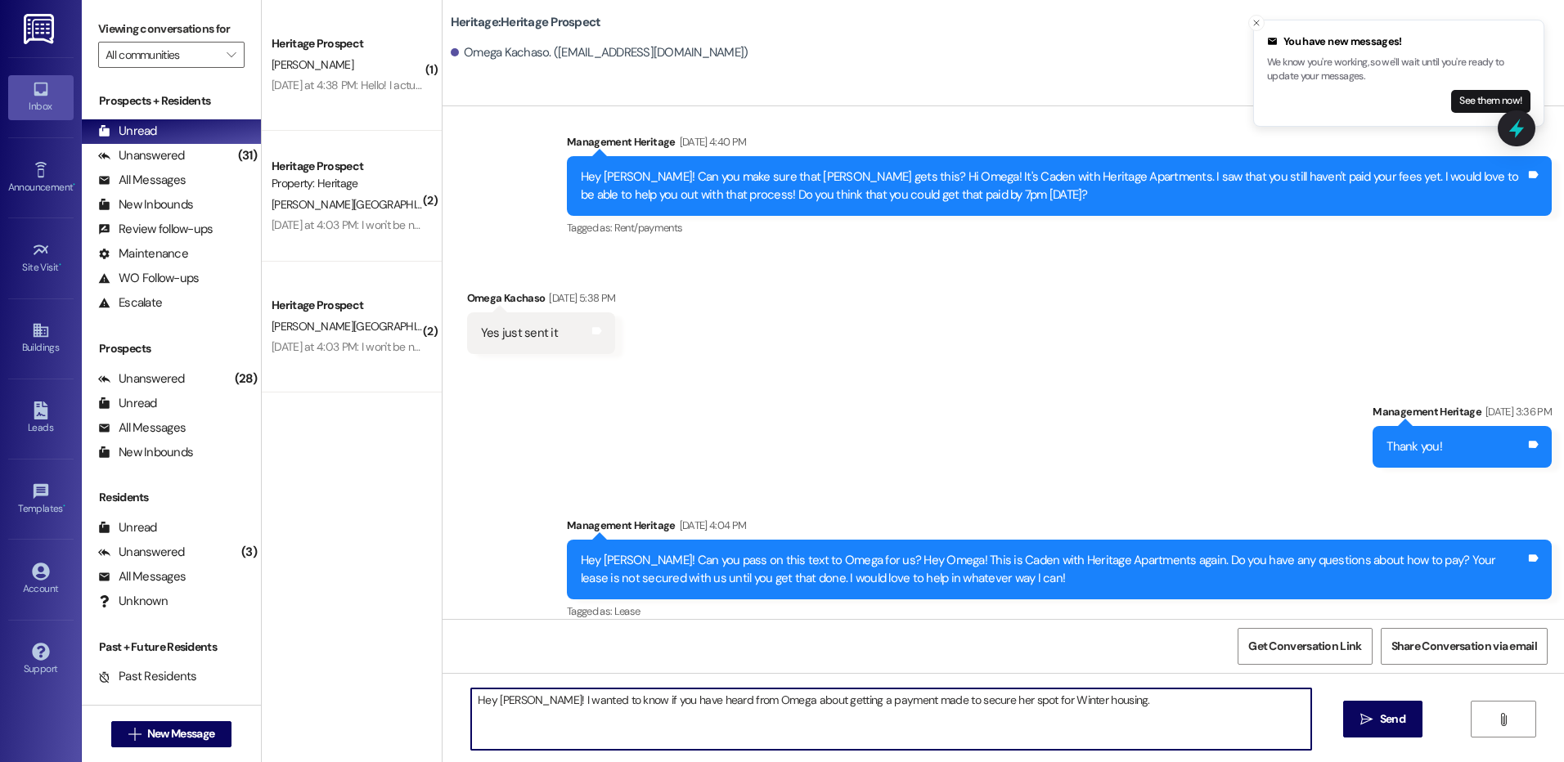
click at [860, 713] on textarea "Hey Jenny! I wanted to know if you have heard from Omega about getting a paymen…" at bounding box center [890, 719] width 839 height 61
type textarea "Hey Jenny! I wanted to know if you have heard from Omega about getting a paymen…"
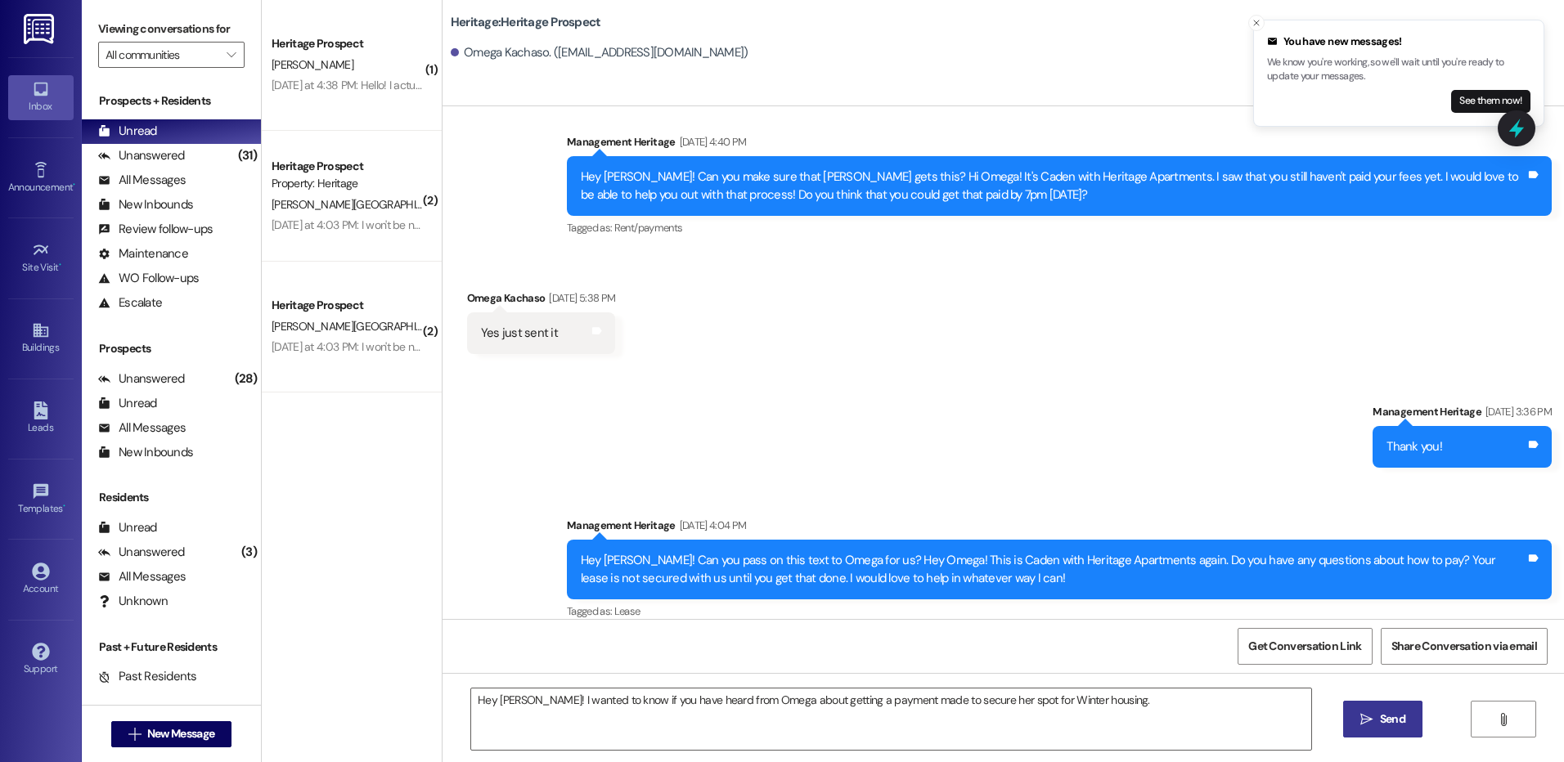
click at [1398, 707] on button " Send" at bounding box center [1382, 719] width 79 height 37
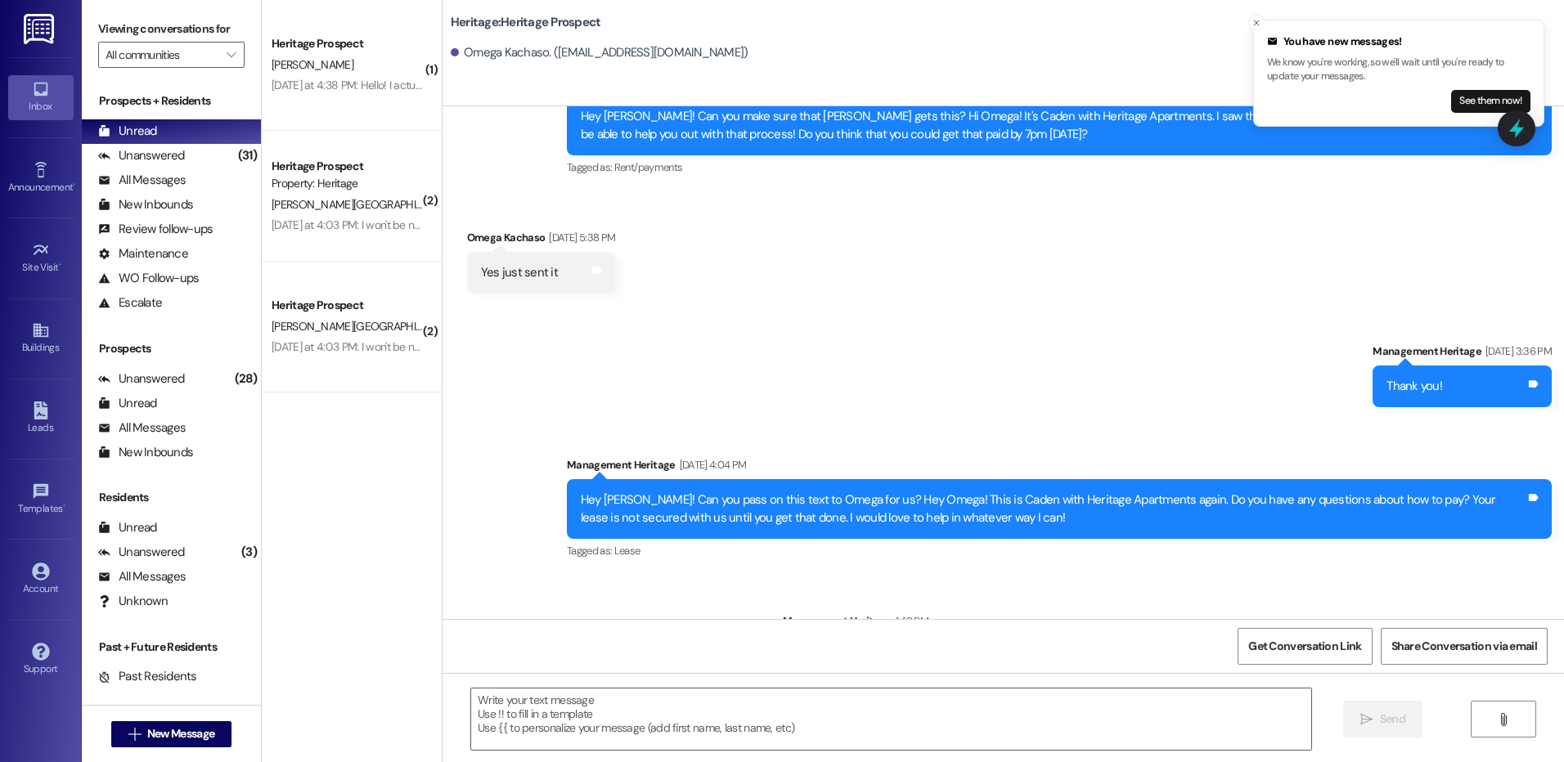
scroll to position [3951, 0]
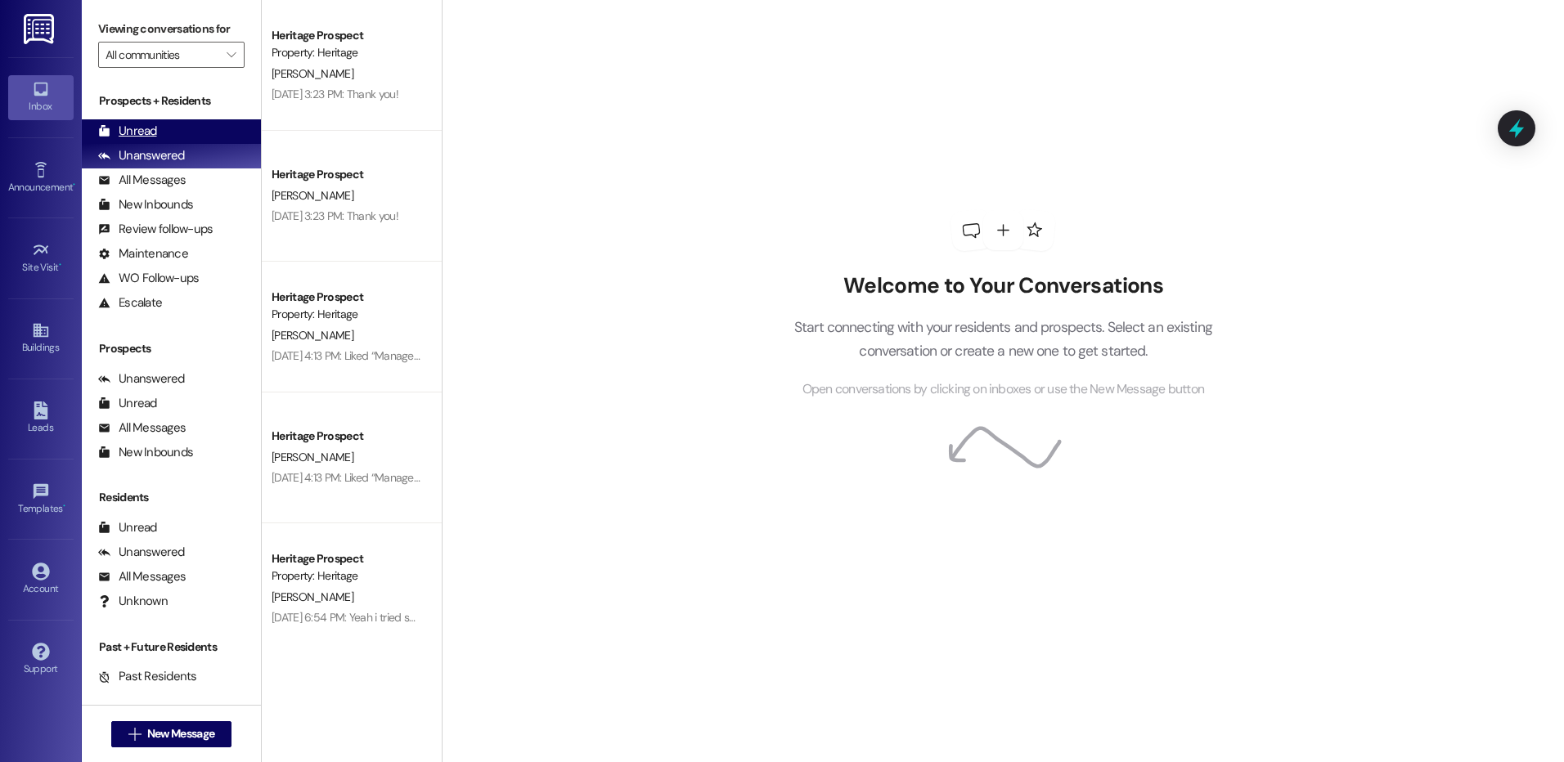
click at [209, 128] on div "Unread (0)" at bounding box center [171, 131] width 179 height 25
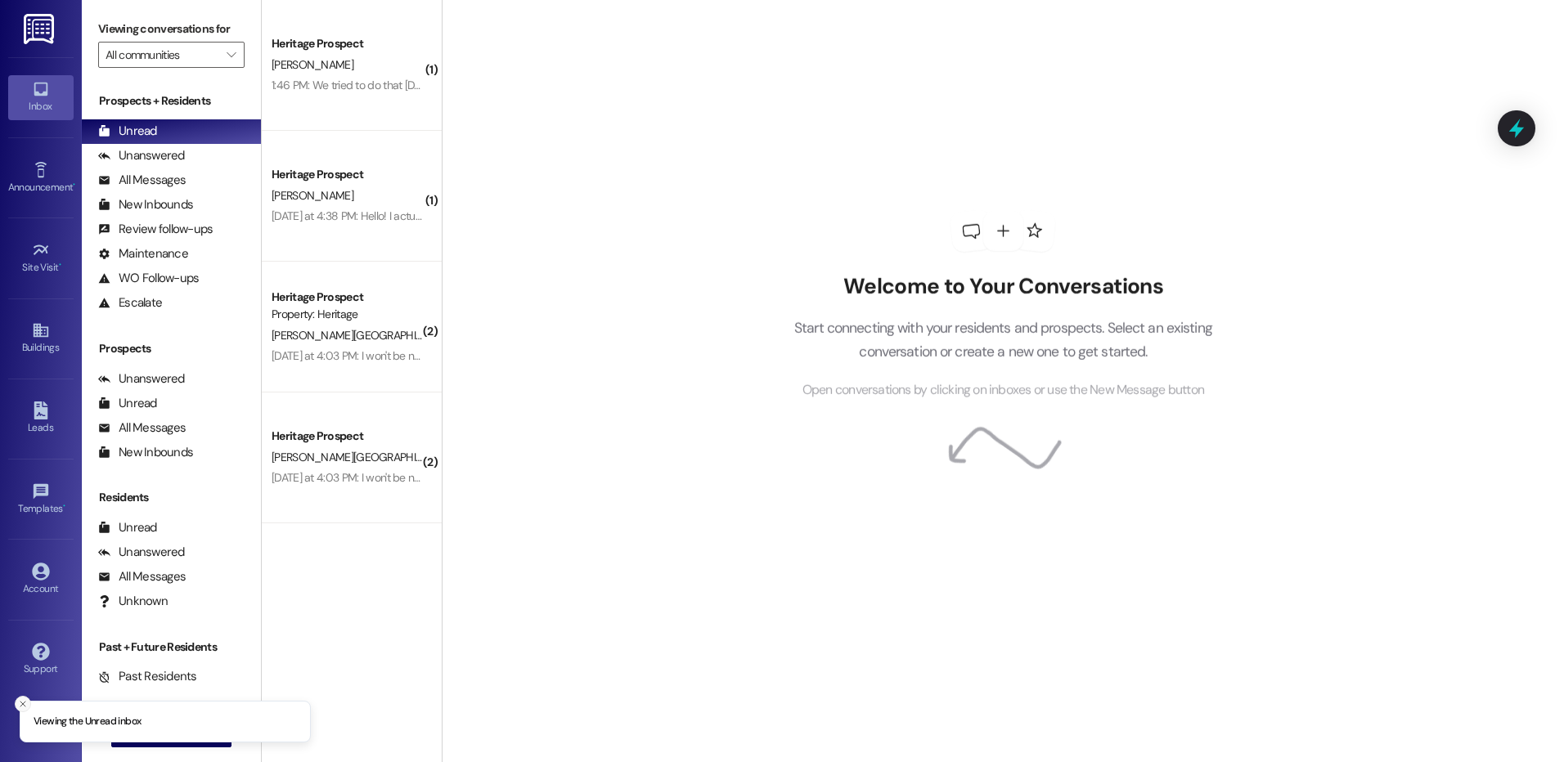
click at [23, 702] on icon "Close toast" at bounding box center [23, 704] width 10 height 10
click at [115, 729] on button " New Message" at bounding box center [171, 734] width 121 height 26
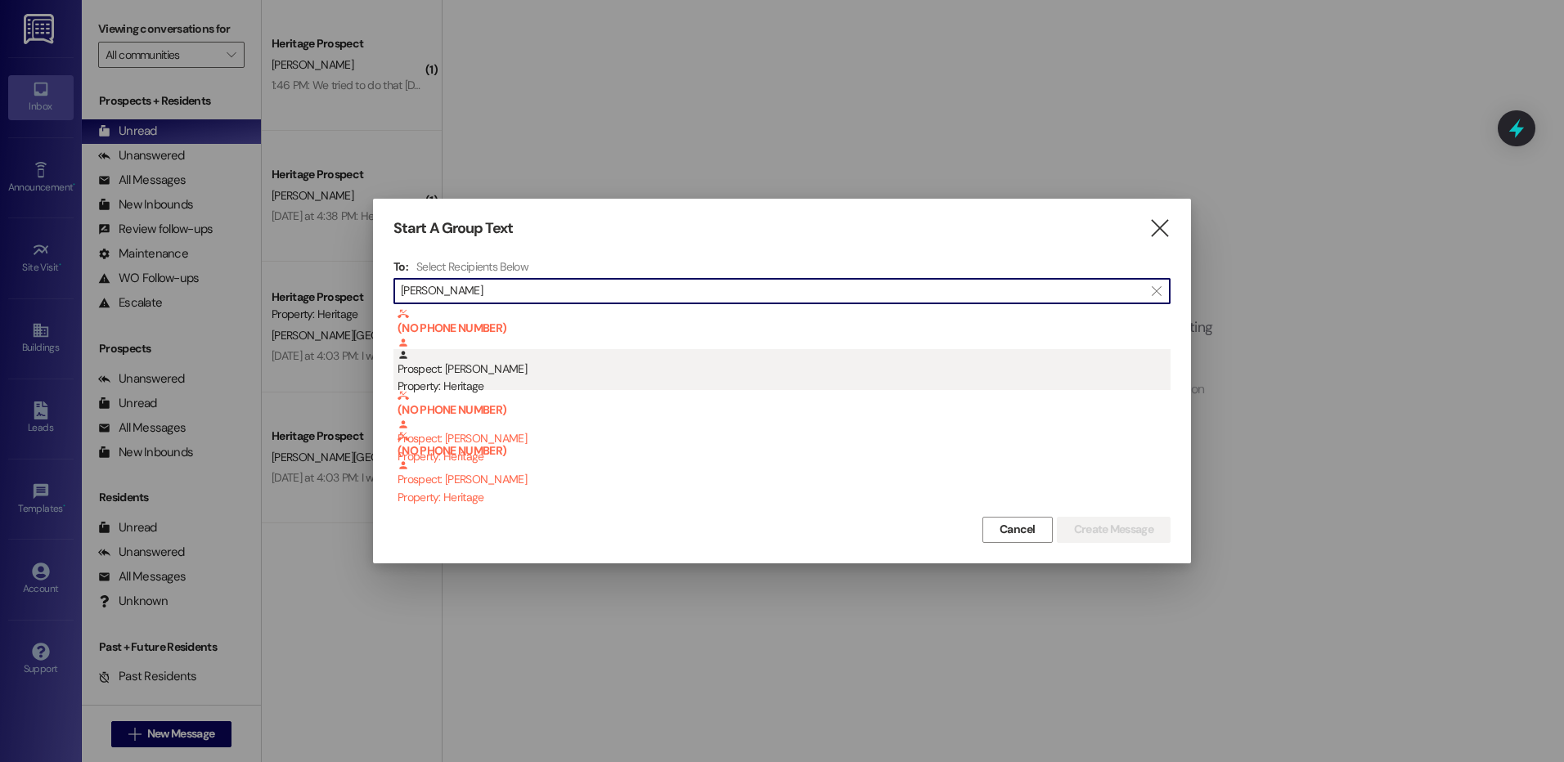
type input "[PERSON_NAME]"
click at [523, 385] on div "Property: Heritage" at bounding box center [783, 386] width 773 height 17
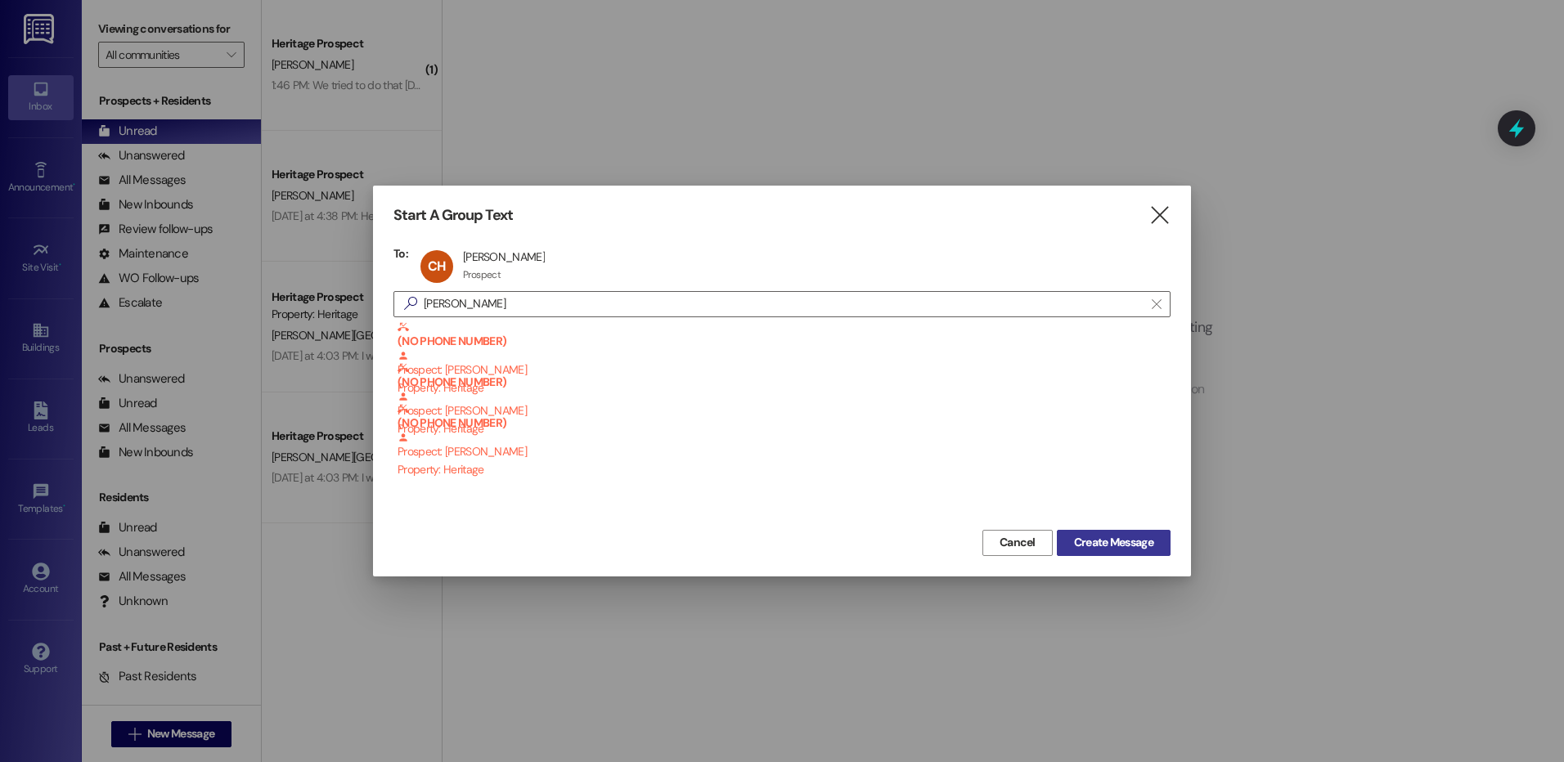
click at [1111, 536] on span "Create Message" at bounding box center [1113, 542] width 79 height 17
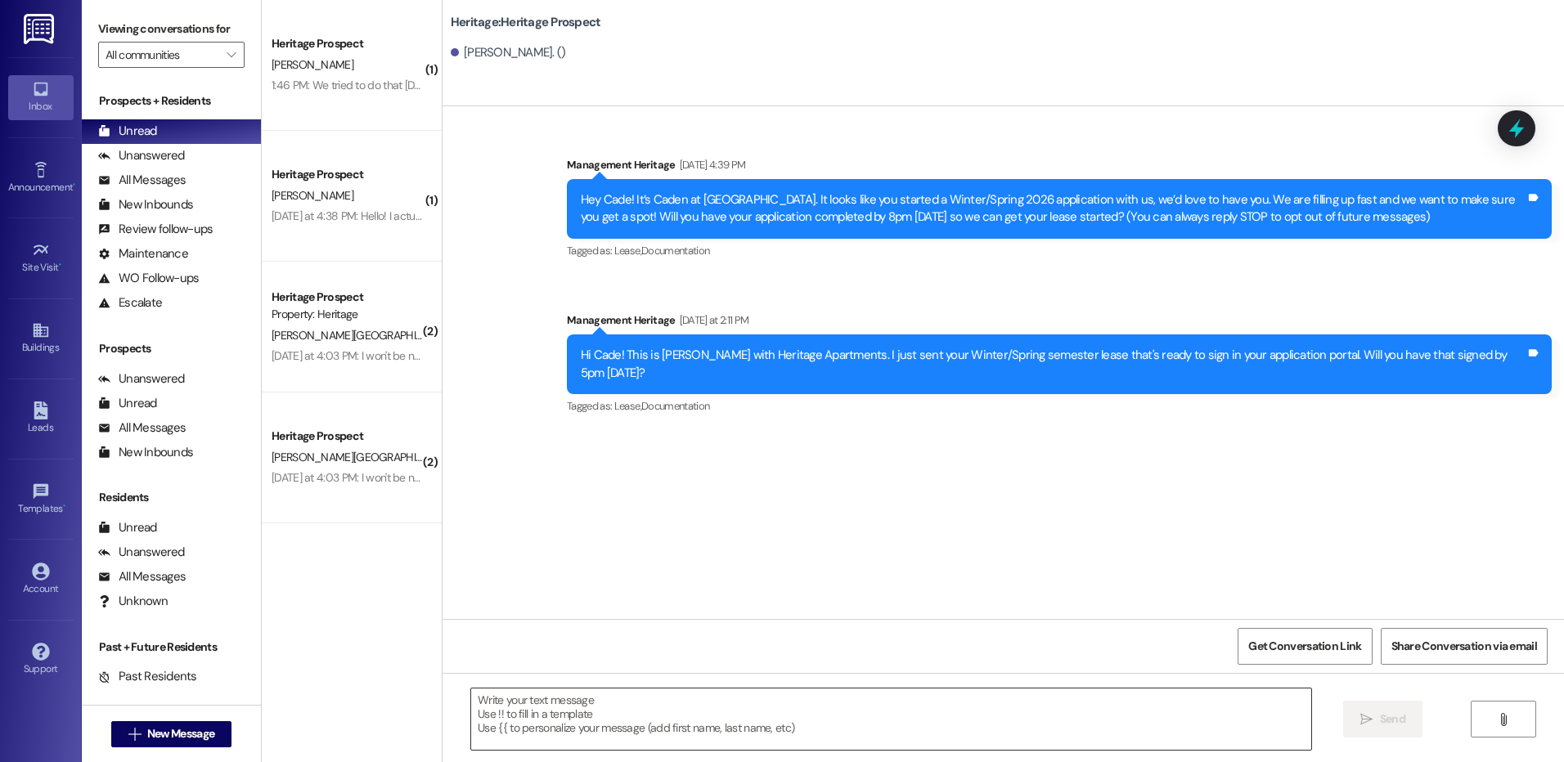
click at [556, 707] on textarea at bounding box center [890, 719] width 839 height 61
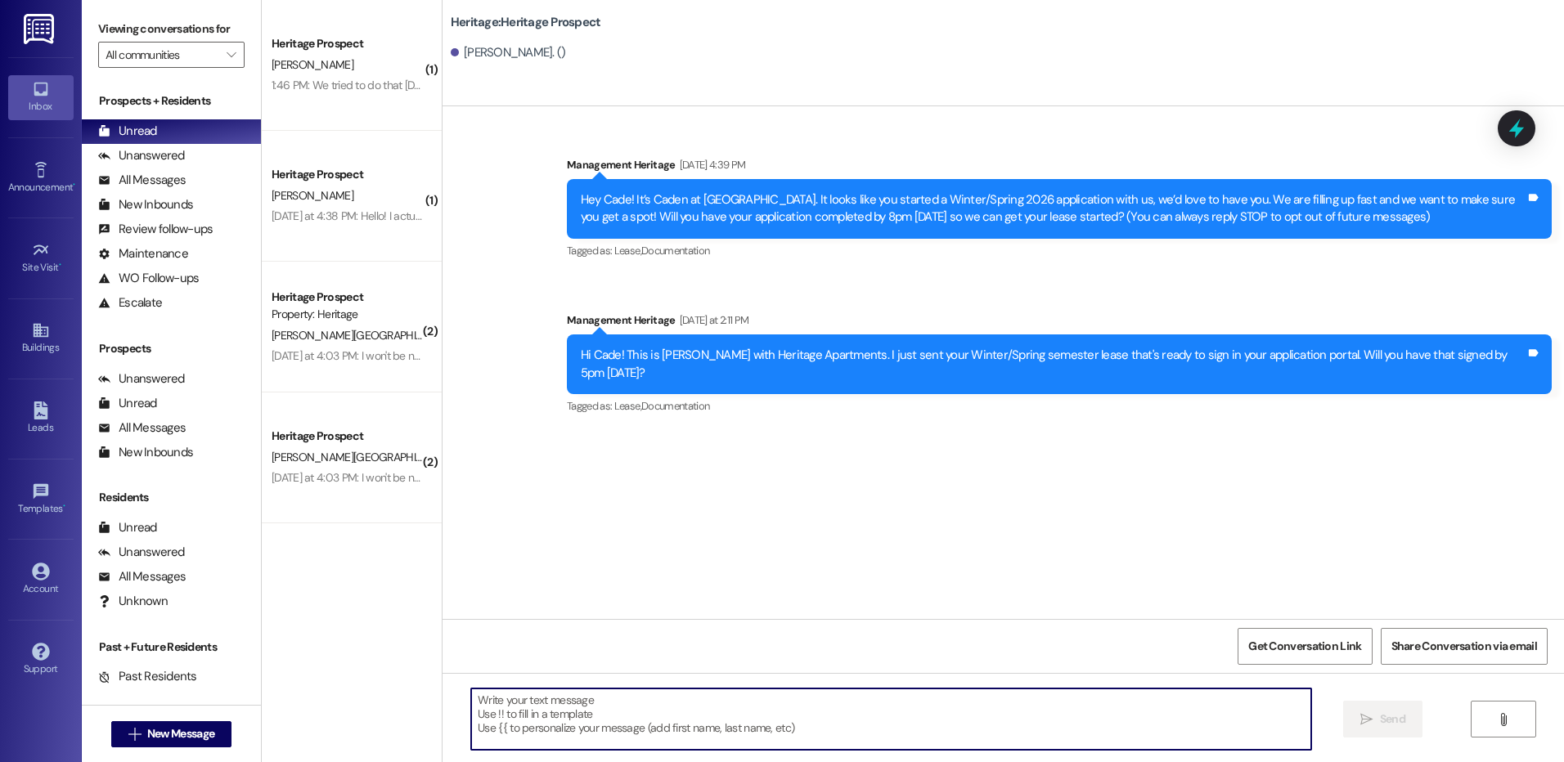
paste textarea "Hey ___! Your ___ lease has not been signed yet. We can't secure your spot unti…"
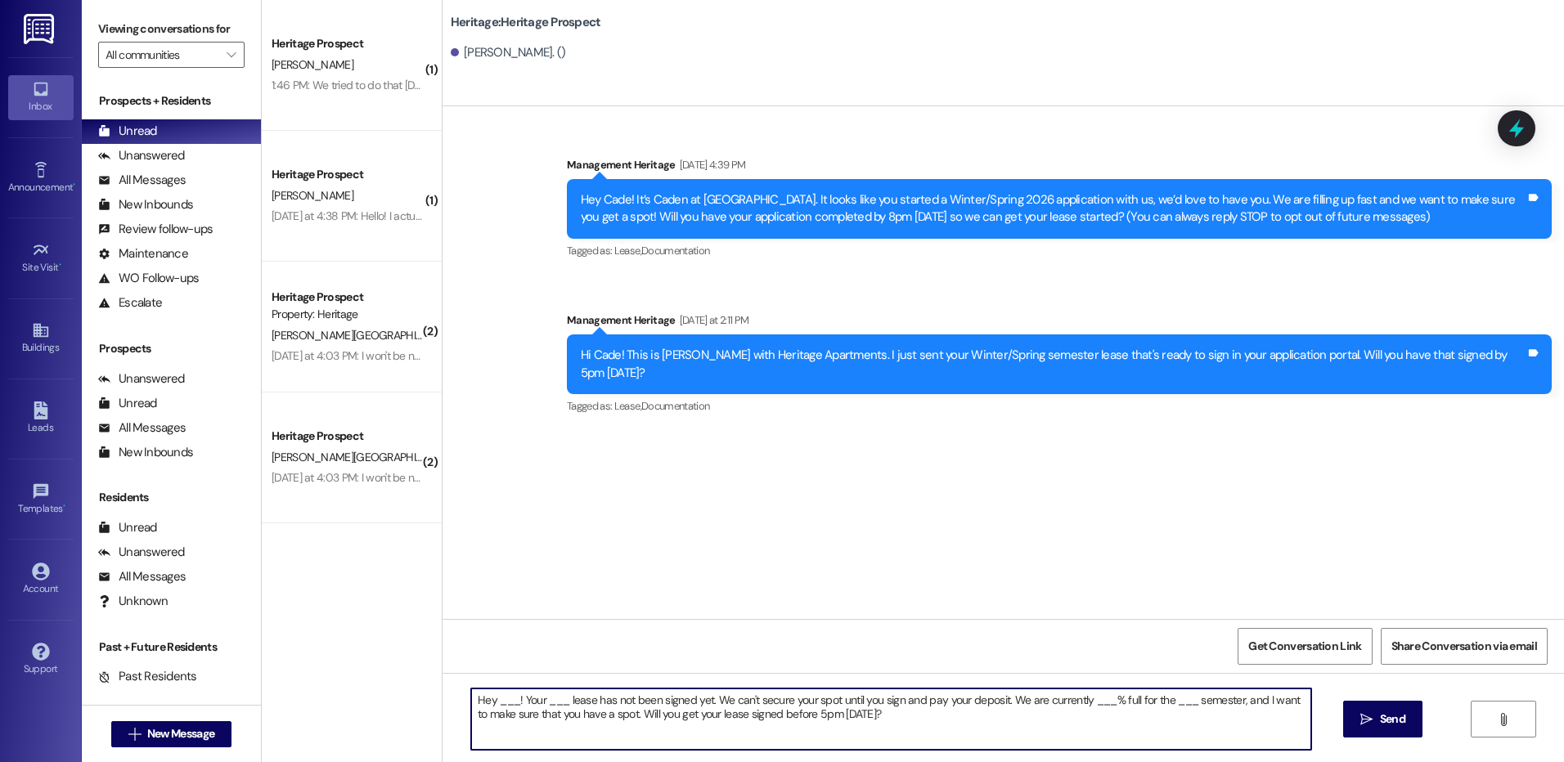
click at [500, 704] on textarea "Hey ___! Your ___ lease has not been signed yet. We can't secure your spot unti…" at bounding box center [890, 719] width 839 height 61
click at [554, 704] on textarea "Hey Cade! Your ___ lease has not been signed yet. We can't secure your spot unt…" at bounding box center [890, 719] width 839 height 61
click at [1139, 696] on textarea "Hey Cade! Your Winter/Spring lease has not been signed yet. We can't secure you…" at bounding box center [890, 719] width 839 height 61
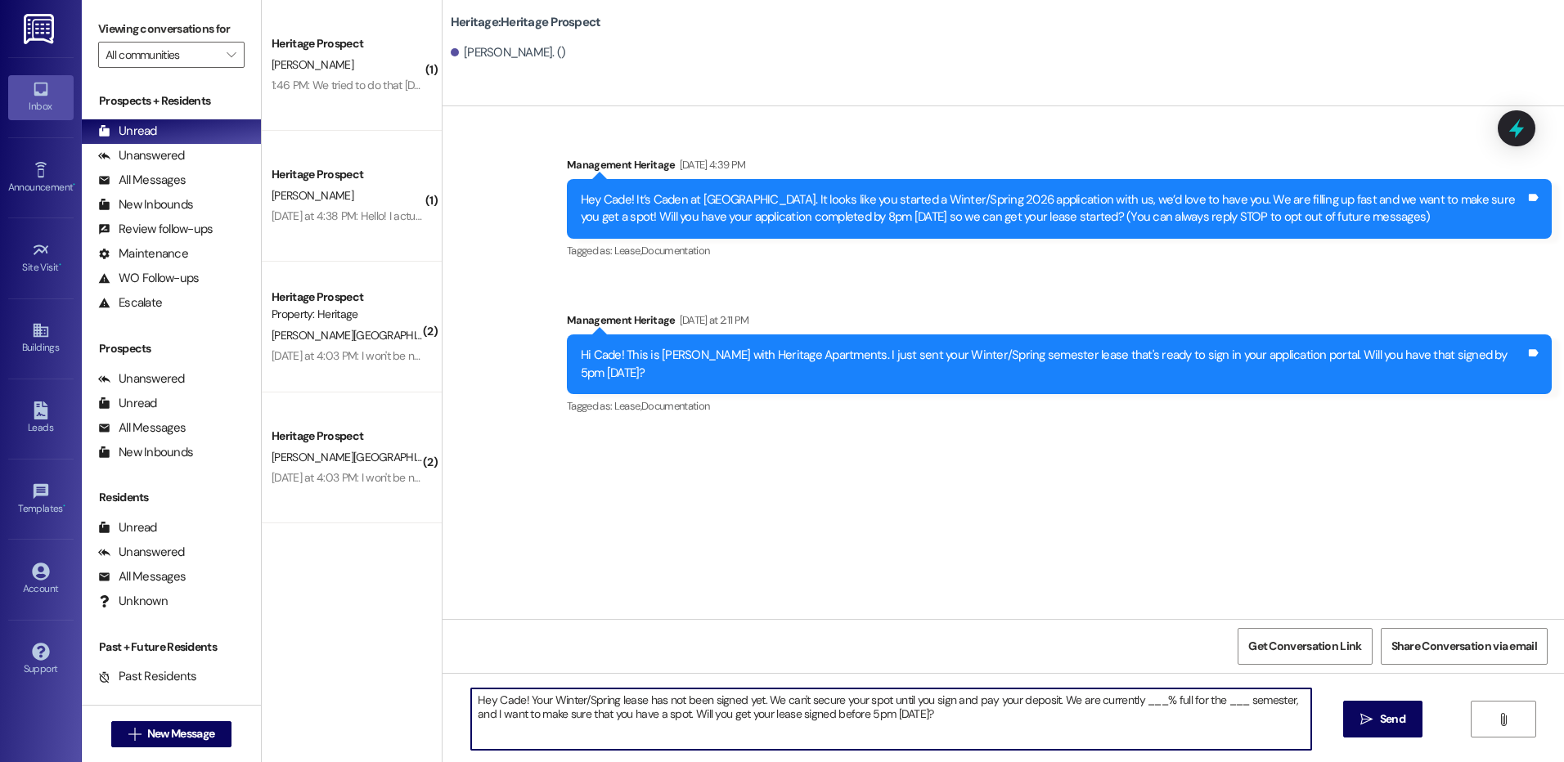
click at [1139, 696] on textarea "Hey Cade! Your Winter/Spring lease has not been signed yet. We can't secure you…" at bounding box center [890, 719] width 839 height 61
click at [1142, 710] on textarea "Hey Cade! Your Winter/Spring lease has not been signed yet. We can't secure you…" at bounding box center [890, 719] width 839 height 61
click at [1145, 701] on textarea "Hey Cade! Your Winter/Spring lease has not been signed yet. We can't secure you…" at bounding box center [890, 719] width 839 height 61
click at [1210, 696] on textarea "Hey Cade! Your Winter/Spring lease has not been signed yet. We can't secure you…" at bounding box center [890, 719] width 839 height 61
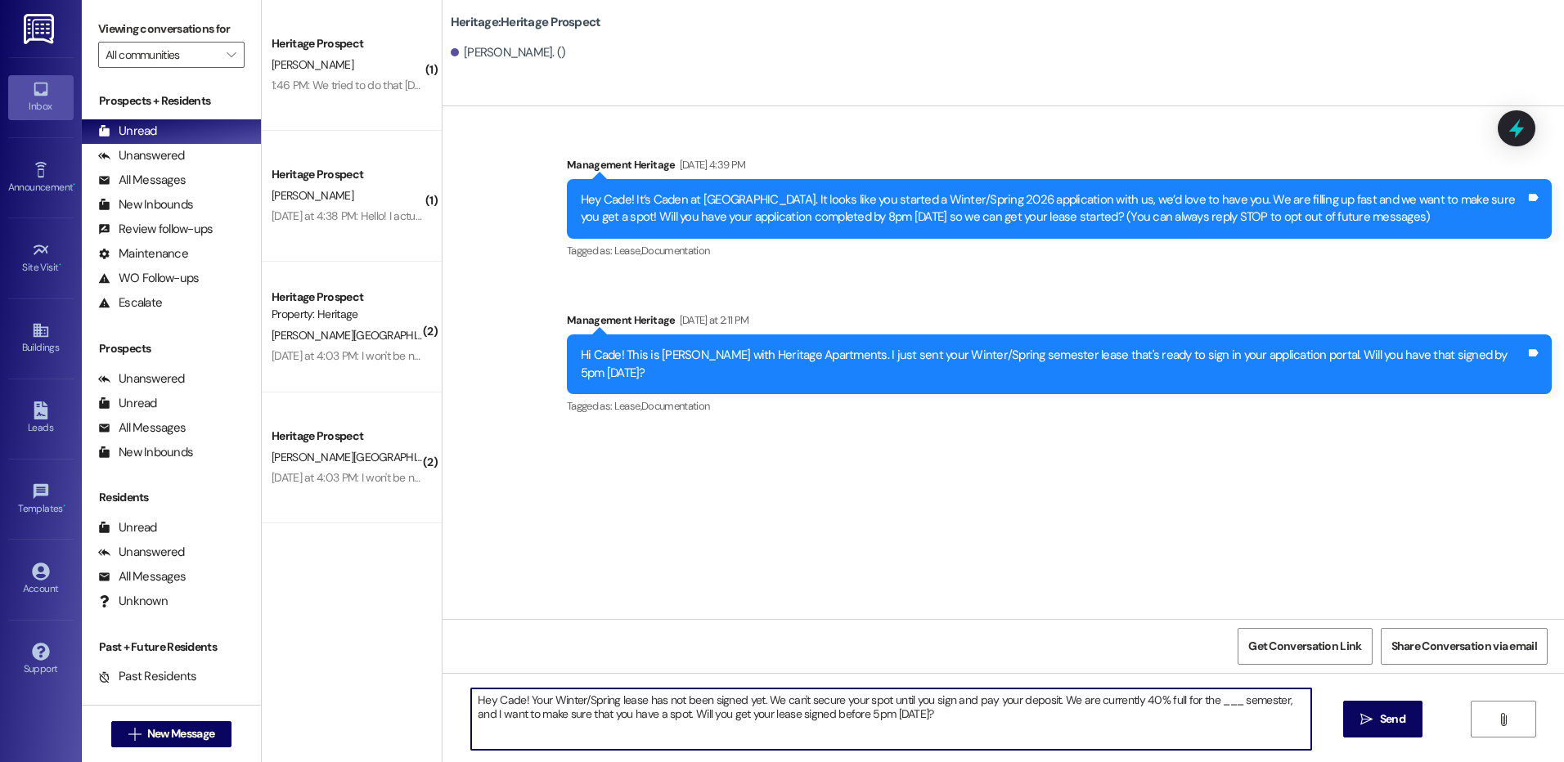
click at [1210, 696] on textarea "Hey Cade! Your Winter/Spring lease has not been signed yet. We can't secure you…" at bounding box center [890, 719] width 839 height 61
click at [1192, 724] on textarea "Hey Cade! Your Winter/Spring lease has not been signed yet. We can't secure you…" at bounding box center [890, 719] width 839 height 61
type textarea "Hey Cade! Your Winter/Spring lease has not been signed yet. We can't secure you…"
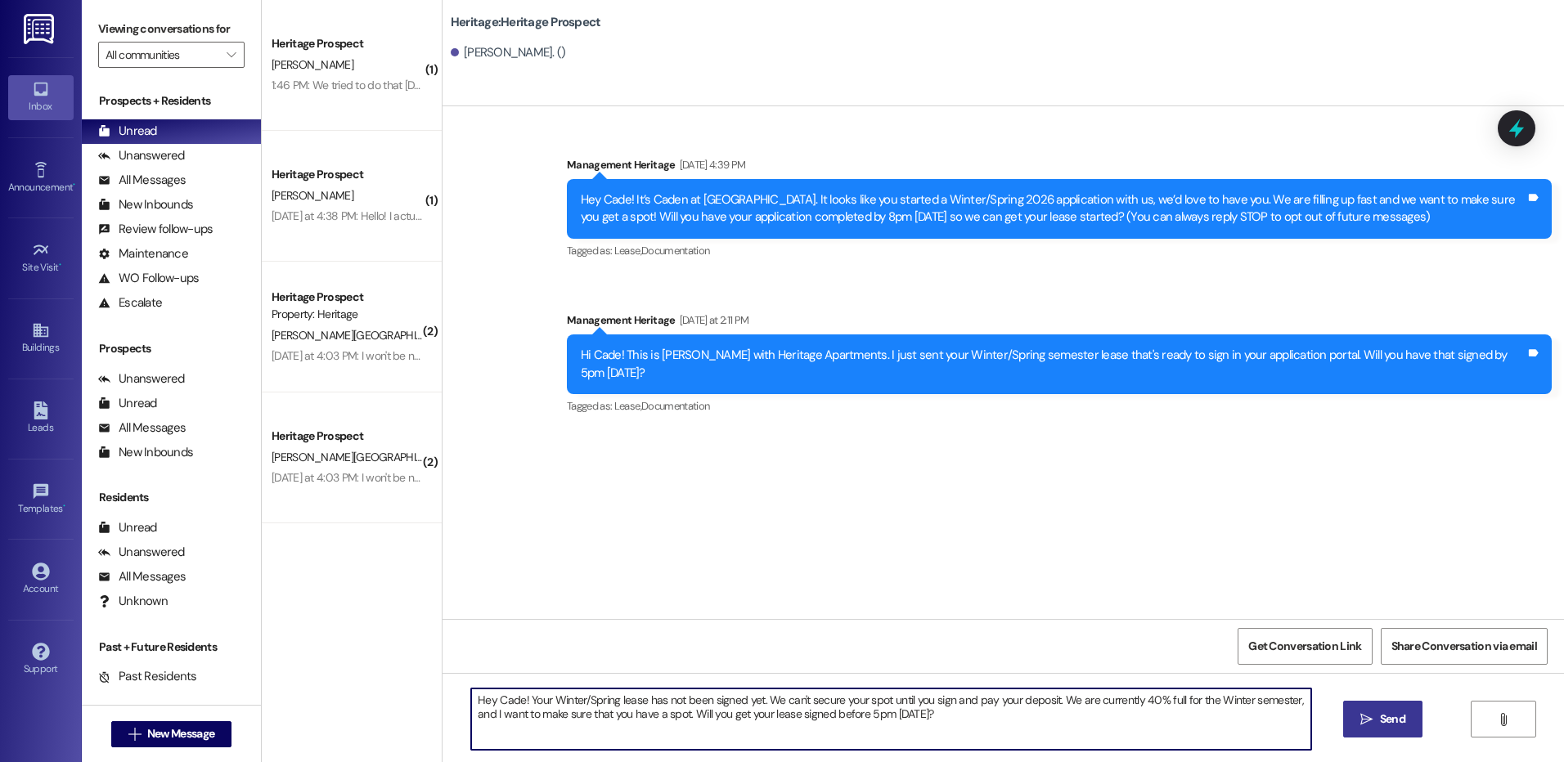
click at [1395, 716] on span "Send" at bounding box center [1392, 719] width 25 height 17
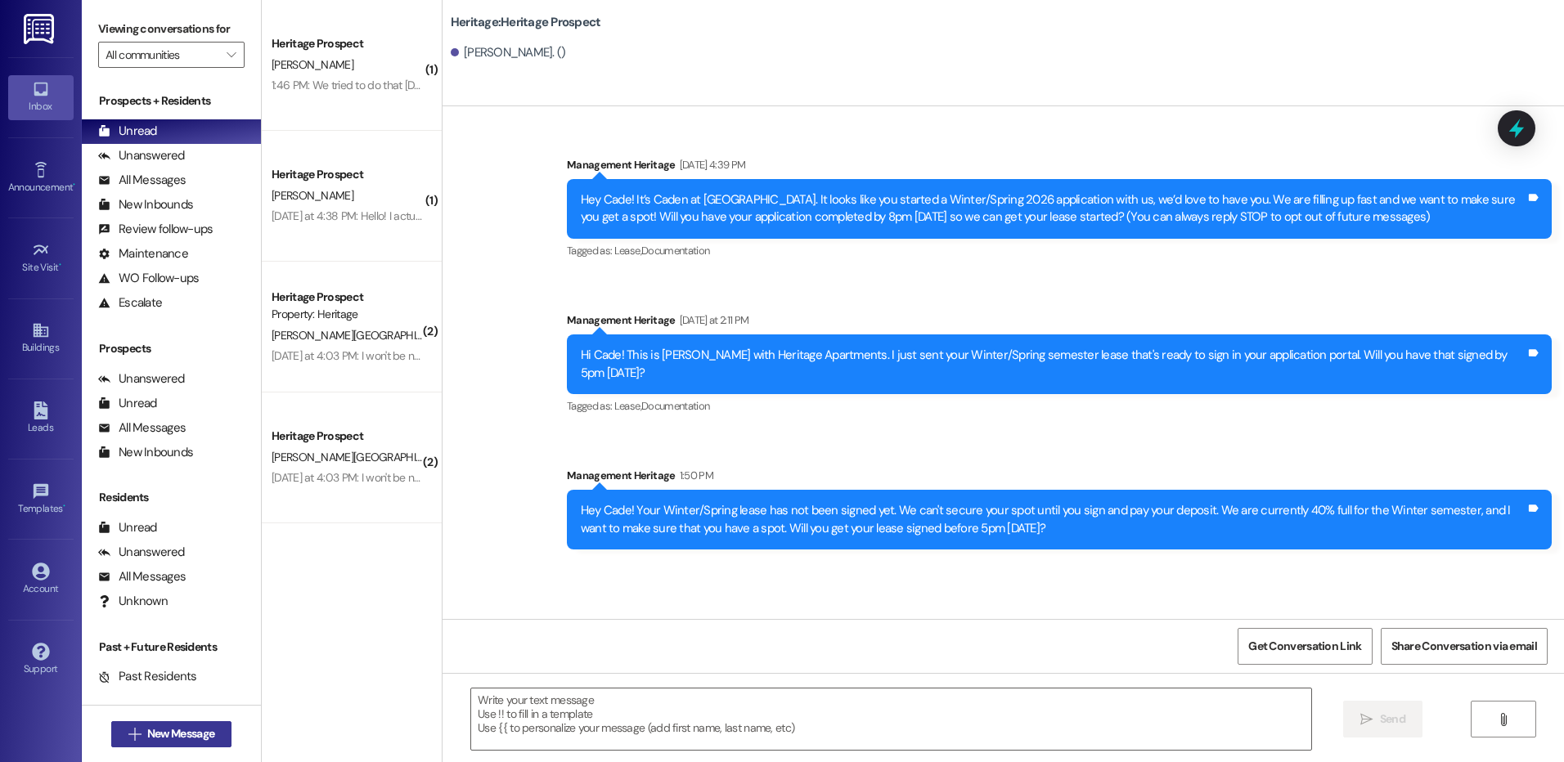
click at [204, 741] on span "New Message" at bounding box center [180, 733] width 67 height 17
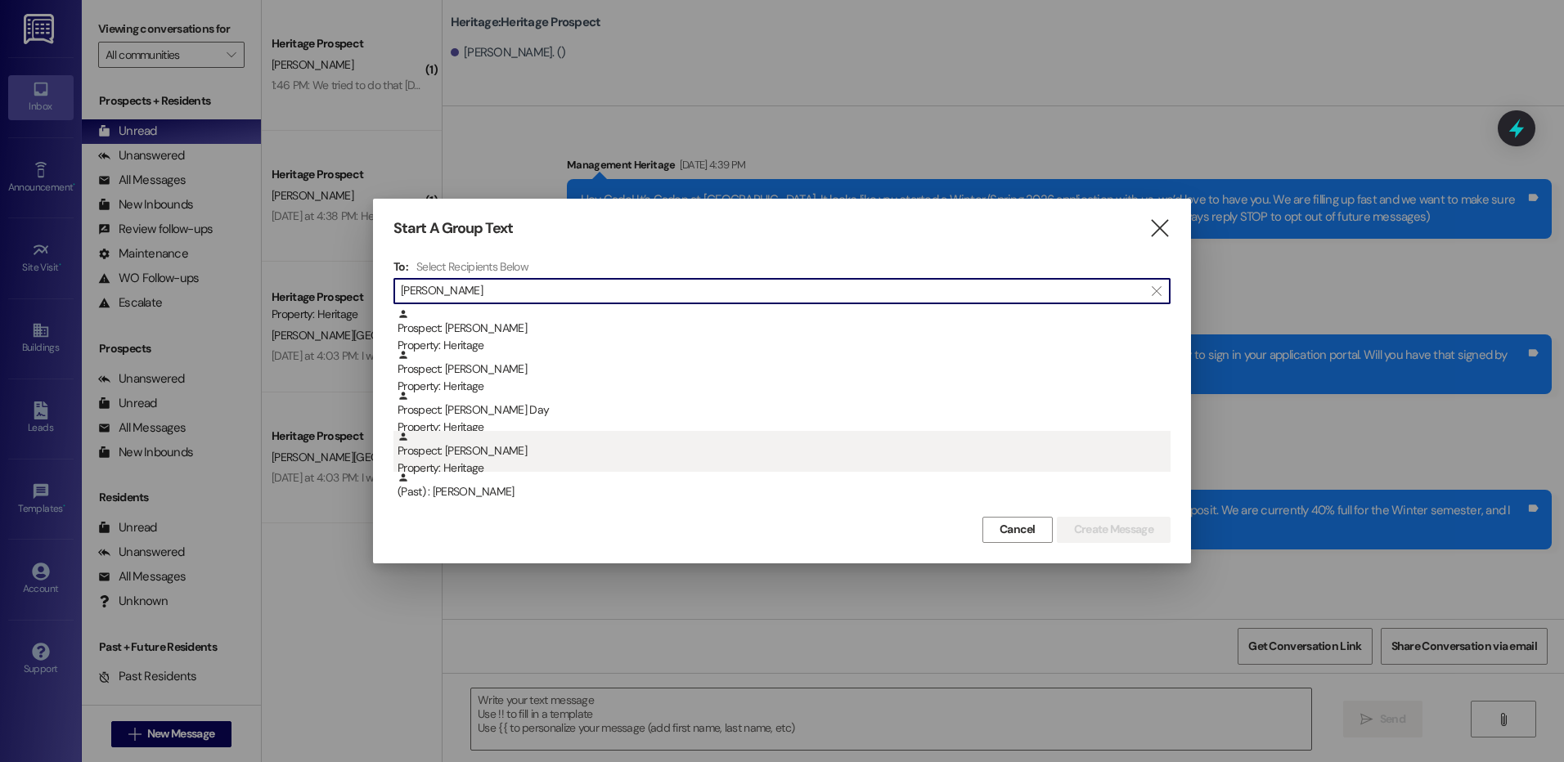
type input "[PERSON_NAME]"
click at [594, 451] on div "Prospect: [PERSON_NAME] Property: Heritage" at bounding box center [783, 454] width 773 height 47
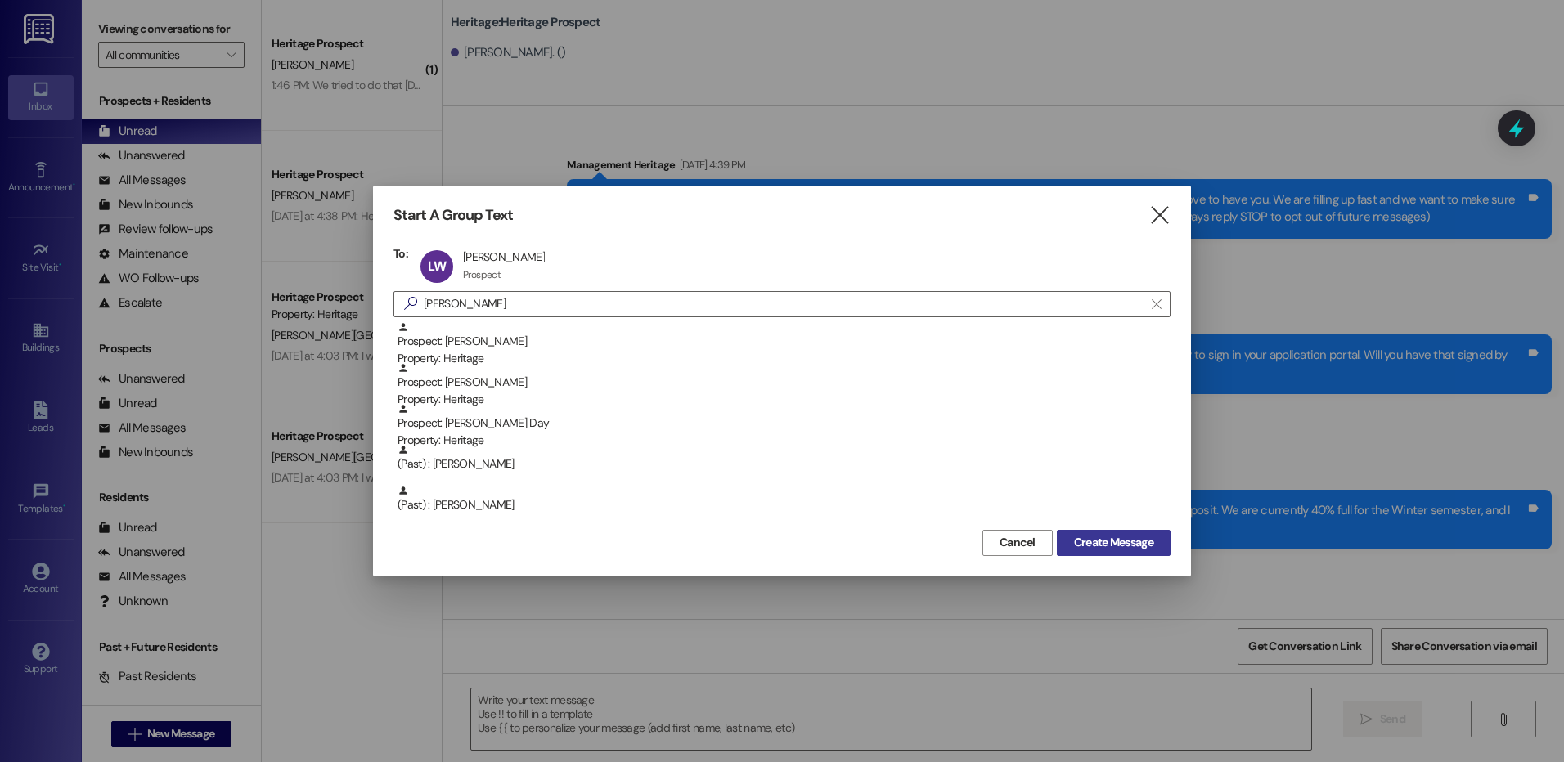
click at [1093, 532] on button "Create Message" at bounding box center [1114, 543] width 114 height 26
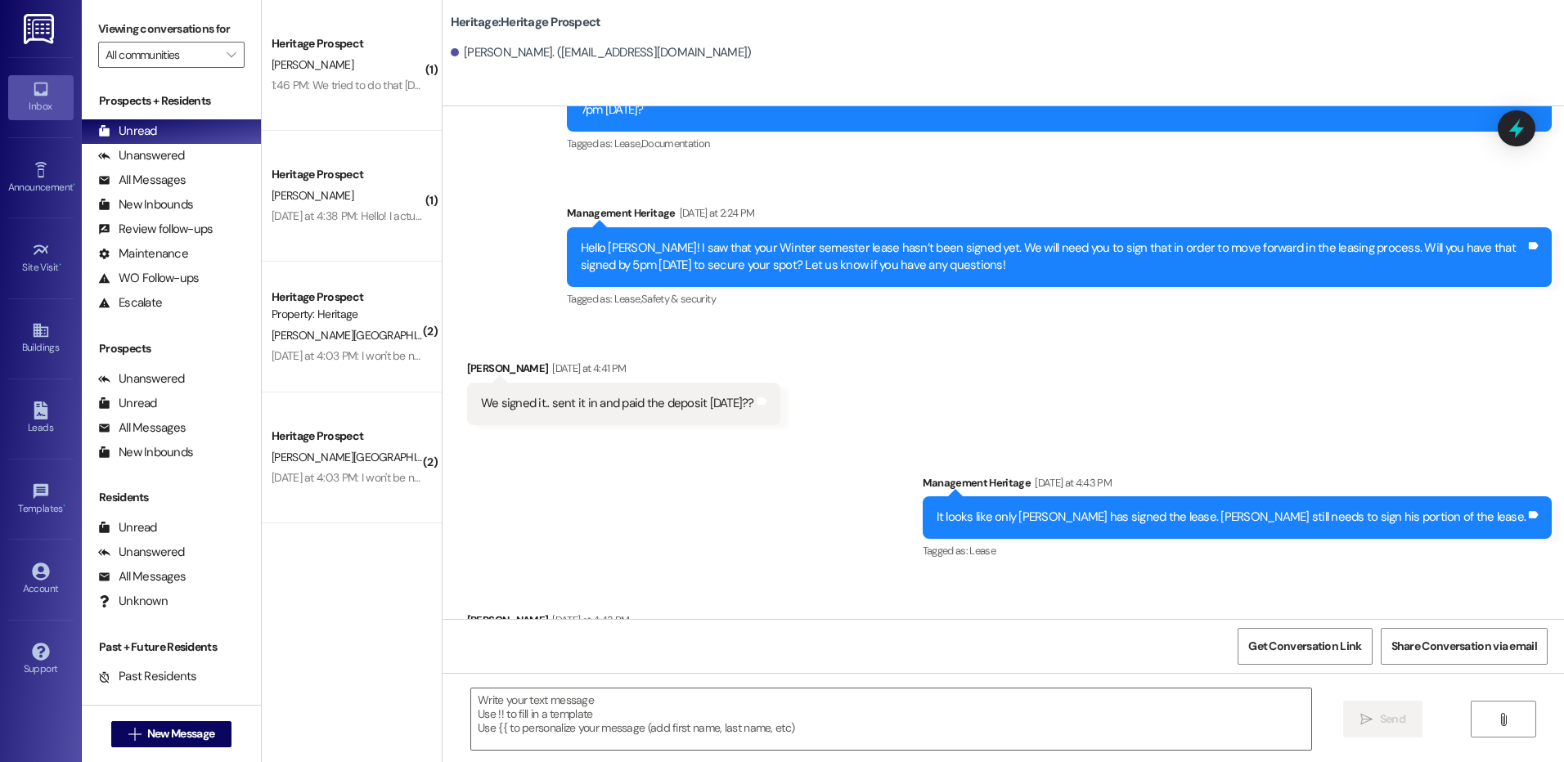
scroll to position [2095, 0]
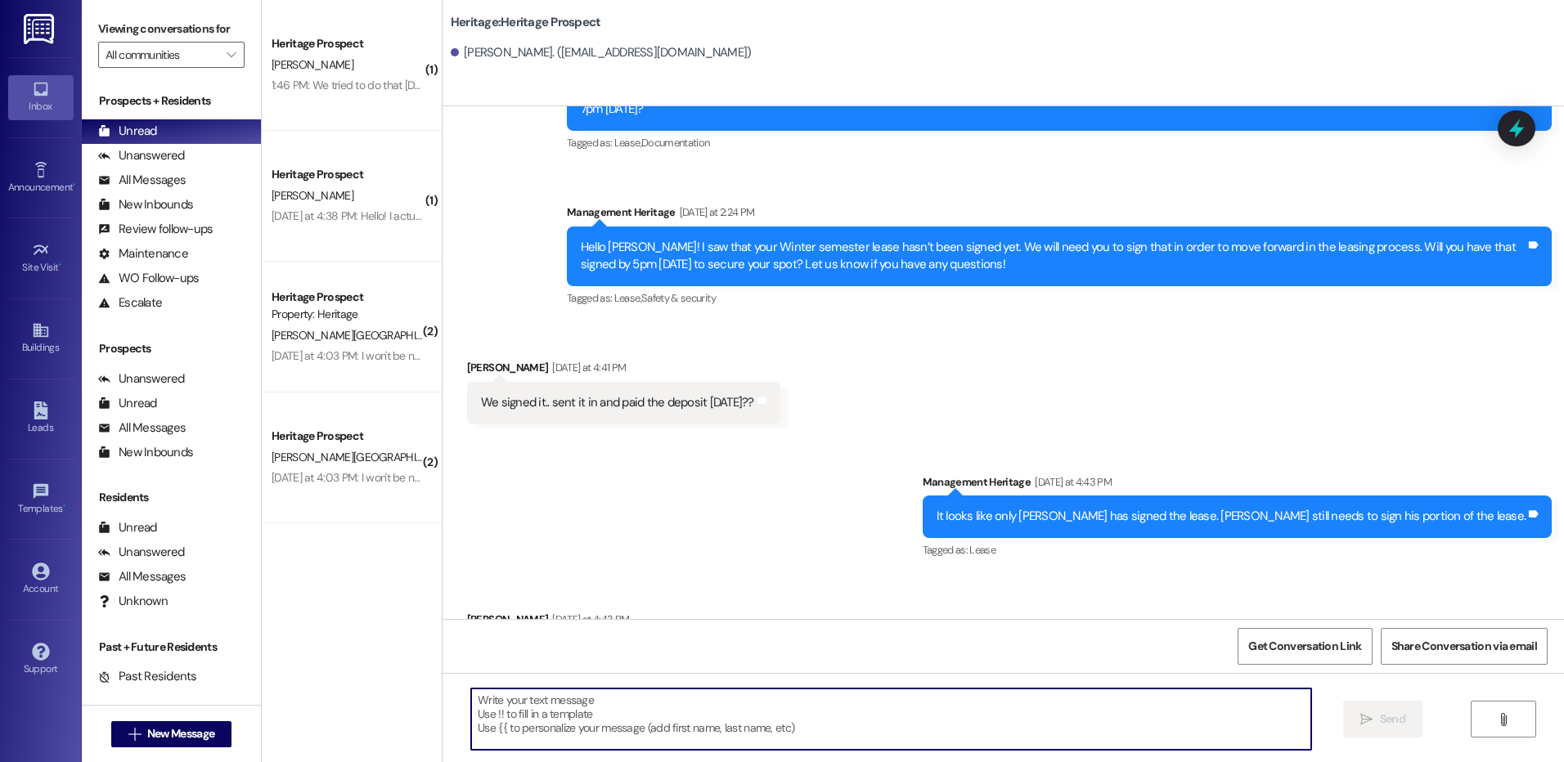
click at [565, 707] on textarea at bounding box center [890, 719] width 839 height 61
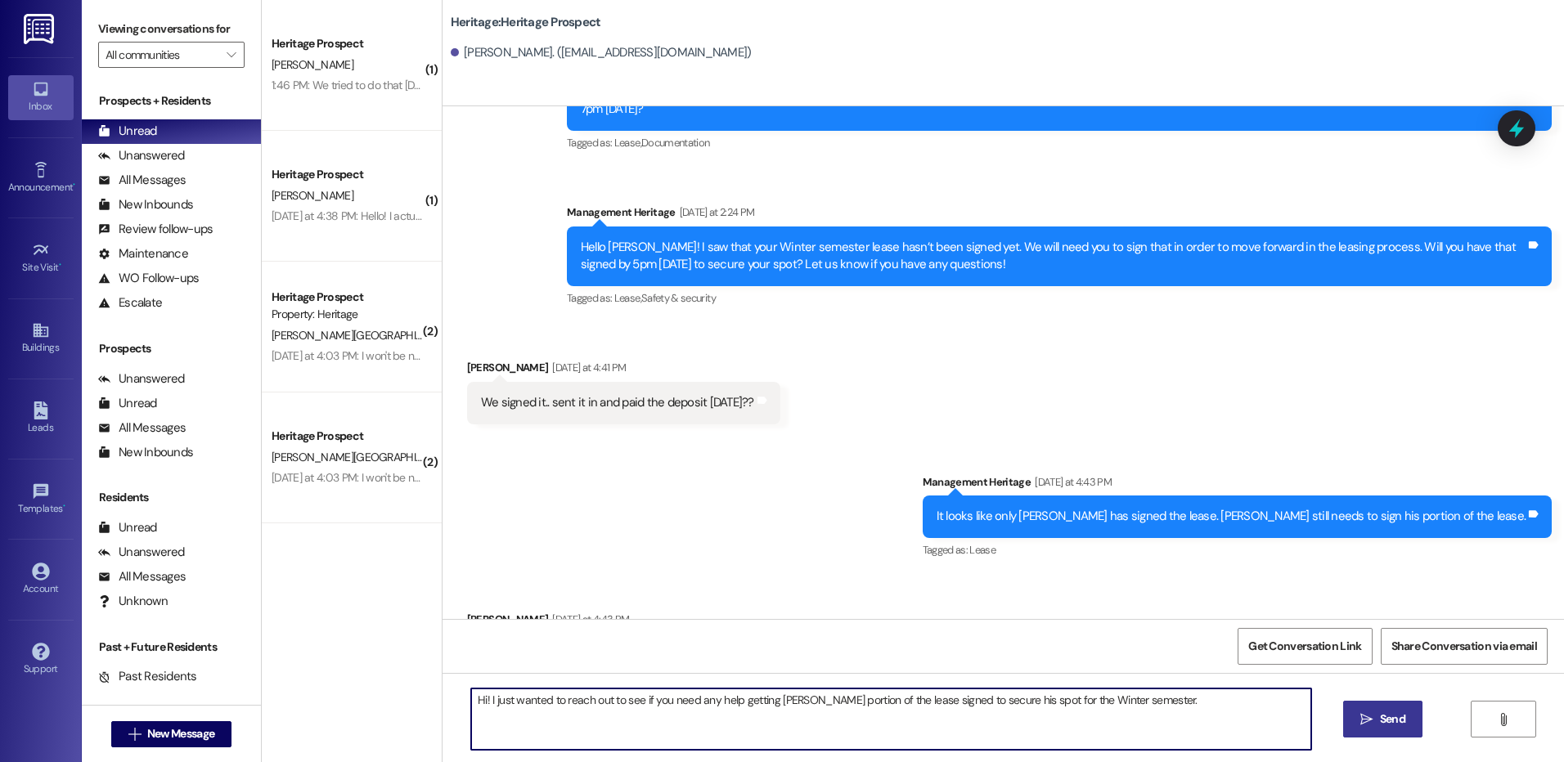
click at [729, 703] on textarea "Hi! I just wanted to reach out to see if you need any help getting [PERSON_NAME…" at bounding box center [890, 719] width 839 height 61
type textarea "Hi! I just wanted to reach out to see if you need any help getting [PERSON_NAME…"
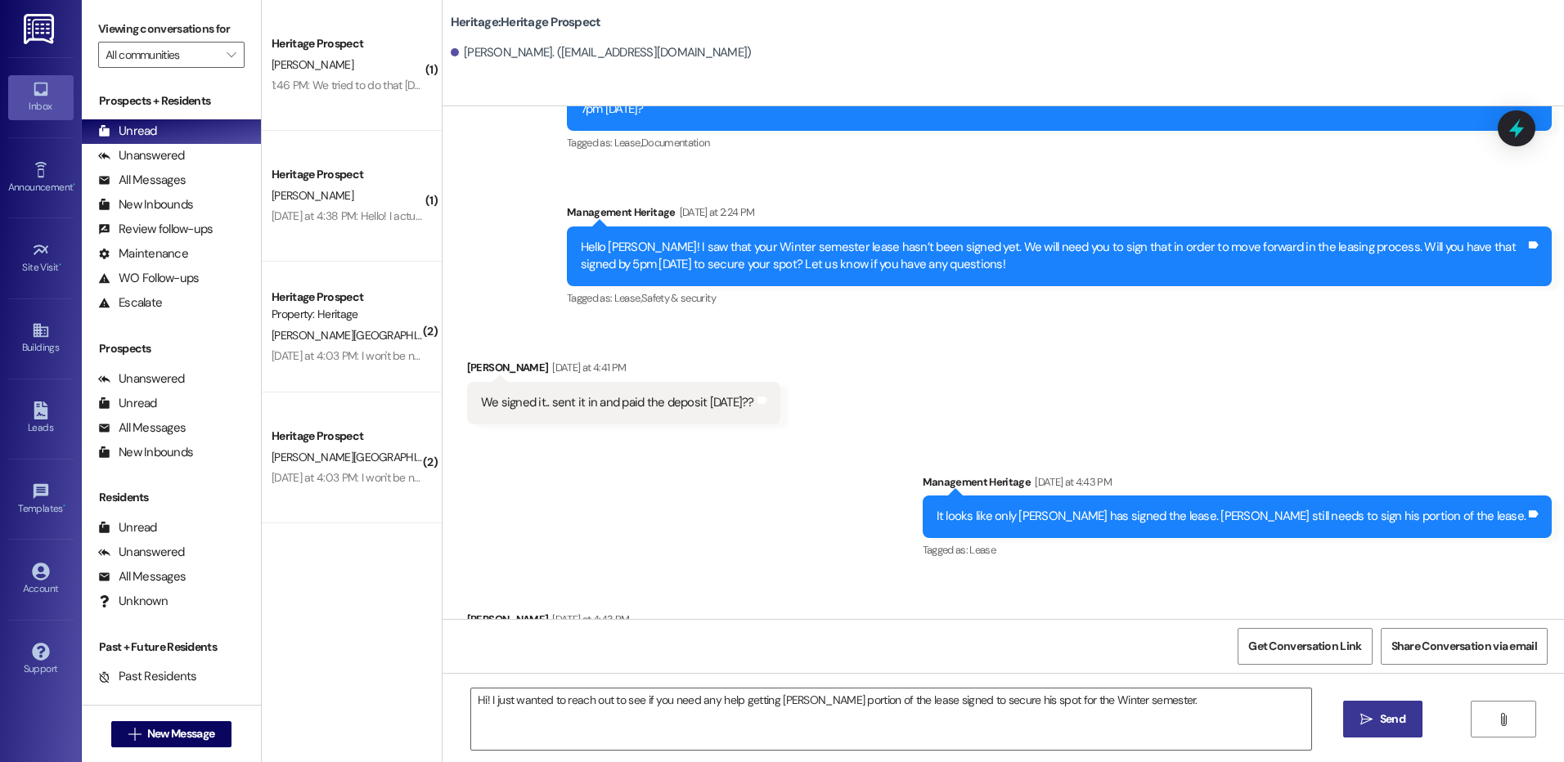
click at [1361, 713] on icon "" at bounding box center [1366, 719] width 12 height 13
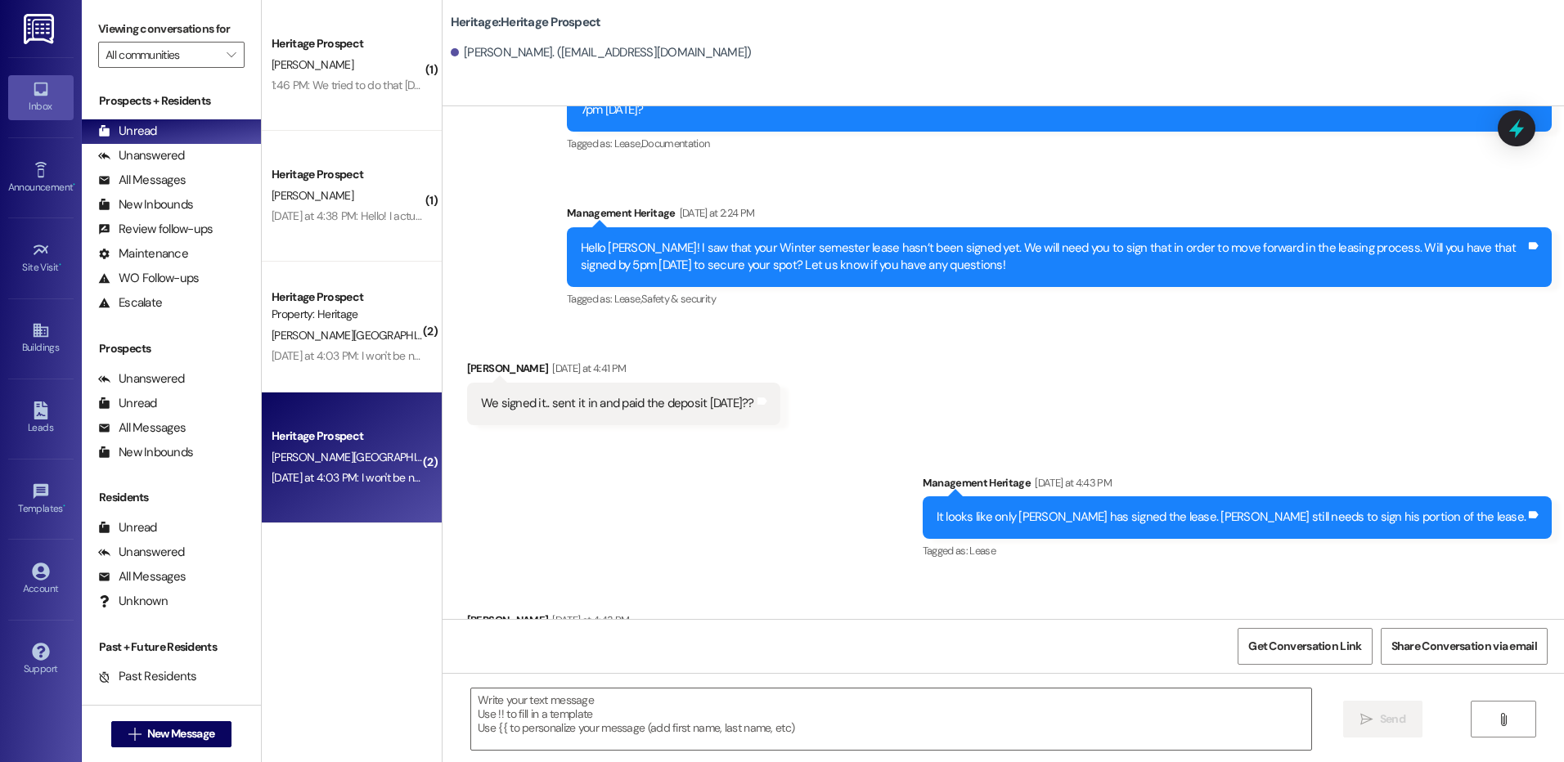
scroll to position [2176, 0]
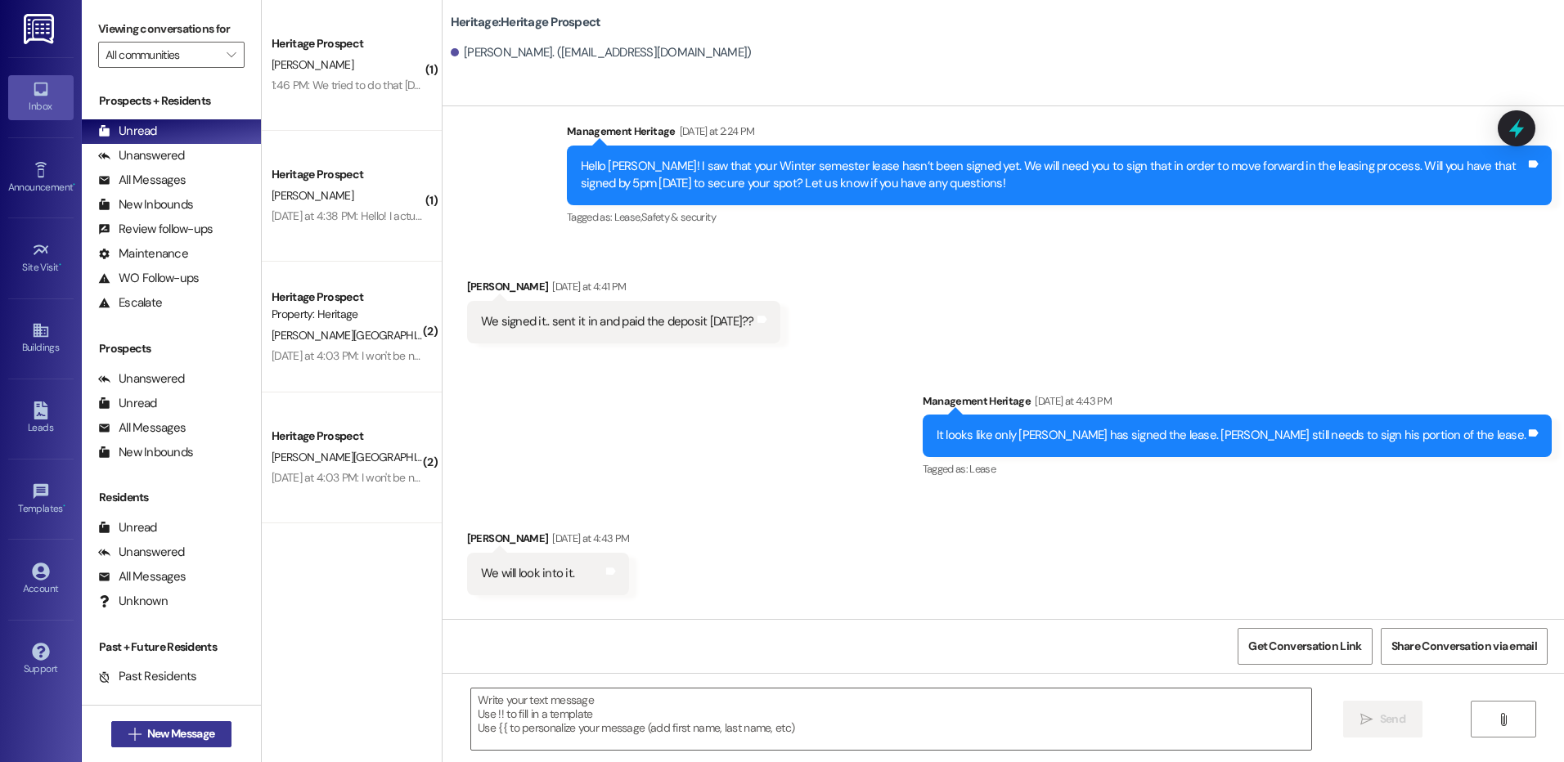
click at [165, 742] on button " New Message" at bounding box center [171, 734] width 121 height 26
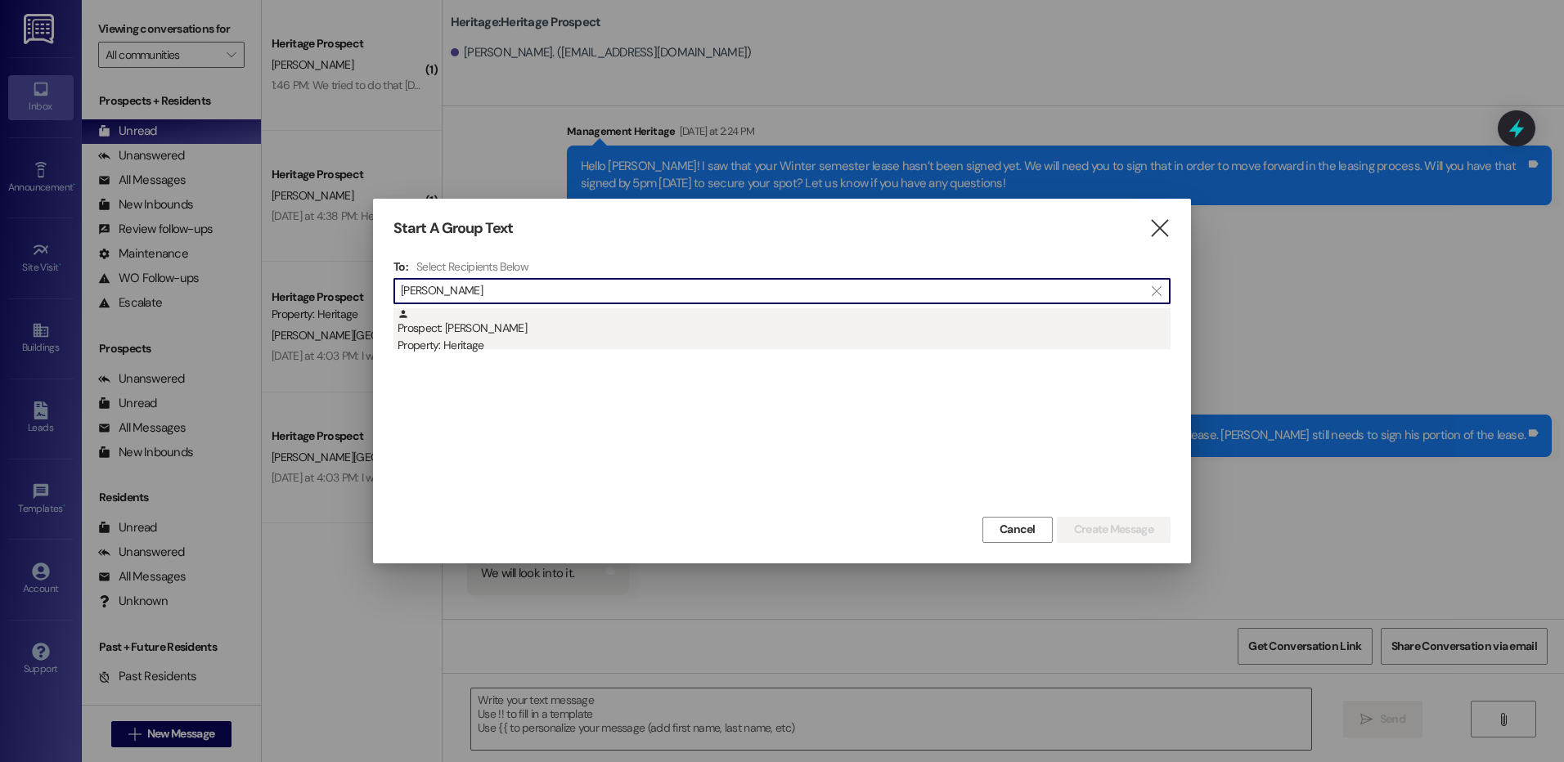
type input "[PERSON_NAME]"
click at [577, 335] on div "Prospect: [PERSON_NAME] Property: Heritage" at bounding box center [783, 331] width 773 height 47
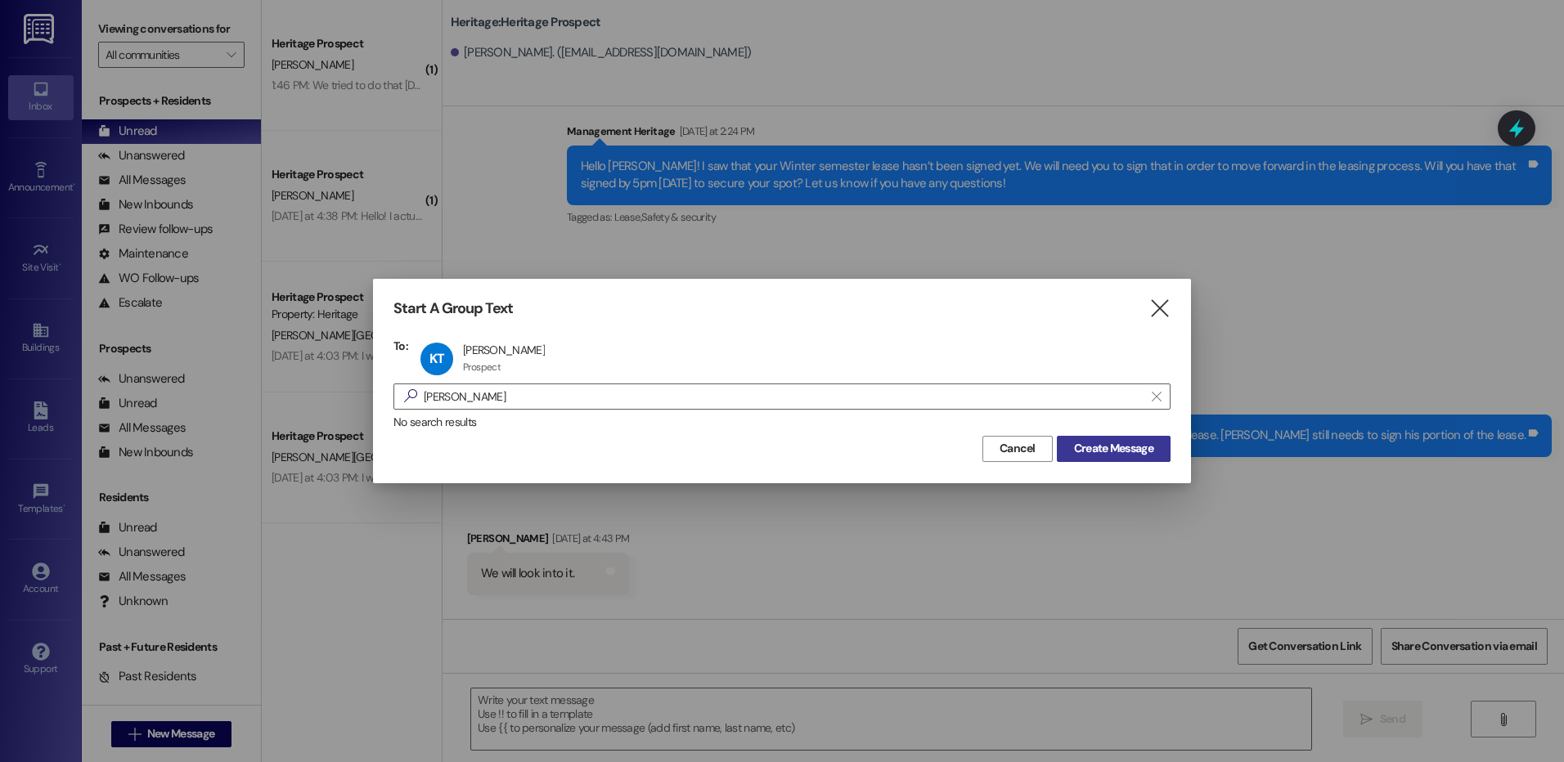
click at [1119, 459] on button "Create Message" at bounding box center [1114, 449] width 114 height 26
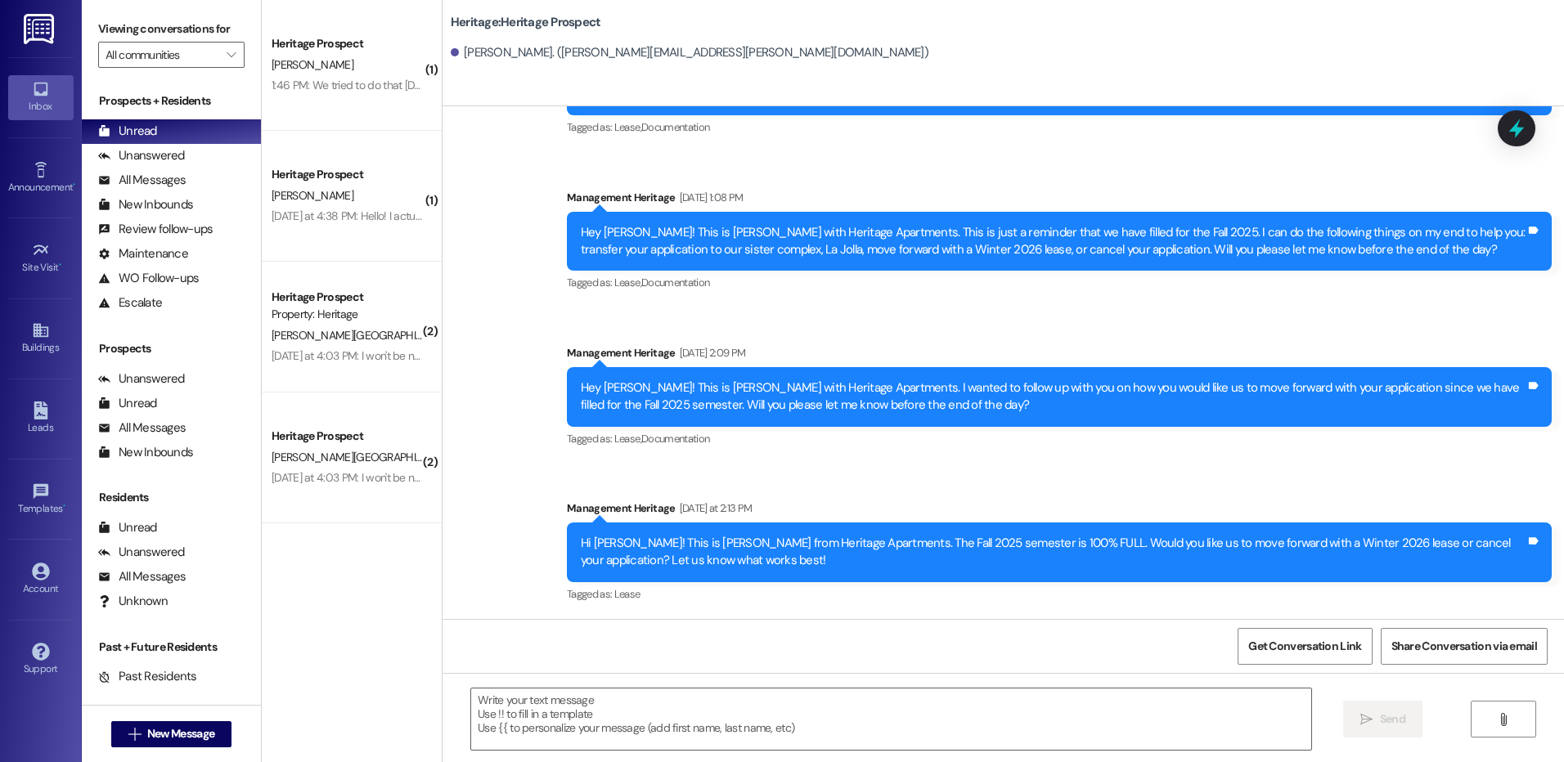
scroll to position [786, 0]
click at [577, 689] on textarea at bounding box center [890, 719] width 839 height 61
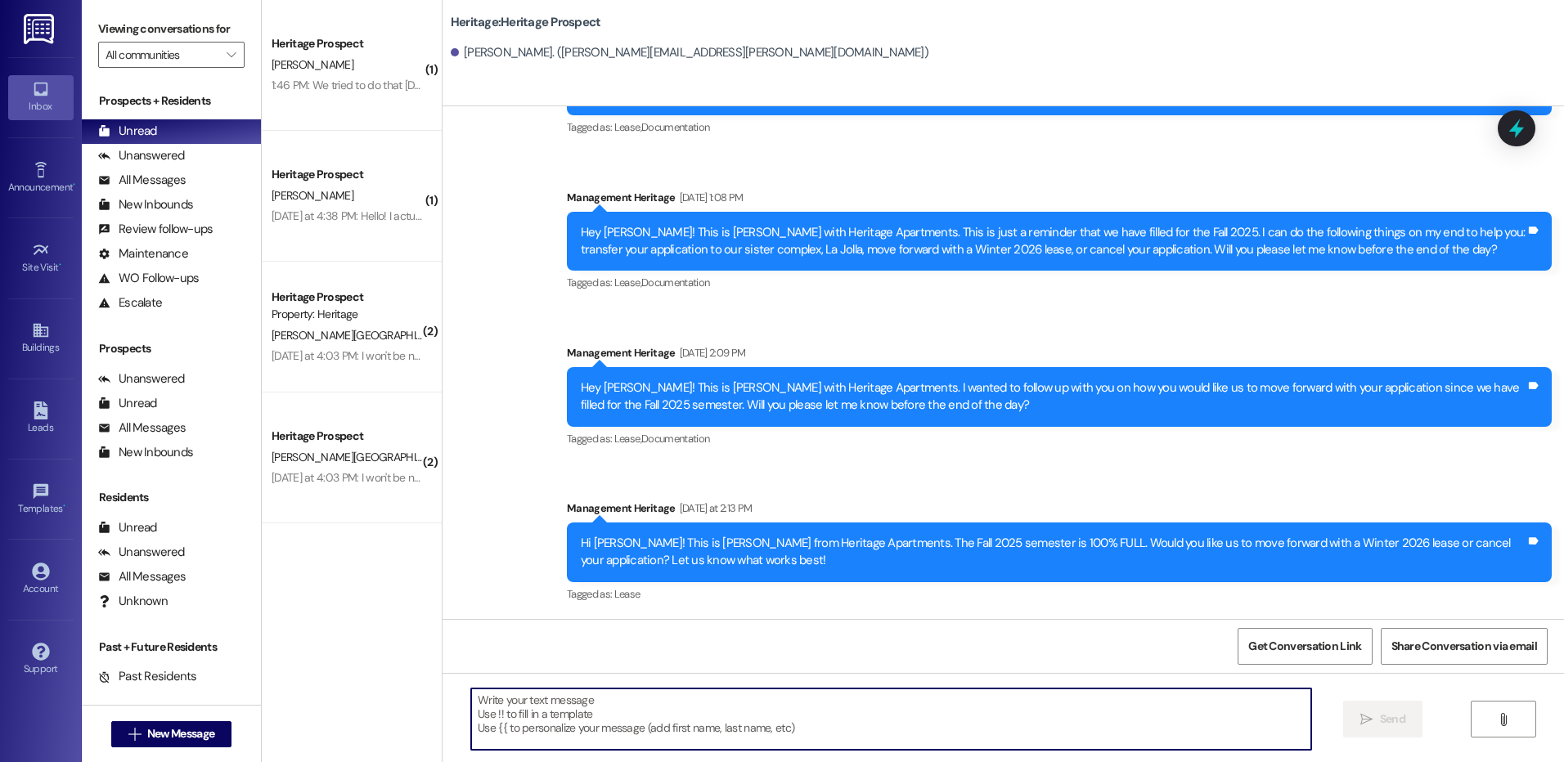
paste textarea "Hey _____! This is [PERSON_NAME] with Heritage Apartments. This is just a remin…"
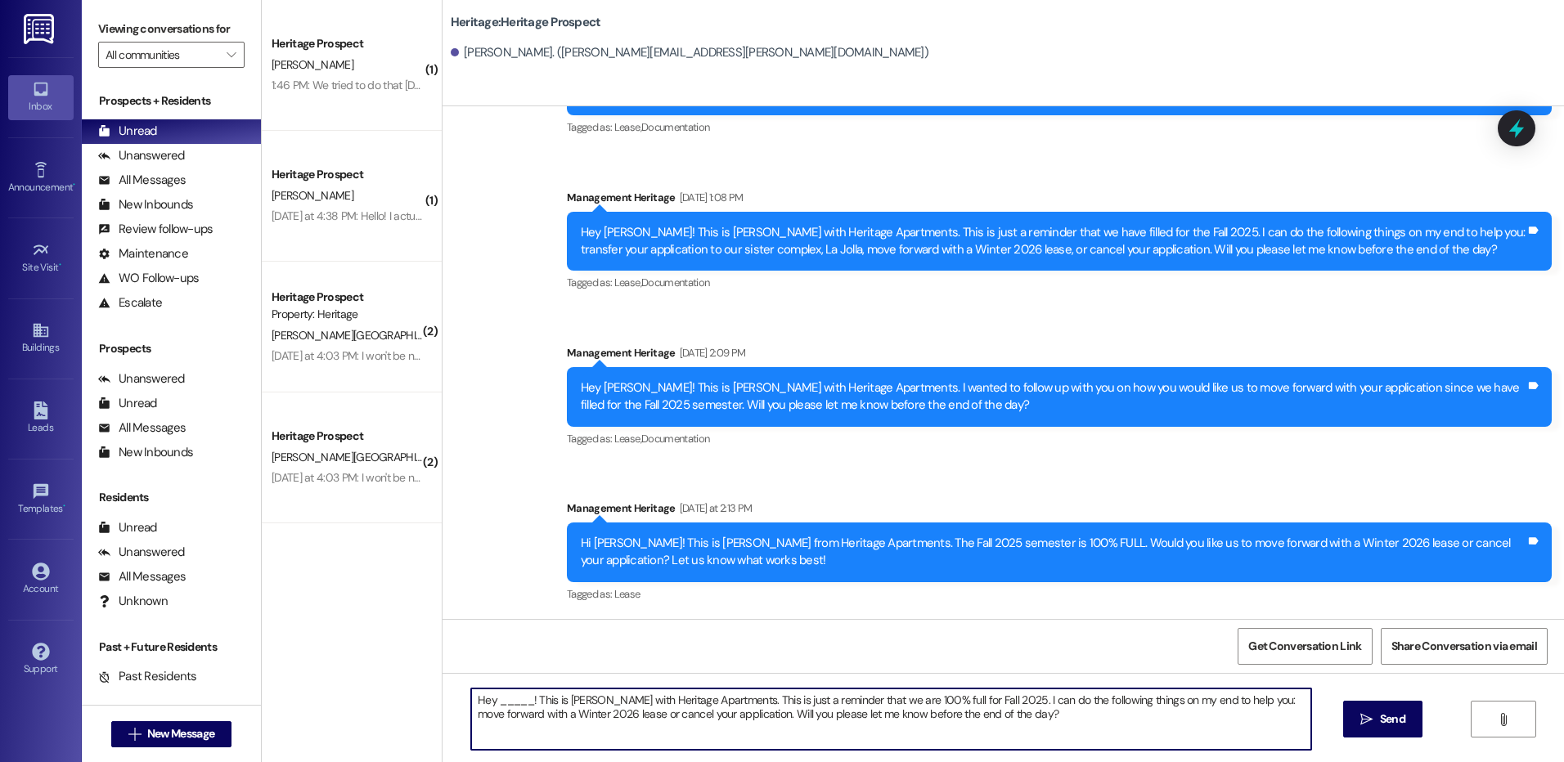
click at [498, 707] on textarea "Hey _____! This is [PERSON_NAME] with Heritage Apartments. This is just a remin…" at bounding box center [890, 719] width 839 height 61
click at [498, 707] on textarea "Hey [PERSON_NAME]! This is [PERSON_NAME] with Heritage Apartments. This is just…" at bounding box center [890, 719] width 839 height 61
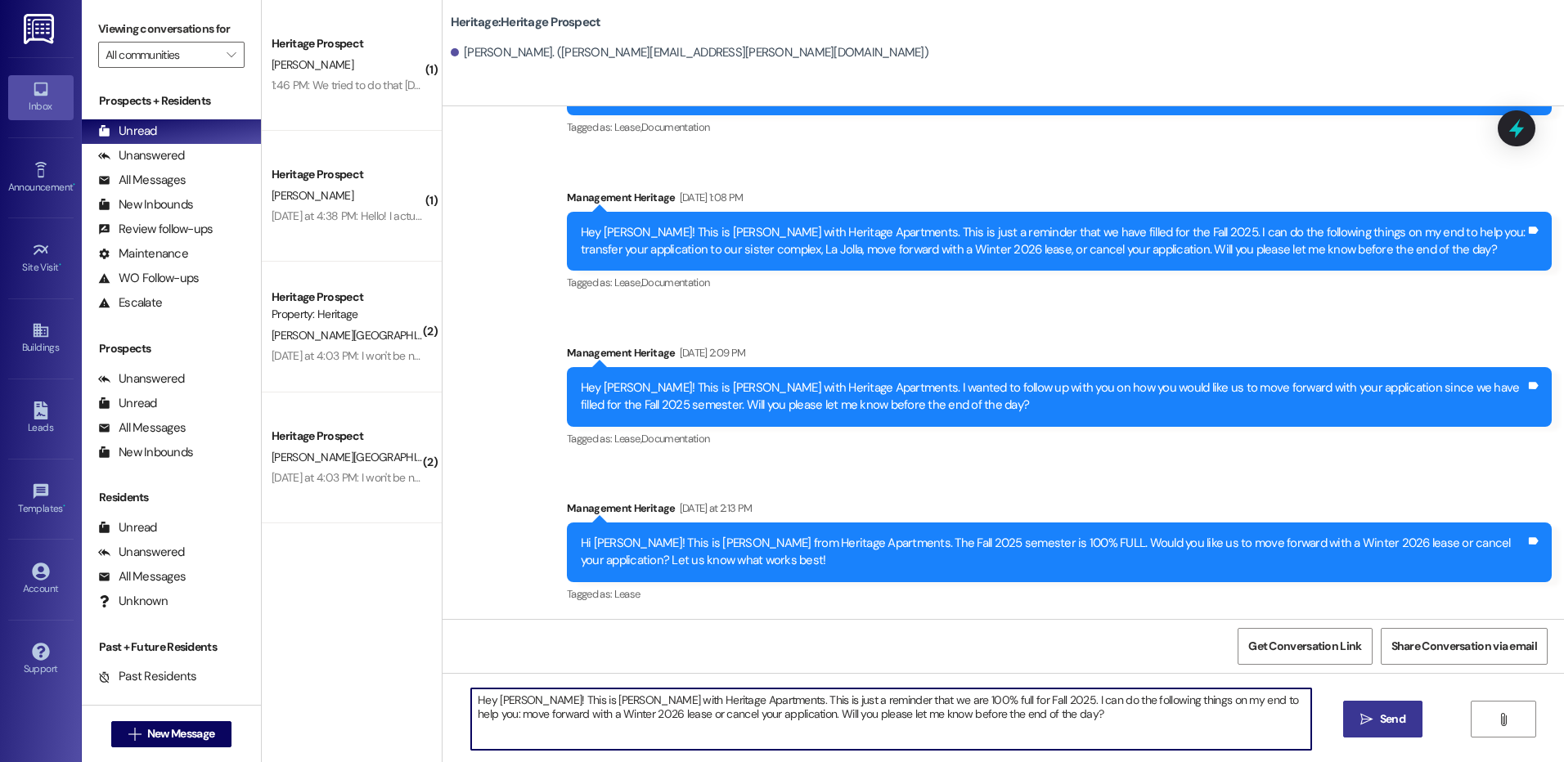
type textarea "Hey [PERSON_NAME]! This is [PERSON_NAME] with Heritage Apartments. This is just…"
click at [1384, 725] on span "Send" at bounding box center [1392, 719] width 25 height 17
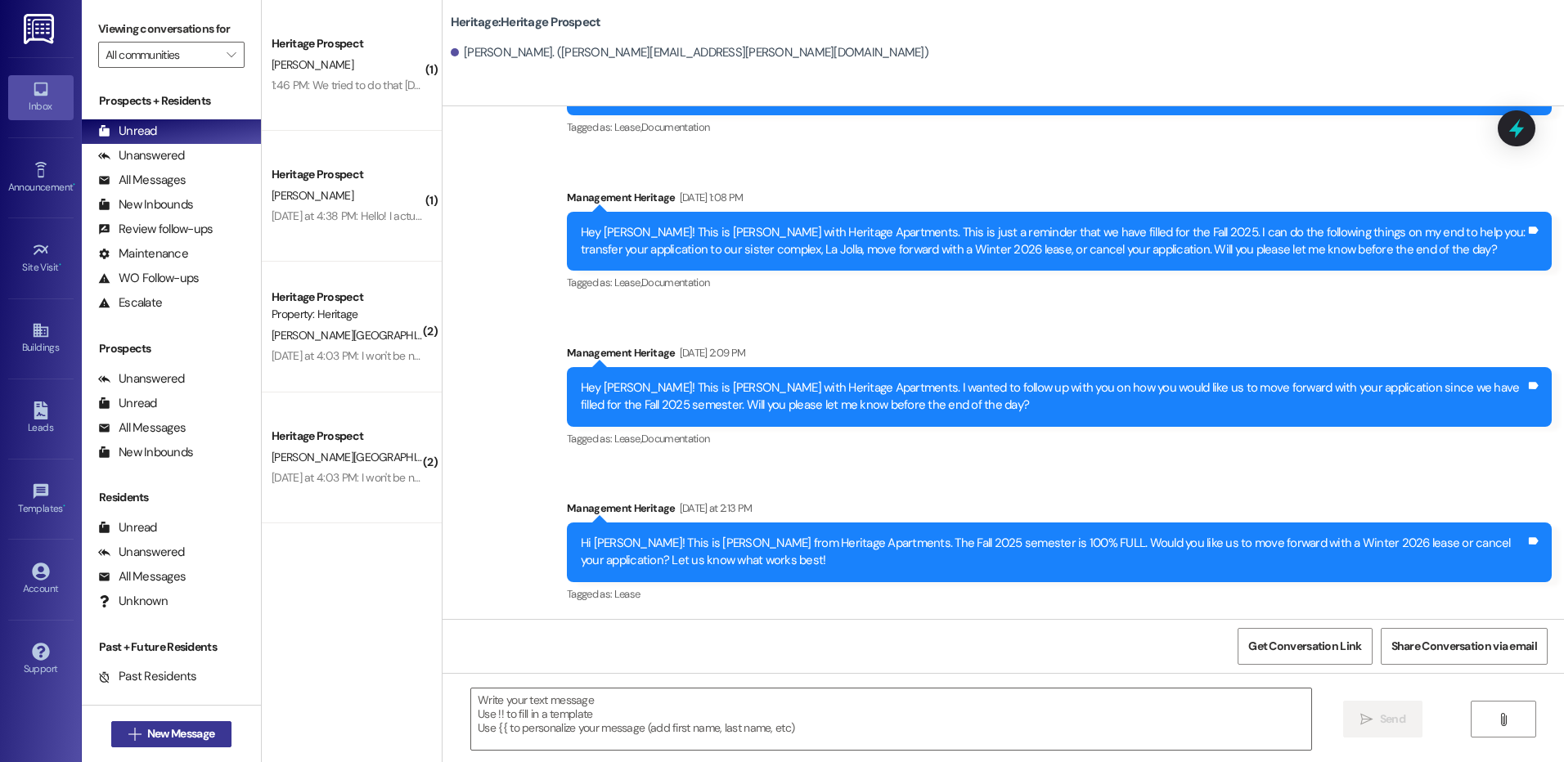
click at [128, 734] on icon "" at bounding box center [134, 734] width 12 height 13
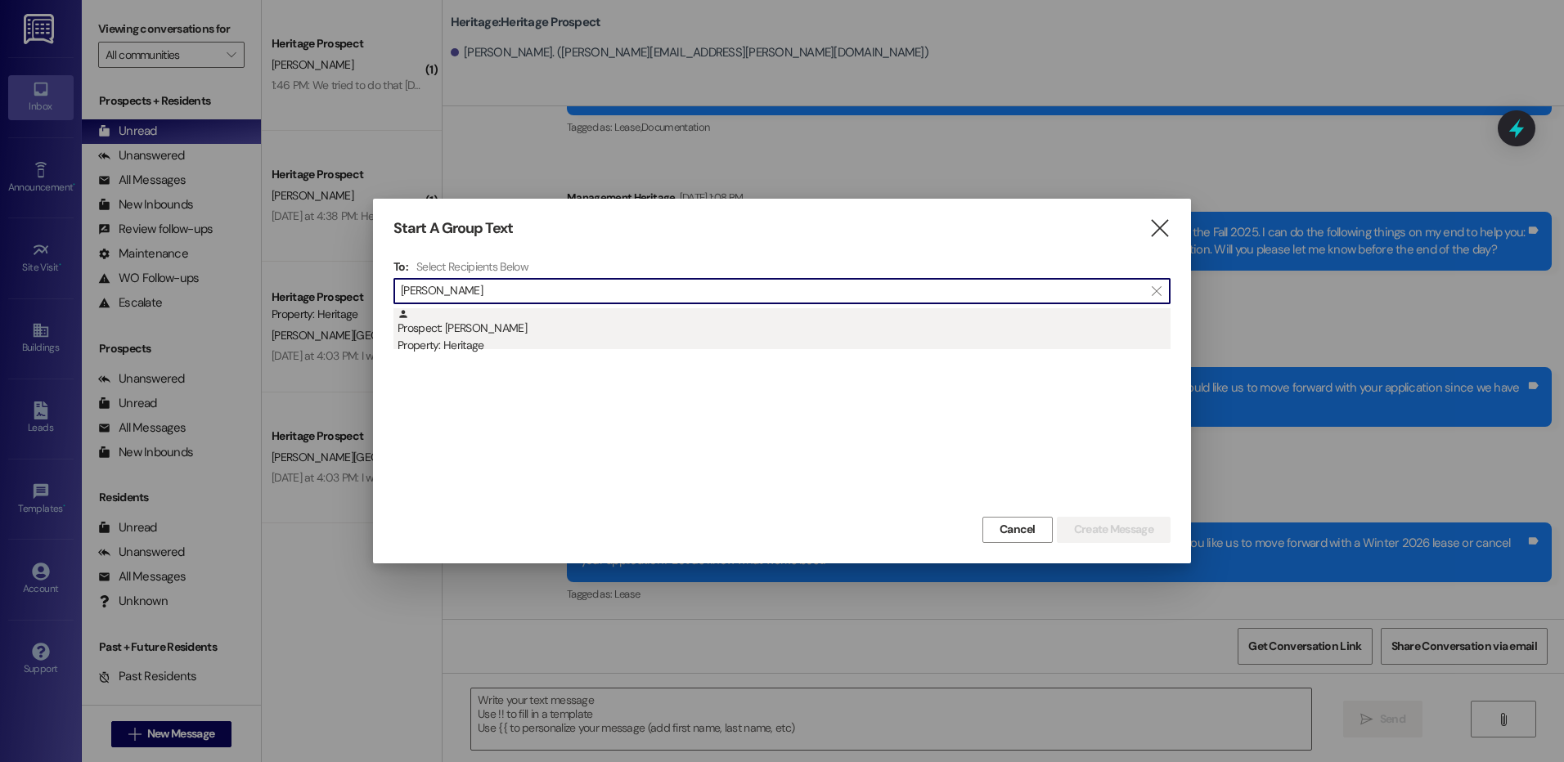
type input "[PERSON_NAME]"
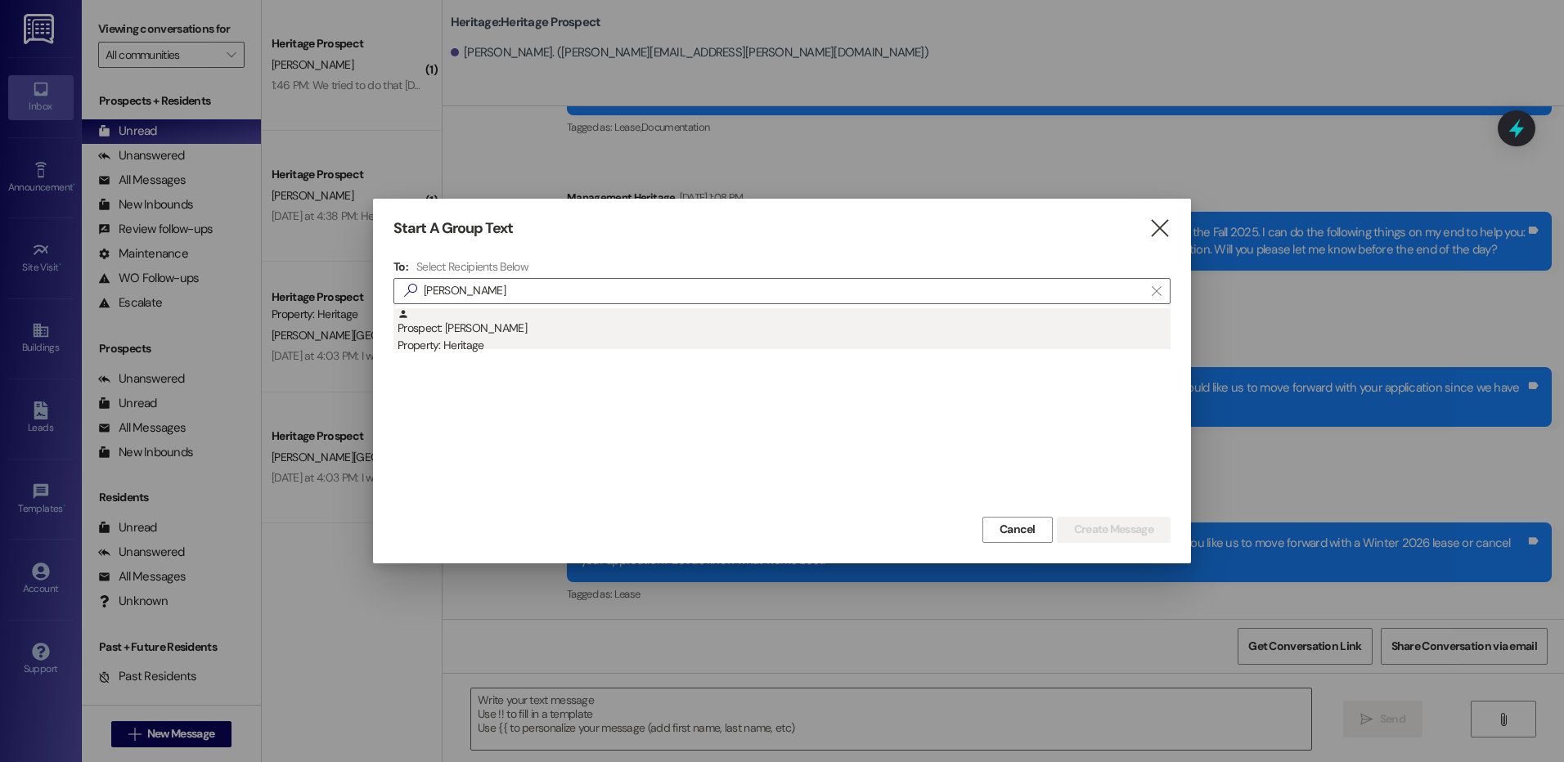
click at [580, 350] on div "Property: Heritage" at bounding box center [783, 345] width 773 height 17
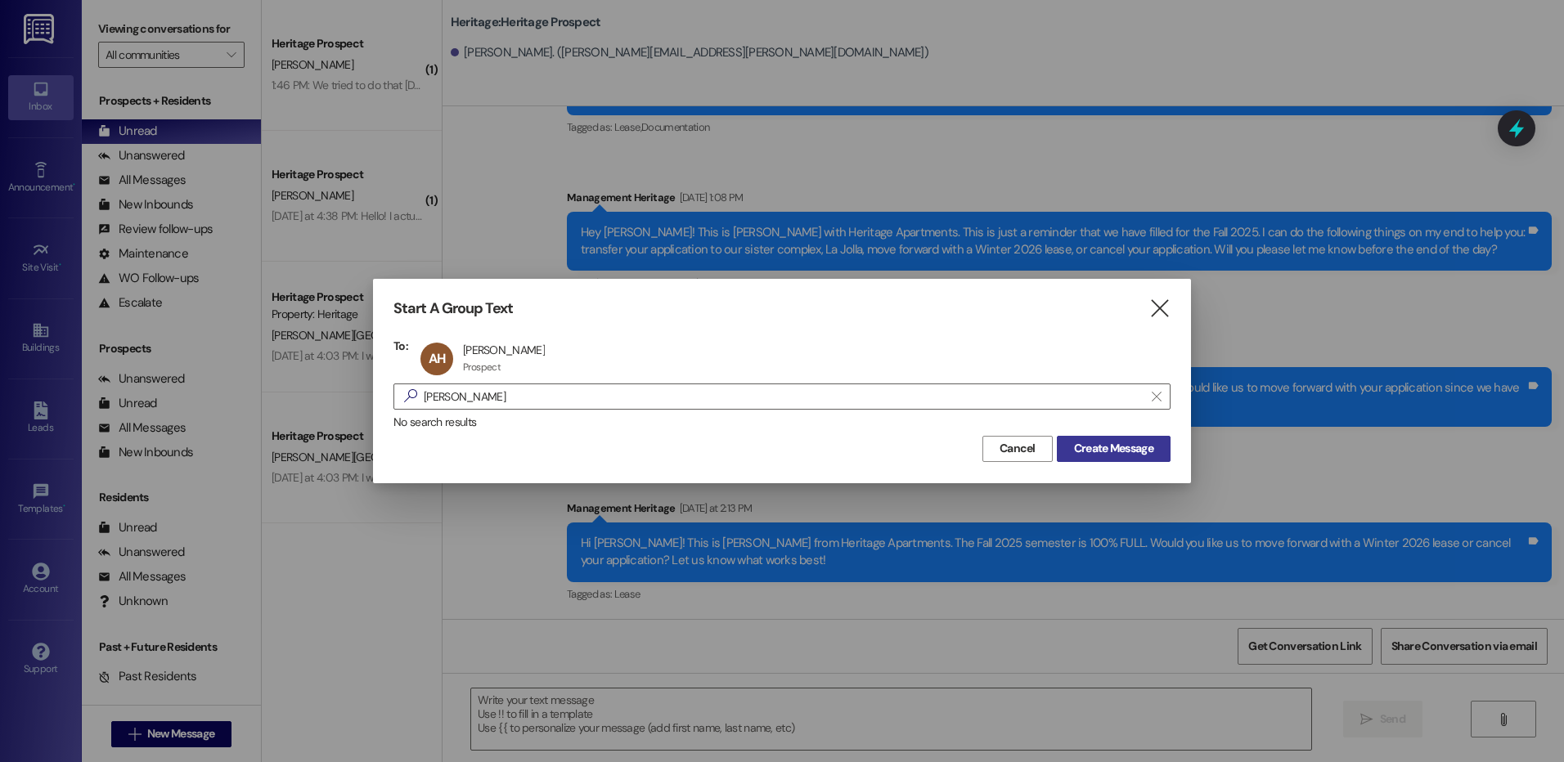
click at [1124, 438] on button "Create Message" at bounding box center [1114, 449] width 114 height 26
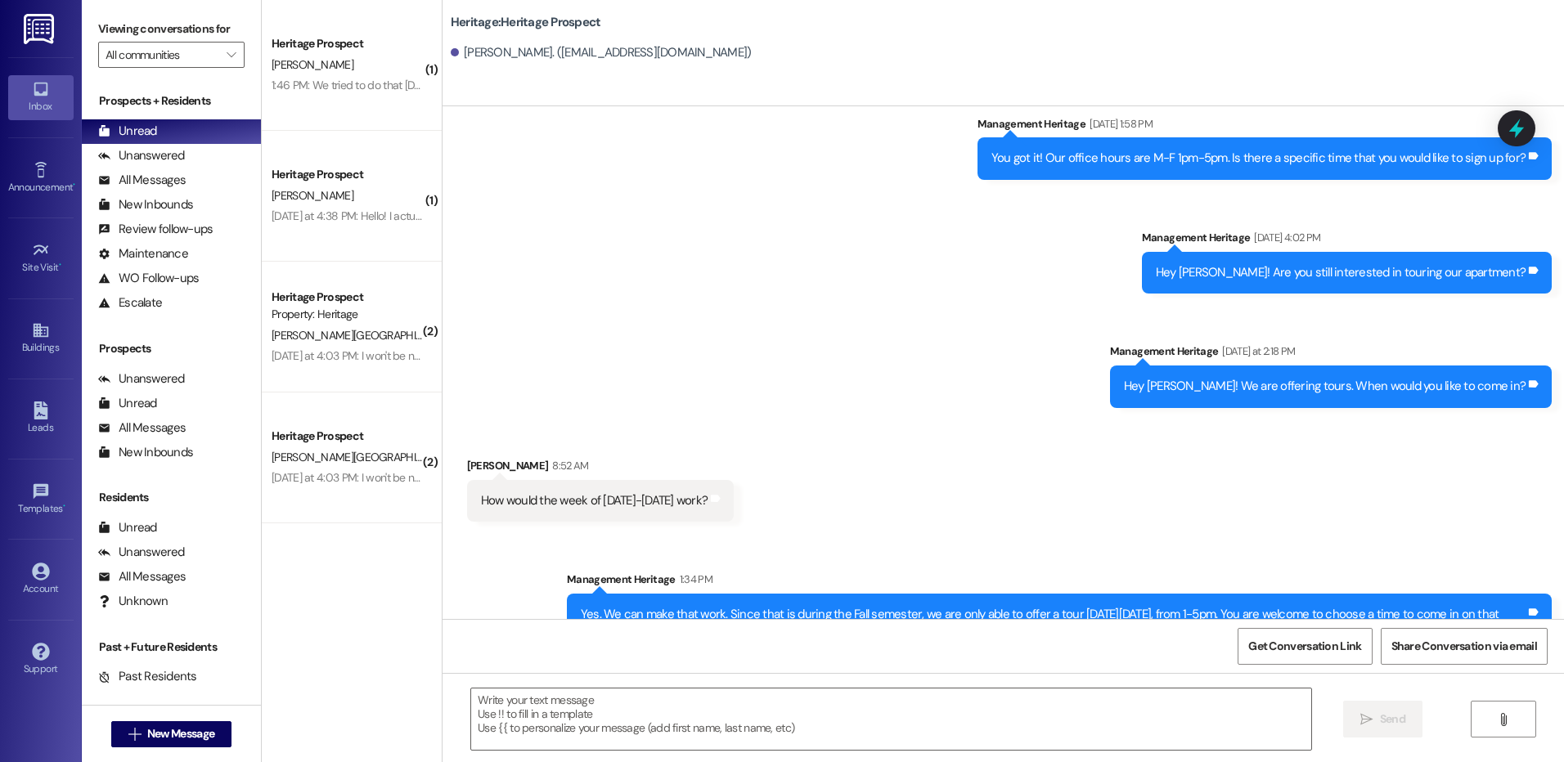
scroll to position [514, 0]
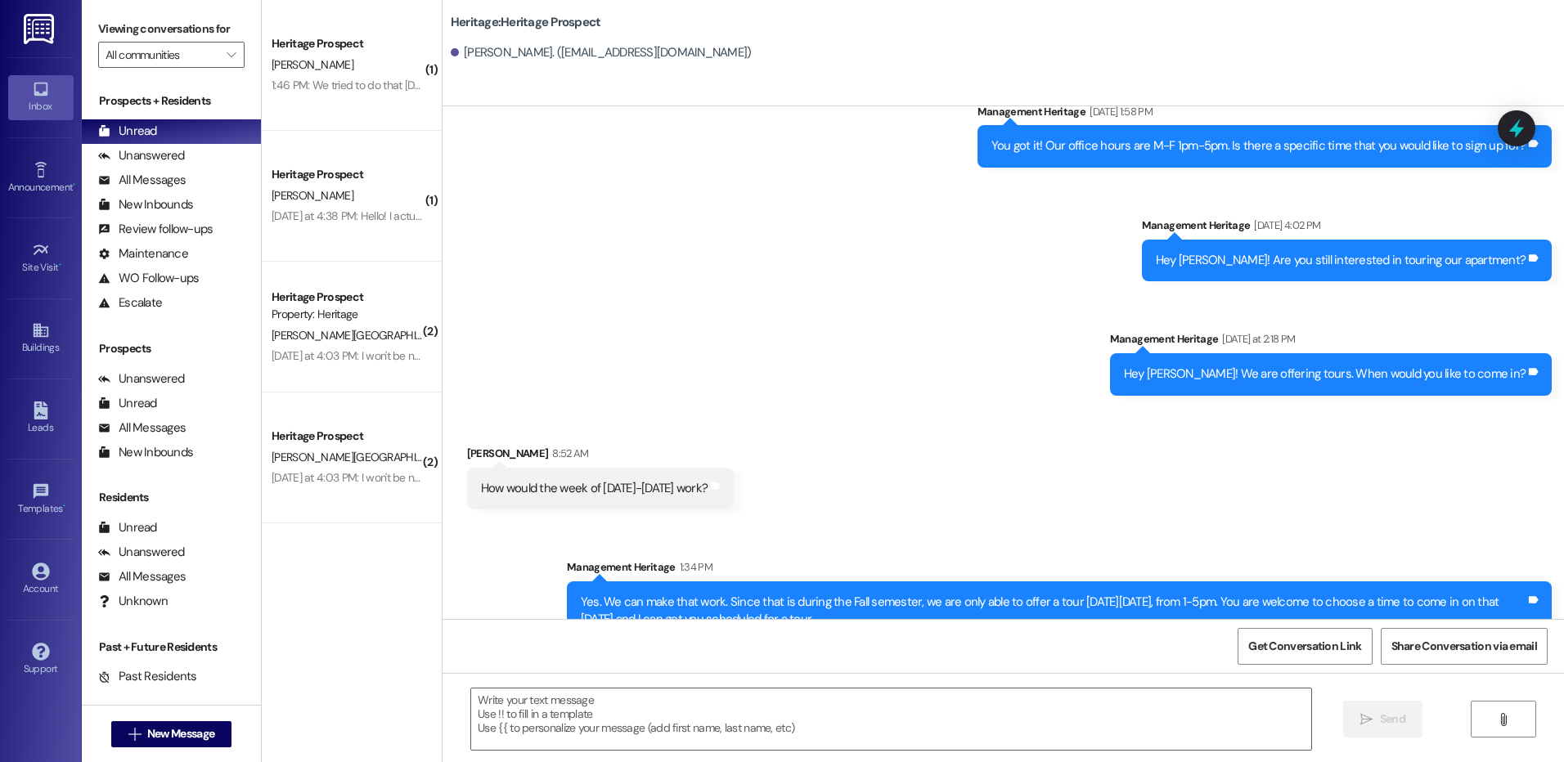
click at [559, 480] on div "How would the week of October 6-10 work?" at bounding box center [594, 488] width 227 height 17
copy div "How would the week of October 6-10 work? Tags and notes Sent via SMS"
click at [190, 723] on button " New Message" at bounding box center [171, 734] width 121 height 26
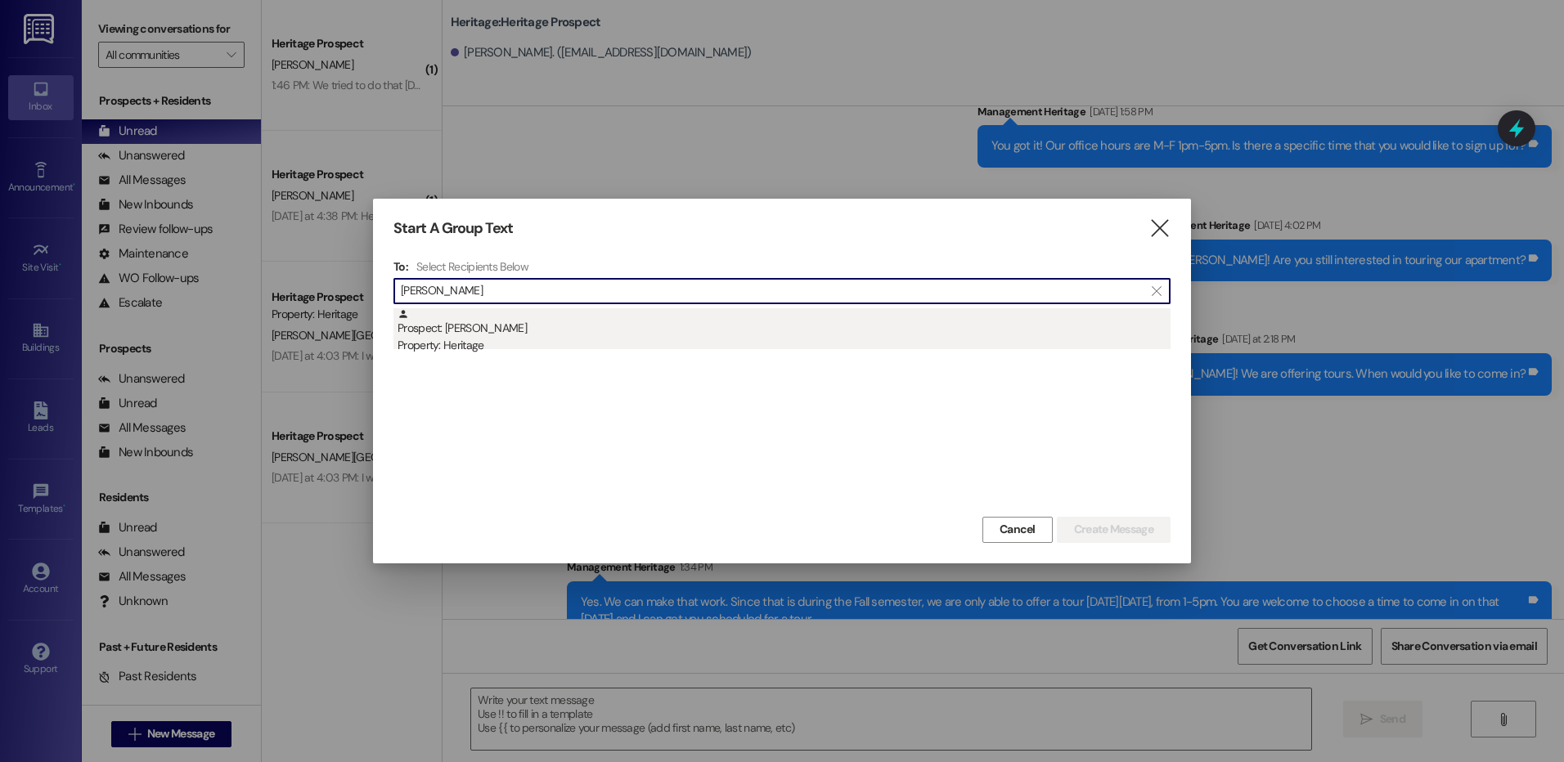
type input "joshua coll"
click at [614, 347] on div "Property: Heritage" at bounding box center [783, 345] width 773 height 17
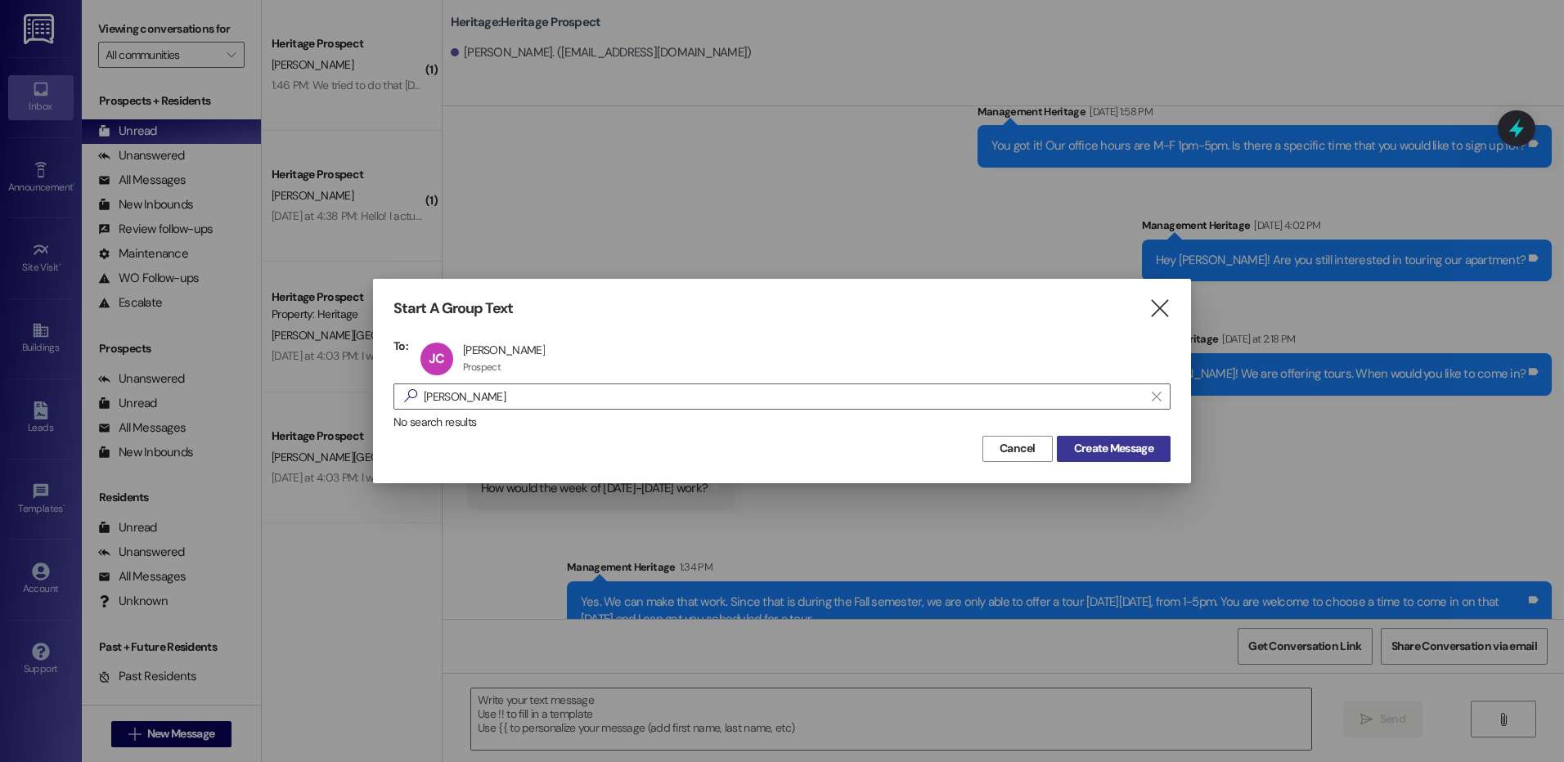
click at [1099, 447] on span "Create Message" at bounding box center [1113, 448] width 79 height 17
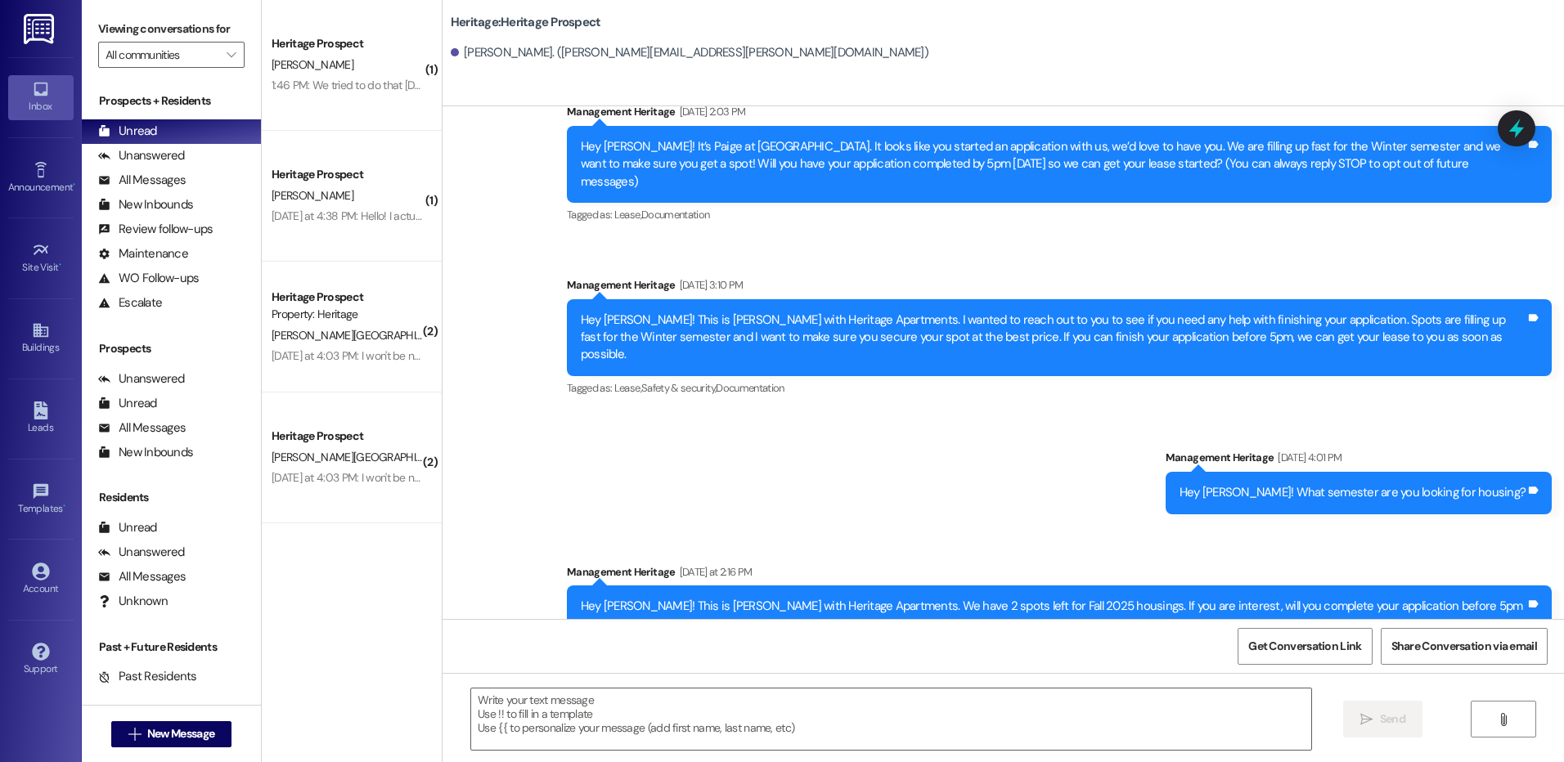
scroll to position [82, 0]
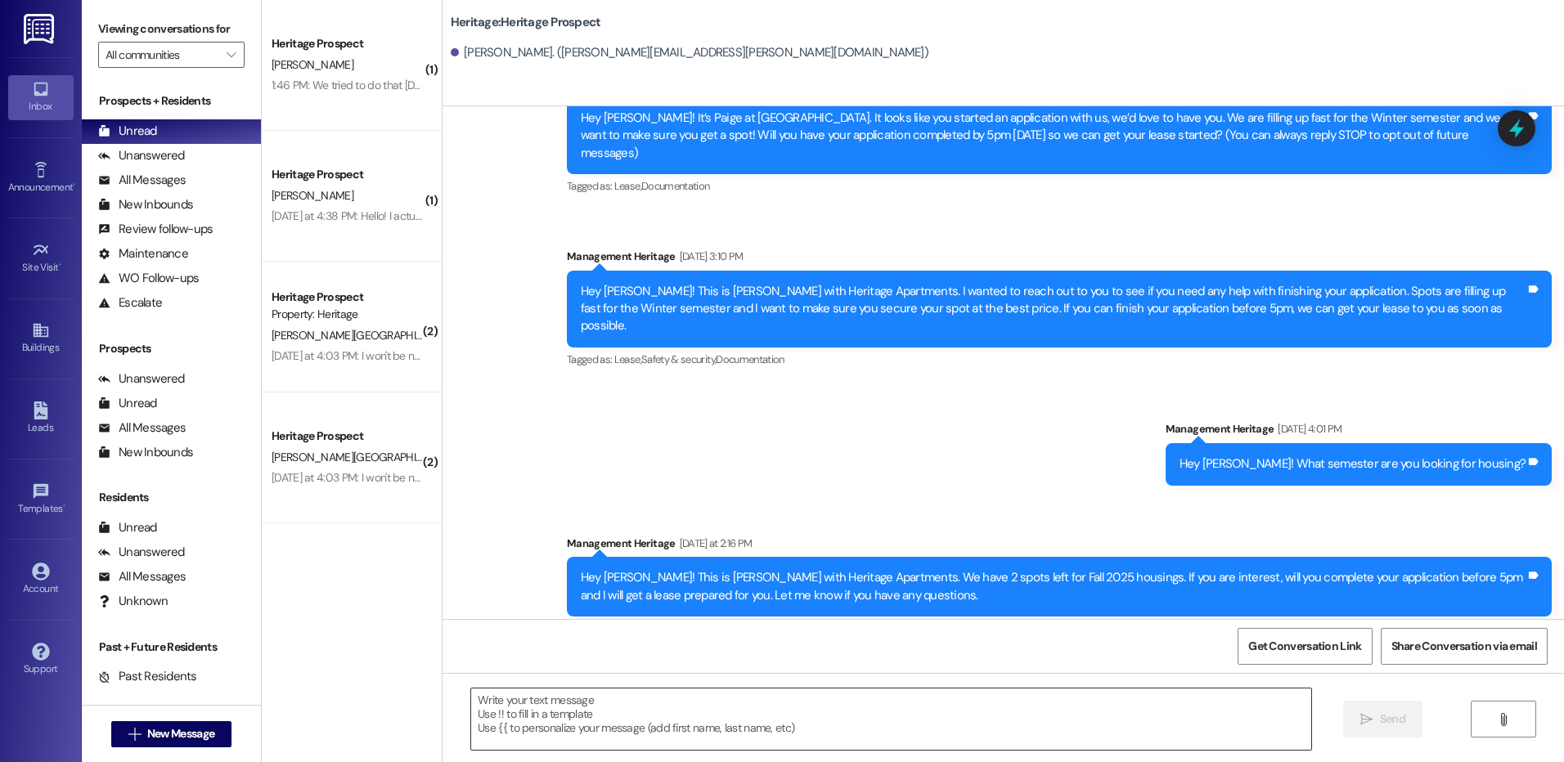
click at [536, 721] on textarea at bounding box center [890, 719] width 839 height 61
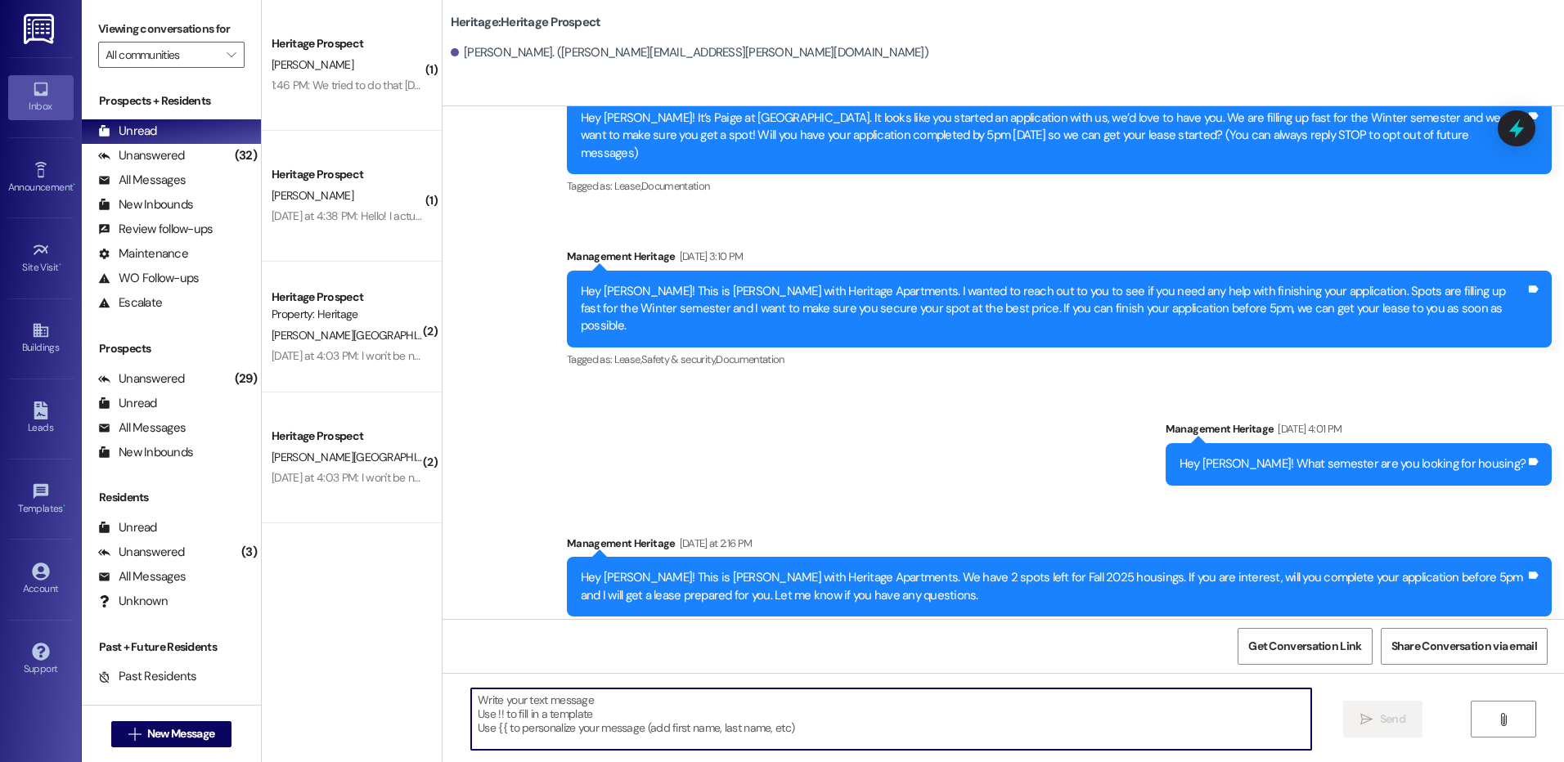
click at [505, 729] on textarea at bounding box center [890, 719] width 839 height 61
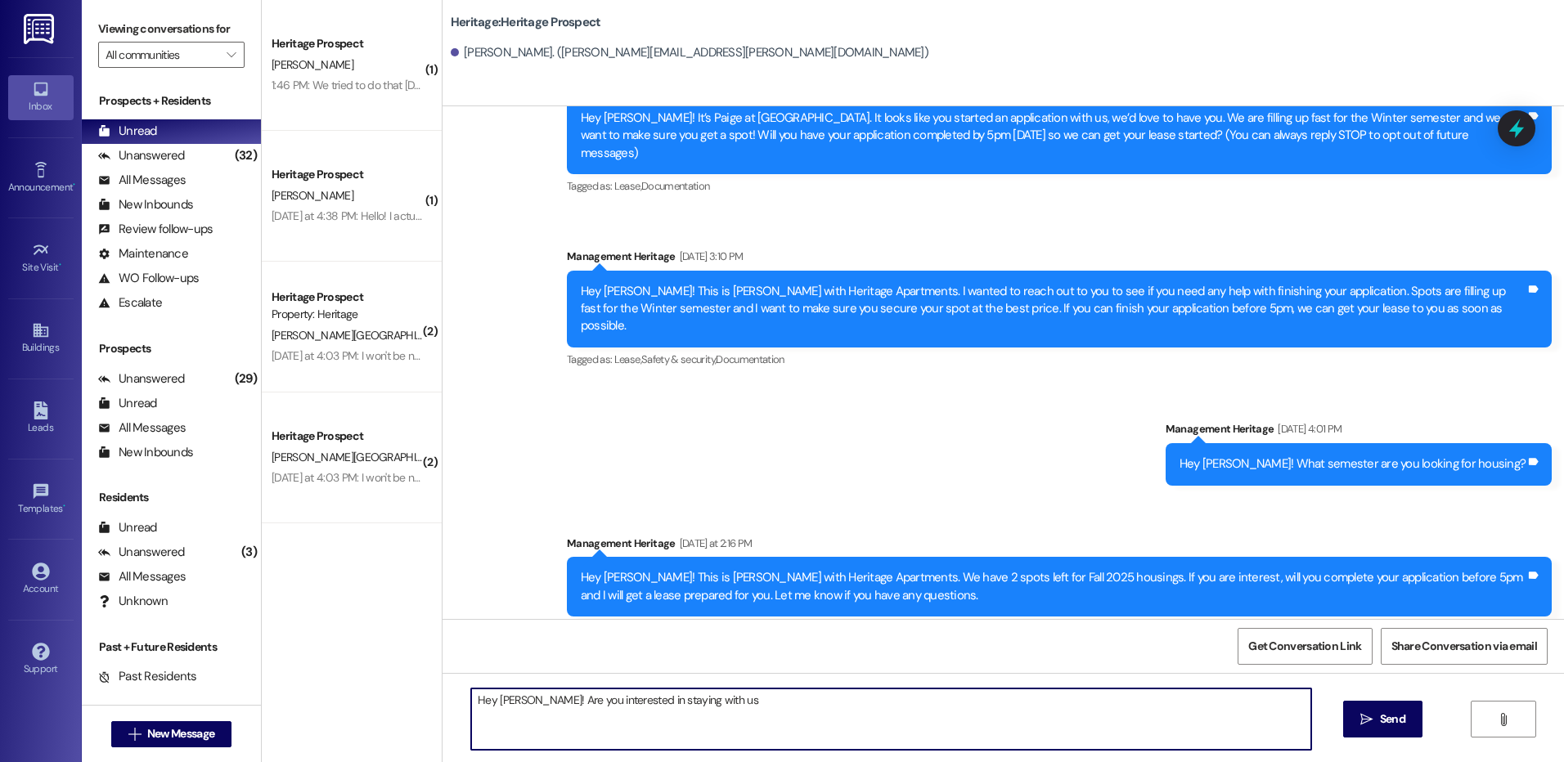
type textarea "Hey Joshua! Are you interested in staying with us?"
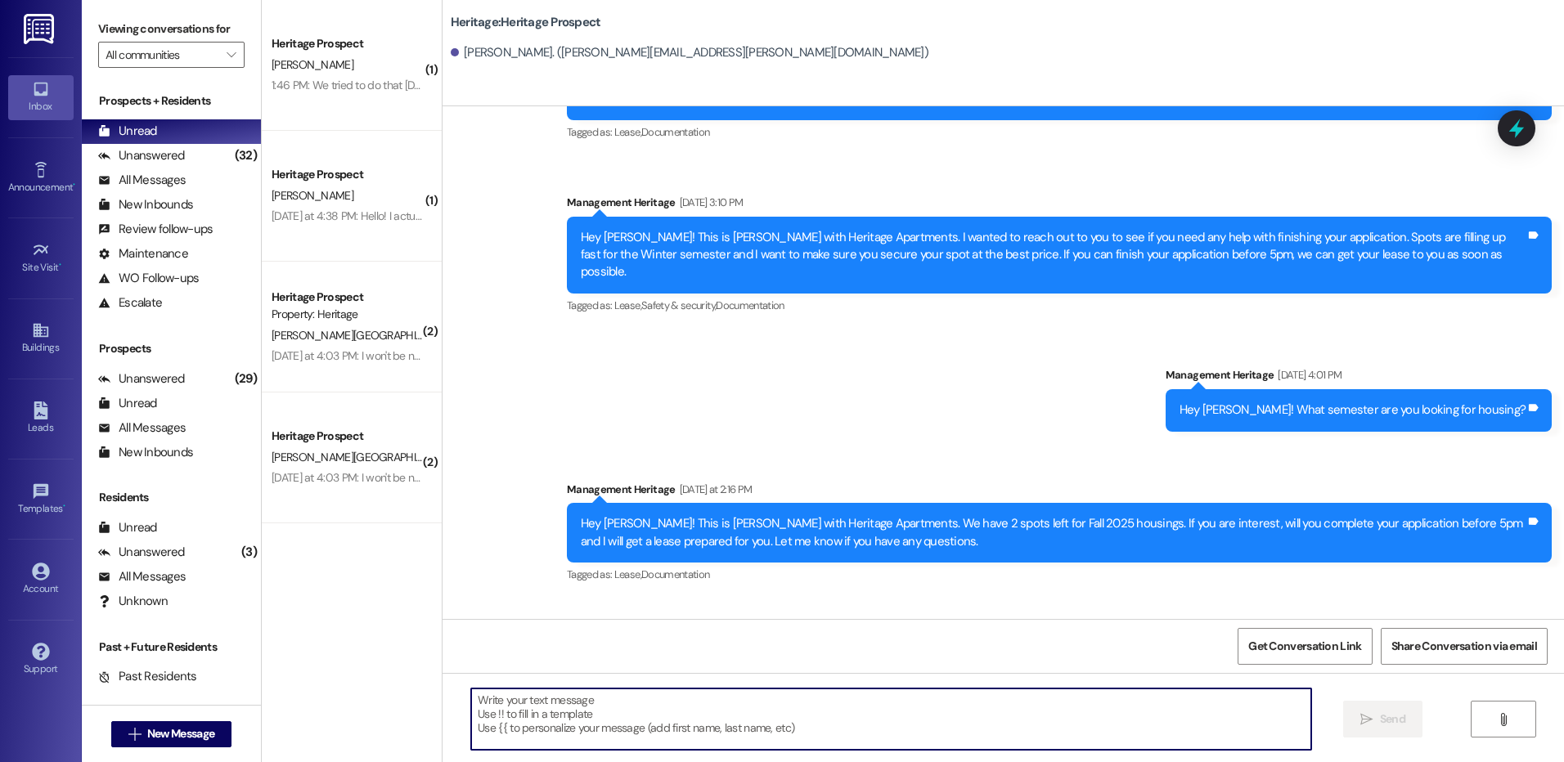
scroll to position [195, 0]
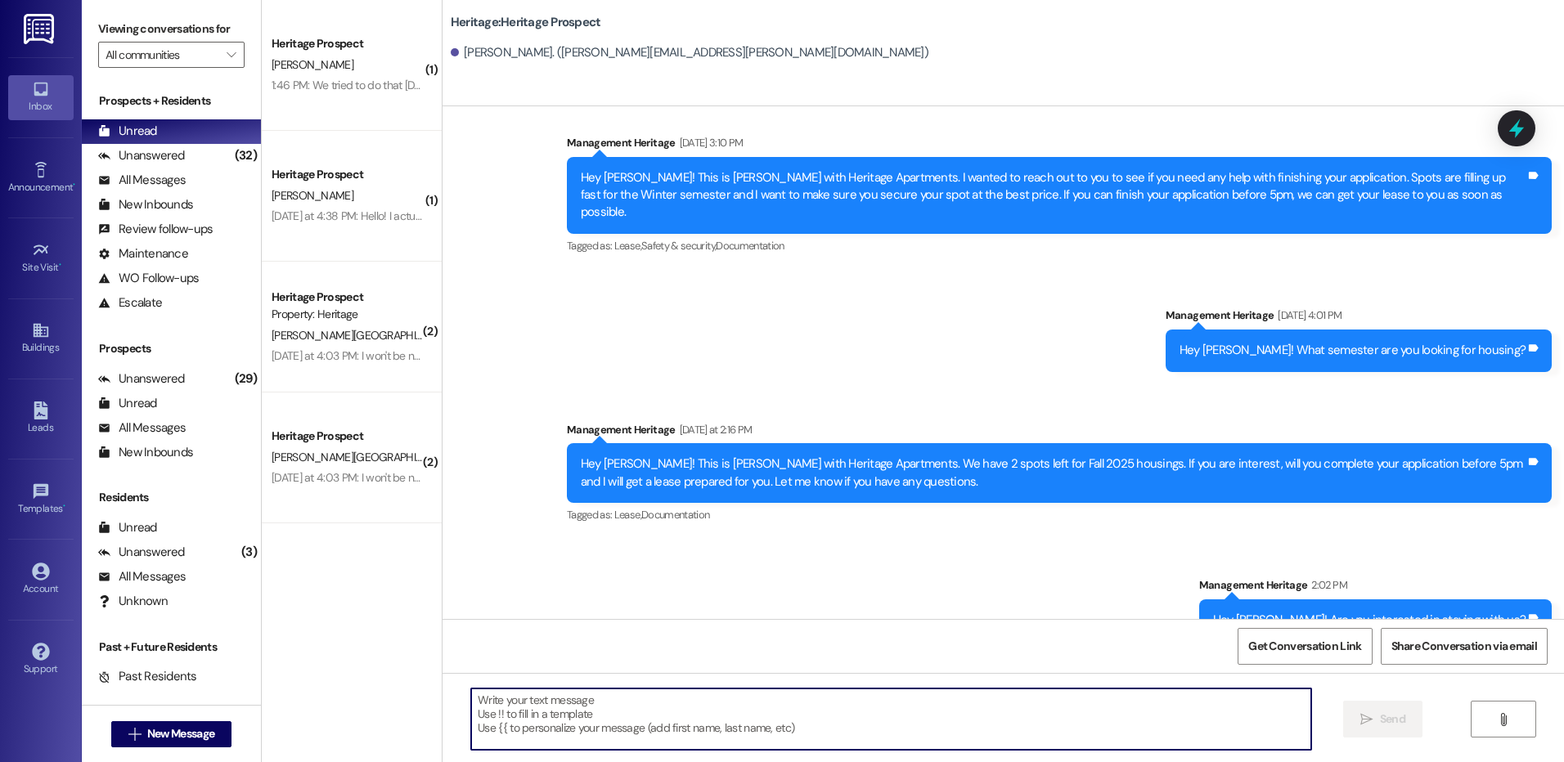
click at [1291, 600] on div "Hey Joshua! Are you interested in staying with us? Tags and notes" at bounding box center [1375, 621] width 353 height 42
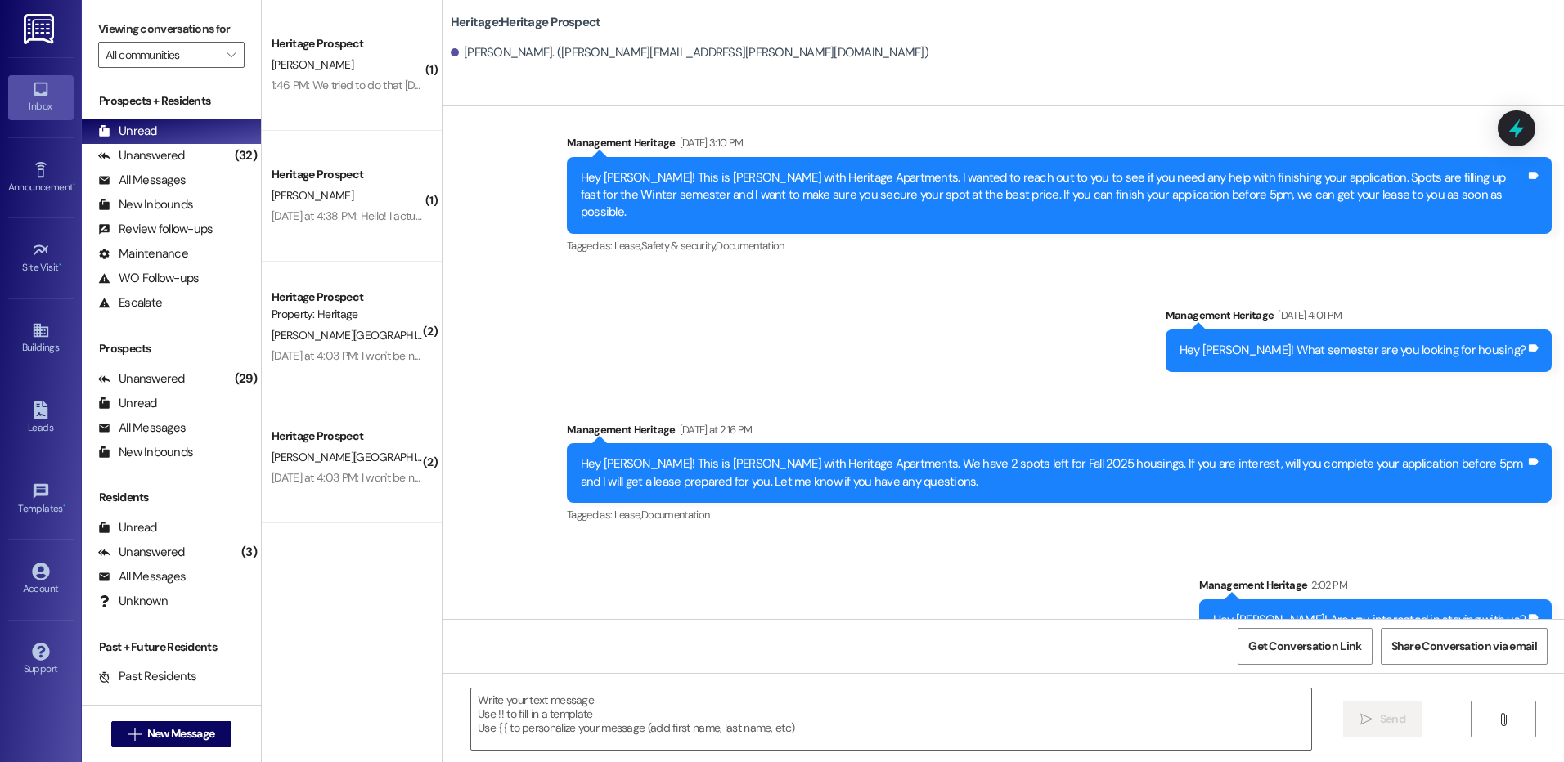
click at [1291, 600] on div "Hey Joshua! Are you interested in staying with us? Tags and notes" at bounding box center [1375, 621] width 353 height 42
click at [1286, 600] on div "Hey Joshua! Are you interested in staying with us? Tags and notes" at bounding box center [1375, 621] width 353 height 42
click at [1282, 612] on div "Hey Joshua! Are you interested in staying with us?" at bounding box center [1369, 620] width 312 height 17
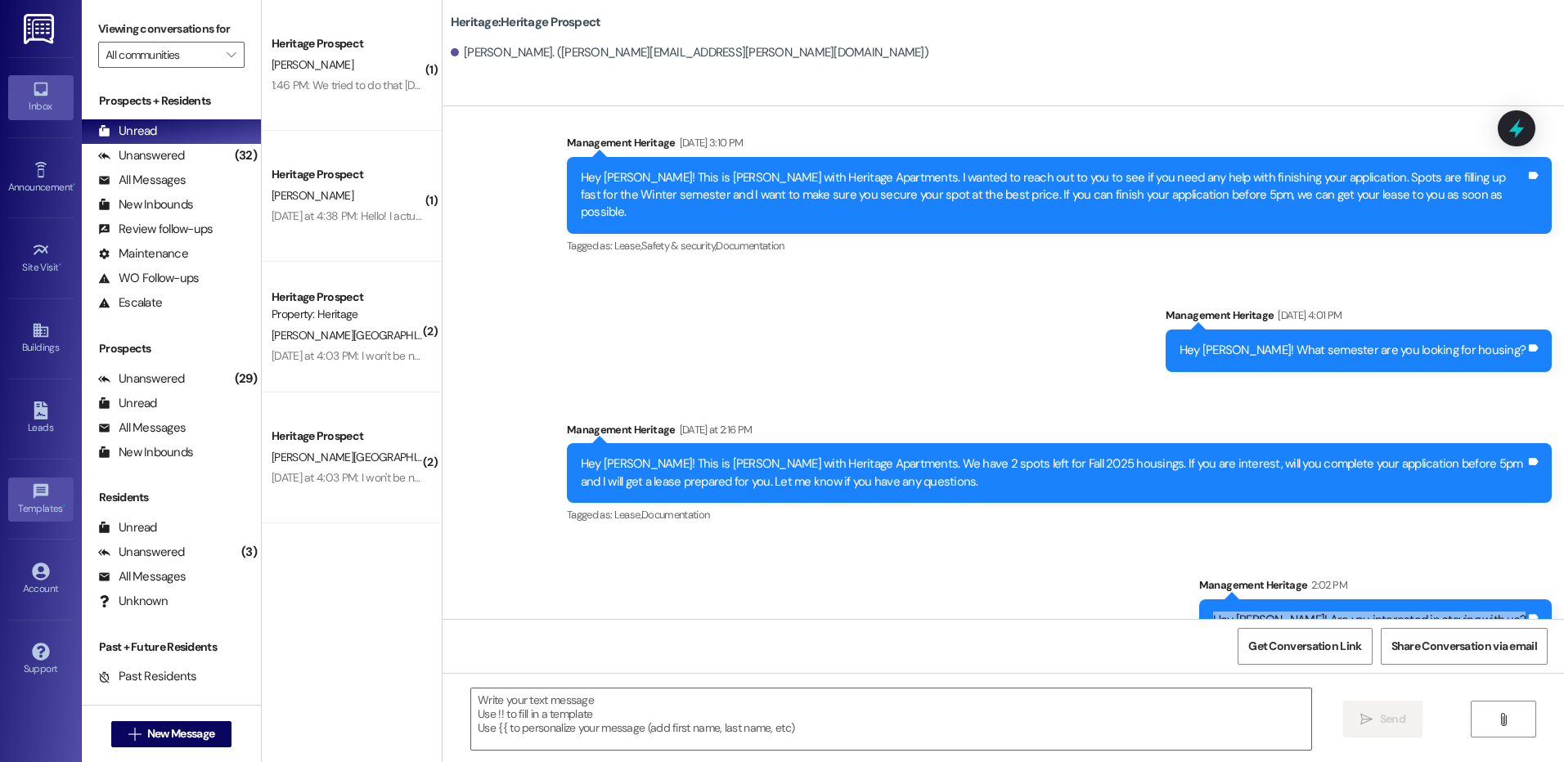
copy div "Hey Joshua! Are you interested in staying with us? Tags and notes"
click at [186, 733] on span "New Message" at bounding box center [180, 733] width 67 height 17
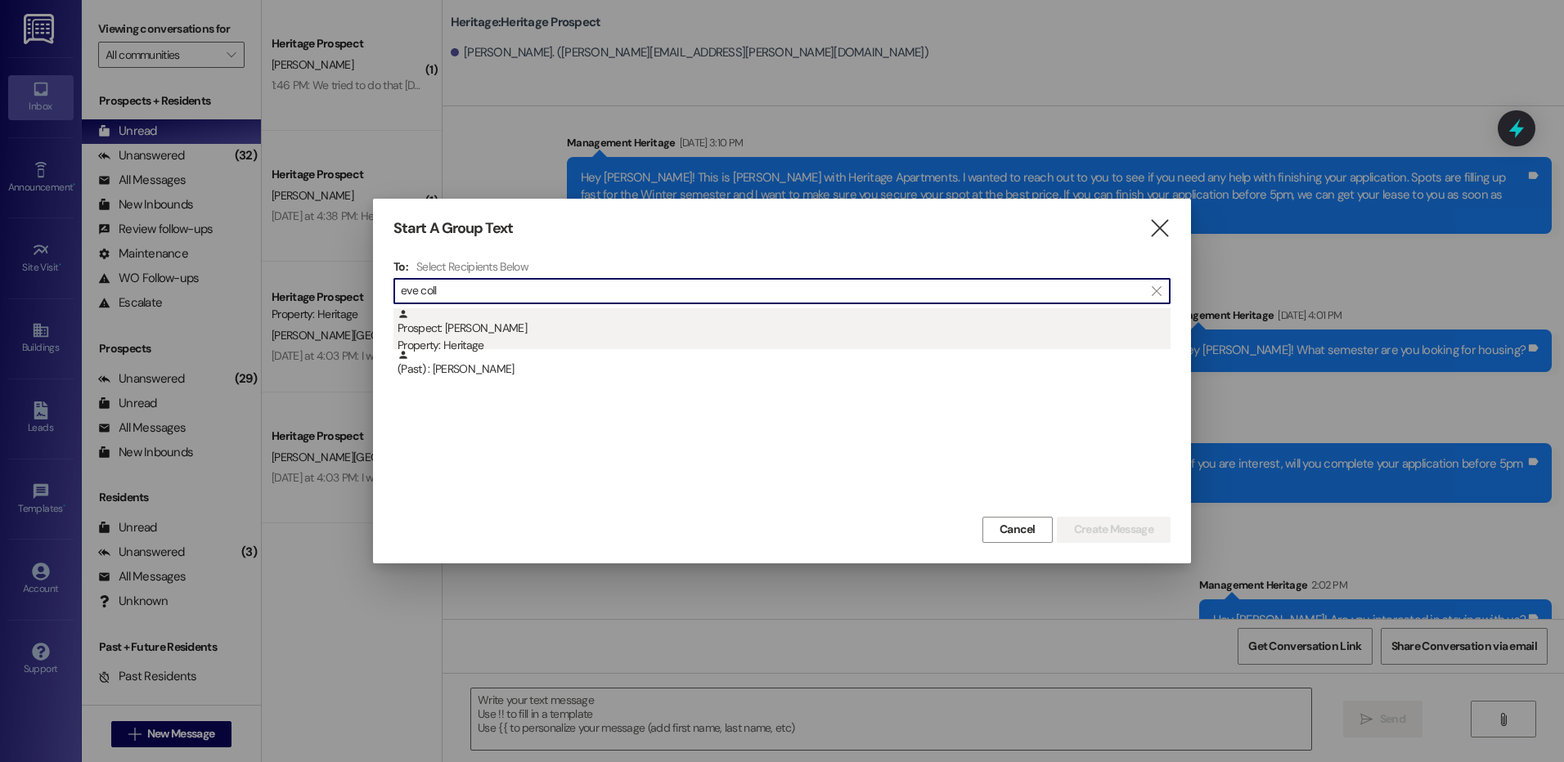
type input "eve coll"
click at [504, 326] on div "Prospect: Eve Collins Property: Heritage" at bounding box center [783, 331] width 773 height 47
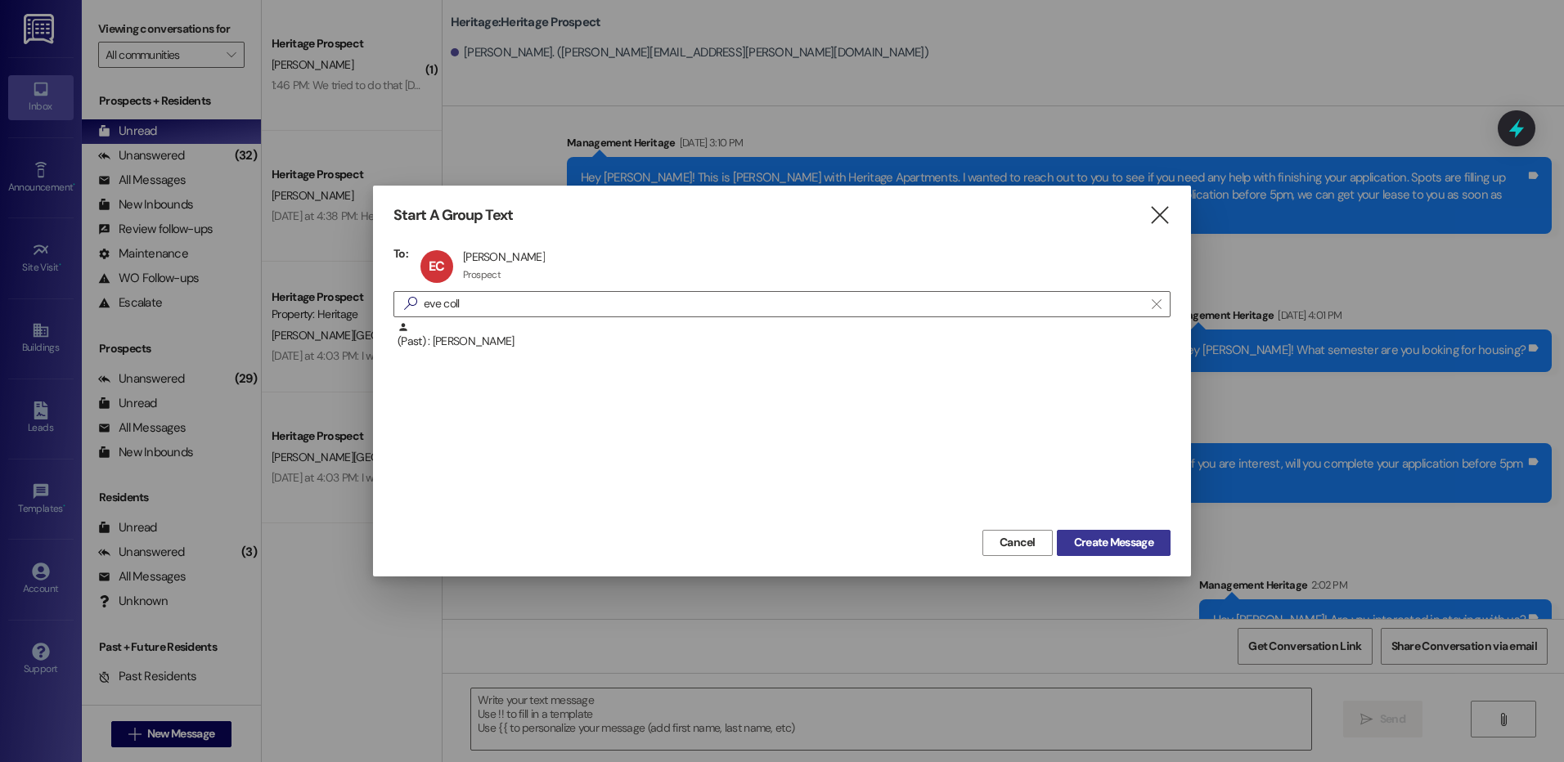
click at [1141, 546] on span "Create Message" at bounding box center [1113, 542] width 79 height 17
click textarea
click textarea "Hey Eve! I am just following up to see if you are still interested in staying w…"
drag, startPoint x: 895, startPoint y: 704, endPoint x: 876, endPoint y: 680, distance: 30.9
click at [876, 680] on div "Hey Eve! I am just following up to see if you are still interested in staying w…" at bounding box center [1002, 734] width 1121 height 123
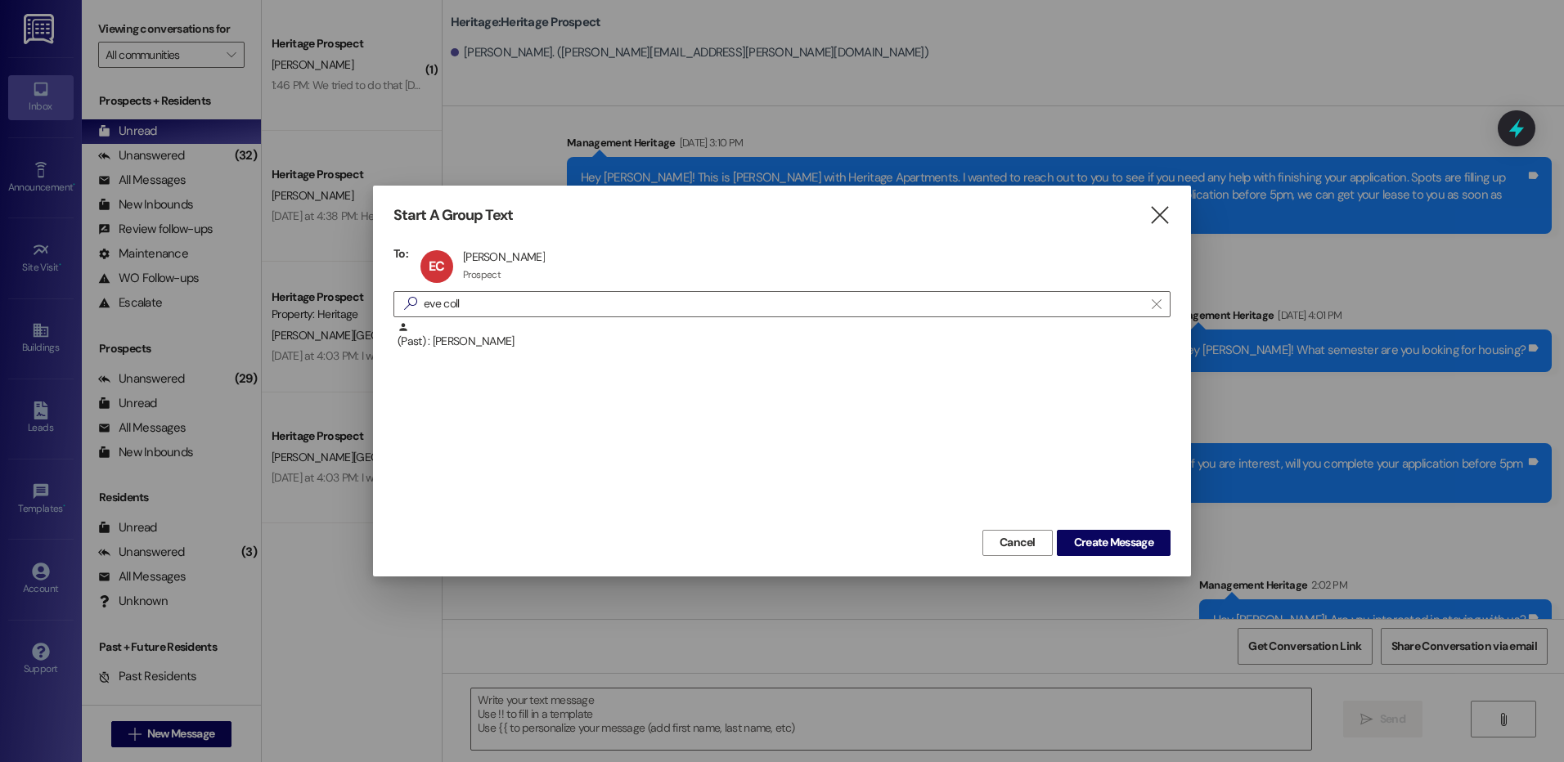
click textarea "Hey Eve! I am just following up to see if you are still interested in staying w…"
drag, startPoint x: 1464, startPoint y: 543, endPoint x: 1490, endPoint y: 584, distance: 48.6
click div "Management Heritage Yesterday at 2:19 PM Hey Eve! This is Paige with Heritage A…"
copy div "Will you finish your application and have your Guarantor, Joshua, finish their …"
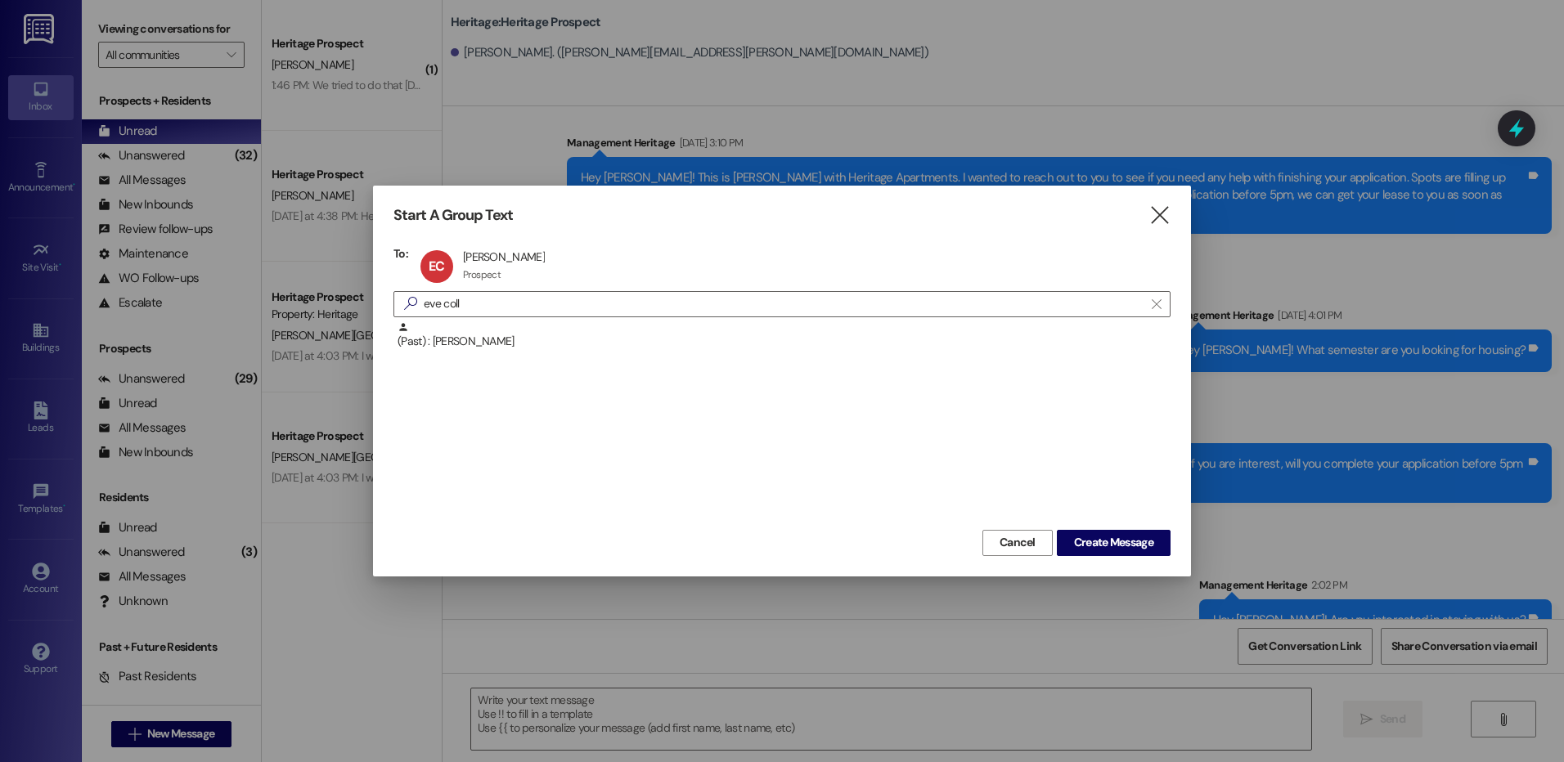
click textarea "Hey Eve! I am just following up to see if you are still interested in staying w…"
drag, startPoint x: 1166, startPoint y: 698, endPoint x: 1322, endPoint y: 706, distance: 155.6
click at [1322, 706] on div "Hey Eve! I am just following up to see if you are still interested in staying w…" at bounding box center [1002, 734] width 1121 height 123
paste textarea "Will you finish your application and have your Guarantor, Joshua, finish their …"
click textarea "Hey Eve! I am just following up to see if you are still interested in staying w…"
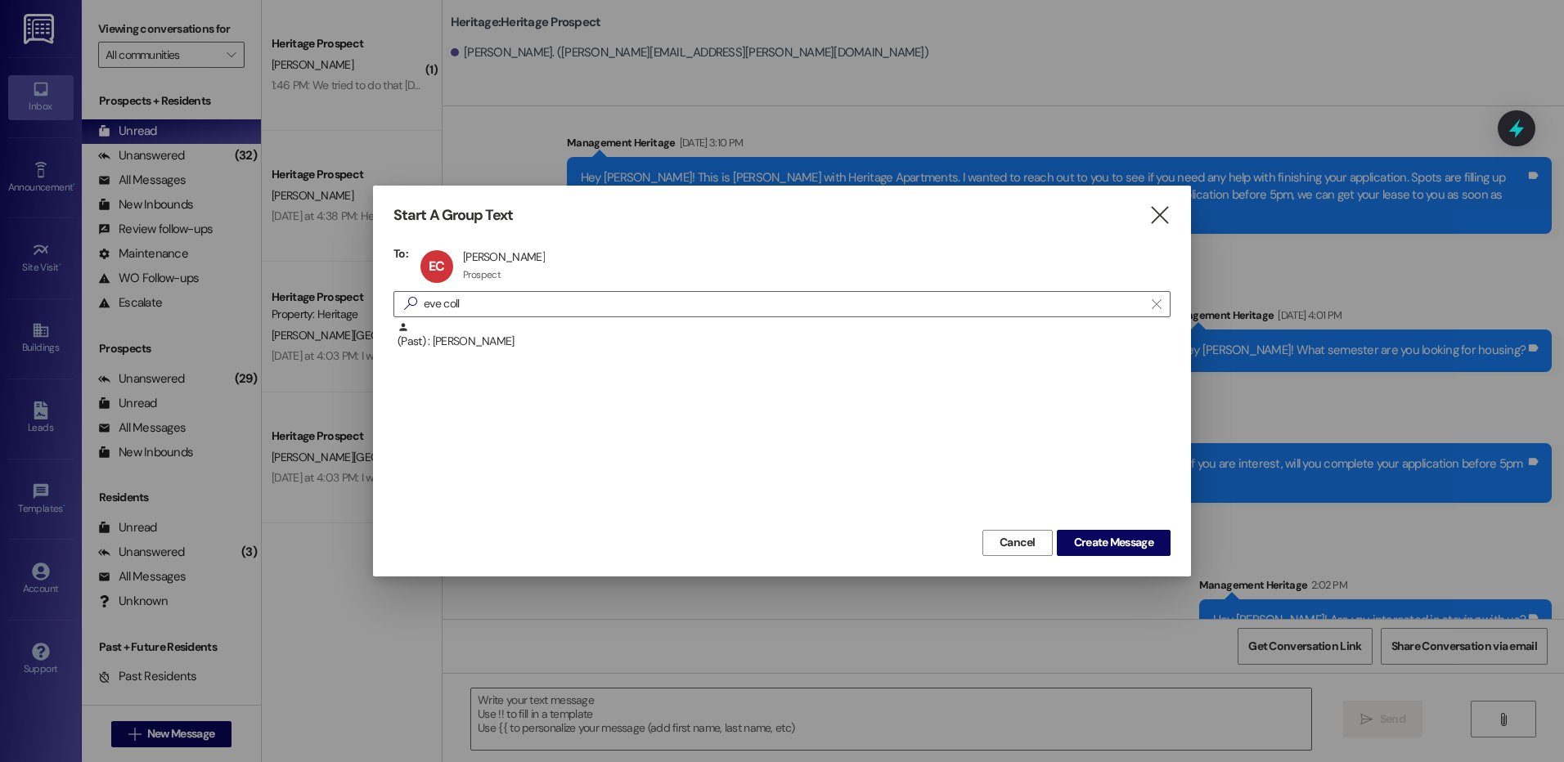
drag, startPoint x: 542, startPoint y: 718, endPoint x: 1204, endPoint y: 707, distance: 661.8
click textarea "Hey Eve! I am just following up to see if you are still interested in staying w…"
drag, startPoint x: 813, startPoint y: 735, endPoint x: 469, endPoint y: 730, distance: 343.5
click textarea "Hey Eve! I am just following up to see if you are still interested in staying w…"
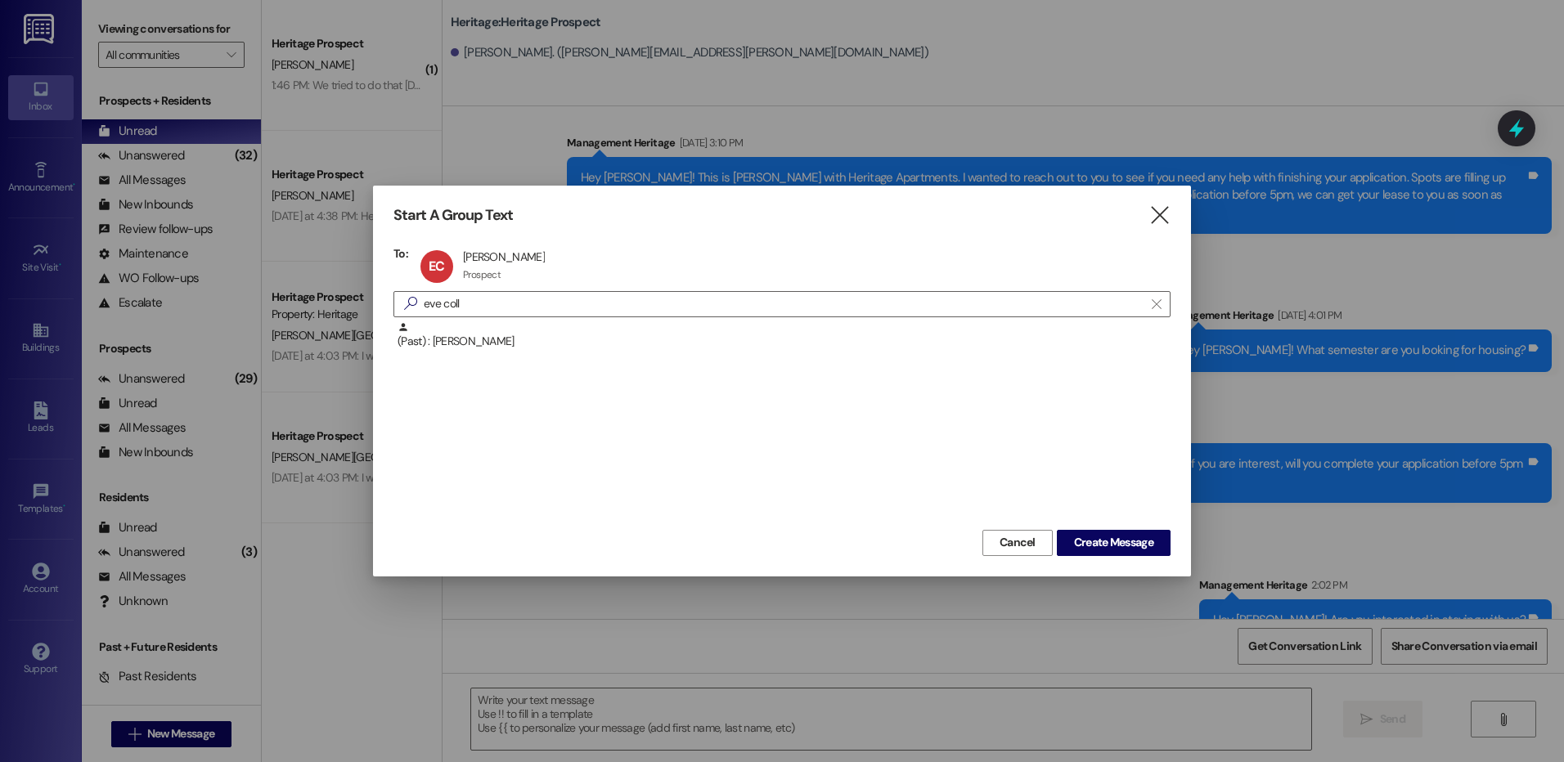
click textarea "Hey Eve! I am just following up to see if you are still interested in staying w…"
type textarea "Hey Eve! I am just following up to see if you are still interested in staying w…"
click at [1391, 709] on button " Send" at bounding box center [1382, 719] width 79 height 37
click textarea
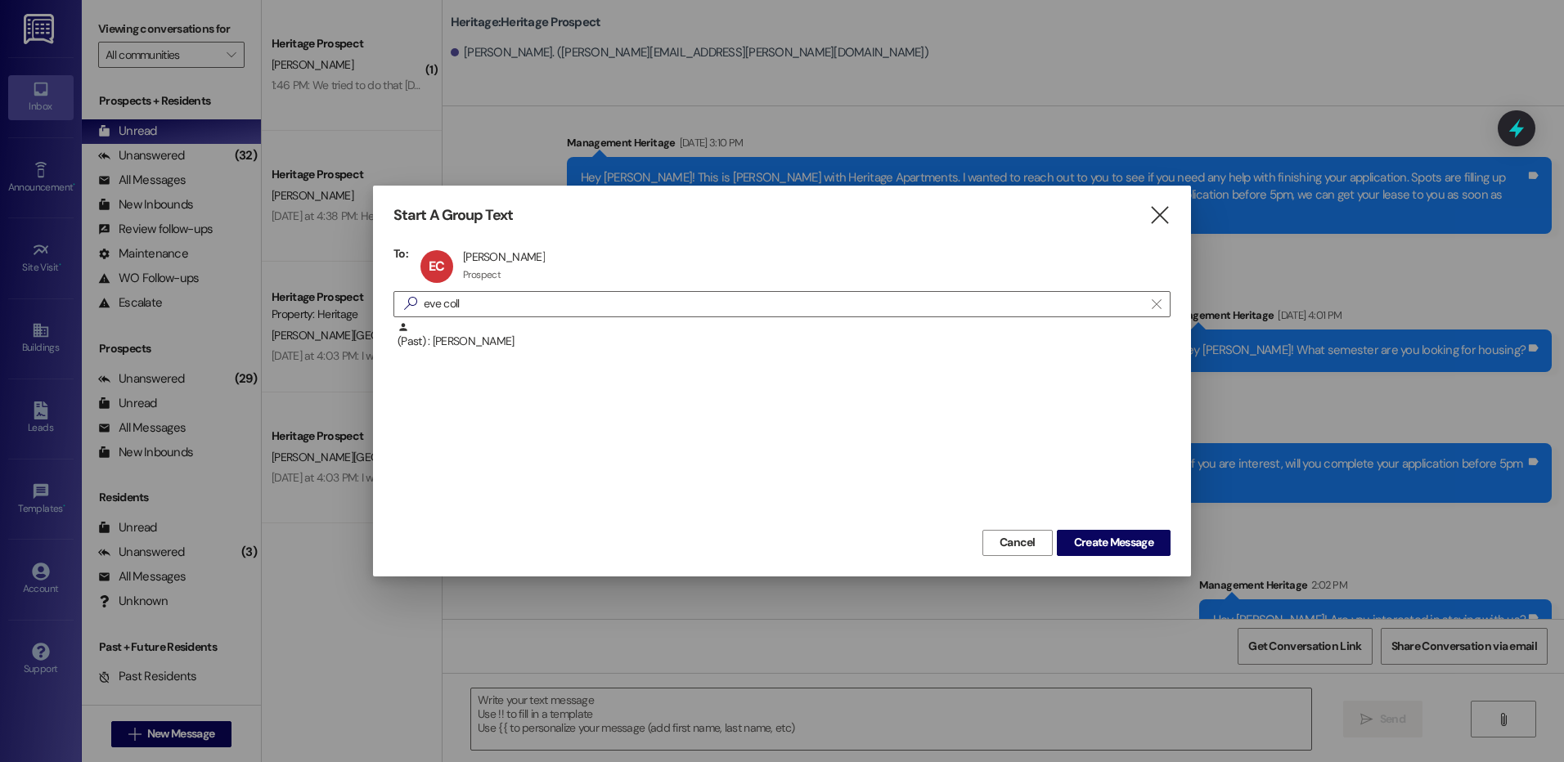
click textarea "Or I can go ahead and remove J"
type textarea "Or I can go ahead and remove Joshua, with your permission, and get your Winter …"
click at [1361, 711] on span " Send" at bounding box center [1383, 719] width 52 height 17
click at [147, 727] on span "New Message" at bounding box center [180, 733] width 67 height 17
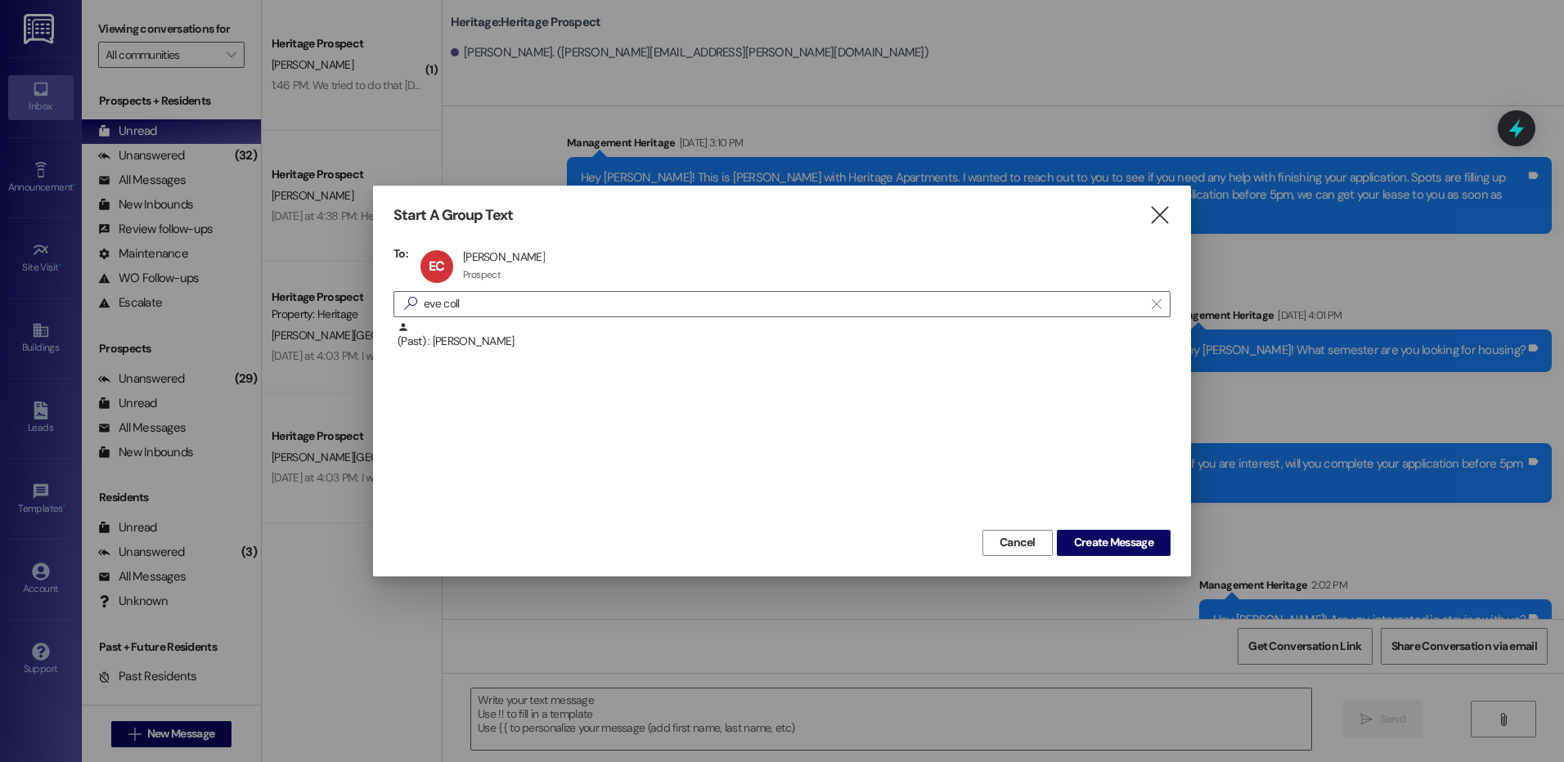
type input "ciara"
click div "Prospect: Ciara Lizarraga Property: Heritage"
click span "Create Message"
click at [134, 721] on button " New Message" at bounding box center [171, 734] width 121 height 26
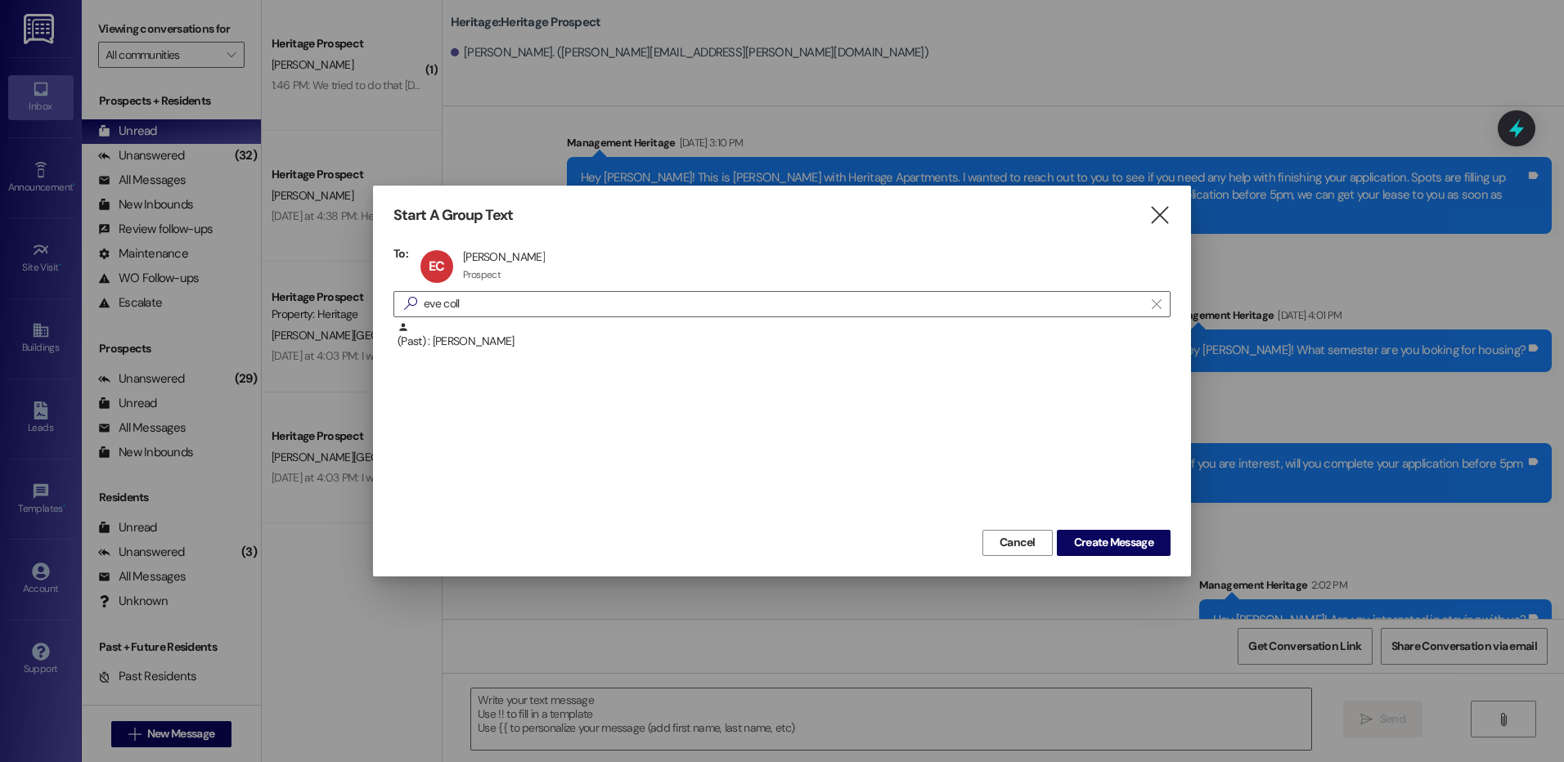
type input "gracie"
click div "Prospect: Gracie Harris Property: Heritage"
click button "Create Message"
click textarea
paste textarea "Hey ___. This is Paige at Heritage Apartments. Thank you for looking into our a…"
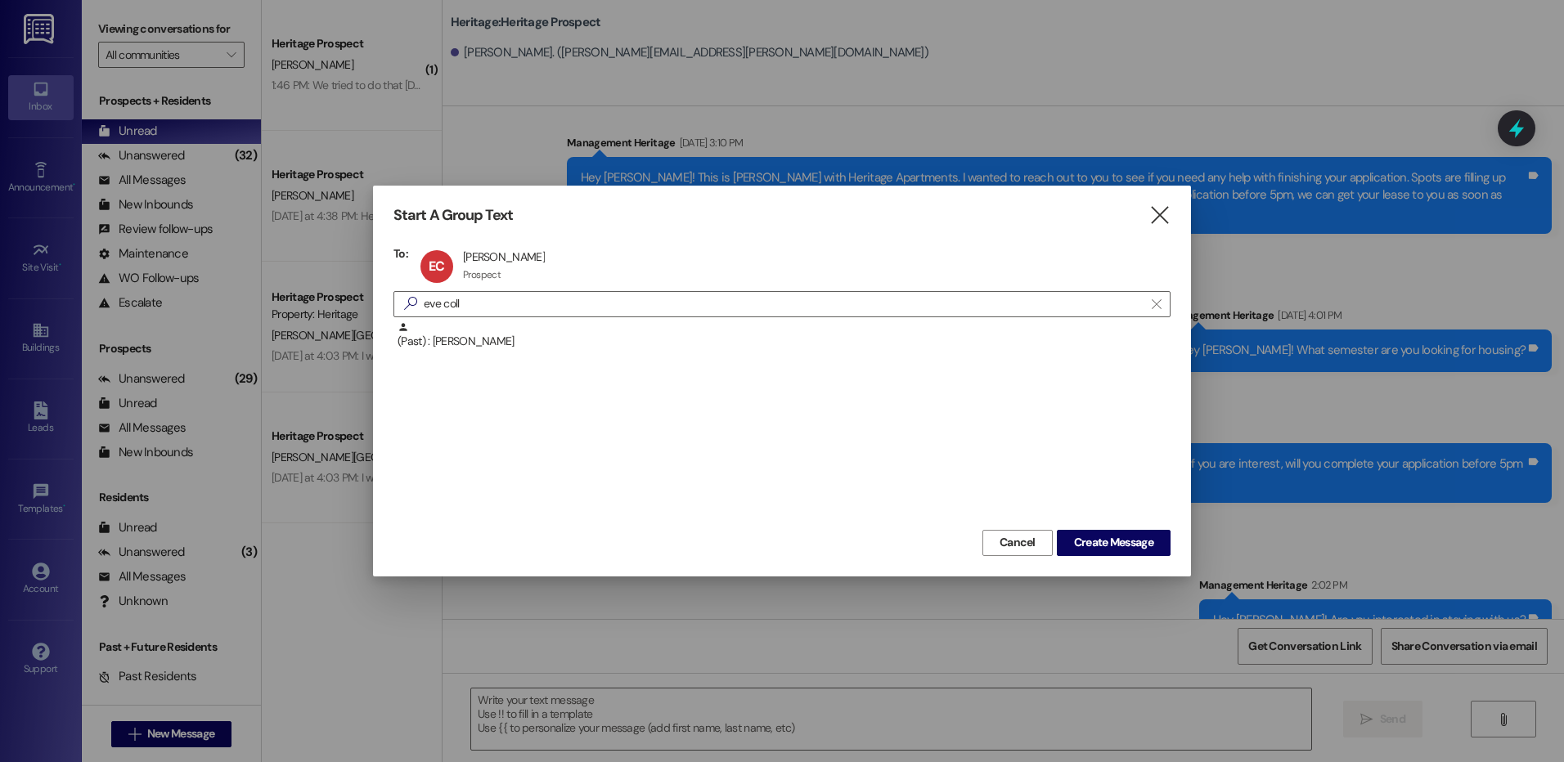
click textarea "Hey ___. This is Paige at Heritage Apartments. Thank you for looking into our a…"
click textarea "Hey Gracie. This is Paige at Heritage Apartments. Thank you for looking into ou…"
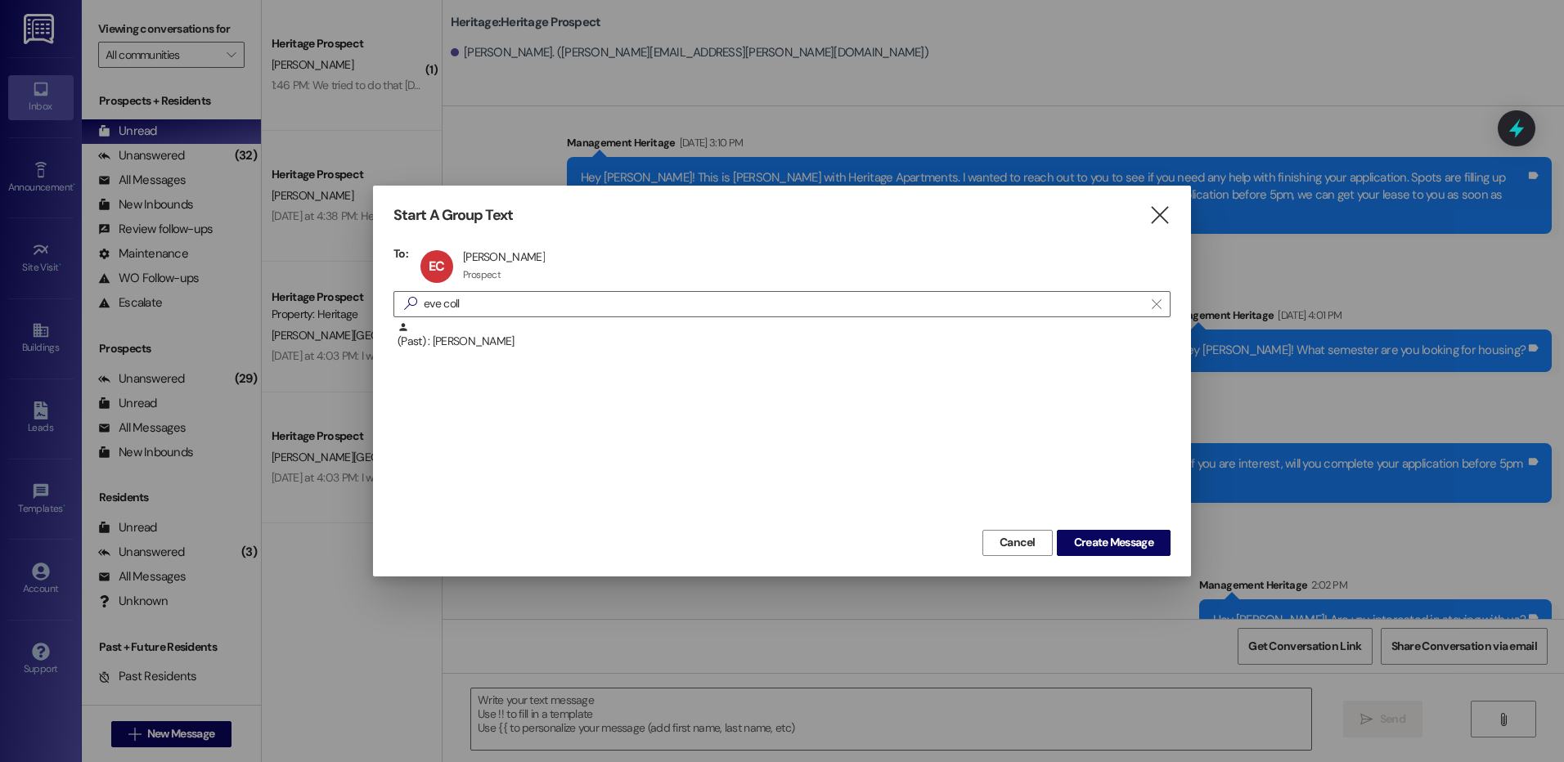
type textarea "Hey Gracie. This is Paige at Heritage Apartments. Thank you for looking into ou…"
click span "Send"
click at [195, 743] on button " New Message" at bounding box center [171, 734] width 121 height 26
type input "meco"
click div "Property: Heritage"
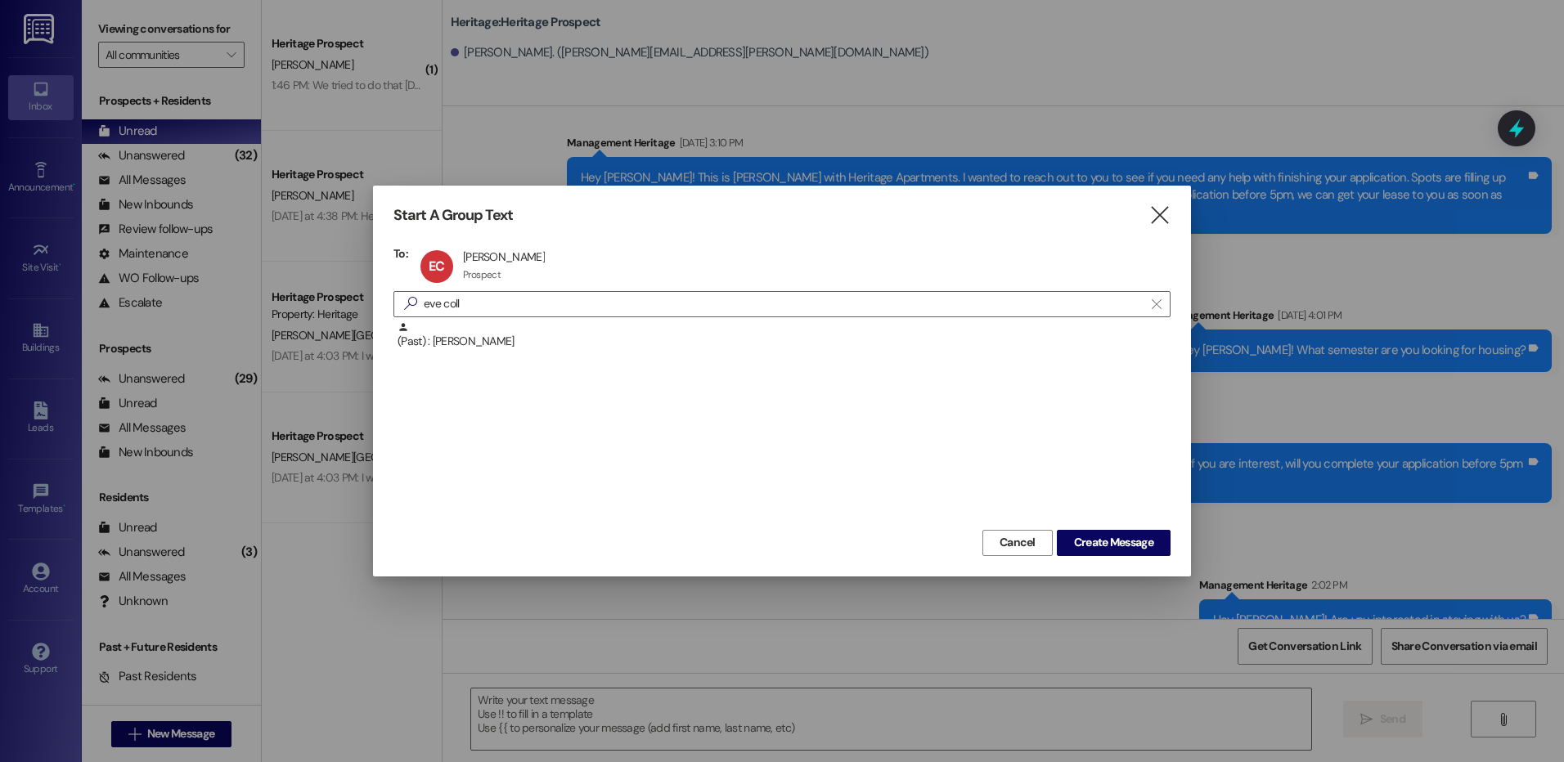
click button "Create Message"
click at [129, 737] on icon "" at bounding box center [134, 734] width 12 height 13
type input "bjorn"
click div "Property: Heritage"
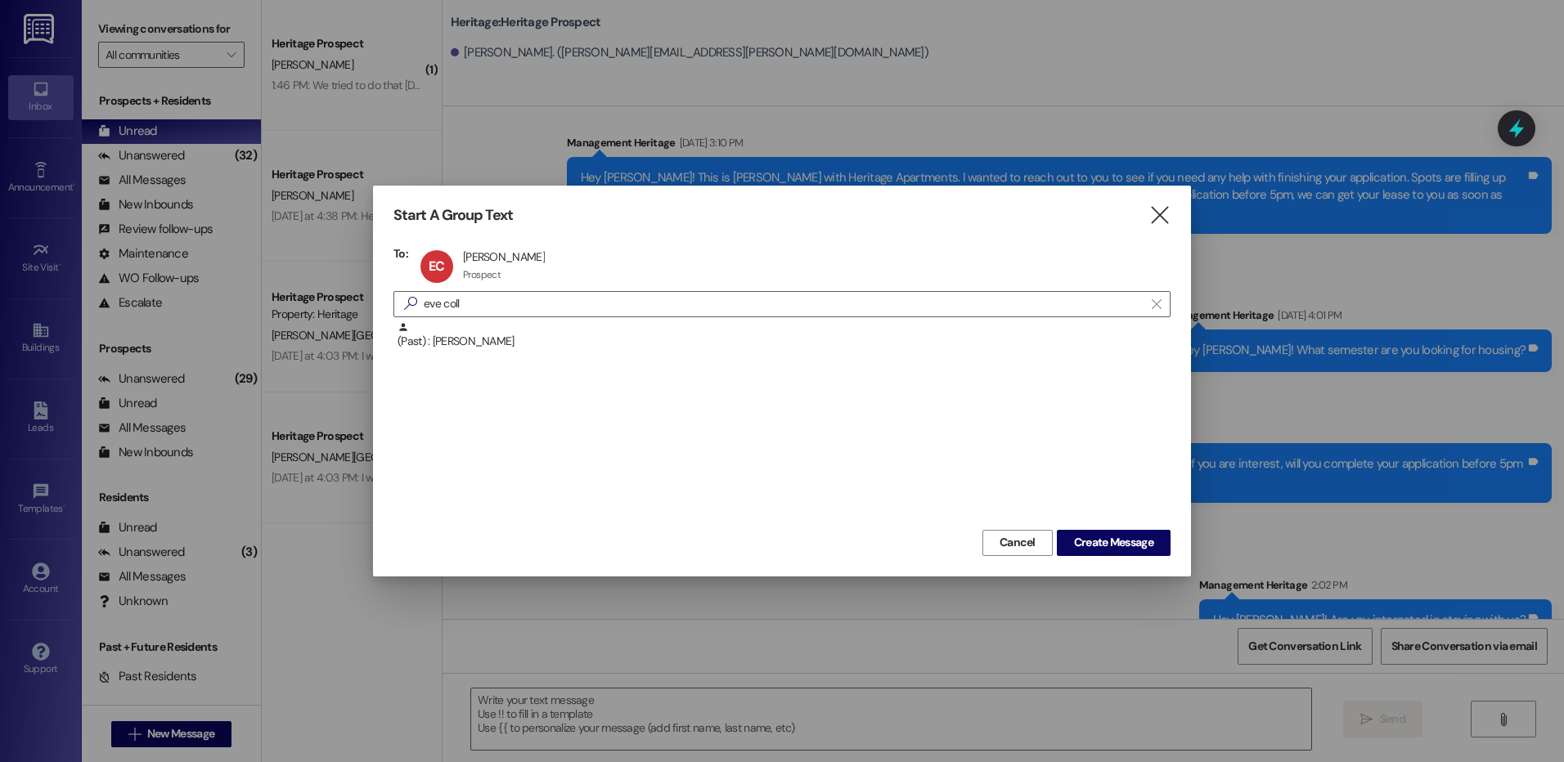
click span "Create Message"
click textarea
paste textarea "Hey Gracie. This is Paige at Heritage Apartments. Thank you for looking into ou…"
click textarea "Hey Gracie. This is Paige at Heritage Apartments. Thank you for looking into ou…"
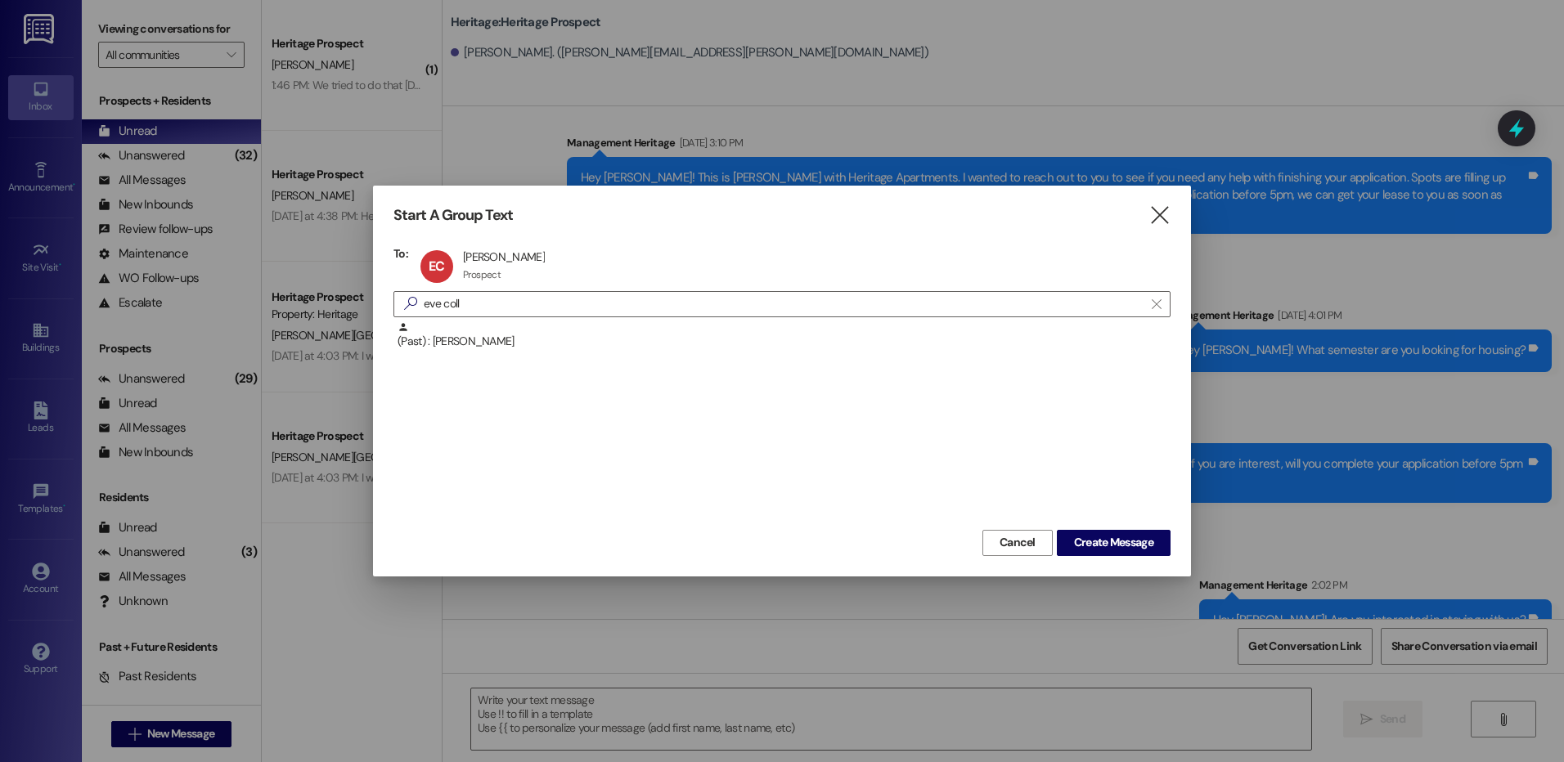
click textarea "Hey Gracie. This is Paige at Heritage Apartments. Thank you for looking into ou…"
click textarea "Hey Jera. This is Paige at Heritage Apartments. Thank you for looking into our …"
type textarea "Hey Jera. This is Paige at Heritage Apartments. Thank you for looking into our …"
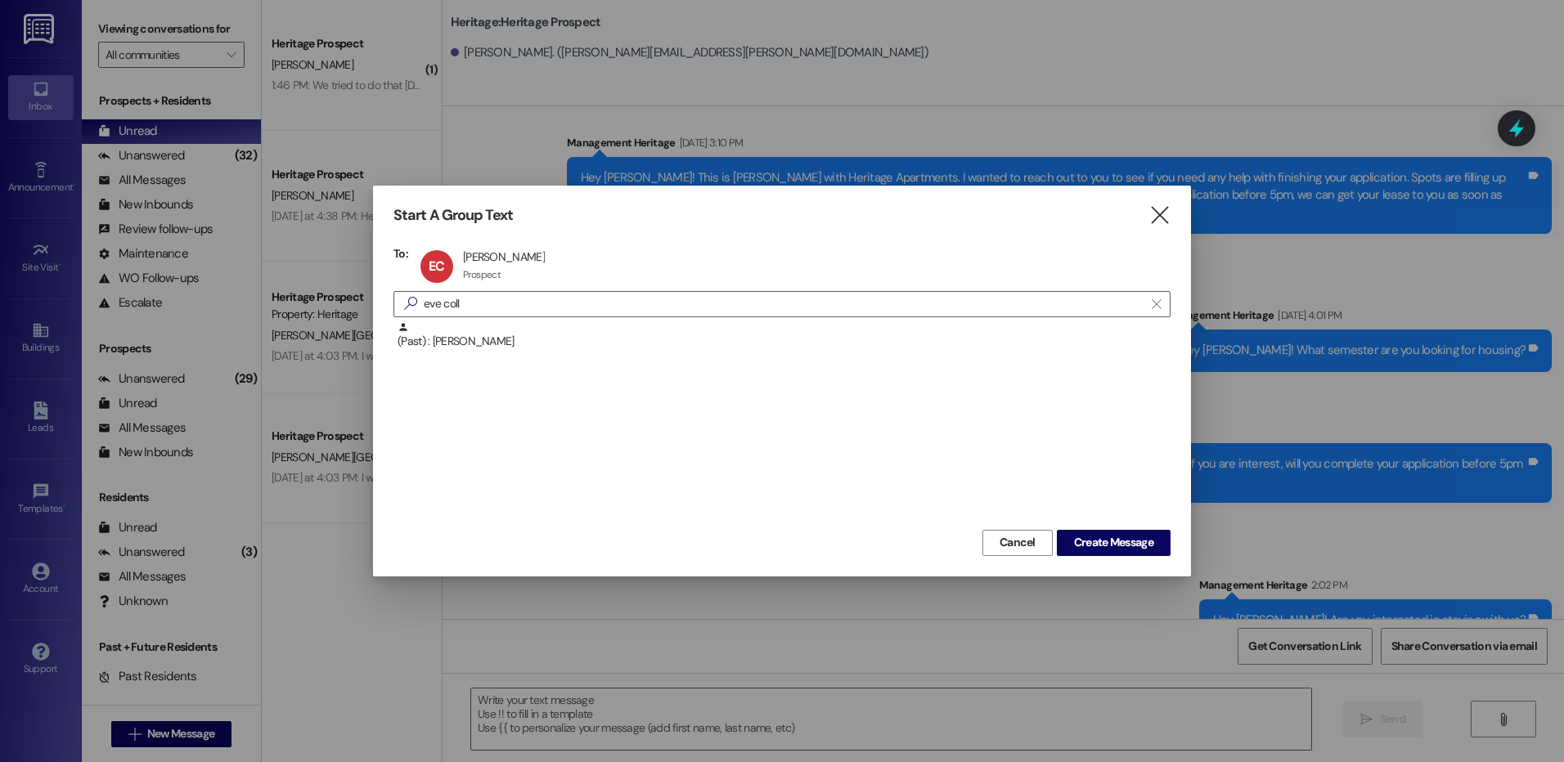
click span "Send"
click at [231, 736] on div " New Message" at bounding box center [171, 733] width 179 height 57
click at [201, 725] on span "New Message" at bounding box center [180, 733] width 67 height 17
type input "rawlings ma"
click div "Property: Heritage"
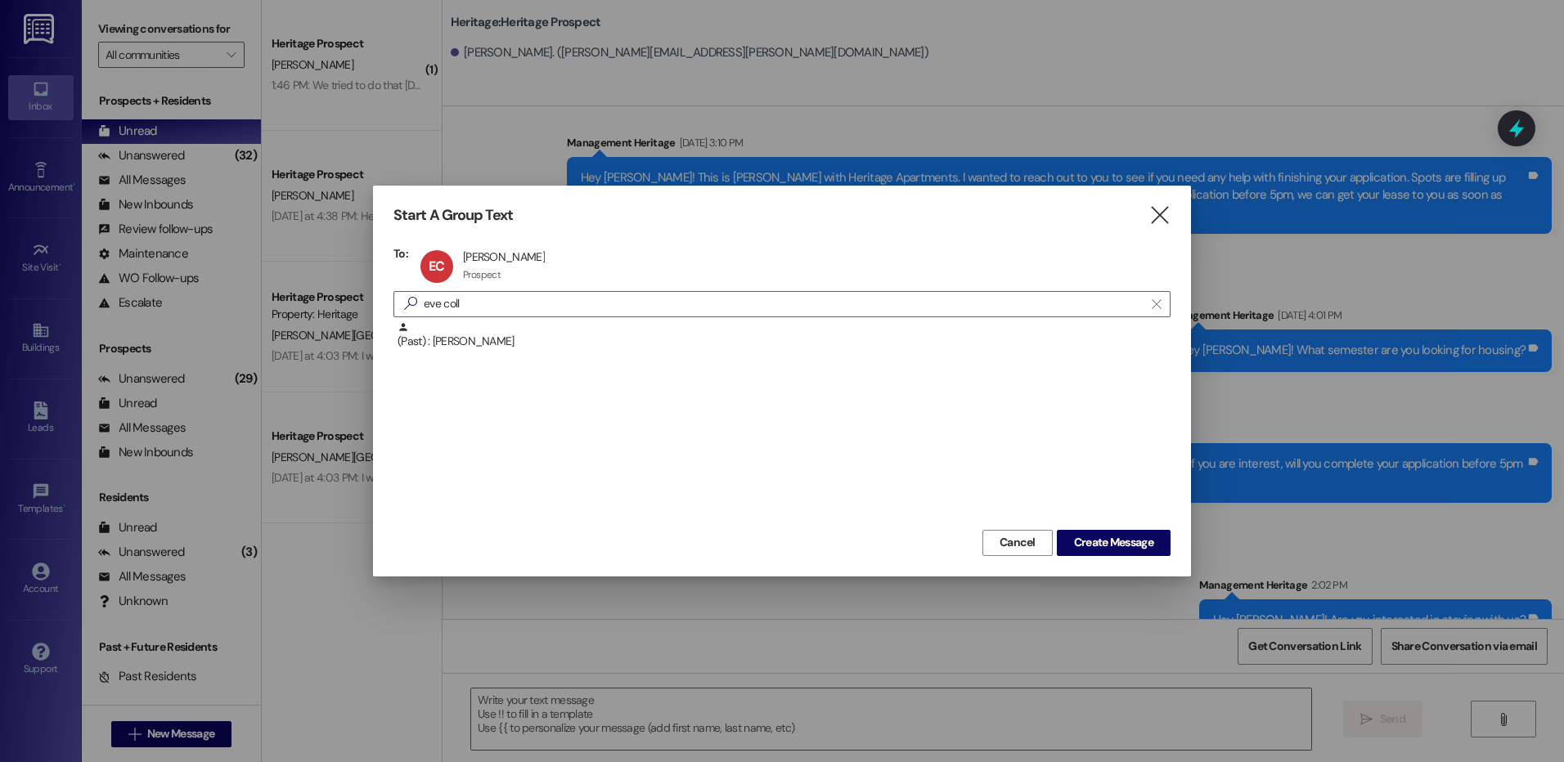
click span "Create Message"
click textarea
type textarea "Hey Macy! Will you let me know if you are still needing a summer contract by th…"
click at [1200, 491] on div "Hey Macy! Will you let me know if you are still needing a summer contract by th…" at bounding box center [1053, 473] width 945 height 35
click at [1102, 491] on div "Hey Macy! Will you let me know if you are still needing a summer contract by th…" at bounding box center [1053, 473] width 945 height 35
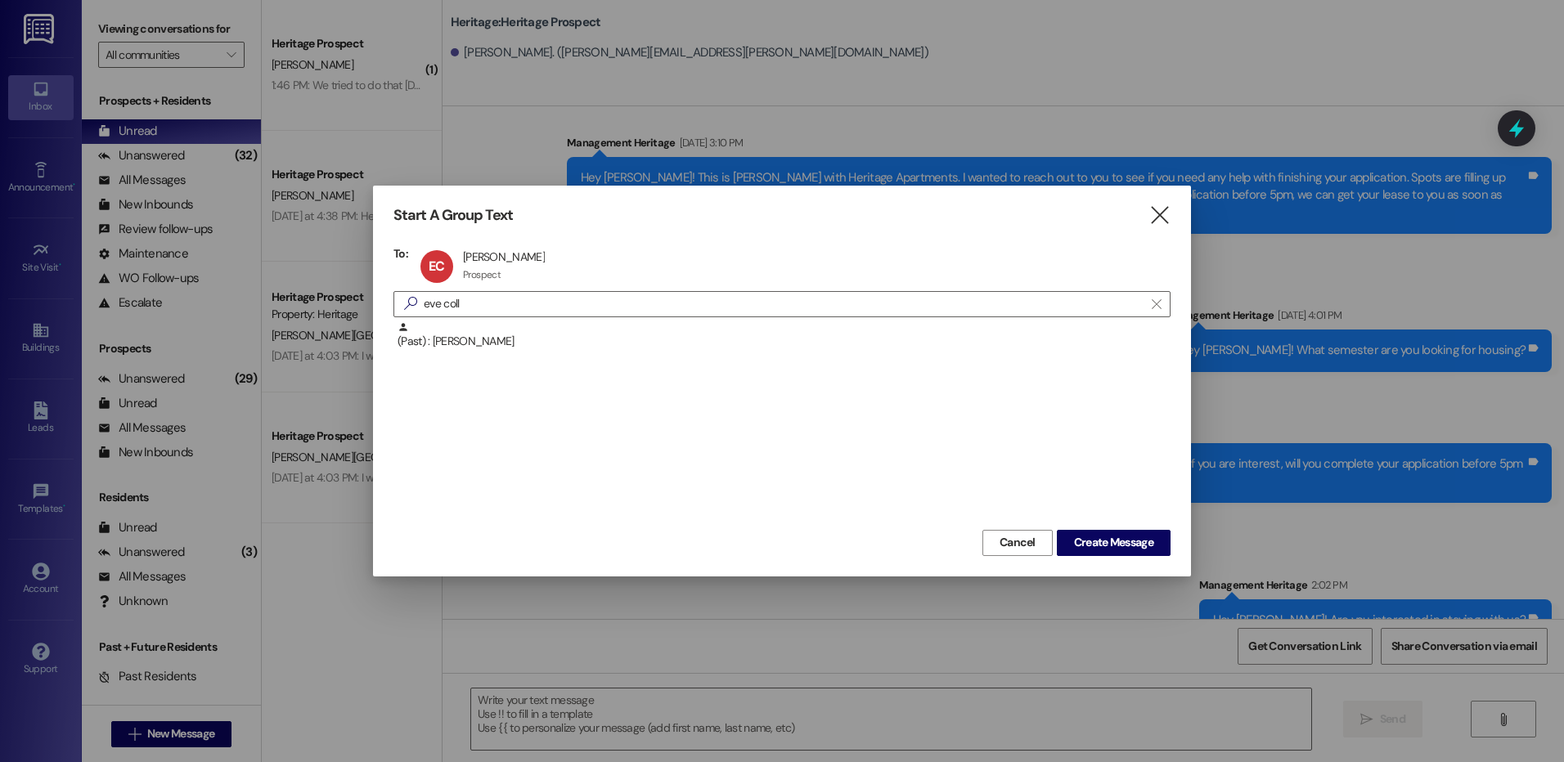
click at [1103, 491] on div "Hey Macy! Will you let me know if you are still needing a summer contract by th…" at bounding box center [1053, 473] width 945 height 35
click at [1137, 491] on div "Hey Macy! Will you let me know if you are still needing a summer contract by th…" at bounding box center [1053, 473] width 945 height 35
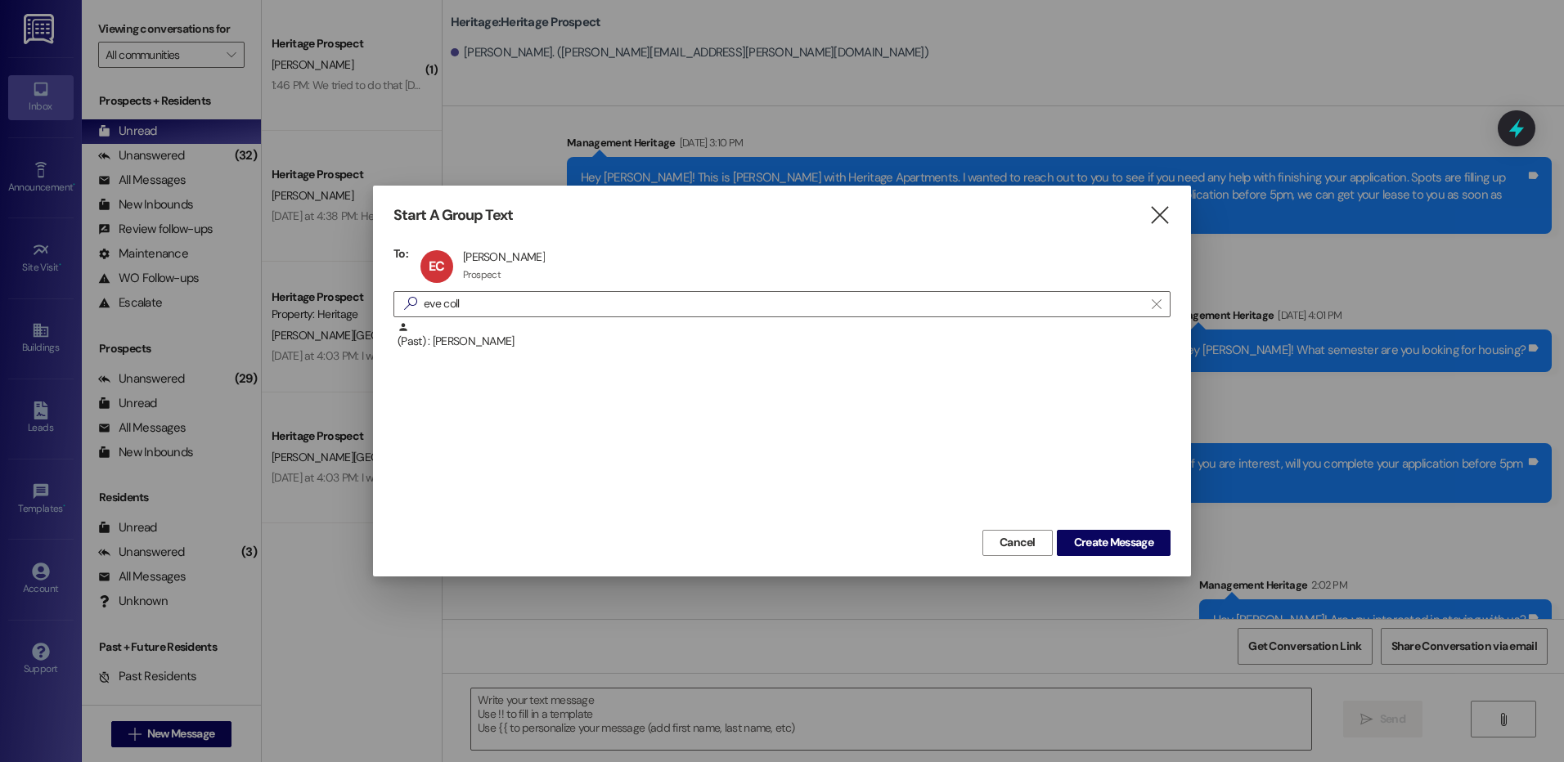
click at [129, 731] on icon "" at bounding box center [134, 734] width 12 height 13
type input "sterling f"
click div "Prospect: Sterling francis Property: Heritage"
click span "Create Message"
click textarea
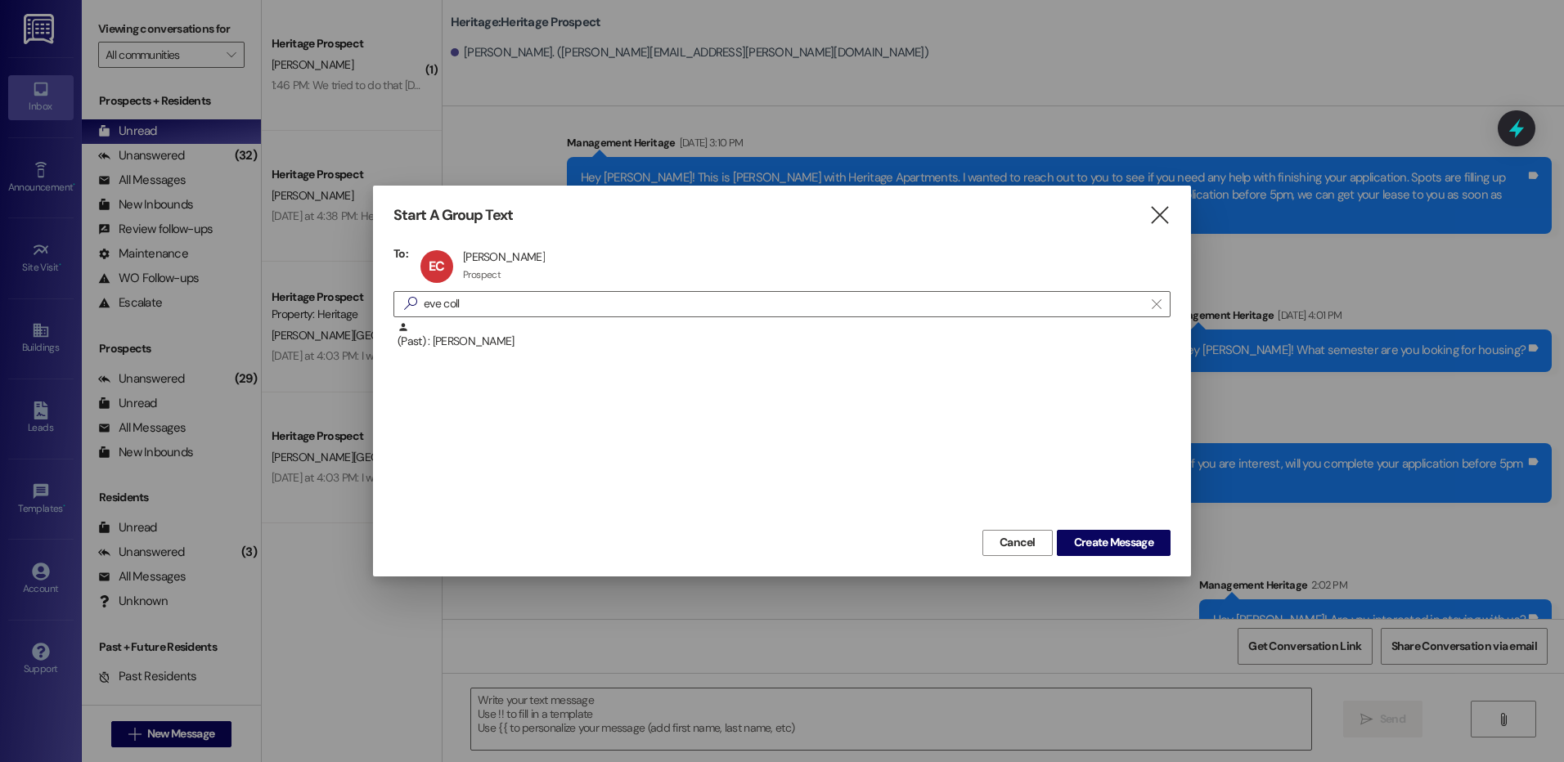
paste textarea "Hey Jera. This is Paige at Heritage Apartments. Thank you for looking into our …"
click textarea "Hey Jera. This is Paige at Heritage Apartments. Thank you for looking into our …"
click textarea "Hey Sterling. This is Paige at Heritage Apartments. Thank you for looking into …"
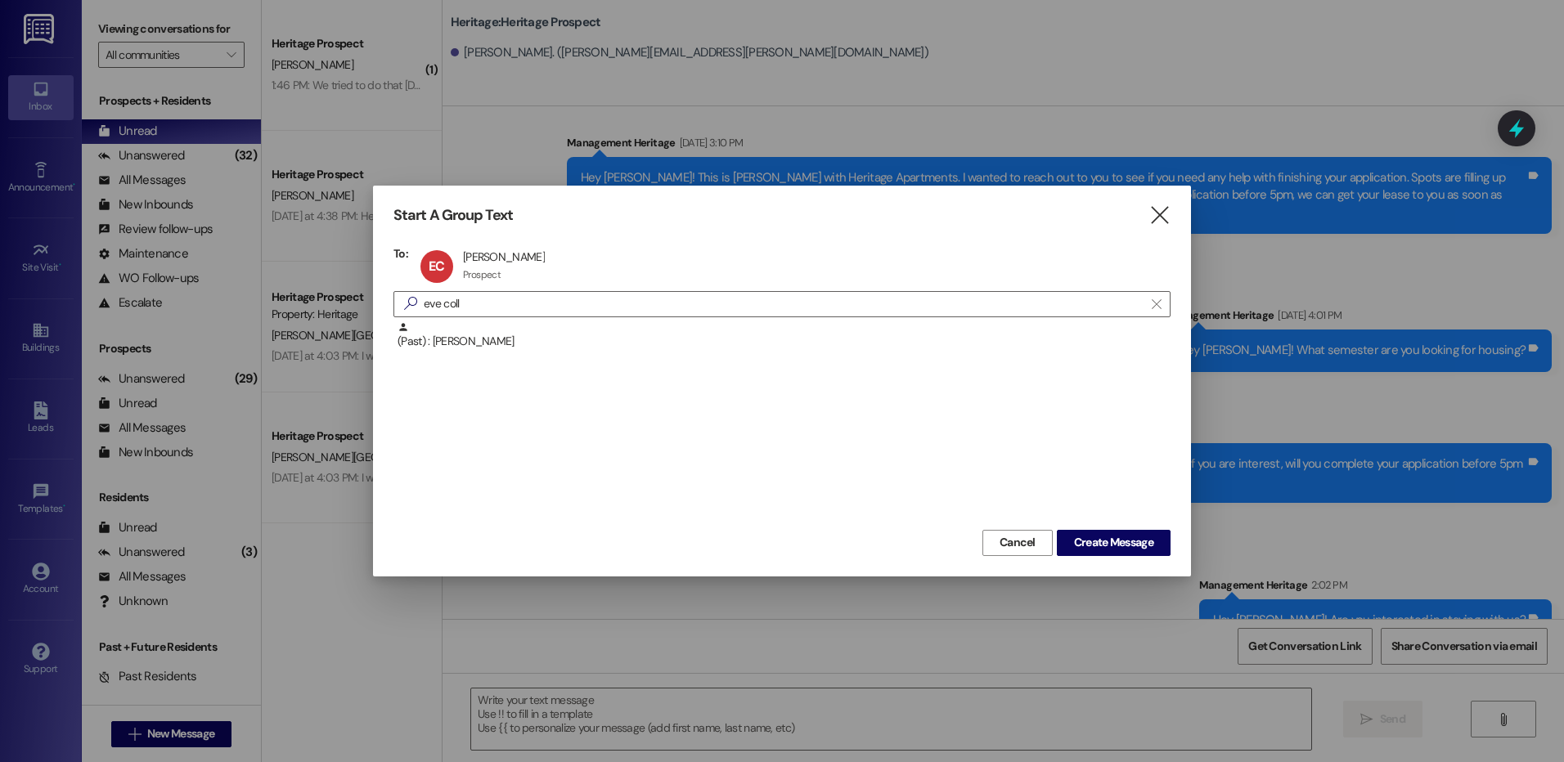
click textarea "Hey Sterling. This is Paige at Heritage Apartments. Thank you for looking into …"
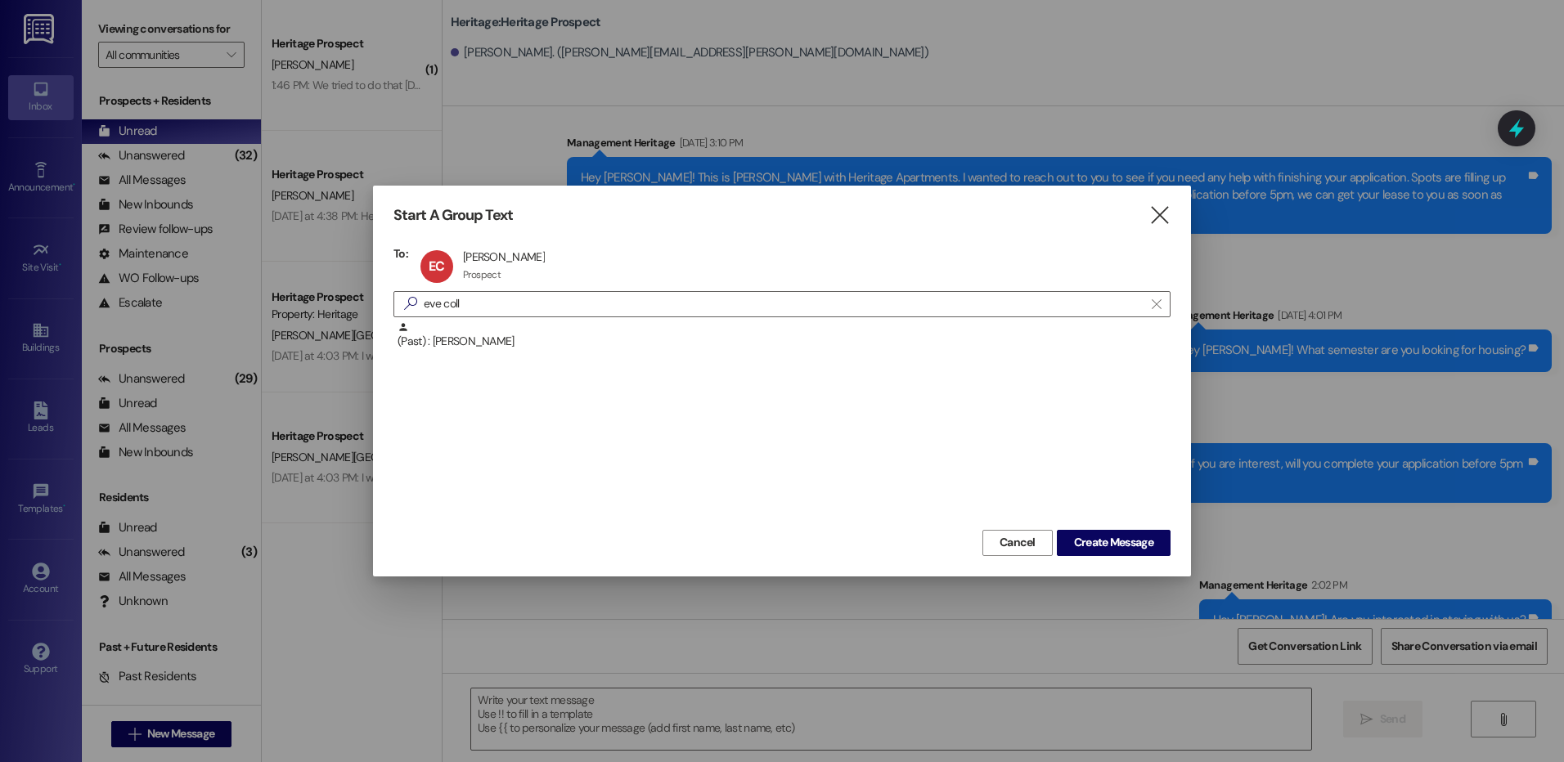
click textarea "Hey Sterling. This is Paige at Heritage Apartments. Thank you for looking into …"
click div "Hey Sterling. This is Paige at Heritage Apartments. Thank you for looking into …"
click textarea "Hey Sterling. This is Paige at Heritage Apartments. Thank you for looking into …"
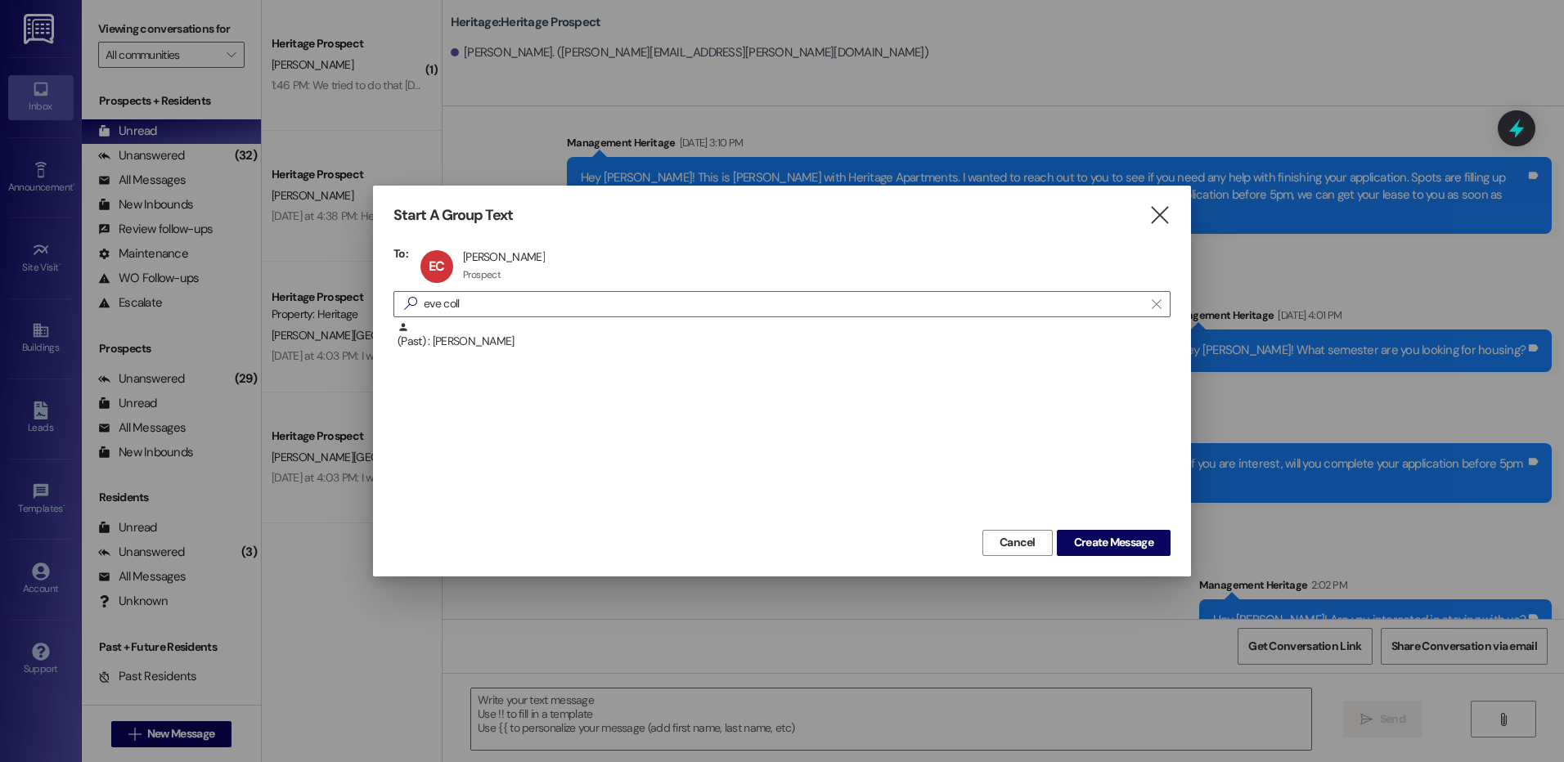
click textarea "Hey Sterling. This is Paige at Heritage Apartments. Thank you for looking into …"
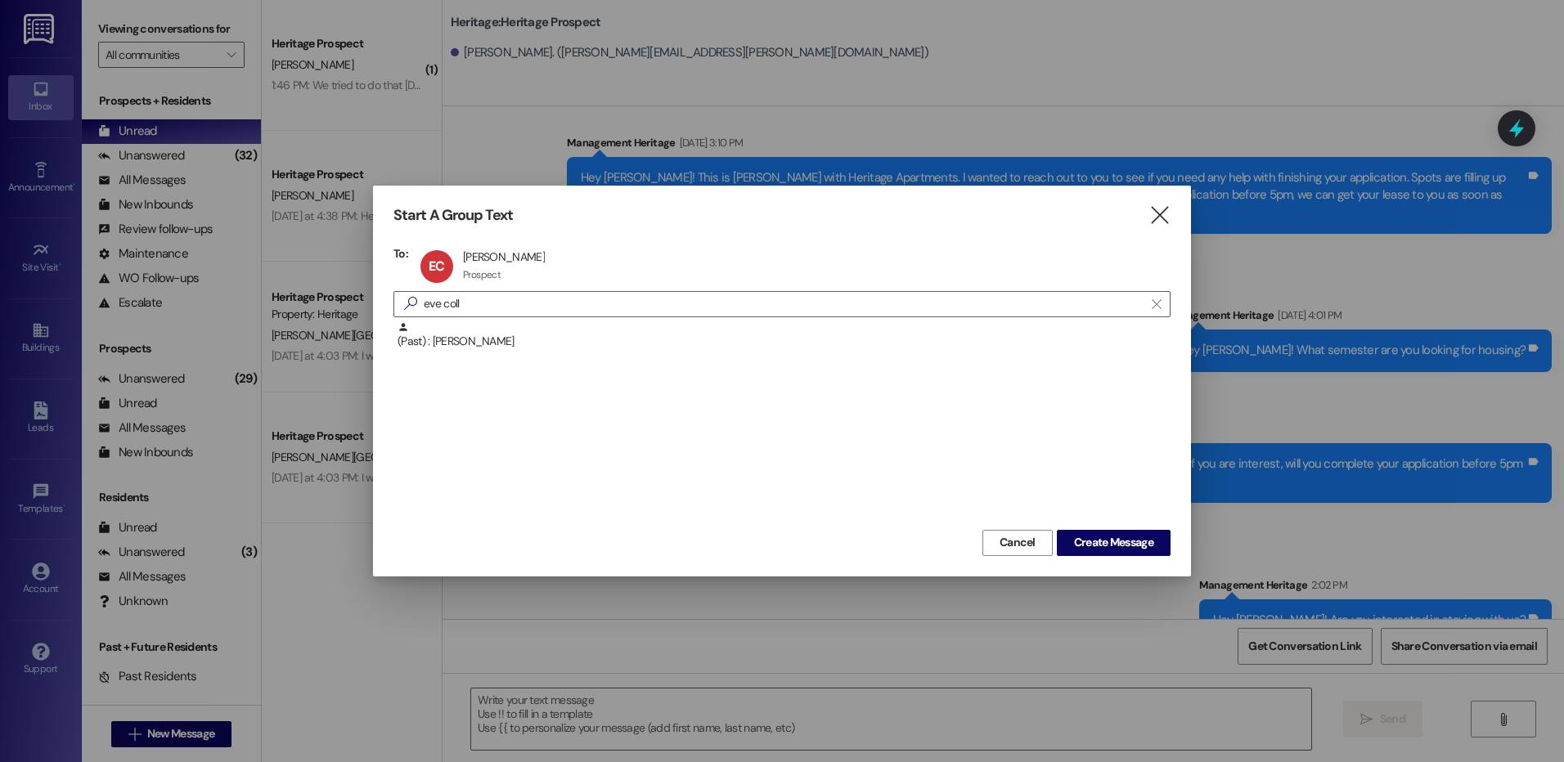
type textarea "Hey Sterling. This is Paige at Heritage Apartments. Thank you for looking into …"
click span "Send"
click at [147, 737] on span "New Message" at bounding box center [180, 733] width 67 height 17
type input "stark"
click div "Property: Heritage"
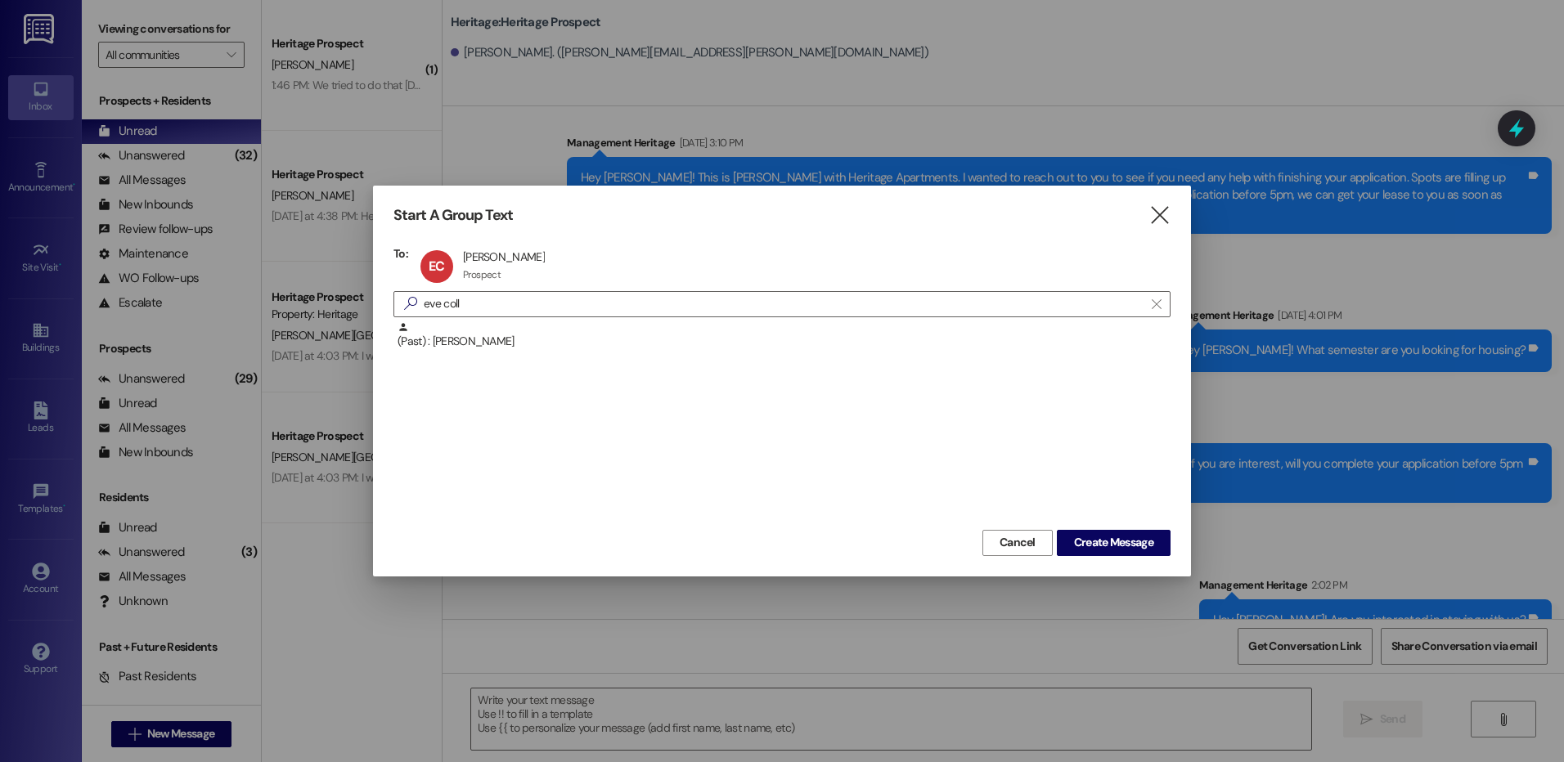
click span "Create Message"
click textarea
paste textarea "Hey Sterling. This is Paige at Heritage Apartments. Thank you for looking into …"
click textarea "Hey Sterling. This is Paige at Heritage Apartments. Thank you for looking into …"
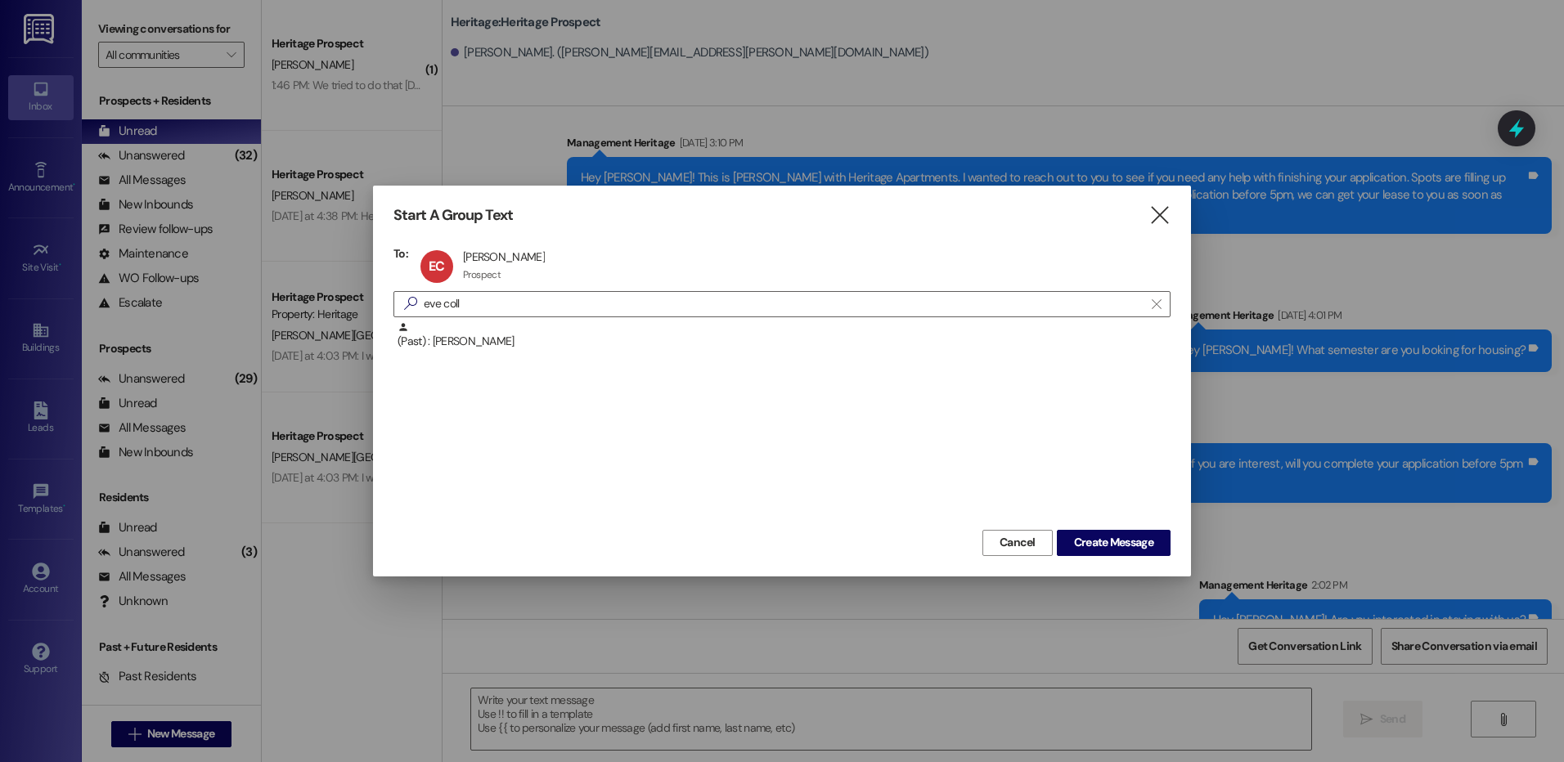
click textarea "Hey Rachel. This is Paige at Heritage Apartments. Thank you for looking into ou…"
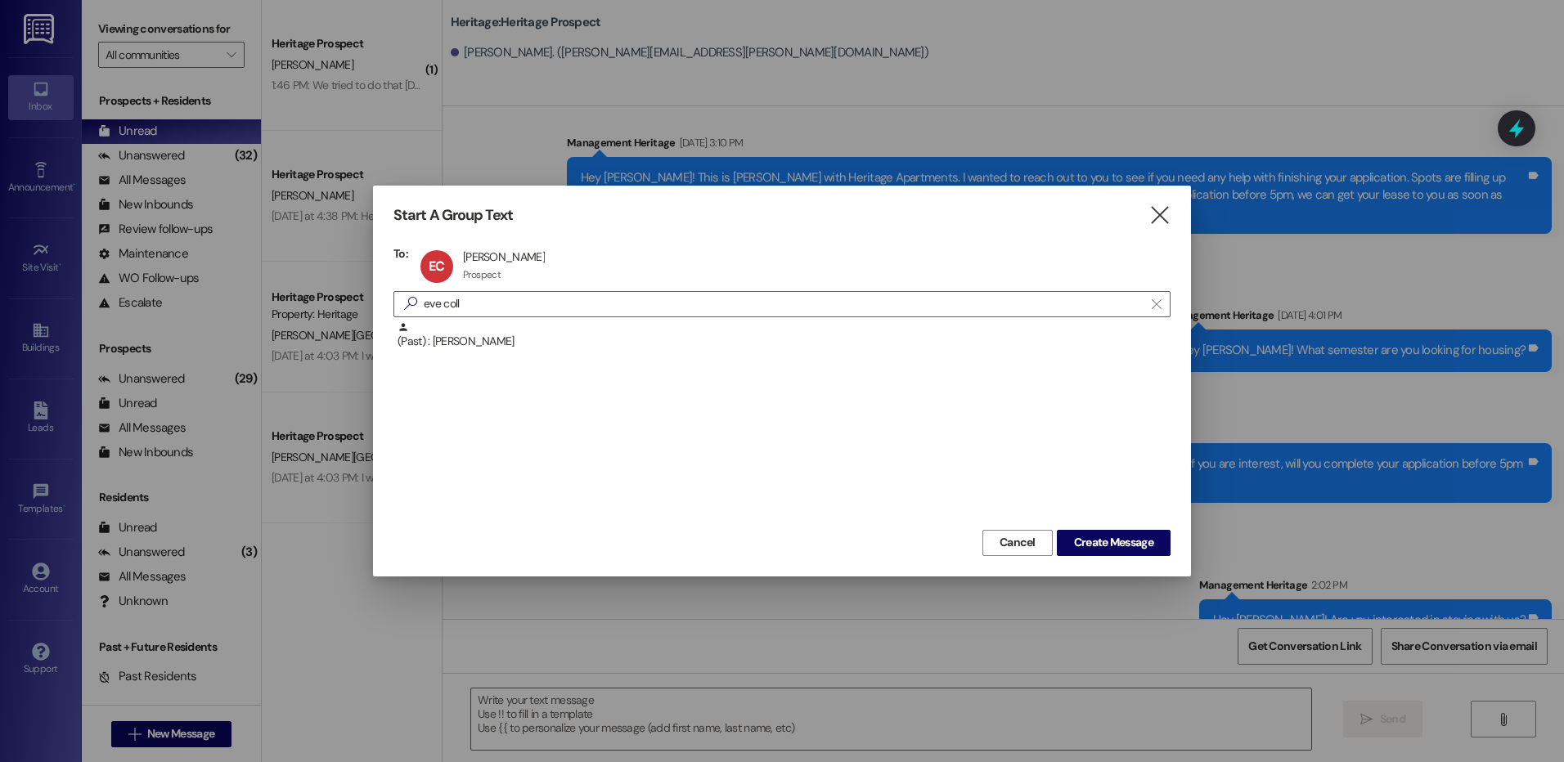
type textarea "Hey Rachel. This is Paige at Heritage Apartments. Thank you for looking into ou…"
click button " Send"
click at [229, 731] on div " New Message" at bounding box center [171, 733] width 179 height 57
click at [208, 731] on span "New Message" at bounding box center [180, 733] width 67 height 17
type input "ciara"
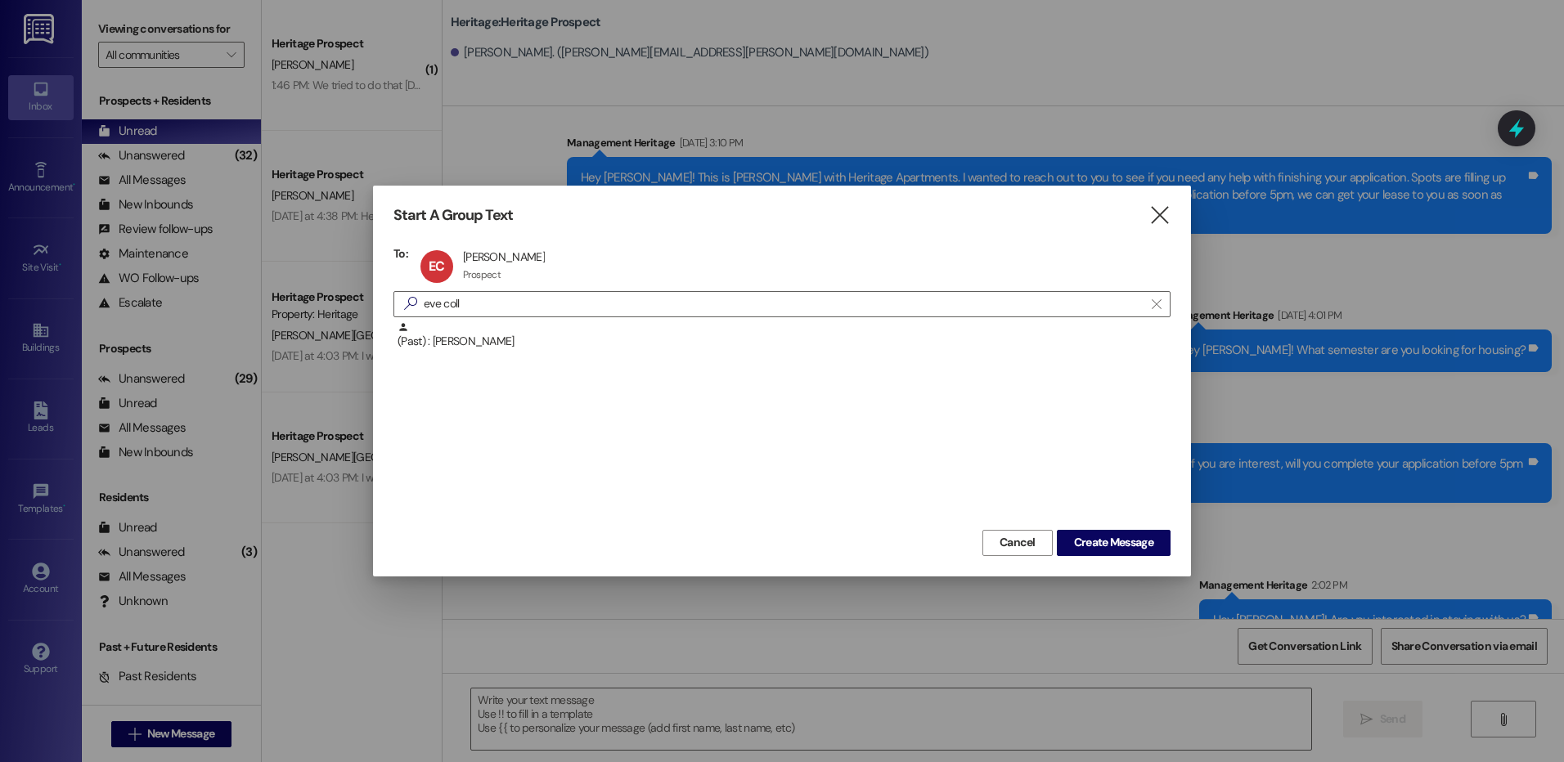
click div "Prospect: Ciara Lizarraga Property: Heritage"
click span "Create Message"
click textarea
paste textarea "Hey Rachel. This is Paige at Heritage Apartments. Thank you for looking into ou…"
click textarea "Hey Rachel. This is Paige at Heritage Apartments. Thank you for looking into ou…"
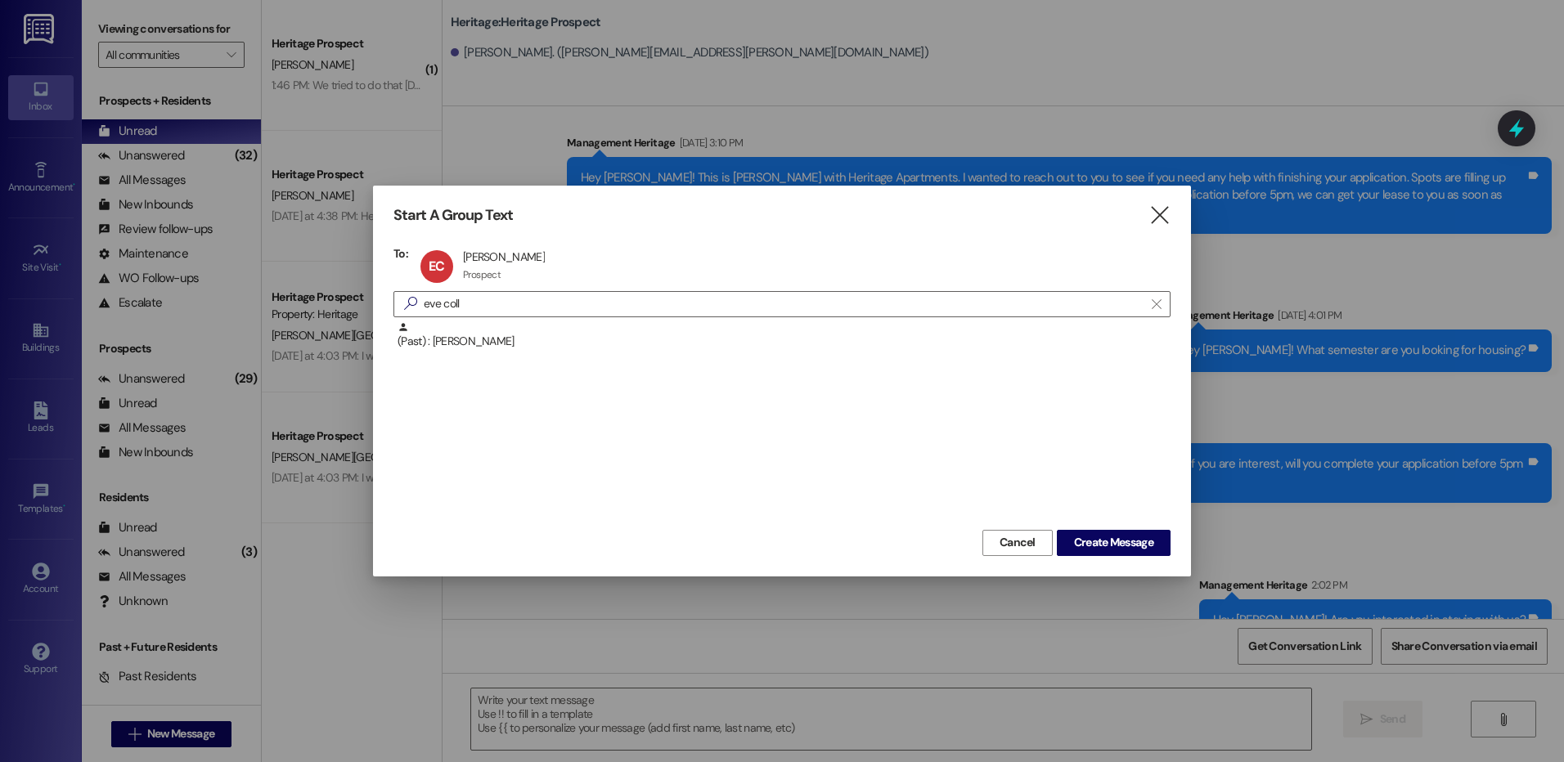
click textarea "Hey Rachel. This is Paige at Heritage Apartments. Thank you for looking into ou…"
type textarea "Hey Ciara. This is Paige at Heritage Apartments. Thank you for looking into our…"
click at [468, 676] on div "Hey Ciara. This is Paige at Heritage Apartments. Thank you for looking into our…" at bounding box center [1002, 734] width 1121 height 123
click textarea "Hey Ciara. This is Paige at Heritage Apartments. Thank you for looking into our…"
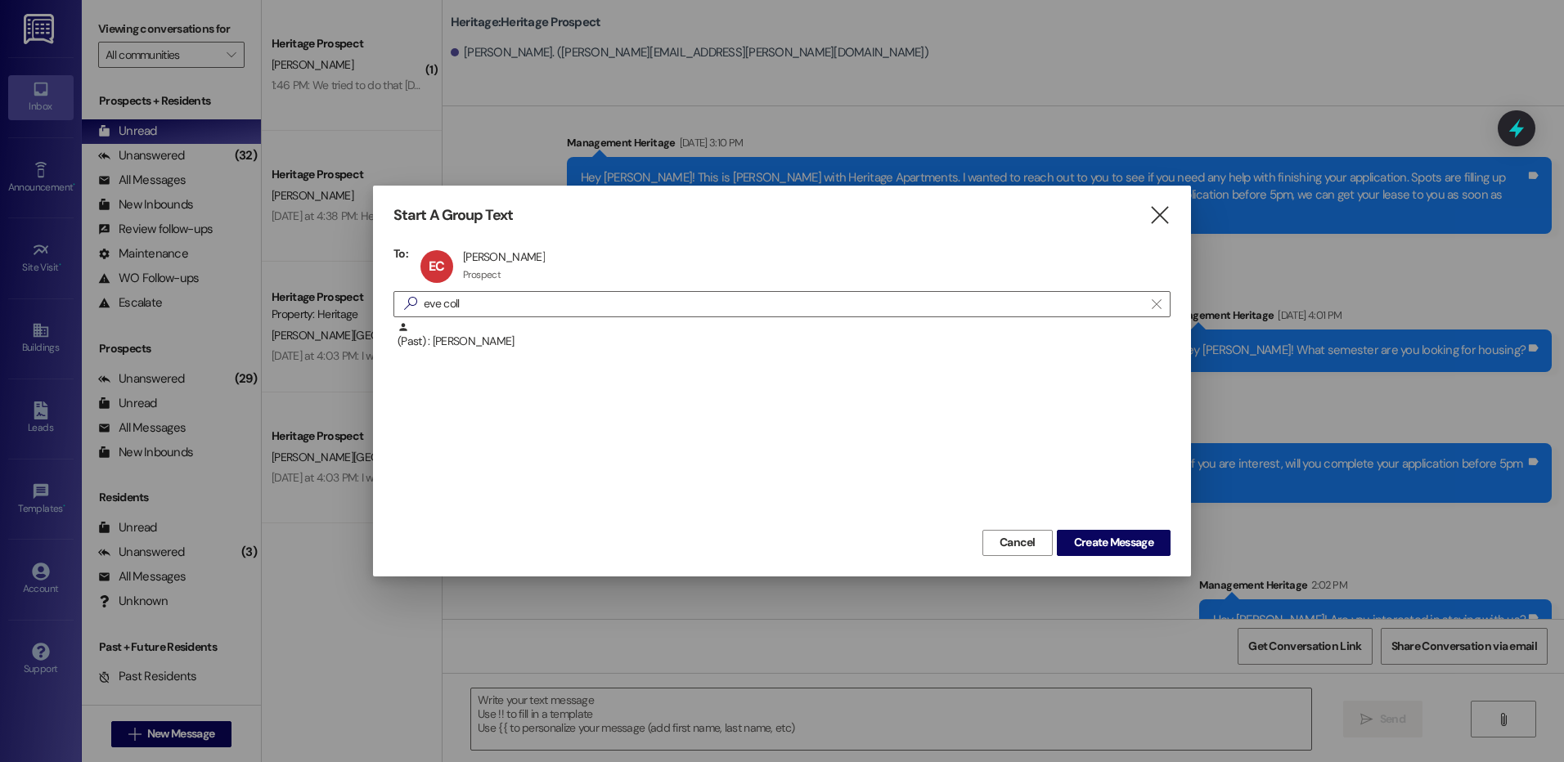
click textarea "Hey Ciara. This is Paige at Heritage Apartments. Thank you for looking into our…"
click button " Send"
click at [333, 443] on div "Heritage Prospect" at bounding box center [347, 436] width 151 height 17
click textarea
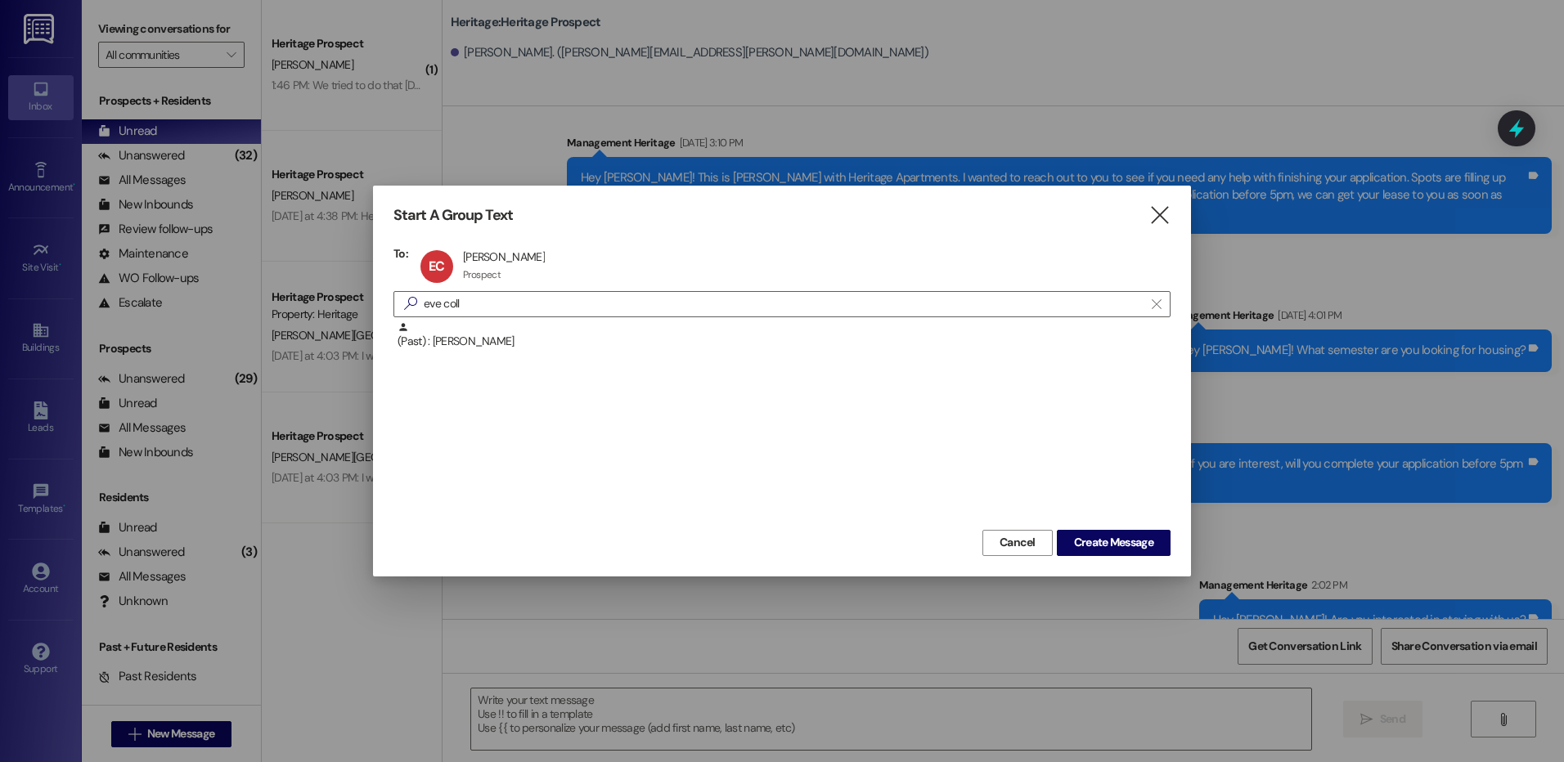
type textarea "Thank you for letting me know. I will go ahead and cancel that."
click div "Yesterday at 4:38 PM: Hello! I actually just wanted to pay the entire amount in…"
click textarea
type textarea "Of course. Thank you for letting me know. I will get that cancelled for you."
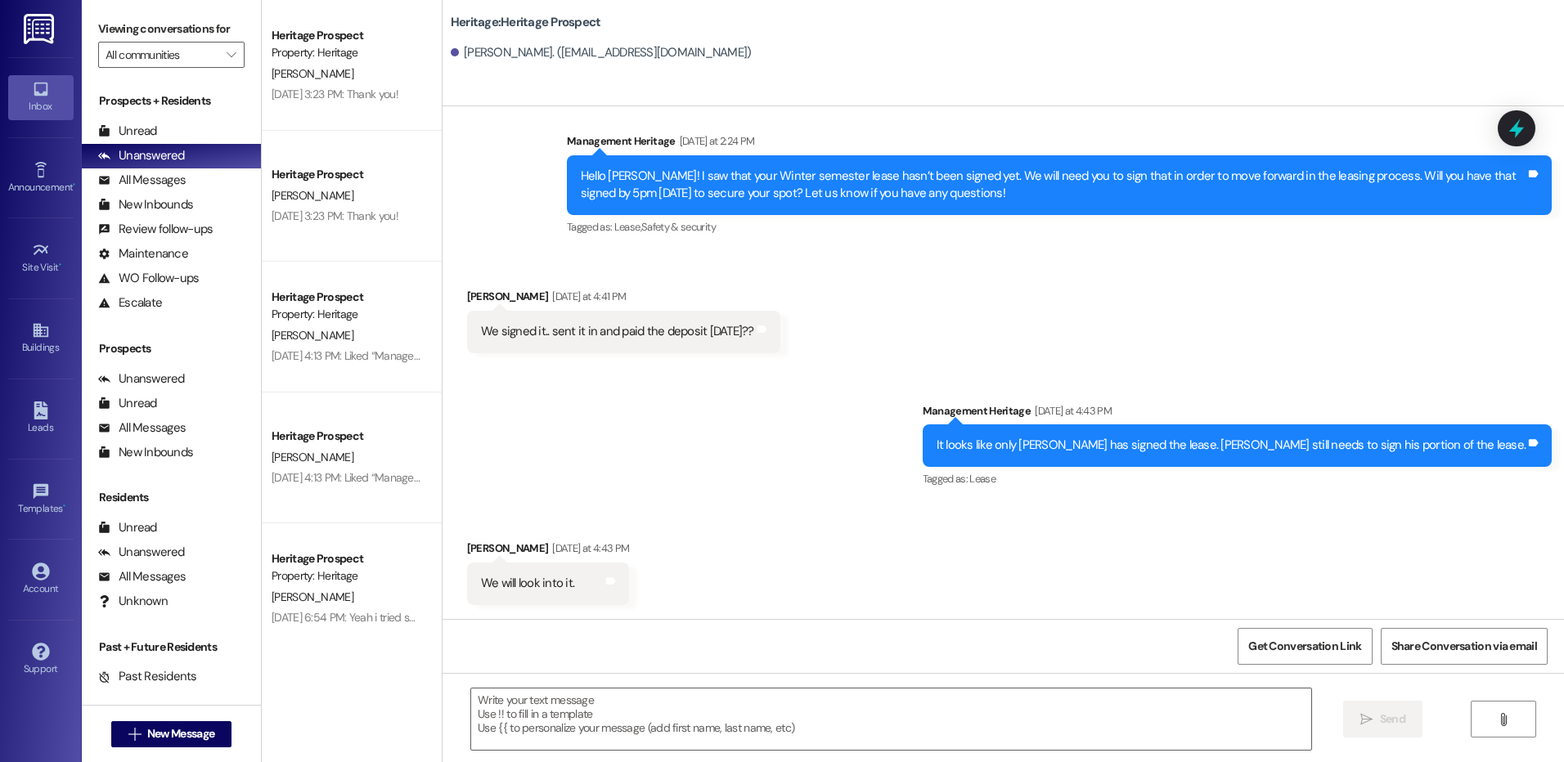
scroll to position [2234, 0]
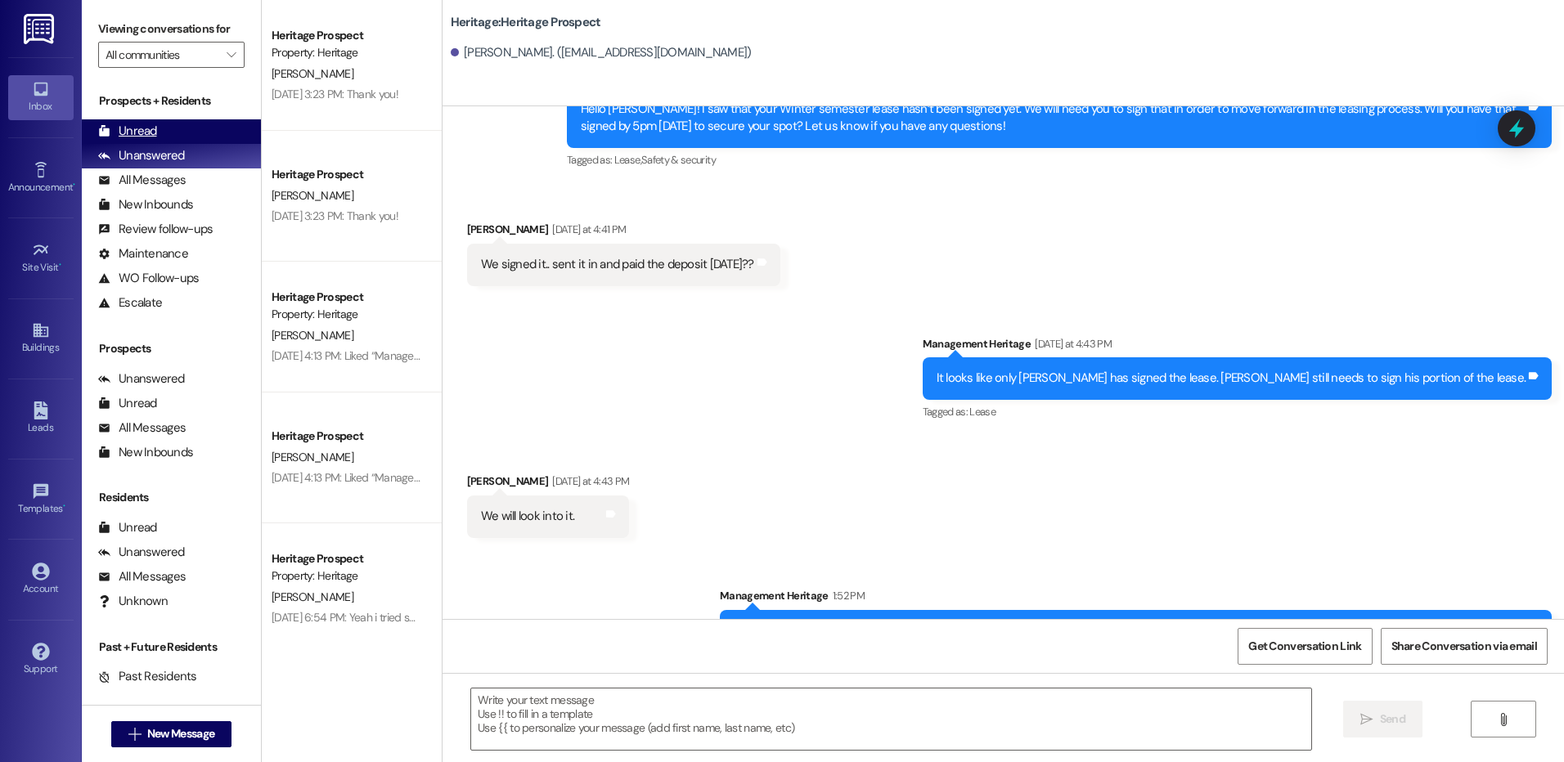
click at [212, 132] on div "Unread (0)" at bounding box center [171, 131] width 179 height 25
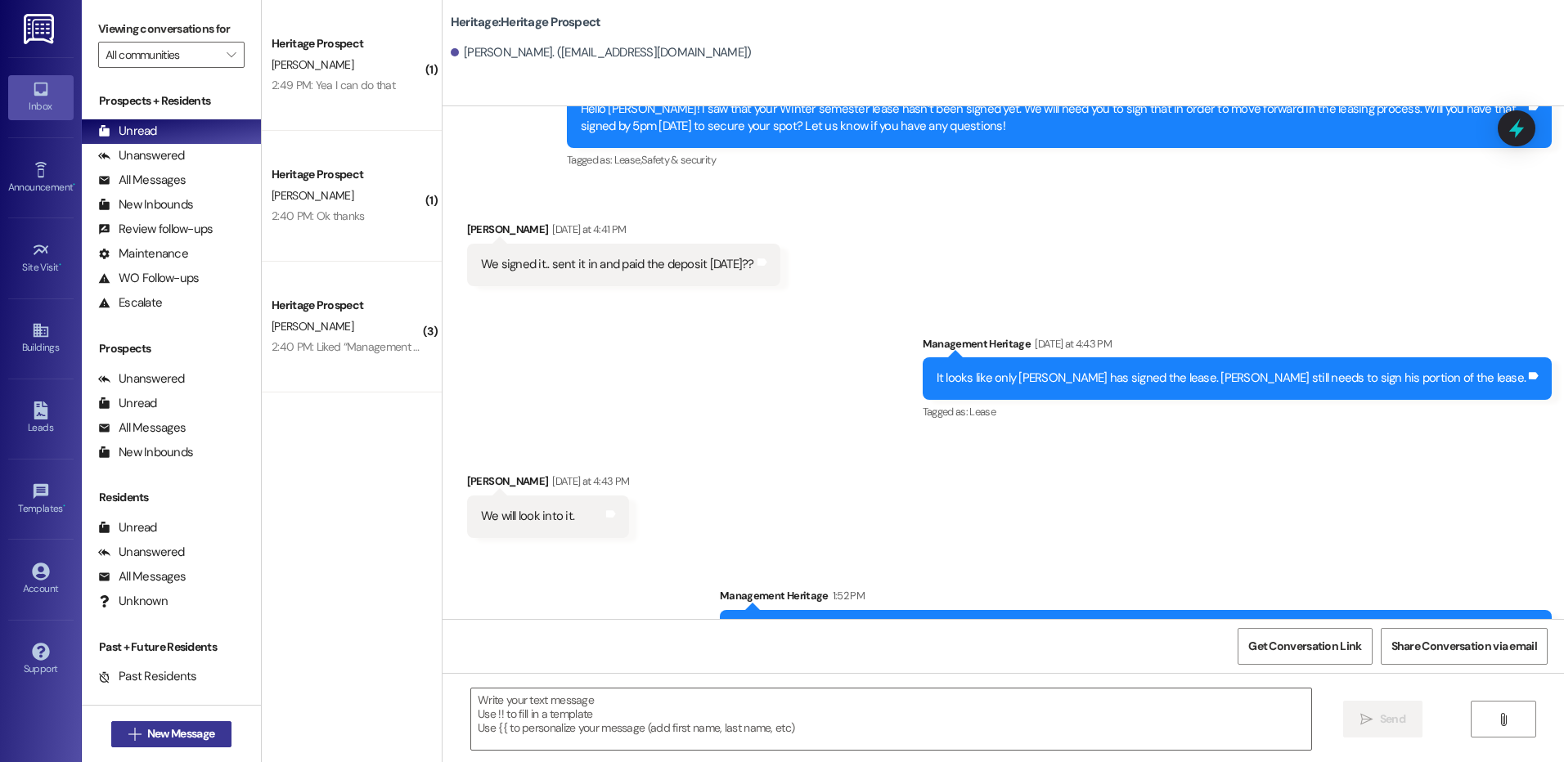
click at [186, 740] on span "New Message" at bounding box center [180, 733] width 67 height 17
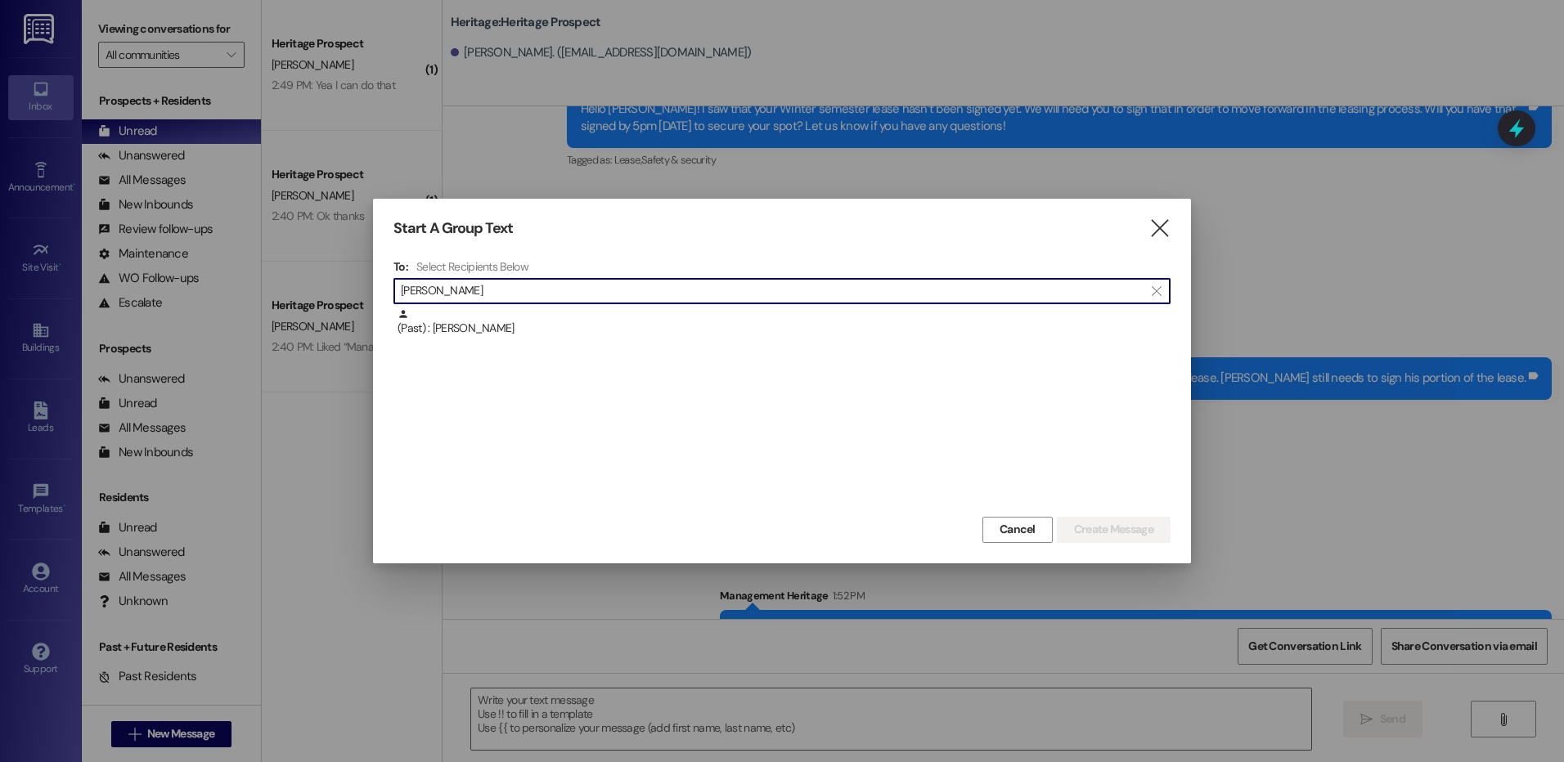
type input "[PERSON_NAME]"
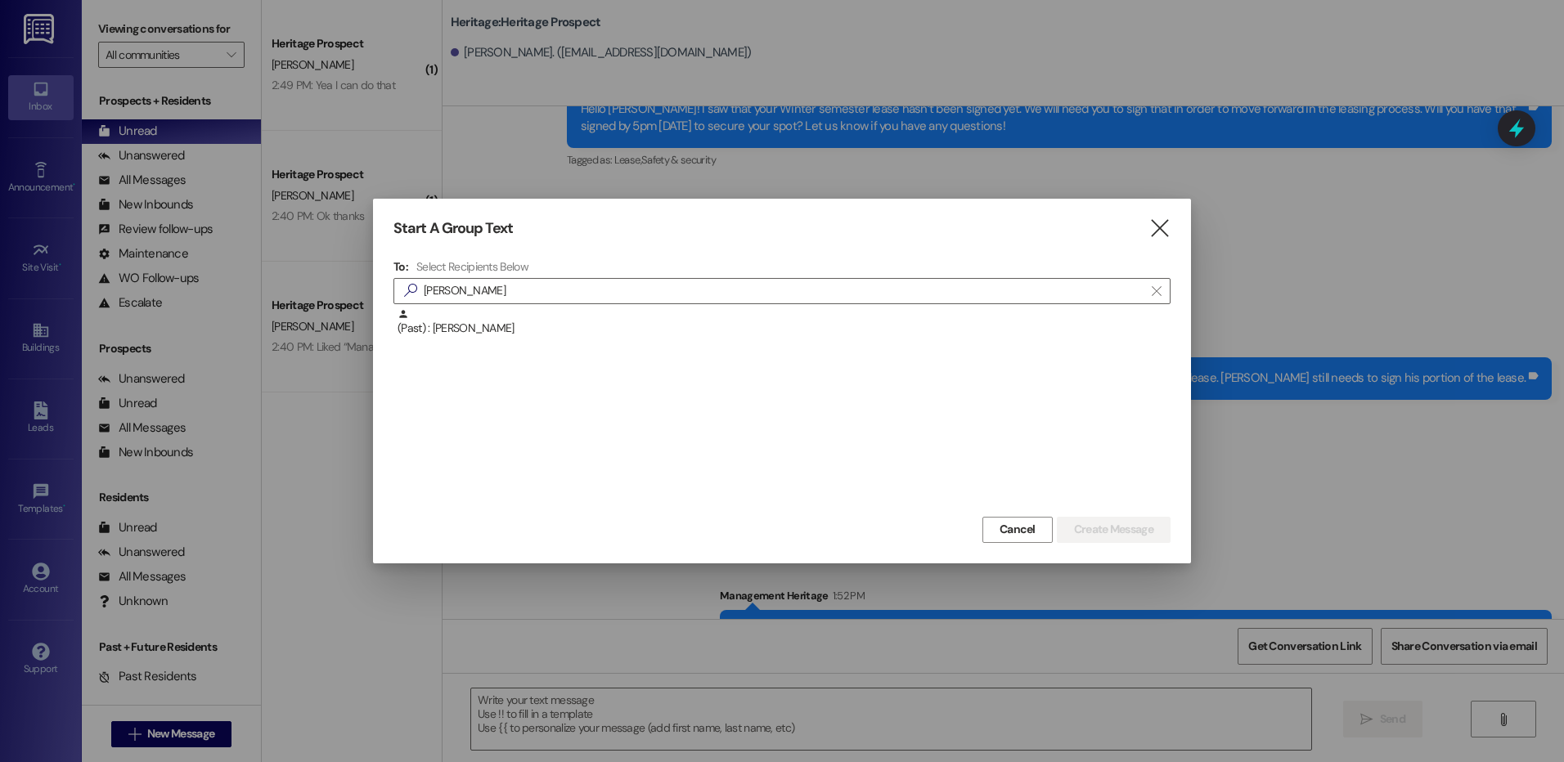
drag, startPoint x: 651, startPoint y: 357, endPoint x: 660, endPoint y: 344, distance: 15.9
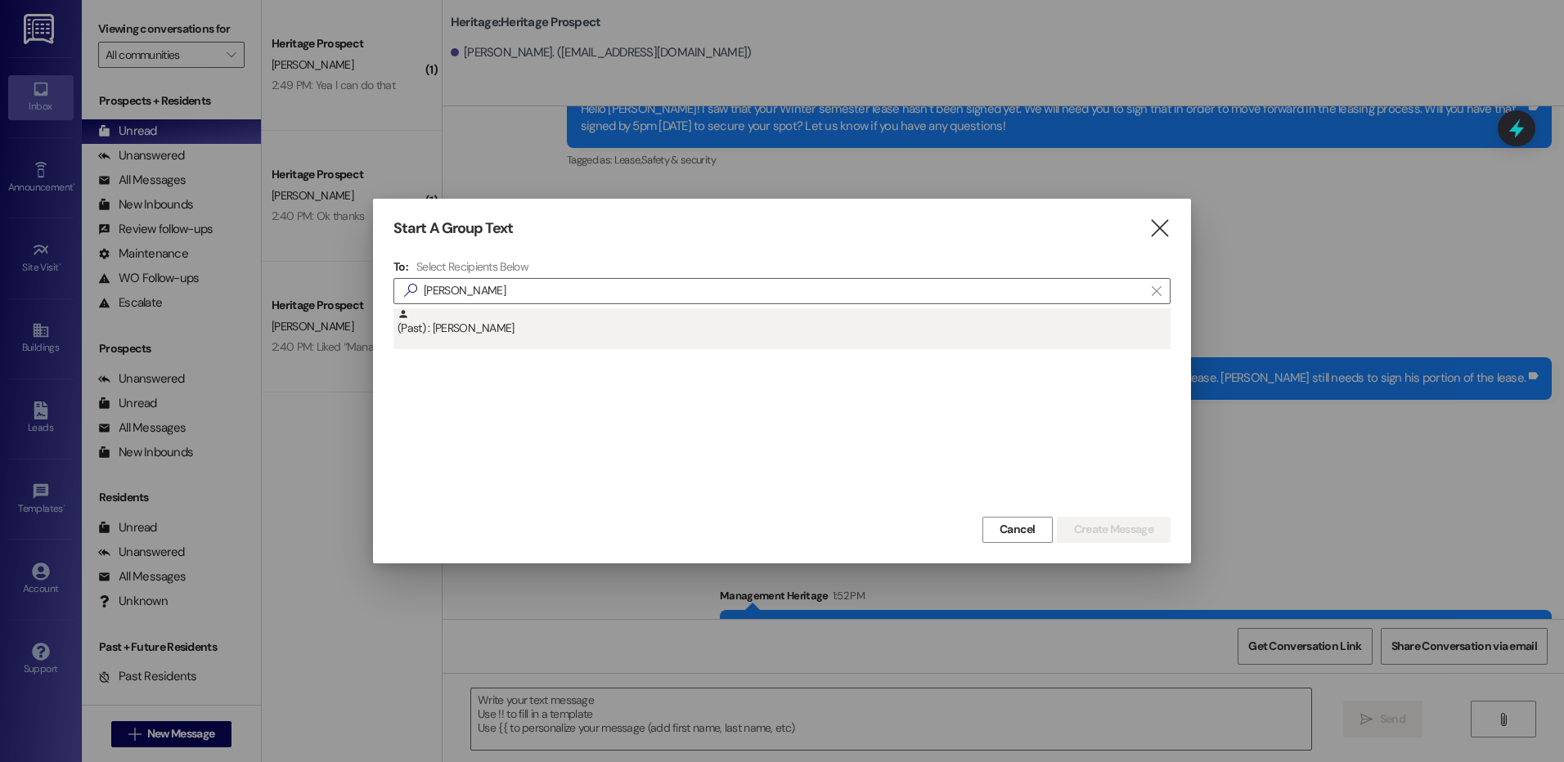
click at [653, 357] on div "(Past) : [PERSON_NAME]" at bounding box center [781, 410] width 777 height 204
click at [662, 337] on div "(Past) : [PERSON_NAME]" at bounding box center [783, 322] width 773 height 29
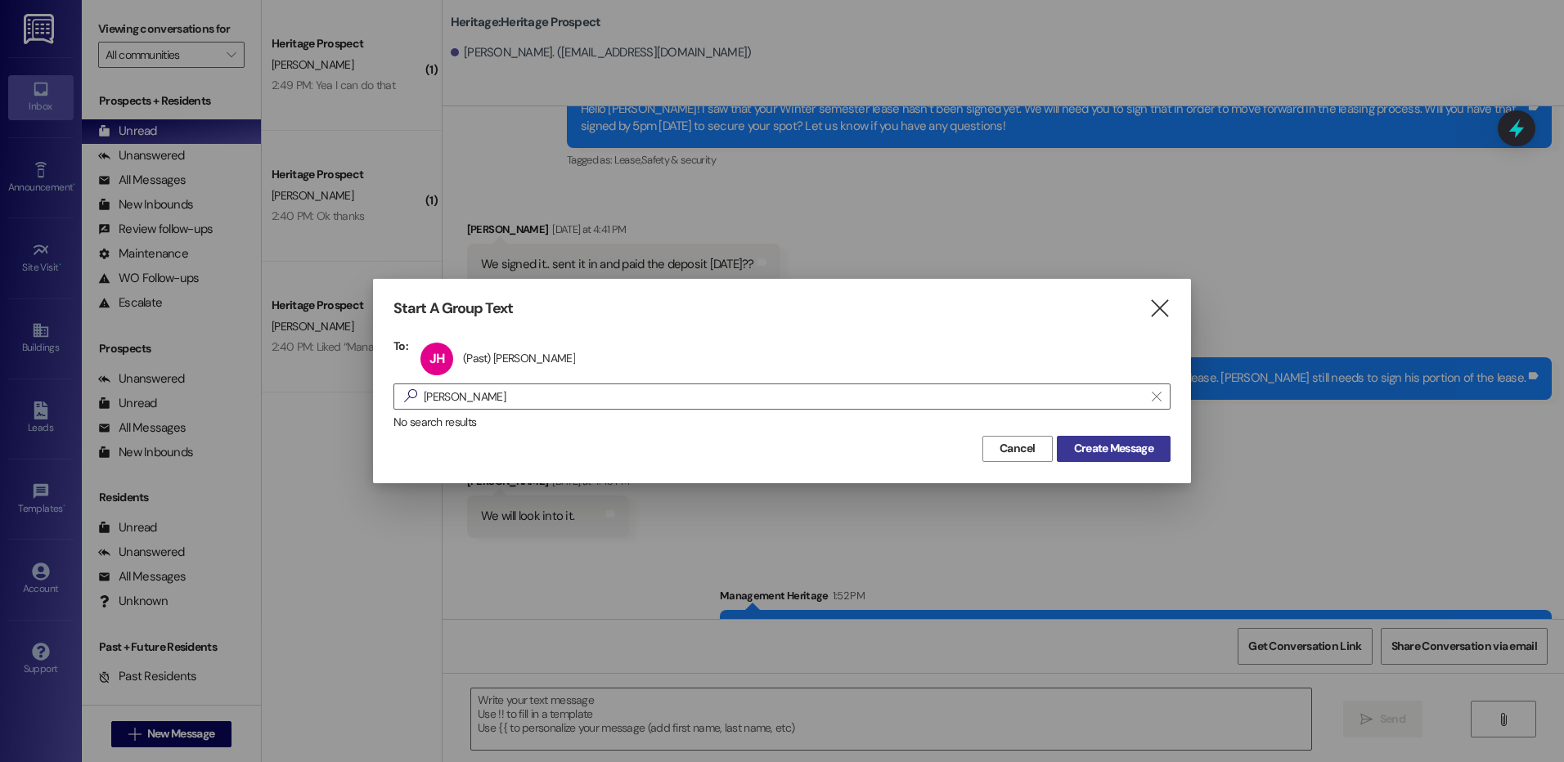
click at [1074, 454] on span "Create Message" at bounding box center [1113, 448] width 79 height 17
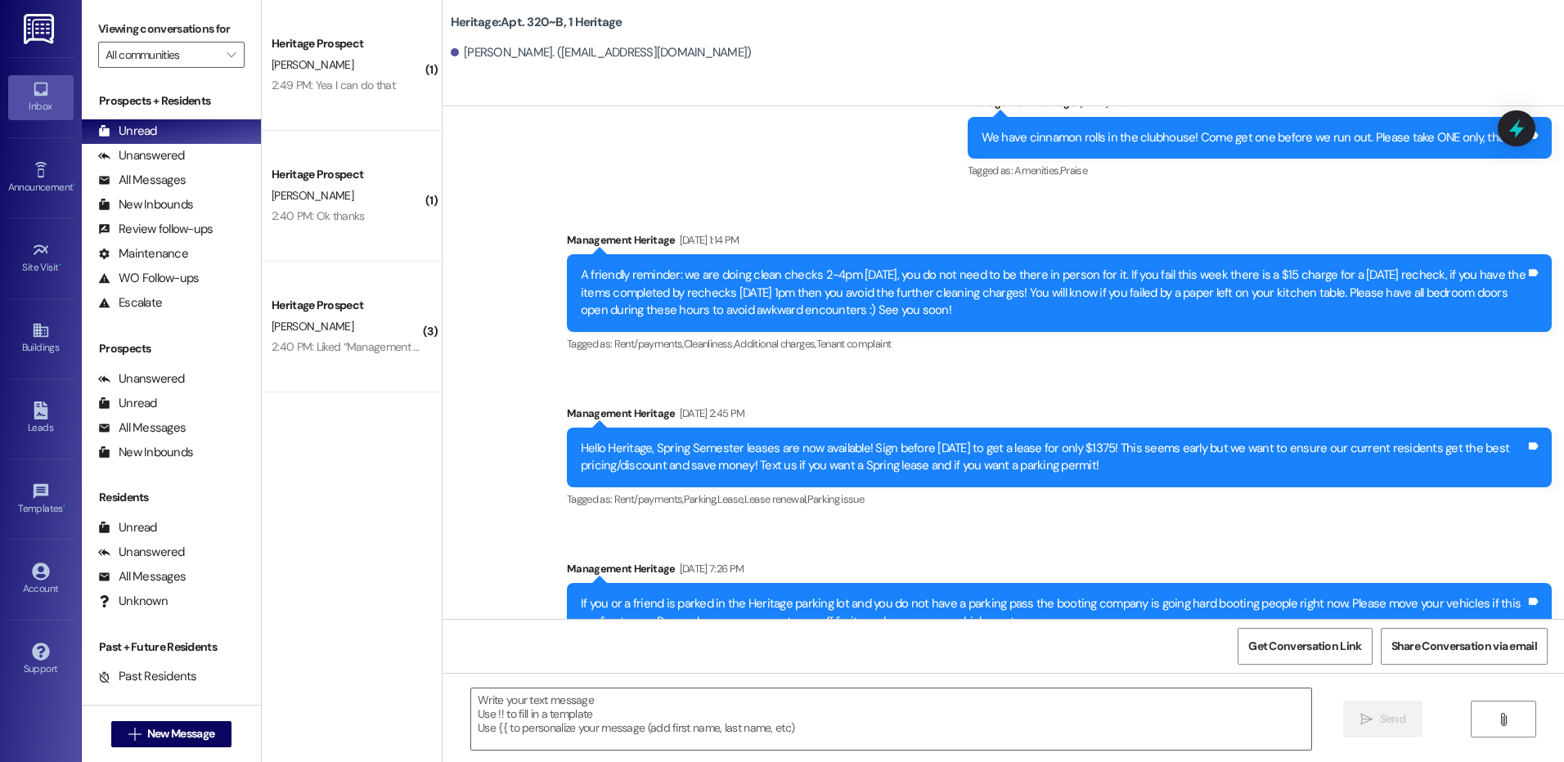
scroll to position [2095, 0]
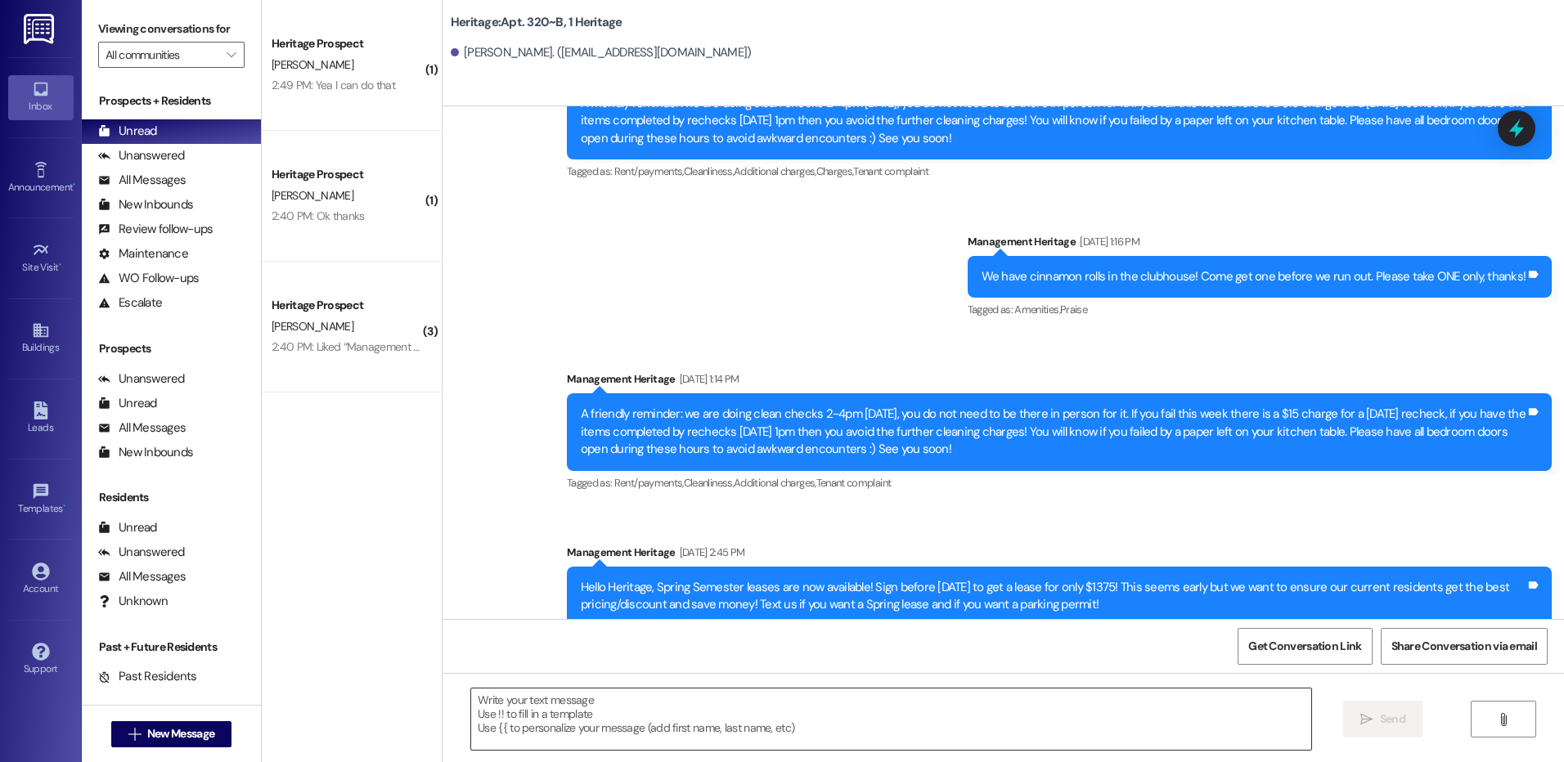
click at [586, 711] on textarea at bounding box center [890, 719] width 839 height 61
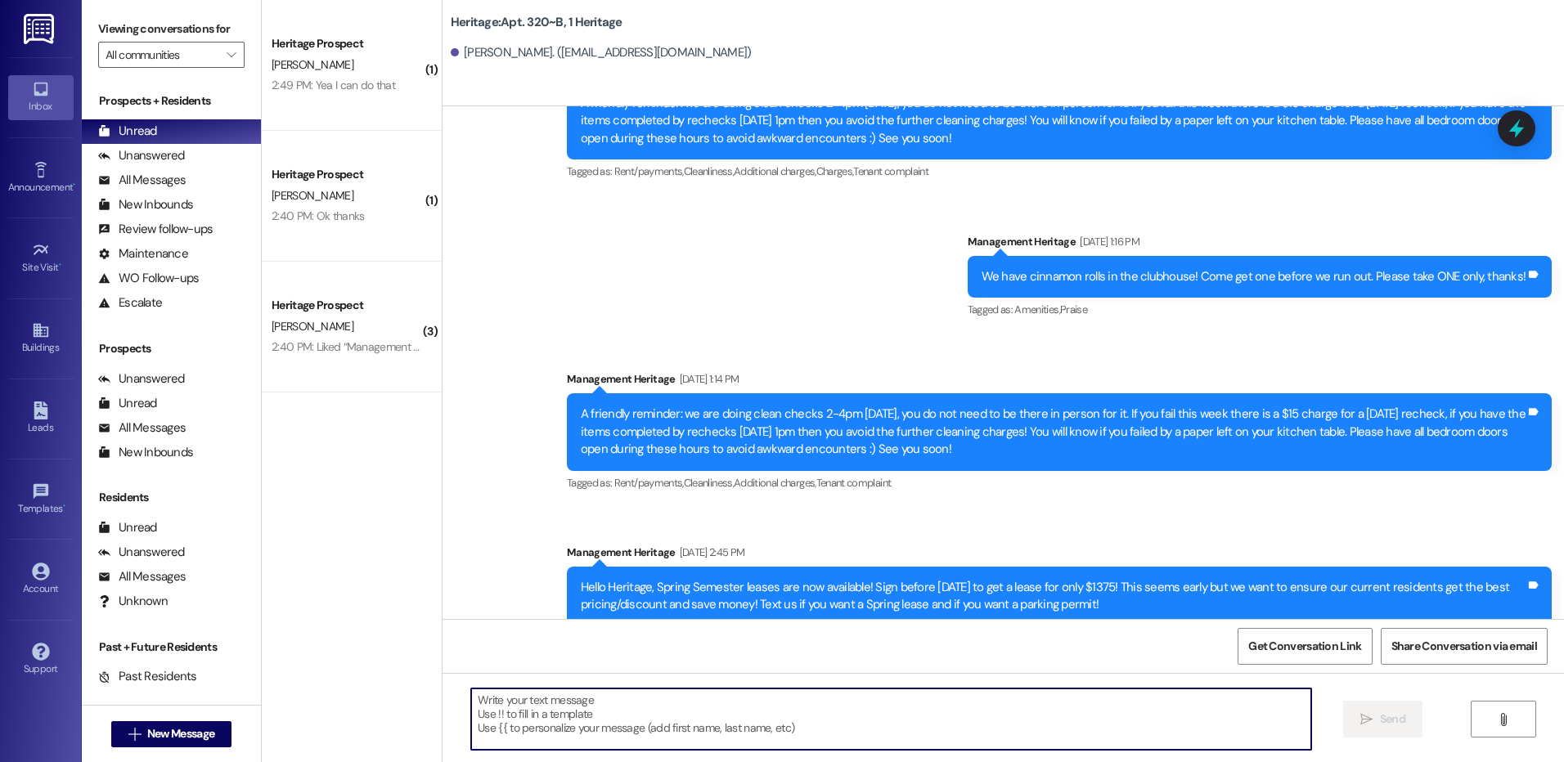
paste textarea "Hey [PERSON_NAME]! This is [PERSON_NAME] with Heritage Apartments. I just sent …"
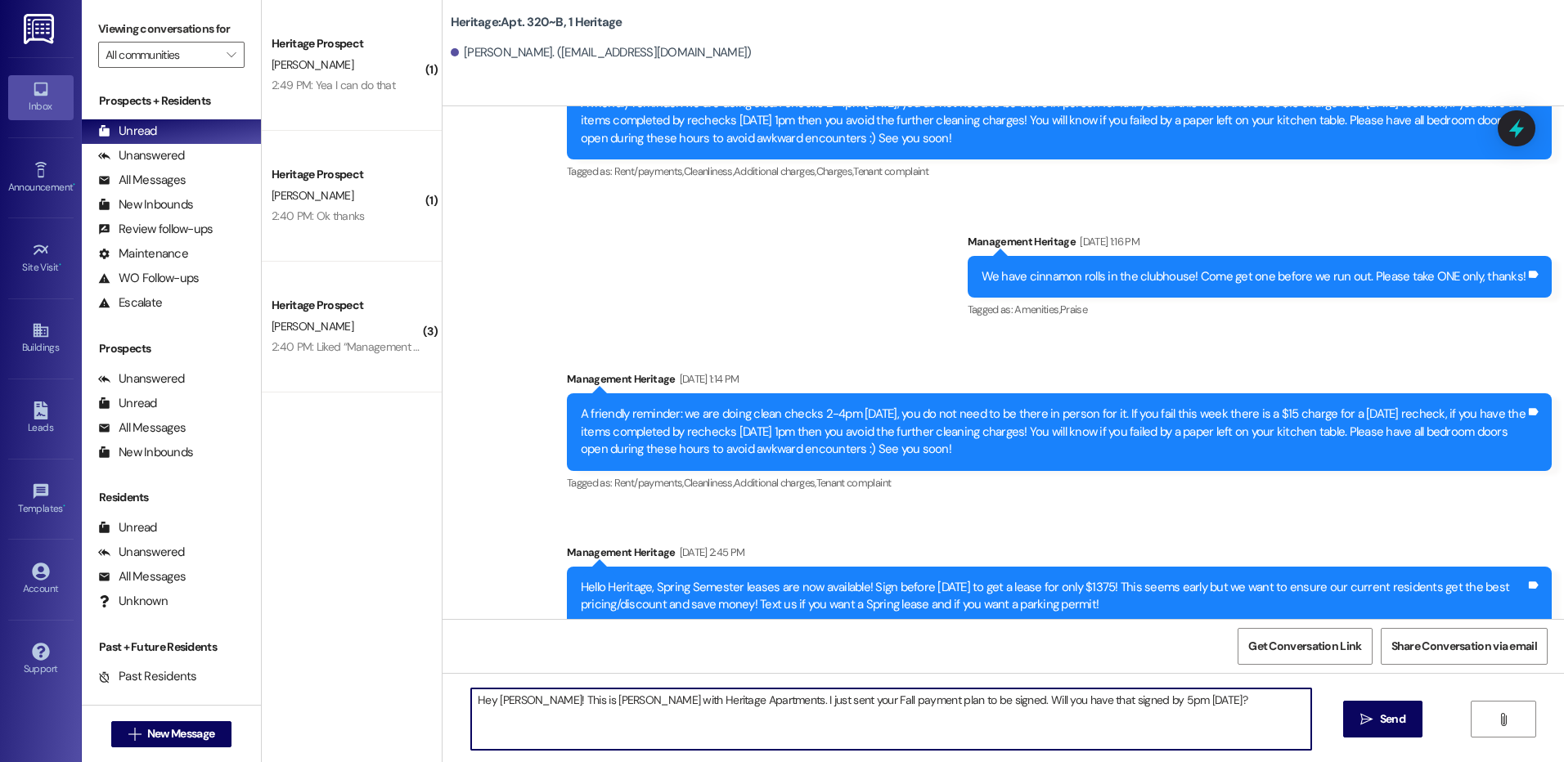
click at [497, 703] on textarea "Hey [PERSON_NAME]! This is [PERSON_NAME] with Heritage Apartments. I just sent …" at bounding box center [890, 719] width 839 height 61
click at [498, 703] on textarea "Hey Jacen! This is [PERSON_NAME] with Heritage Apartments. I just sent your Fal…" at bounding box center [890, 719] width 839 height 61
click at [499, 703] on textarea "Hey Jacen! This is [PERSON_NAME] with Heritage Apartments. I just sent your Fal…" at bounding box center [890, 719] width 839 height 61
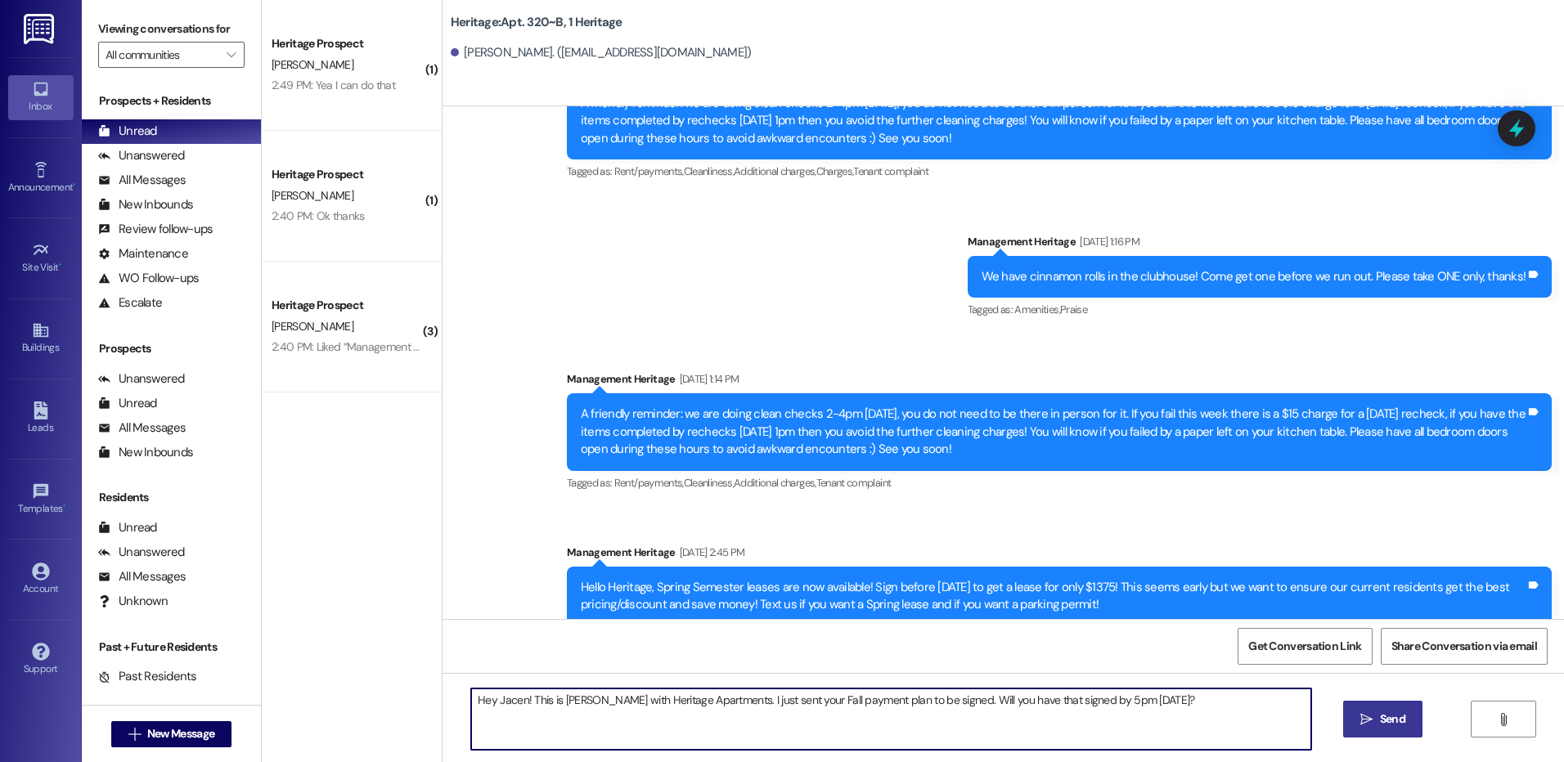
type textarea "Hey Jacen! This is [PERSON_NAME] with Heritage Apartments. I just sent your Fal…"
click at [1384, 727] on span "Send" at bounding box center [1392, 719] width 25 height 17
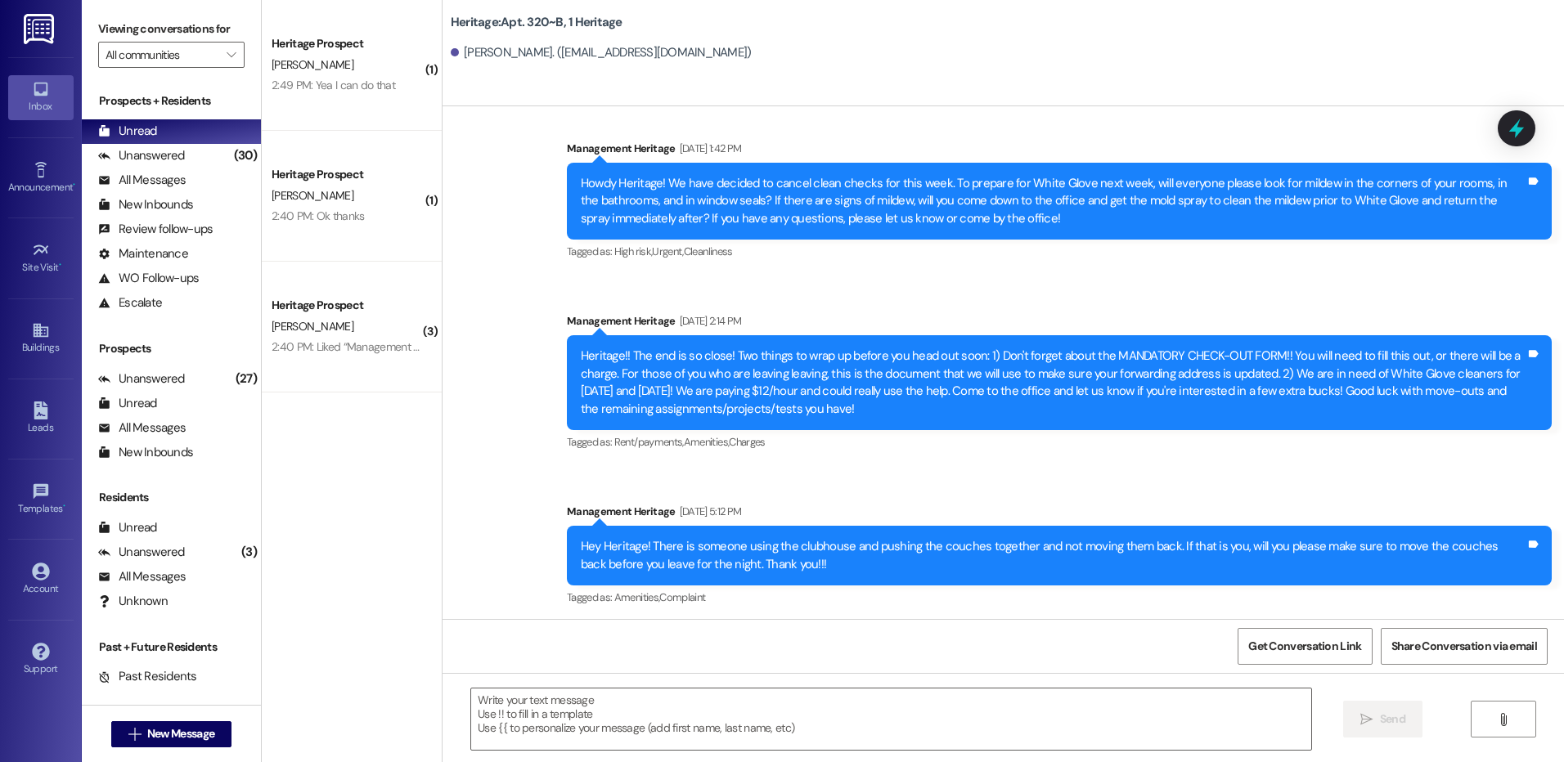
scroll to position [12730, 0]
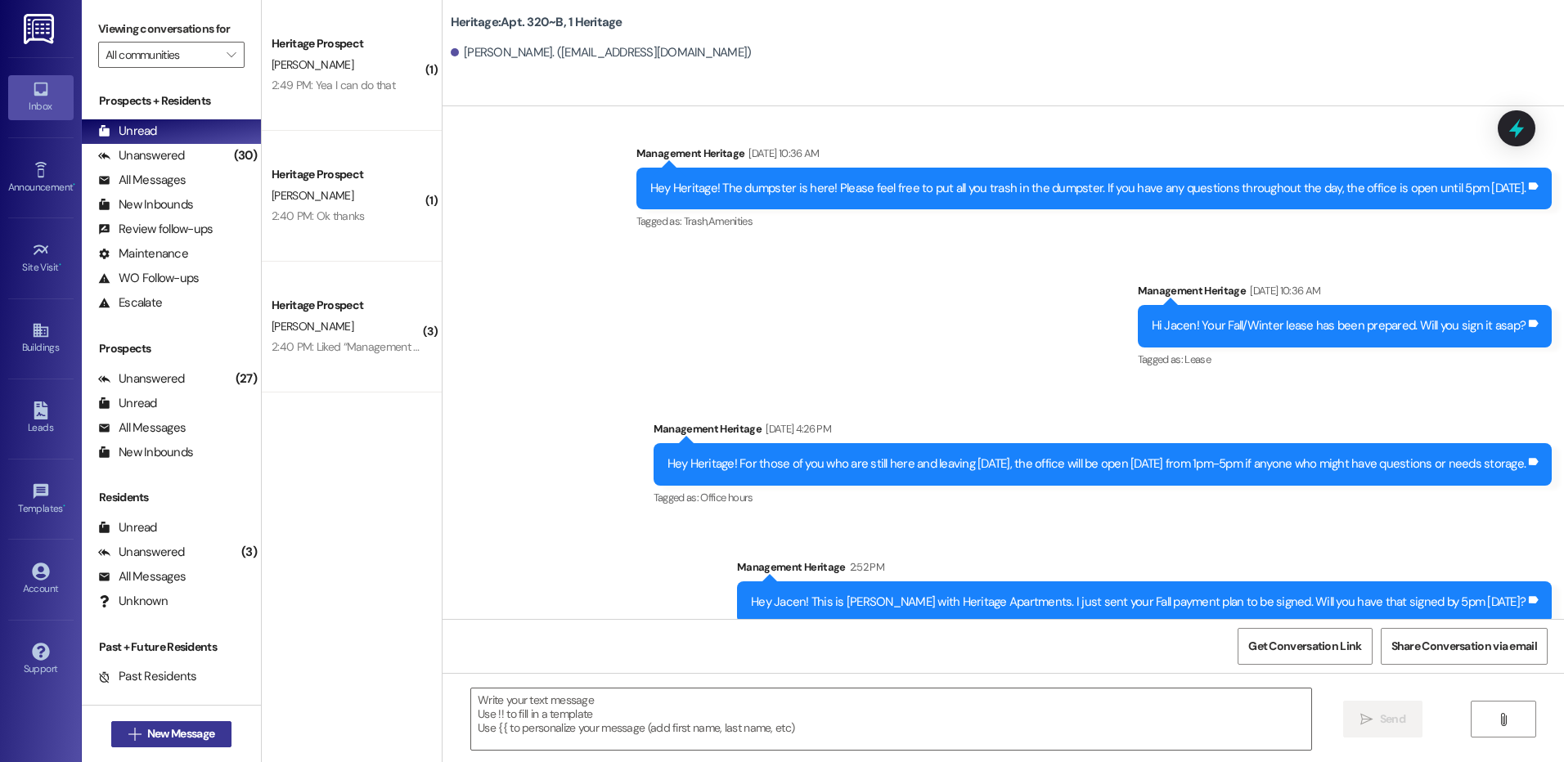
click at [196, 737] on span "New Message" at bounding box center [180, 733] width 67 height 17
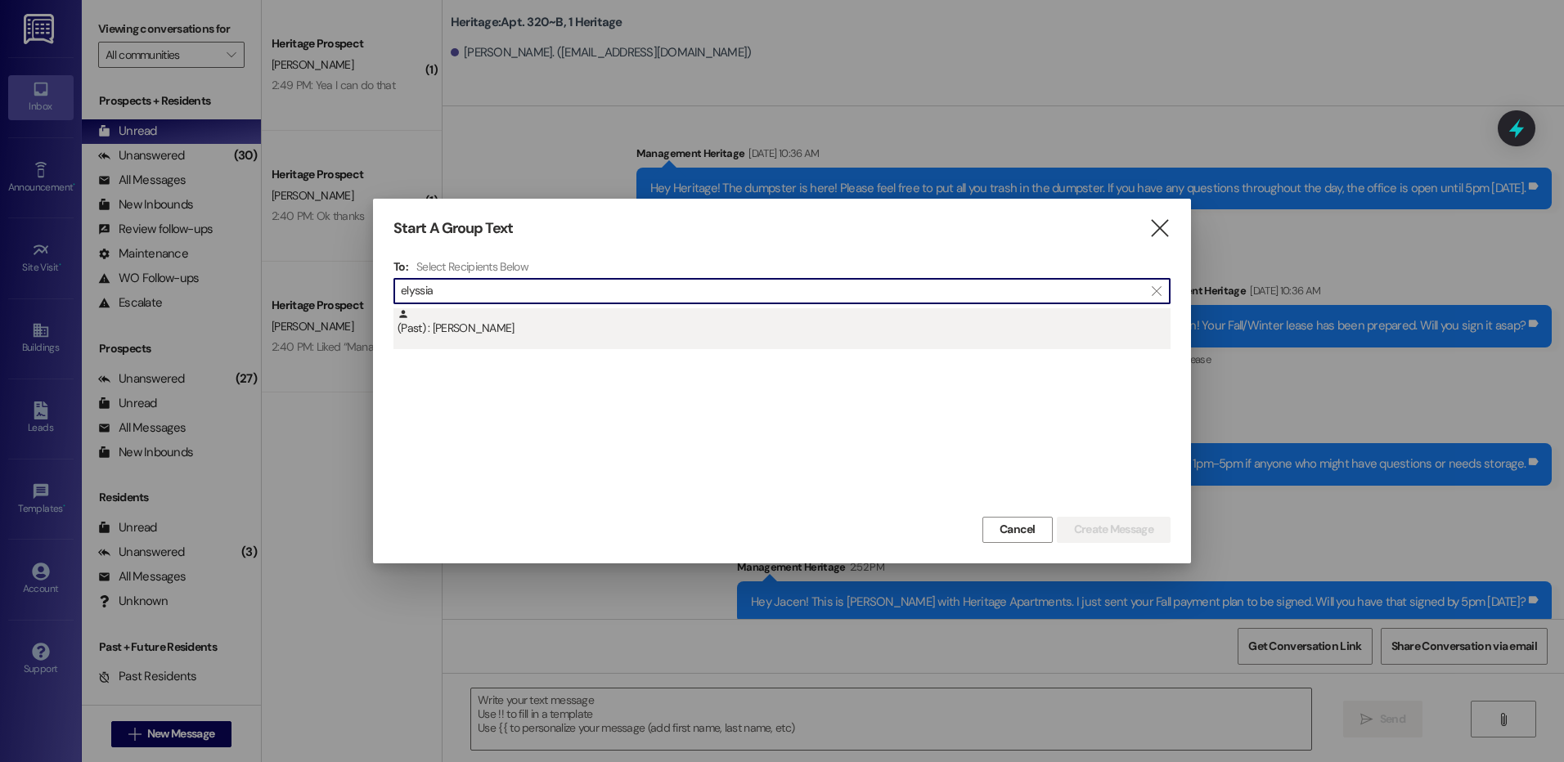
type input "elyssia"
click at [644, 339] on div "(Past) : [PERSON_NAME]" at bounding box center [781, 328] width 777 height 41
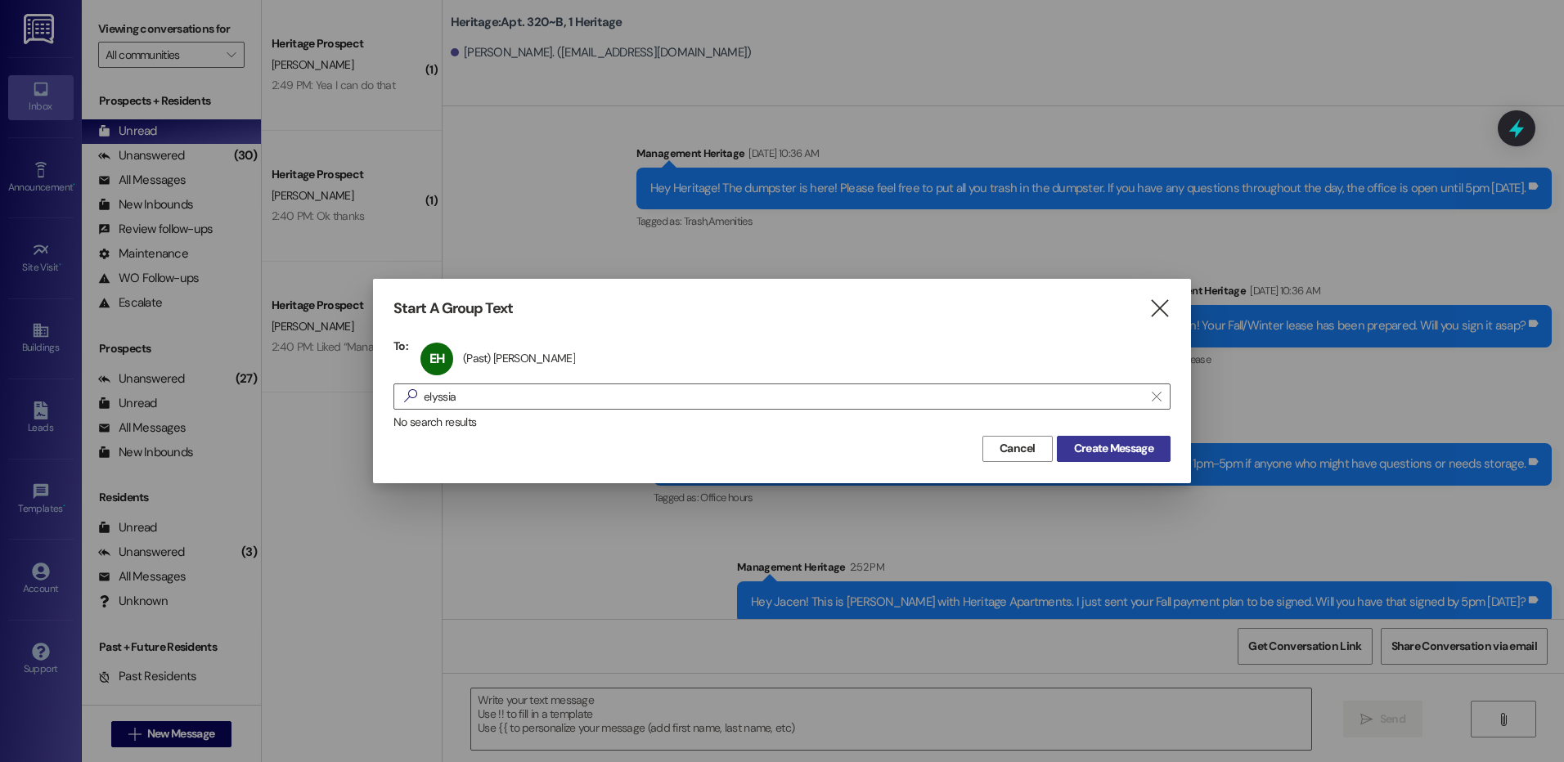
click at [1118, 446] on span "Create Message" at bounding box center [1113, 448] width 79 height 17
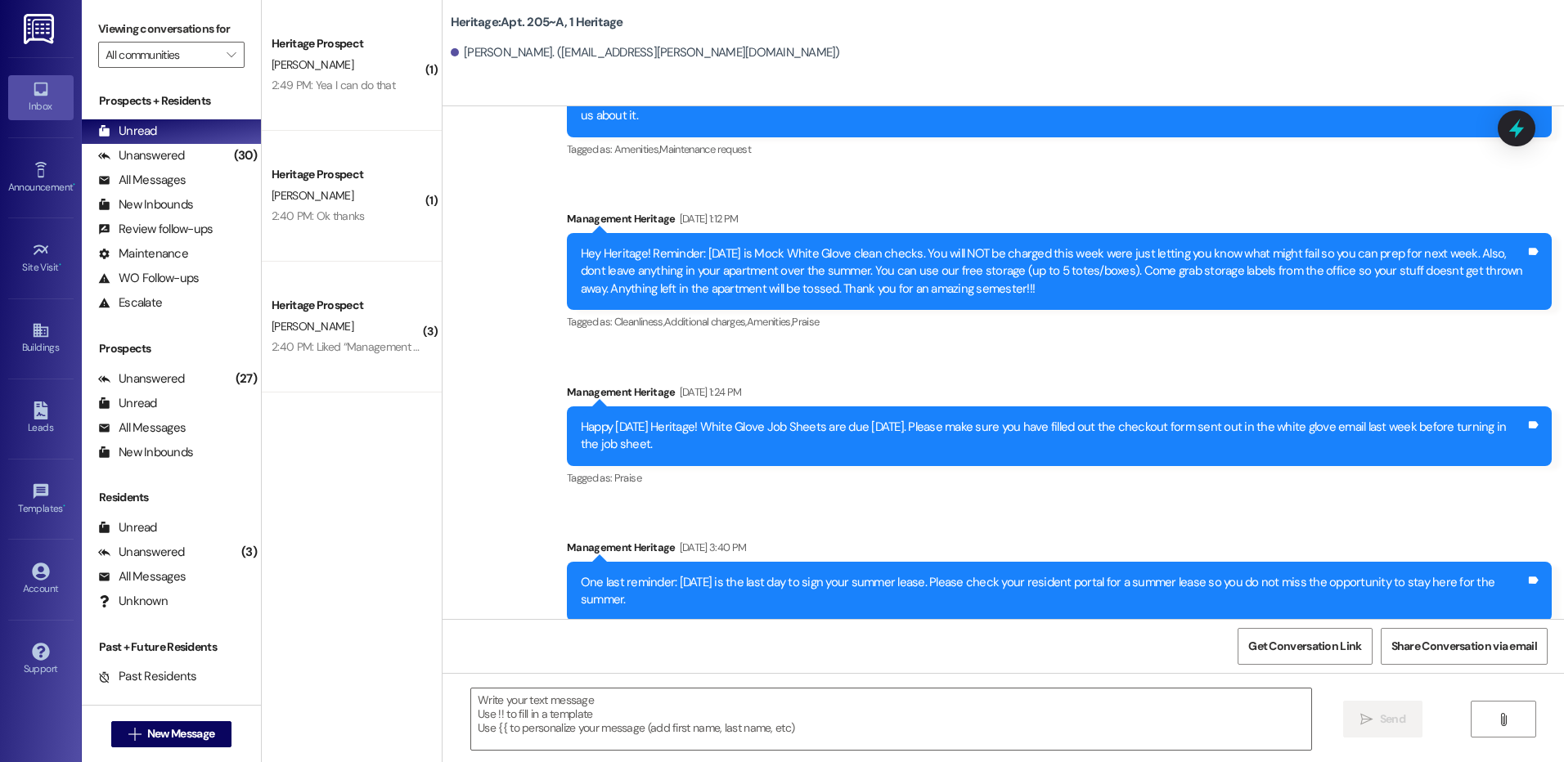
scroll to position [19568, 0]
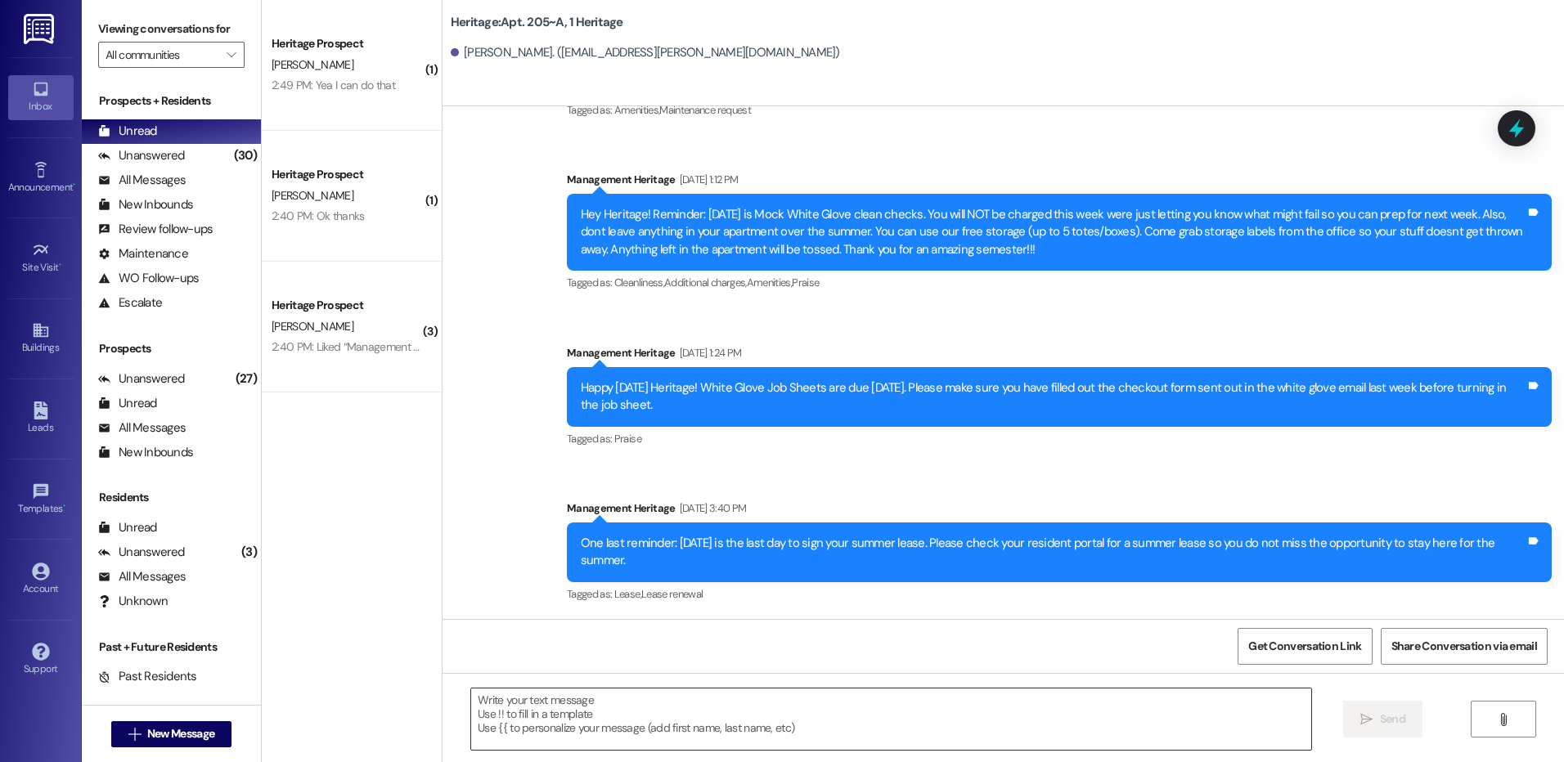
click at [521, 721] on textarea at bounding box center [890, 719] width 839 height 61
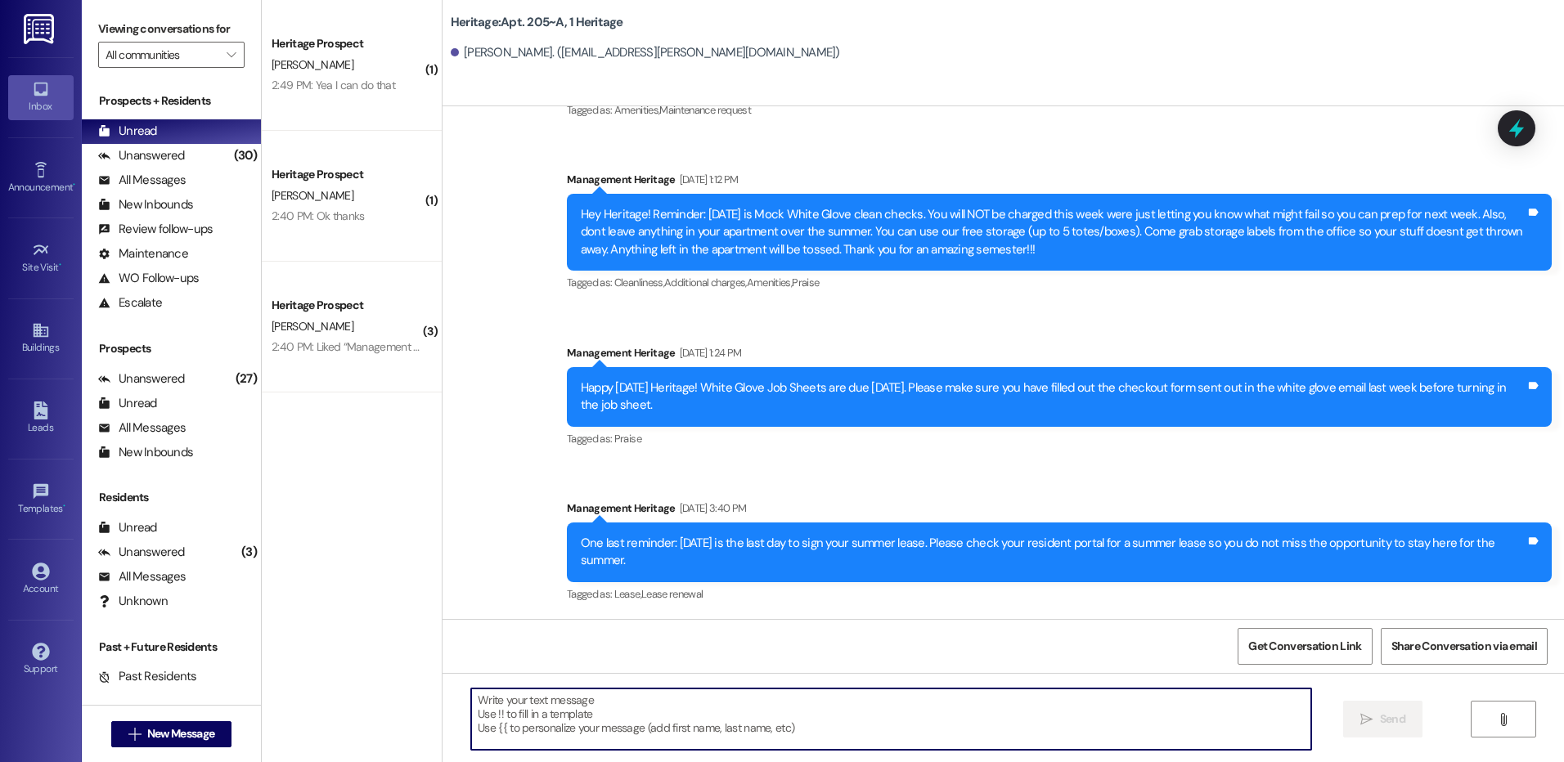
paste textarea "Hey Jacen! This is [PERSON_NAME] with Heritage Apartments. I just sent your Fal…"
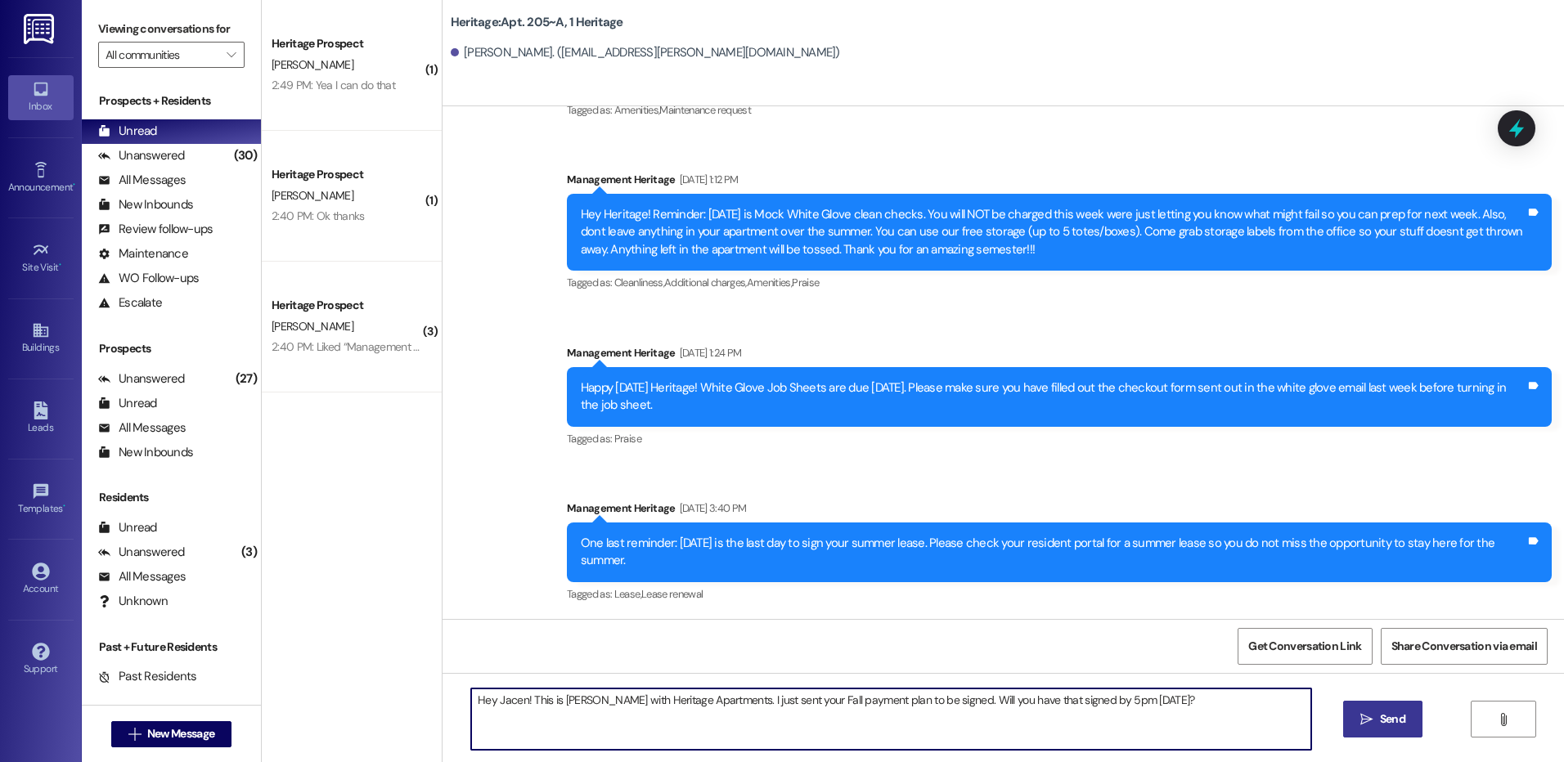
click at [510, 699] on textarea "Hey Jacen! This is [PERSON_NAME] with Heritage Apartments. I just sent your Fal…" at bounding box center [890, 719] width 839 height 61
click at [510, 699] on textarea "Hey [PERSON_NAME]! This is [PERSON_NAME] with Heritage Apartments. I just sent …" at bounding box center [890, 719] width 839 height 61
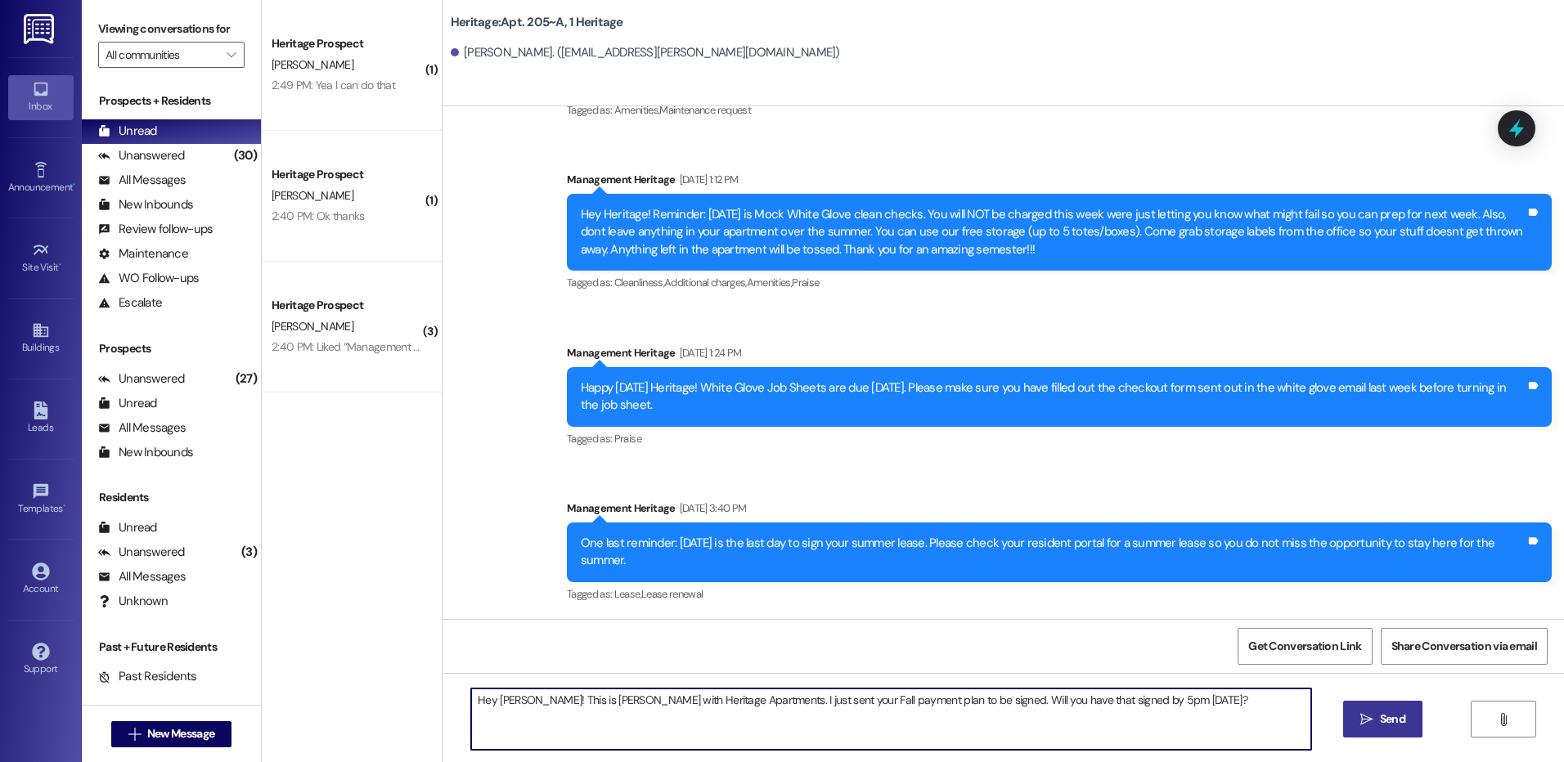
type textarea "Hey [PERSON_NAME]! This is [PERSON_NAME] with Heritage Apartments. I just sent …"
click at [1351, 717] on button " Send" at bounding box center [1382, 719] width 79 height 37
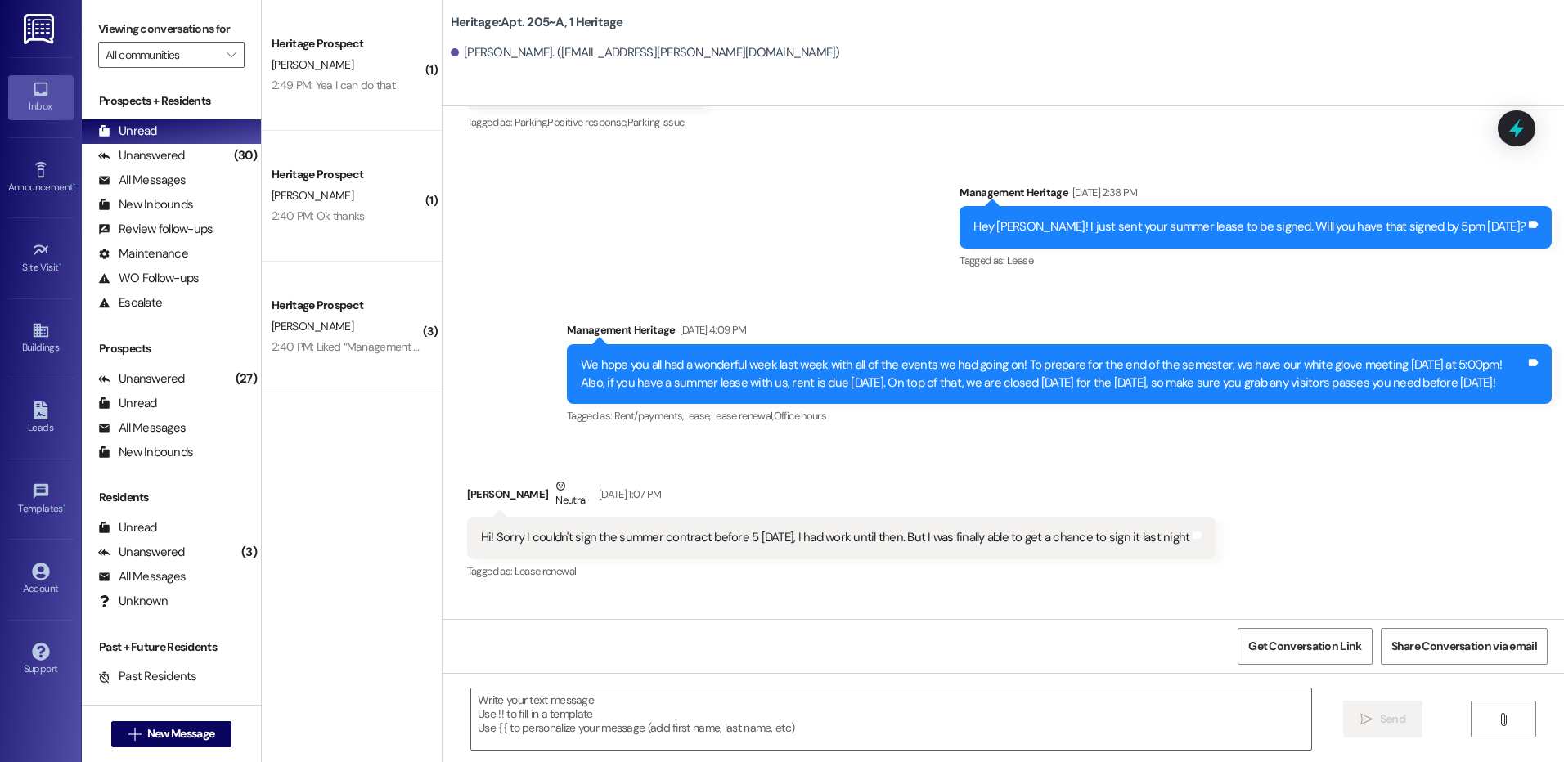
scroll to position [18202, 0]
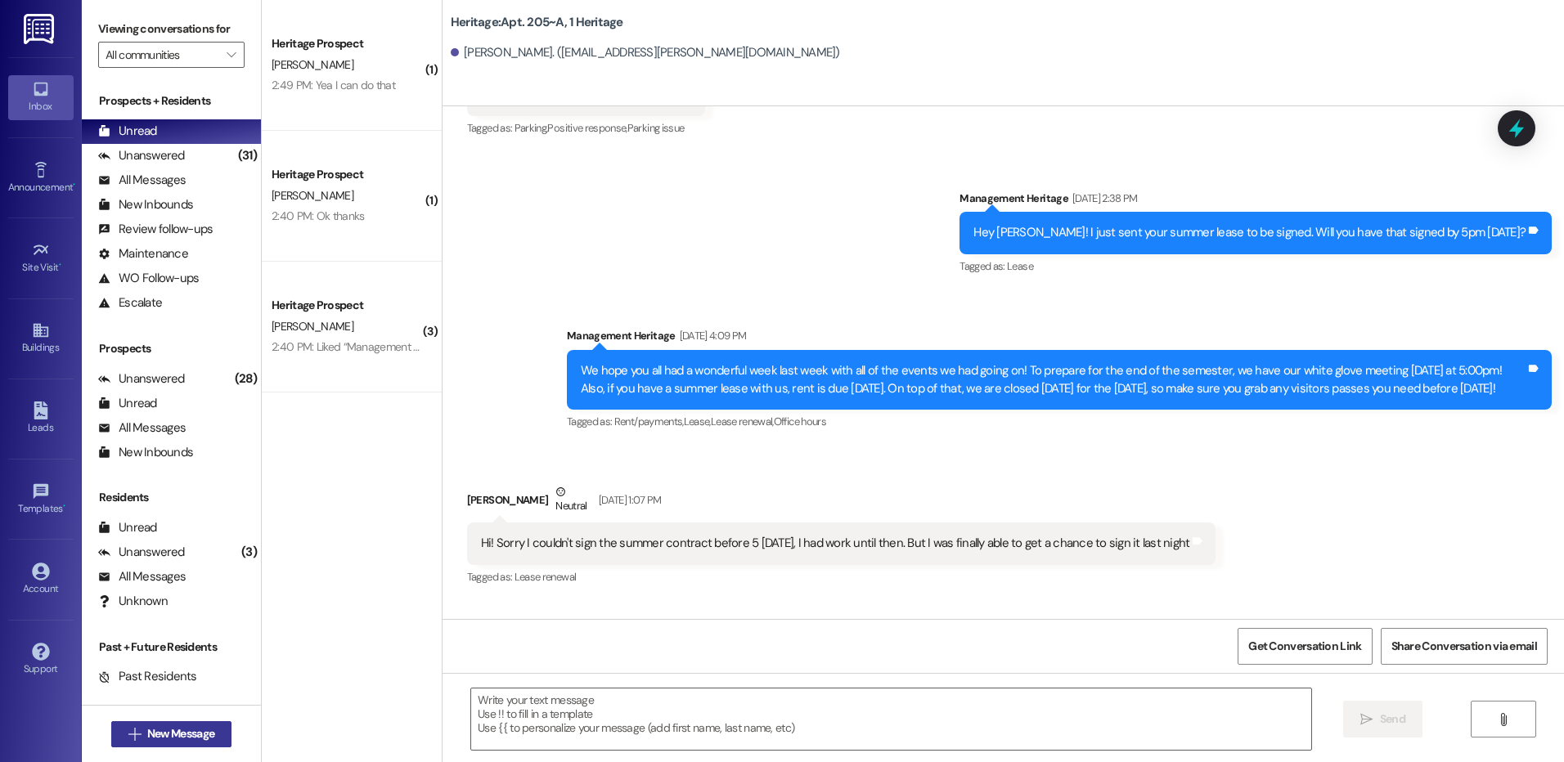
click at [182, 743] on button " New Message" at bounding box center [171, 734] width 121 height 26
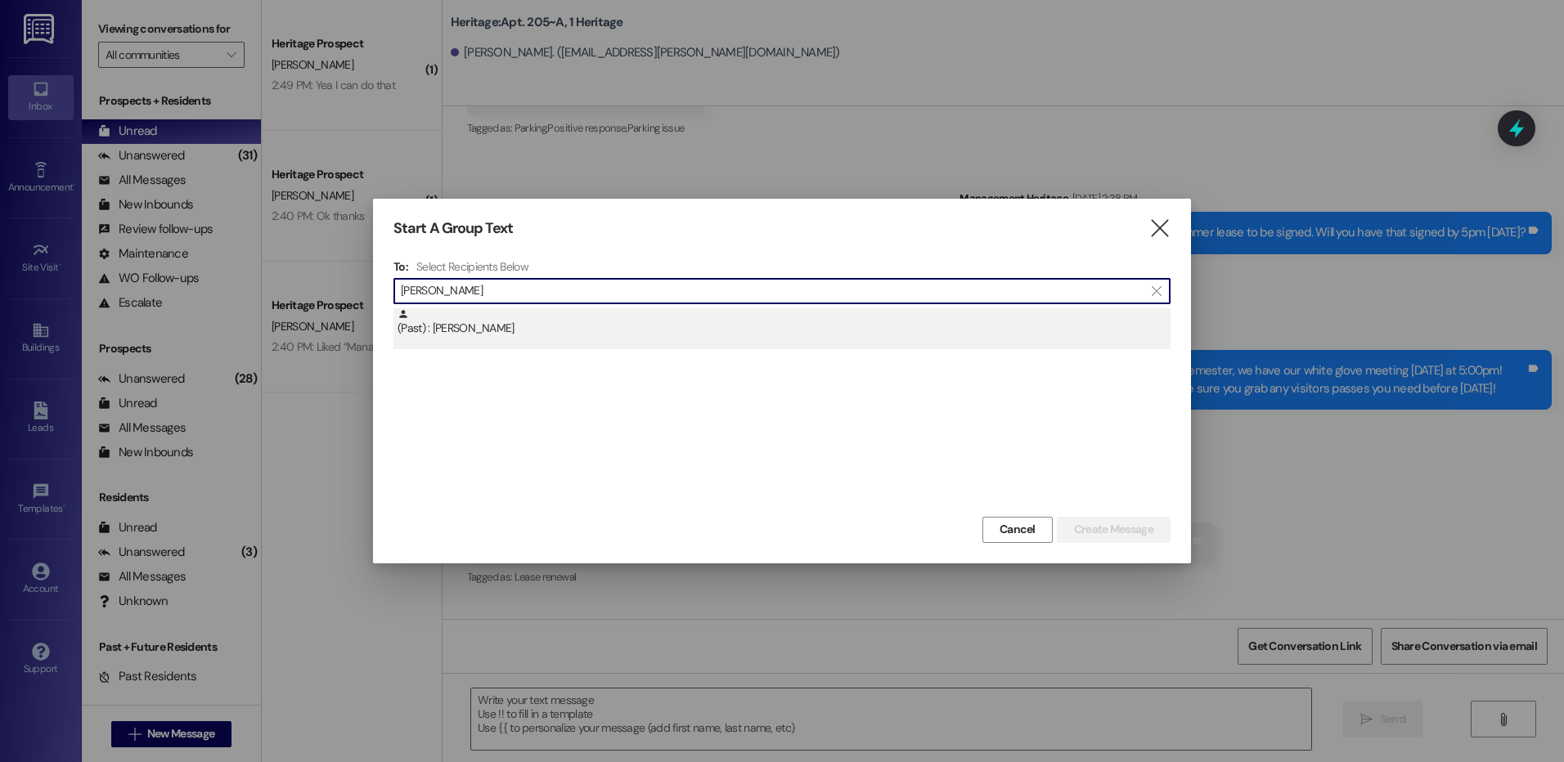
type input "[PERSON_NAME]"
click at [679, 321] on div "(Past) : [PERSON_NAME]" at bounding box center [783, 322] width 773 height 29
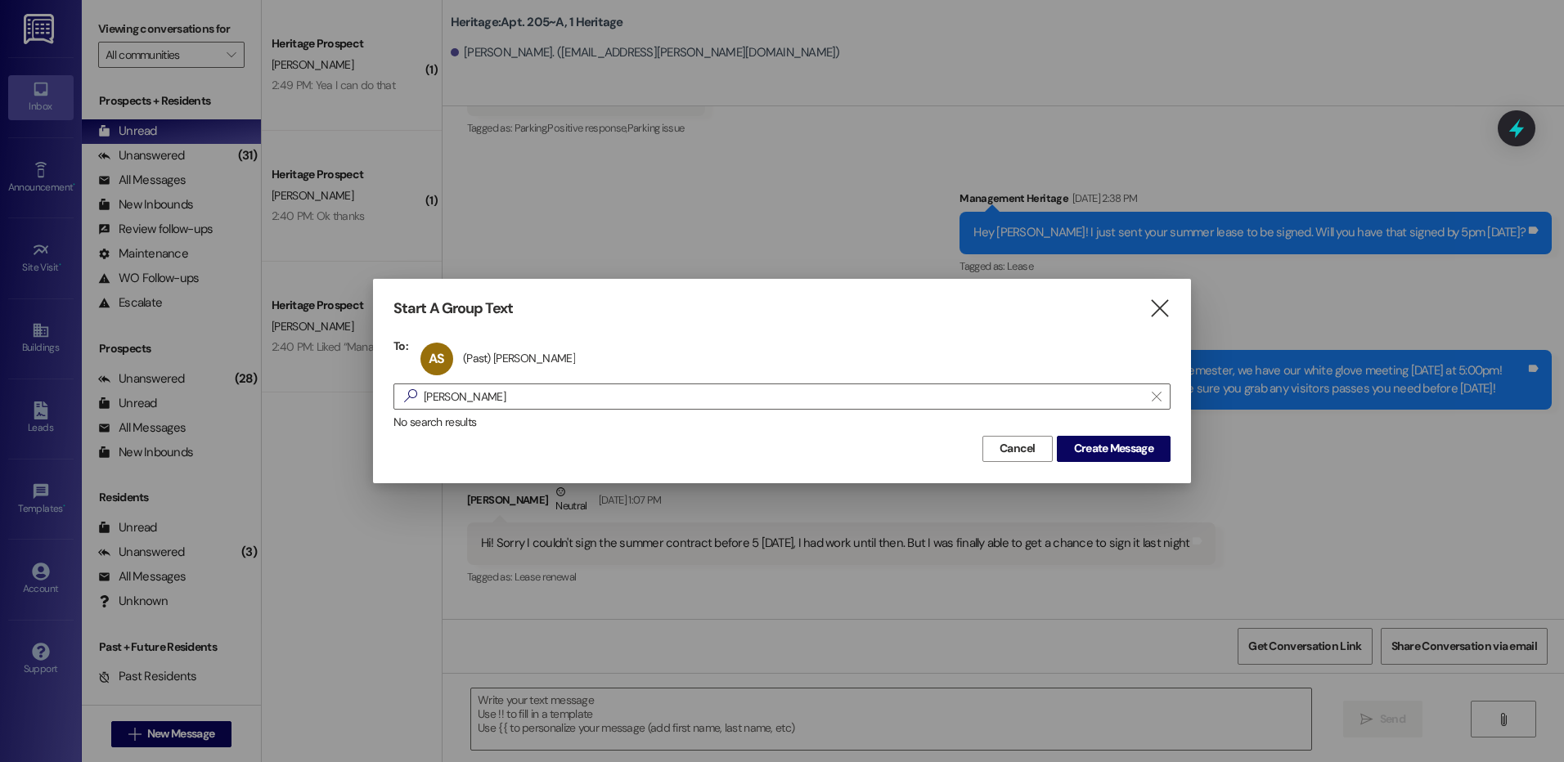
click at [1058, 434] on div "Cancel Create Message" at bounding box center [781, 447] width 777 height 30
click at [1083, 440] on span "Create Message" at bounding box center [1113, 448] width 79 height 17
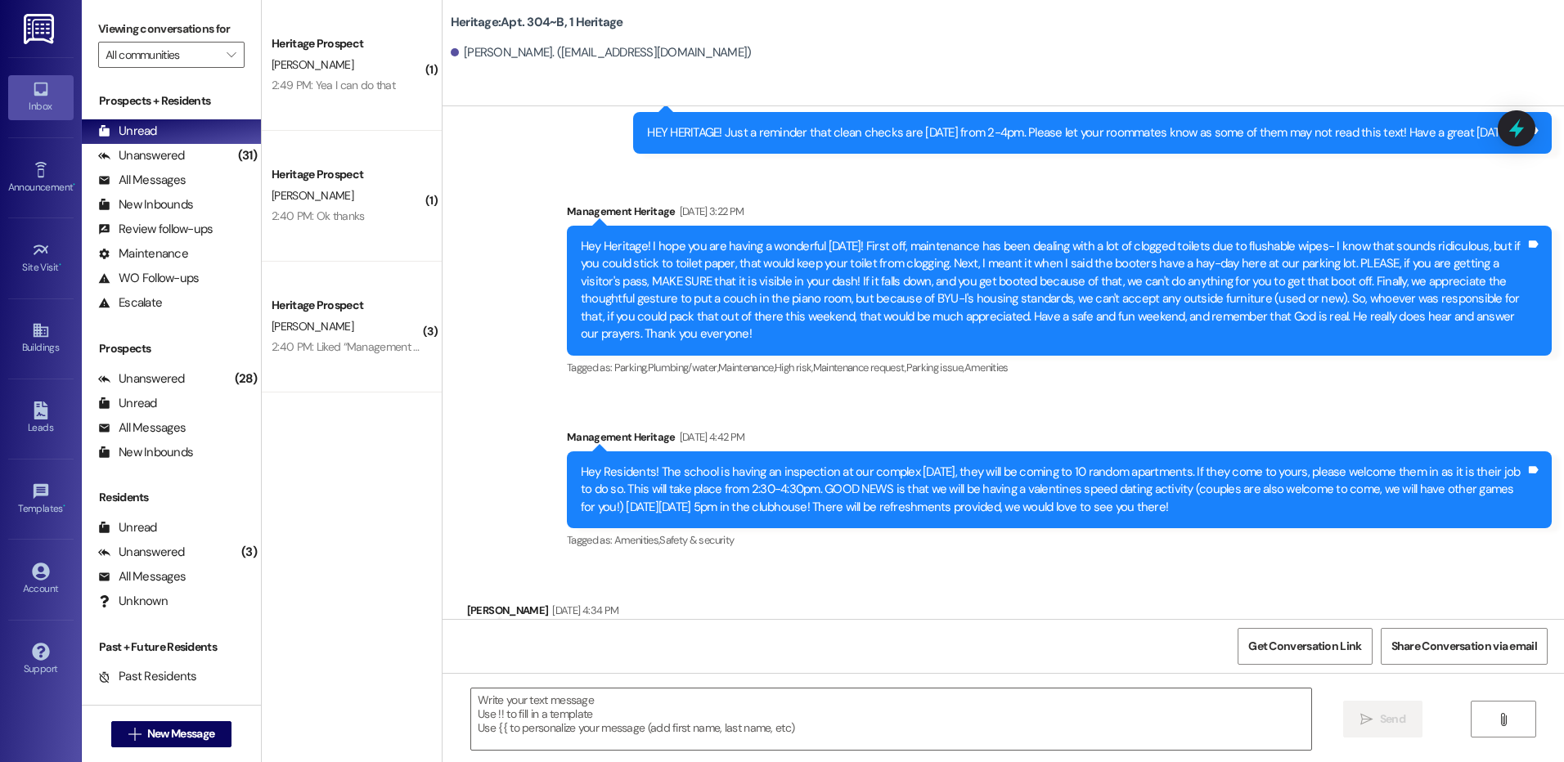
scroll to position [14263, 0]
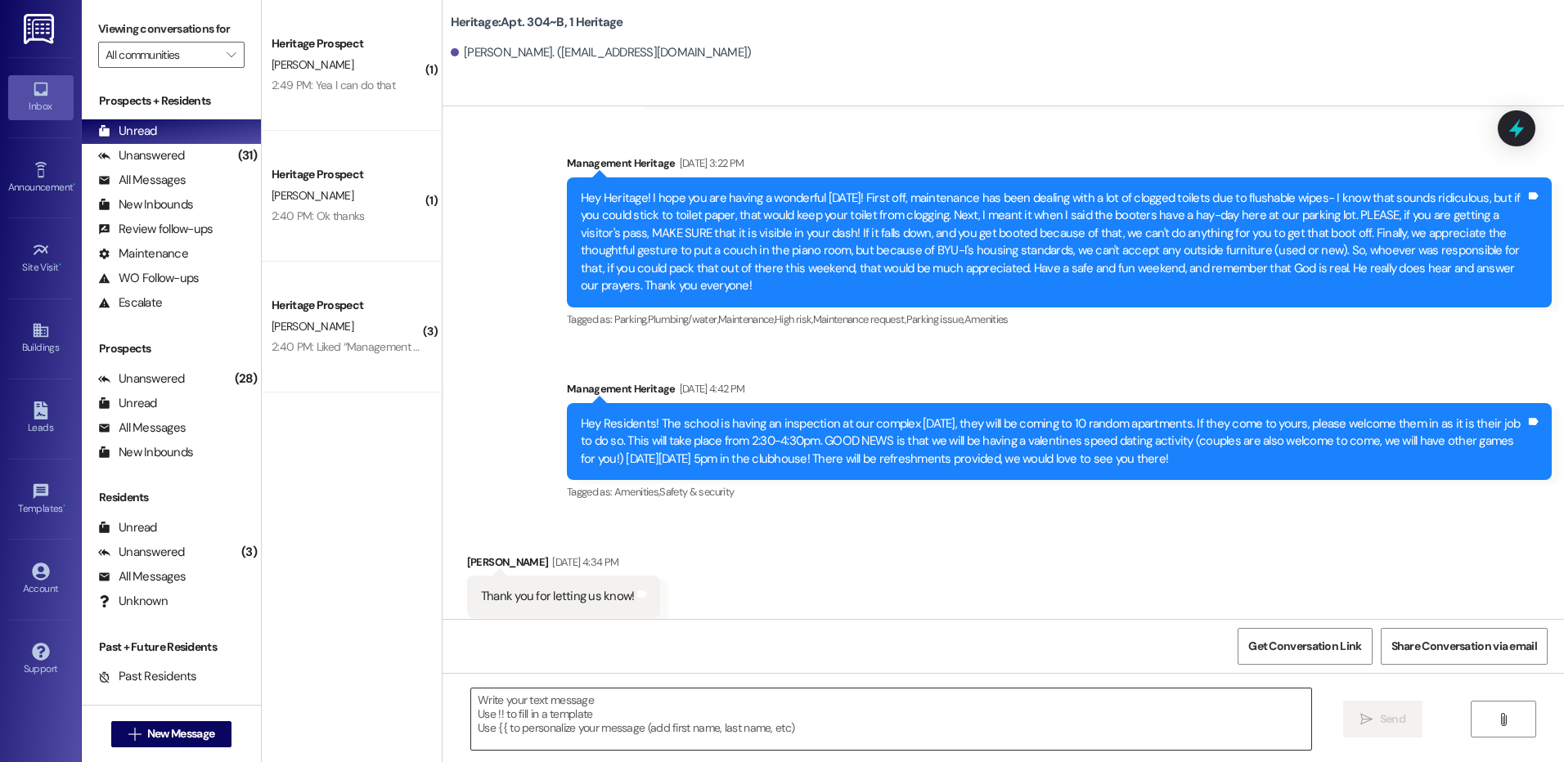
click at [512, 708] on textarea at bounding box center [890, 719] width 839 height 61
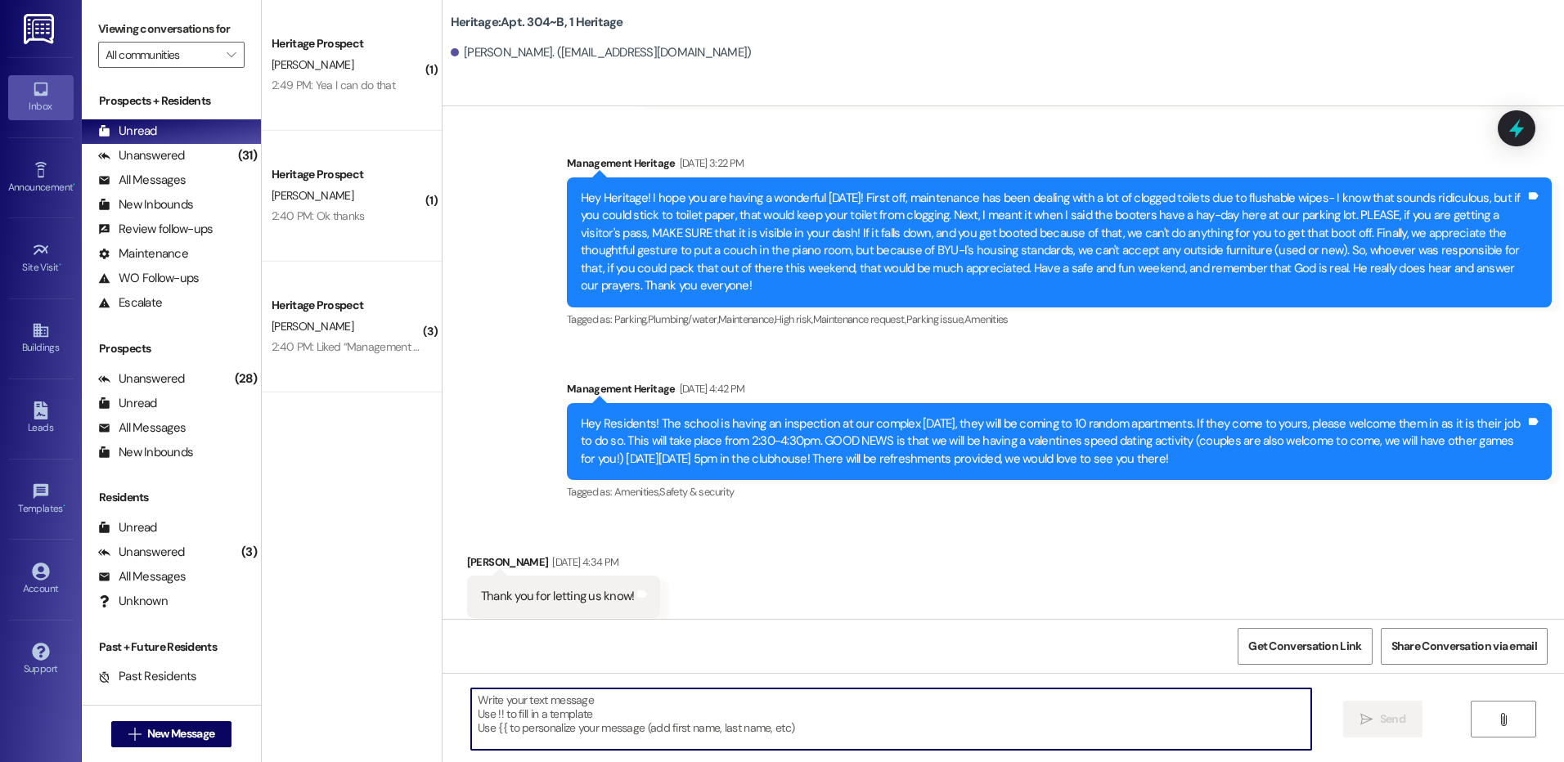
paste textarea "Hey [PERSON_NAME]! This is [PERSON_NAME] with Heritage Apartments. I just sent …"
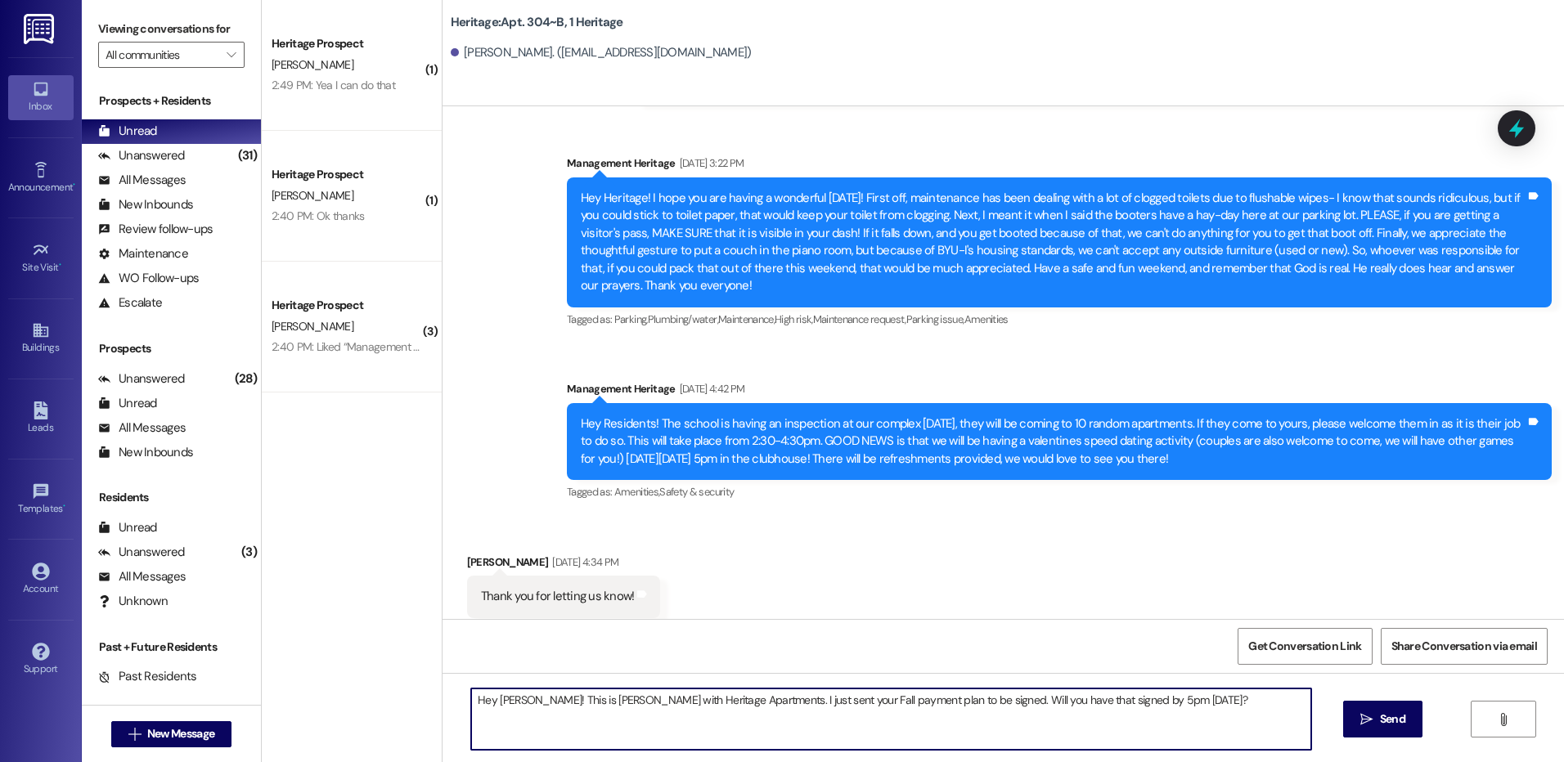
click at [501, 698] on textarea "Hey [PERSON_NAME]! This is [PERSON_NAME] with Heritage Apartments. I just sent …" at bounding box center [890, 719] width 839 height 61
click at [504, 697] on textarea "Hey [PERSON_NAME]! This is [PERSON_NAME] with Heritage Apartments. I just sent …" at bounding box center [890, 719] width 839 height 61
click at [483, 695] on textarea "Hey [PERSON_NAME]! This is [PERSON_NAME] with Heritage Apartments. I just sent …" at bounding box center [890, 719] width 839 height 61
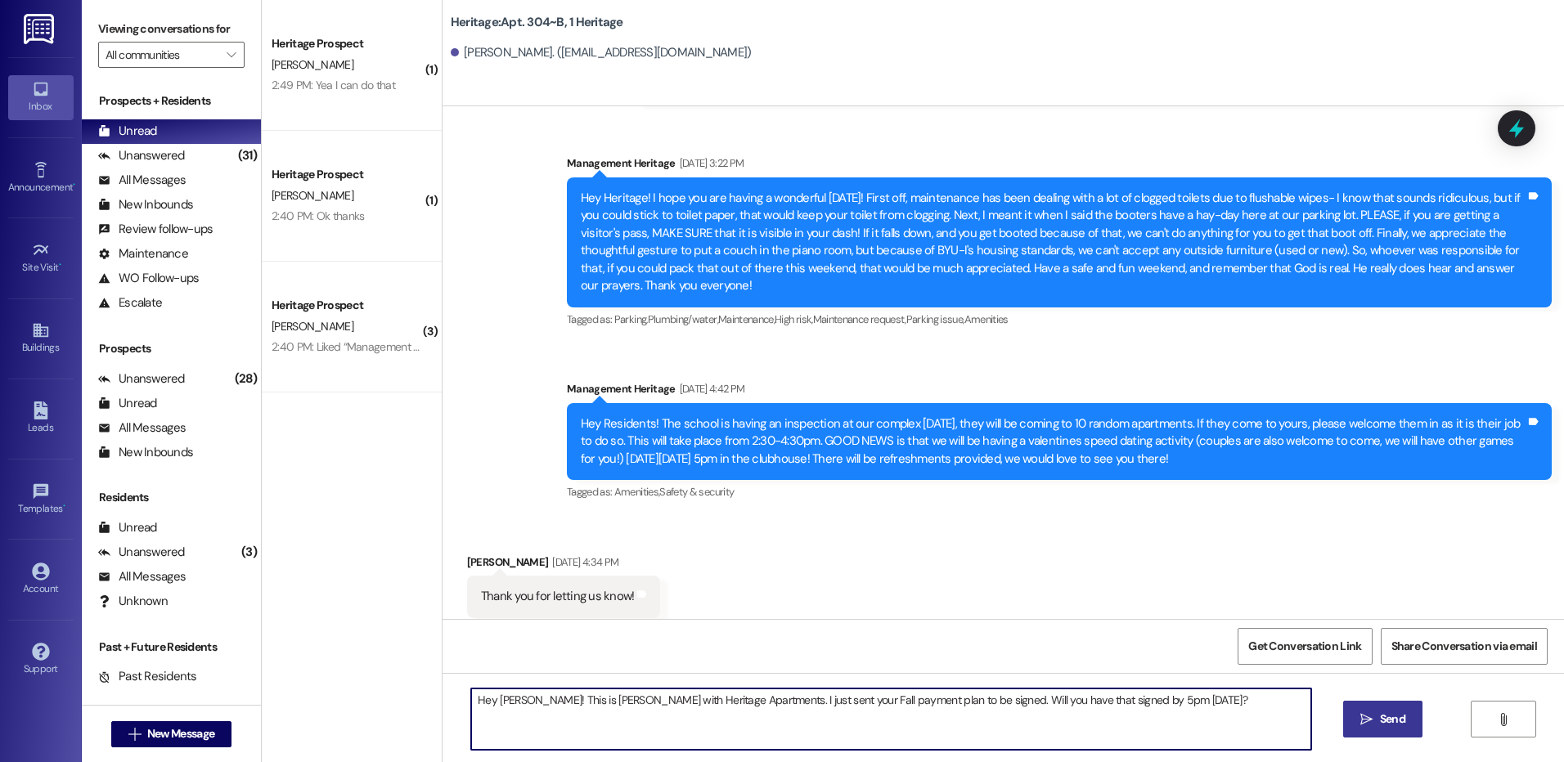
type textarea "Hey [PERSON_NAME]! This is [PERSON_NAME] with Heritage Apartments. I just sent …"
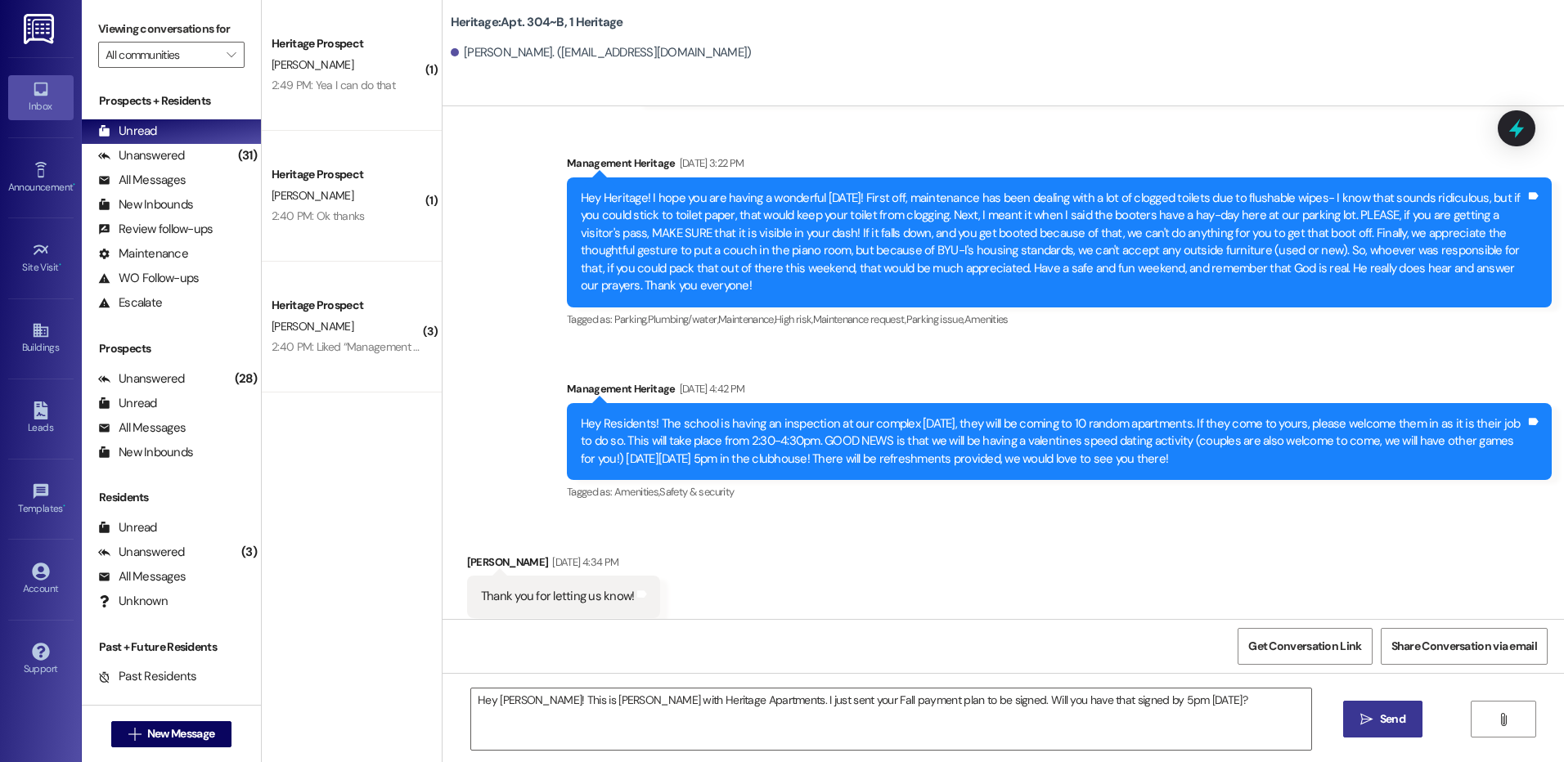
click at [1367, 708] on button " Send" at bounding box center [1382, 719] width 79 height 37
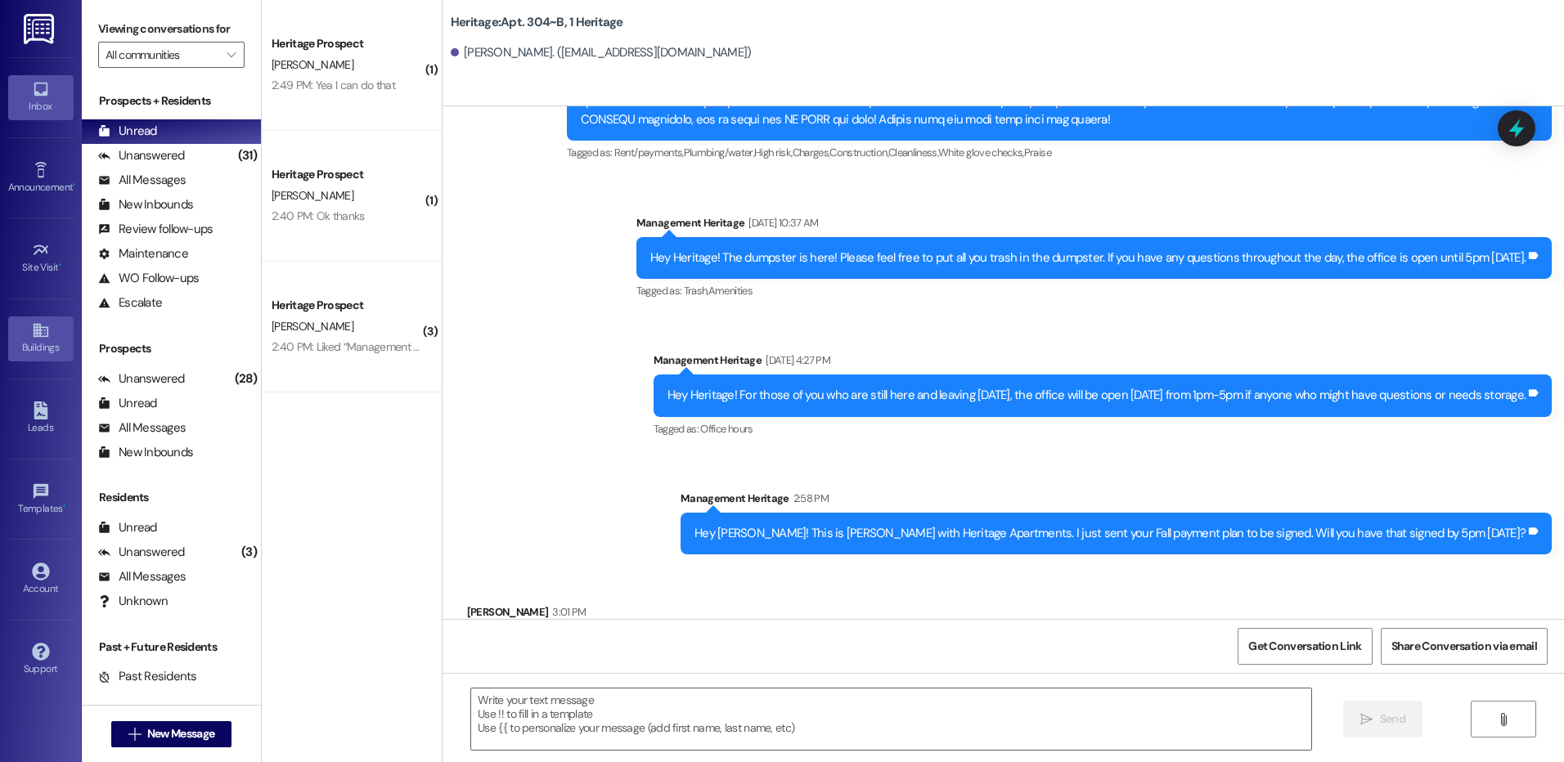
scroll to position [20534, 0]
